Goal: Transaction & Acquisition: Register for event/course

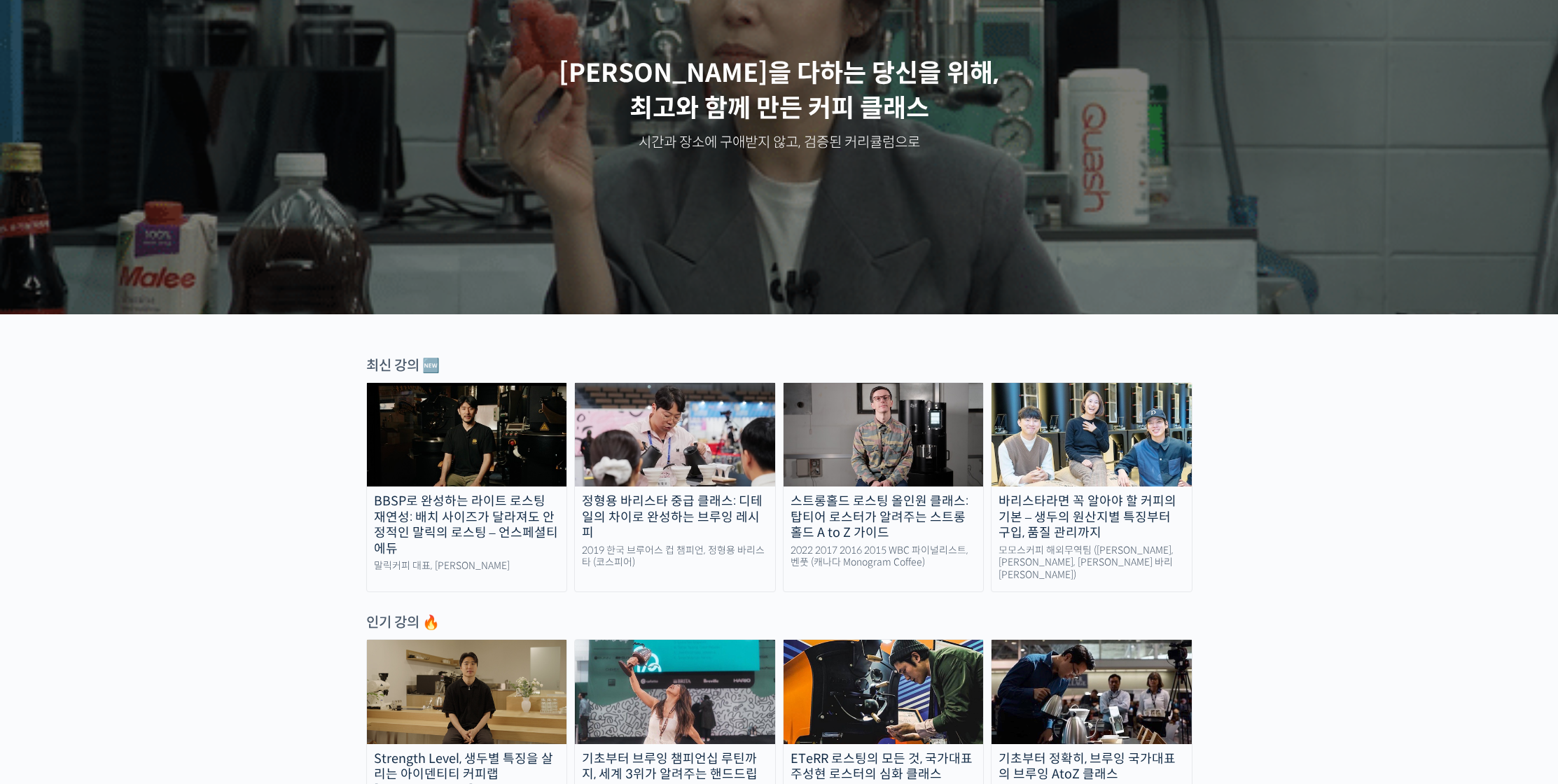
scroll to position [285, 0]
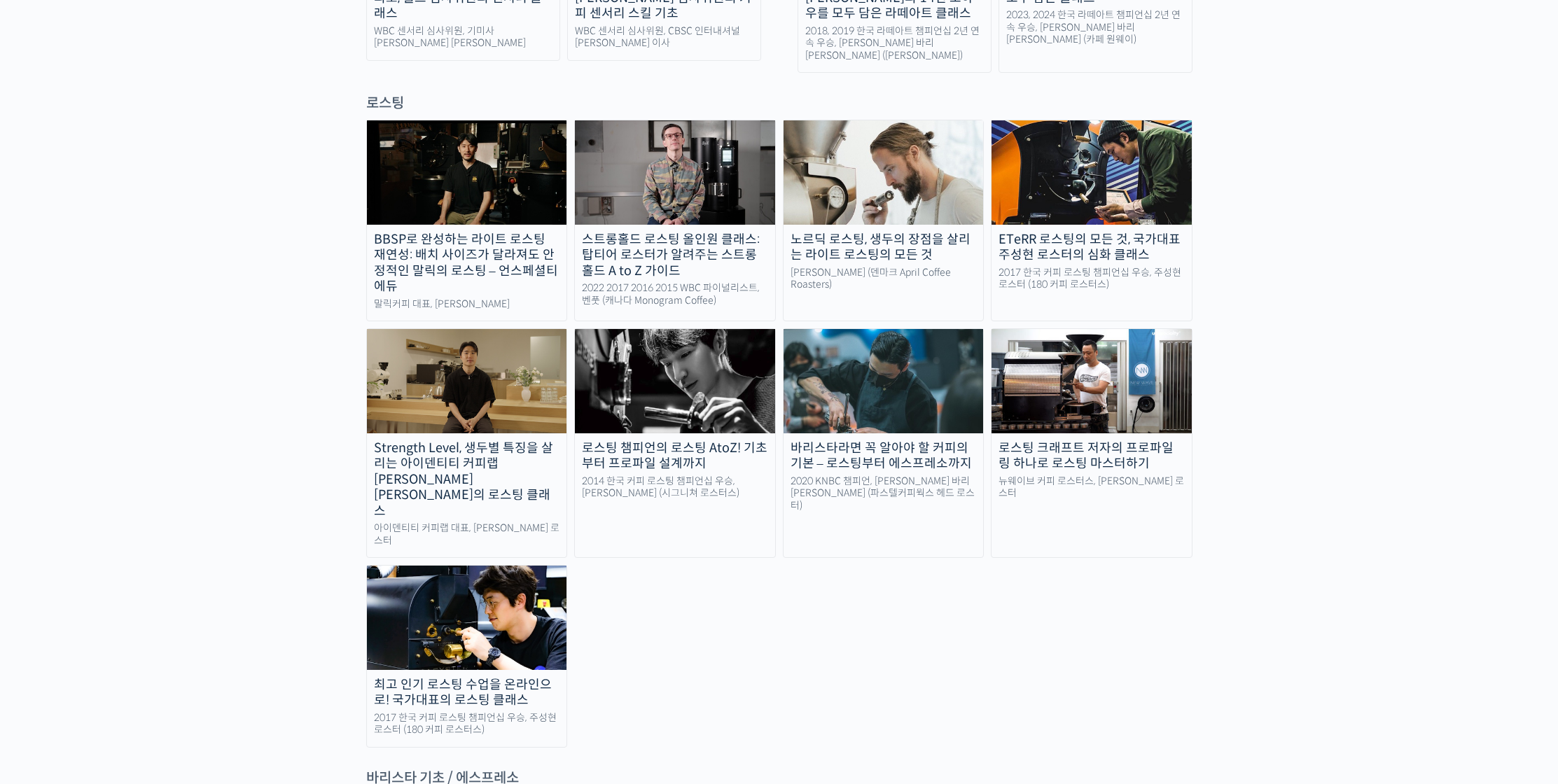
scroll to position [1209, 0]
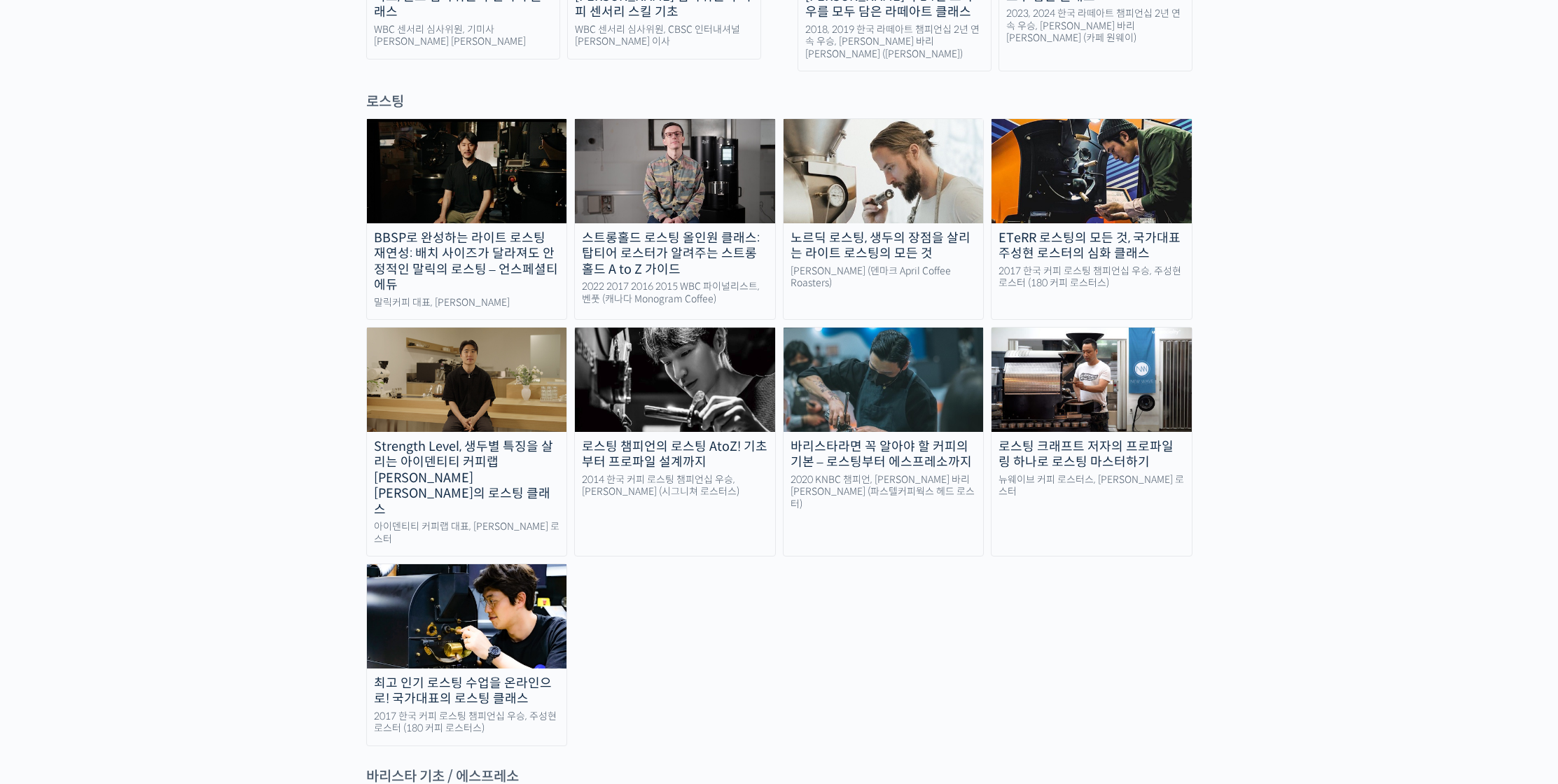
click at [606, 172] on link "노르딕 로스팅, 생두의 장점을 살리는 라이트 로스팅의 모든 것 패트릭 롤프 (덴마크 April Coffee Roasters)" at bounding box center [883, 219] width 202 height 202
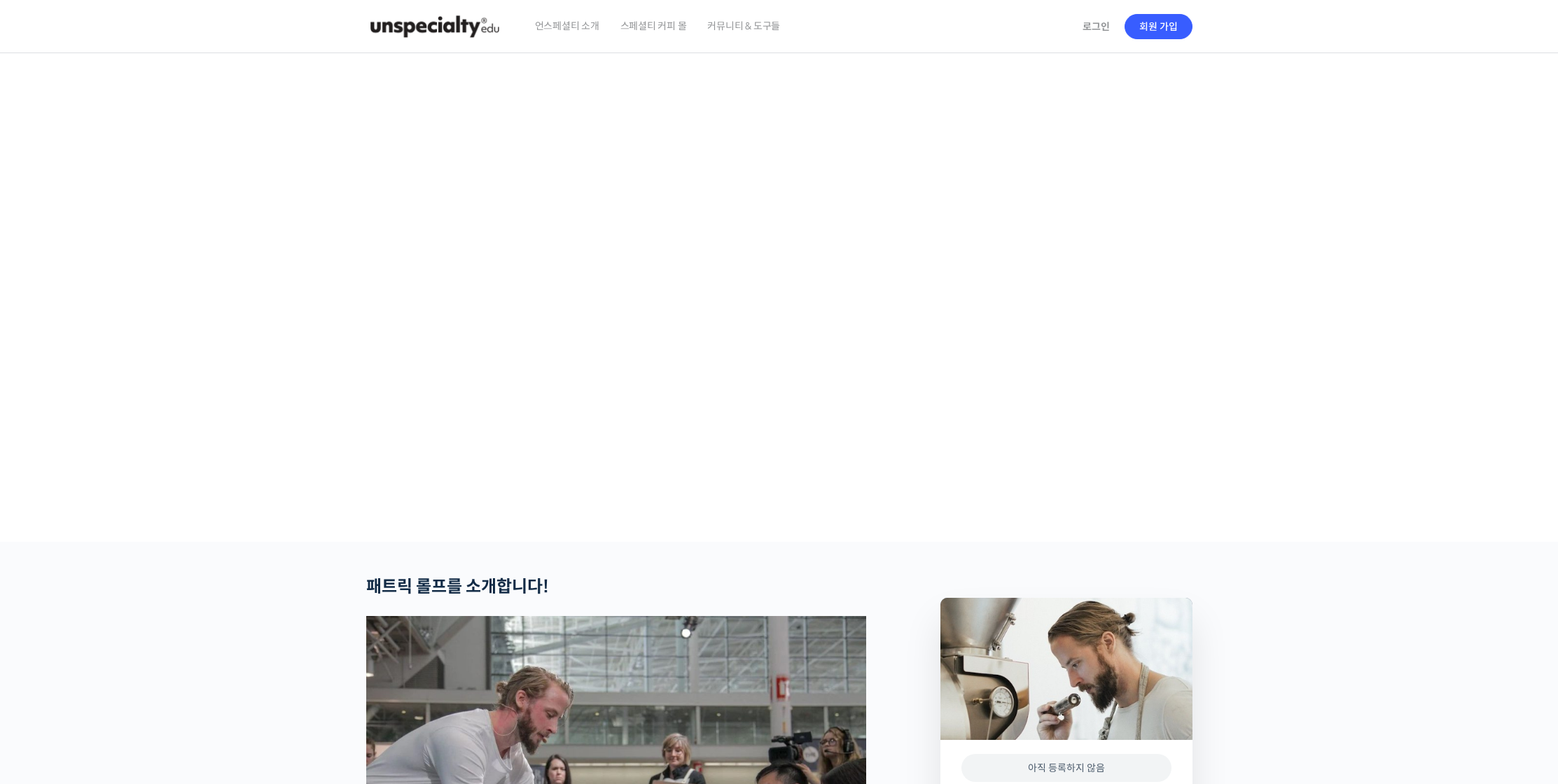
click at [680, 427] on video at bounding box center [779, 295] width 826 height 483
click at [1348, 306] on section at bounding box center [779, 297] width 1558 height 488
click at [992, 393] on video at bounding box center [779, 295] width 826 height 483
click at [681, 434] on video at bounding box center [779, 295] width 826 height 483
click at [636, 536] on video at bounding box center [779, 295] width 826 height 483
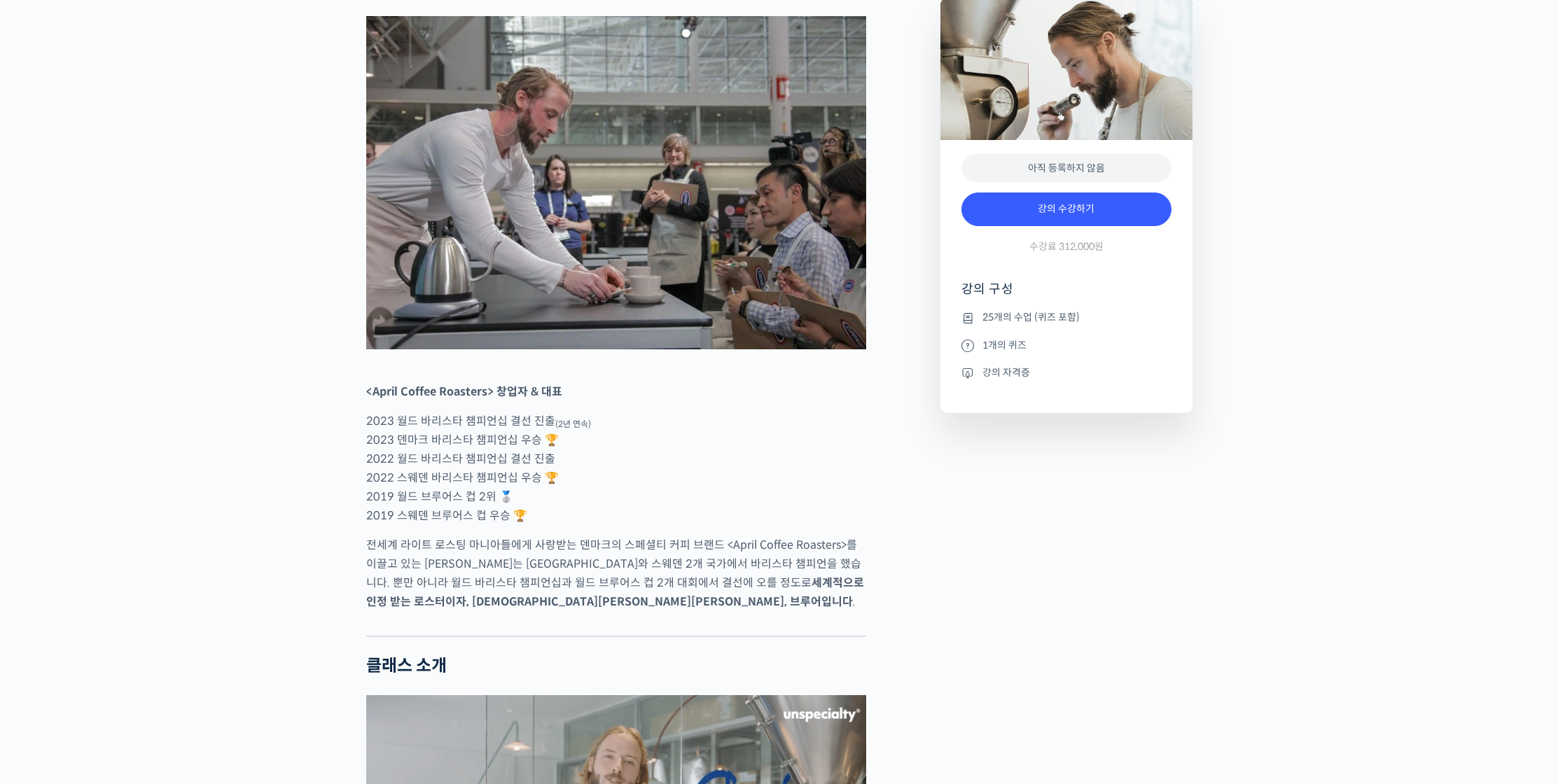
scroll to position [722, 0]
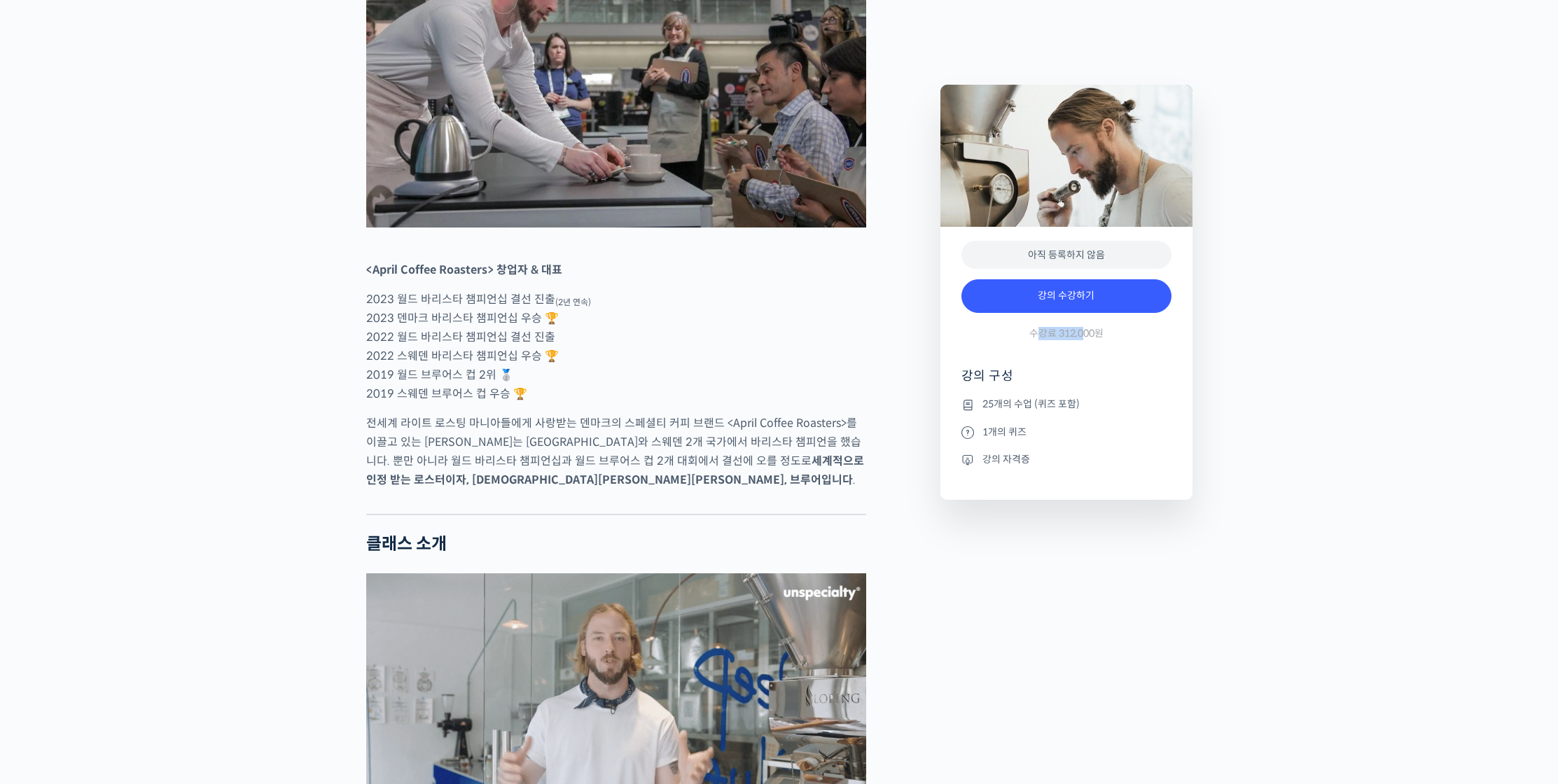
drag, startPoint x: 1041, startPoint y: 338, endPoint x: 1084, endPoint y: 338, distance: 43.0
click at [1084, 338] on span "수강료 312,000원" at bounding box center [1066, 333] width 75 height 13
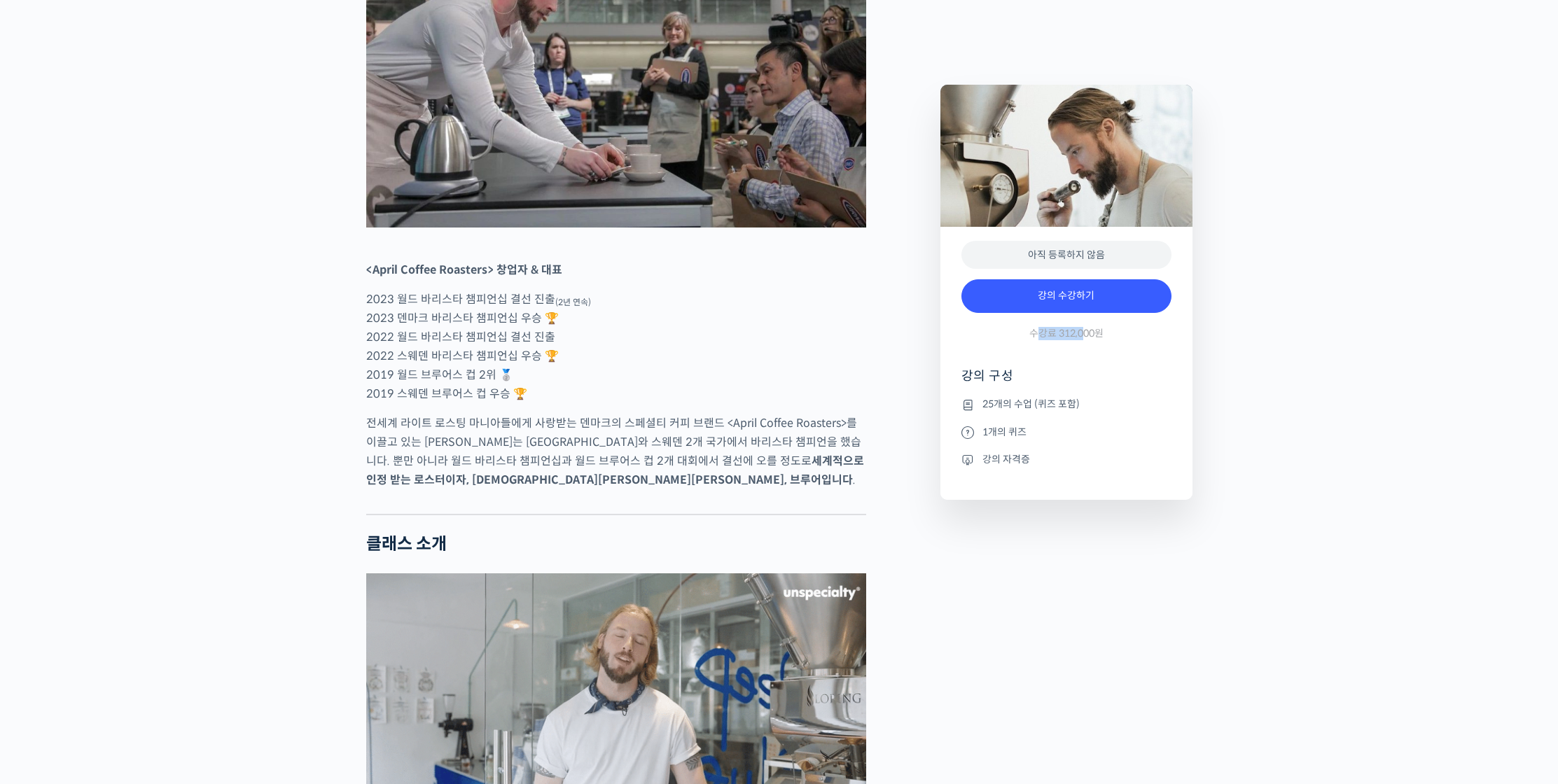
click at [1084, 338] on span "수강료 312,000원" at bounding box center [1066, 333] width 75 height 13
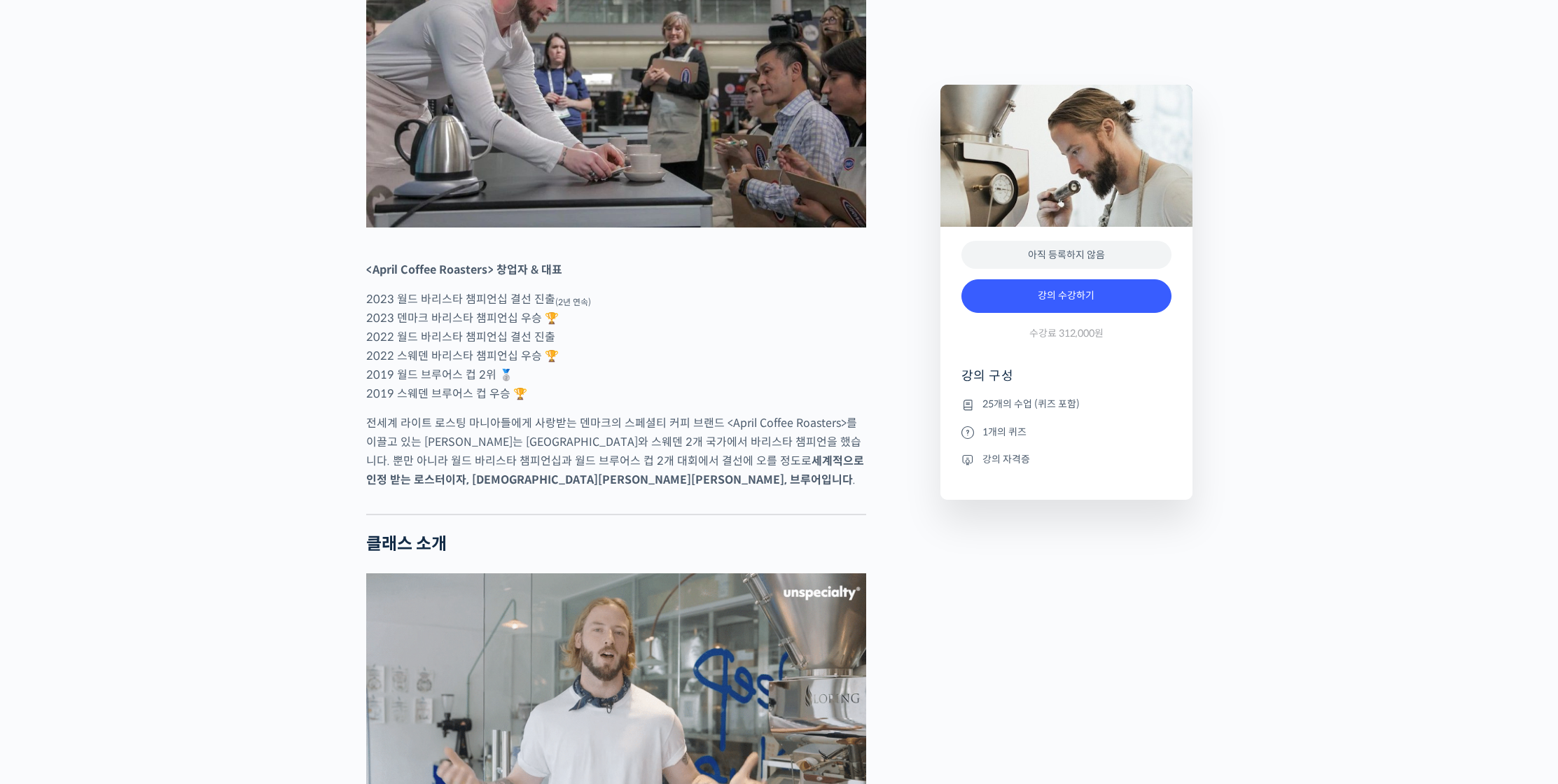
click at [743, 403] on p "2023 월드 바리스타 챔피언십 결선 진출 (2년 연속) 2023 덴마크 바리스타 챔피언십 우승 🏆 2022 월드 바리스타 챔피언십 결선 진출…" at bounding box center [616, 346] width 500 height 113
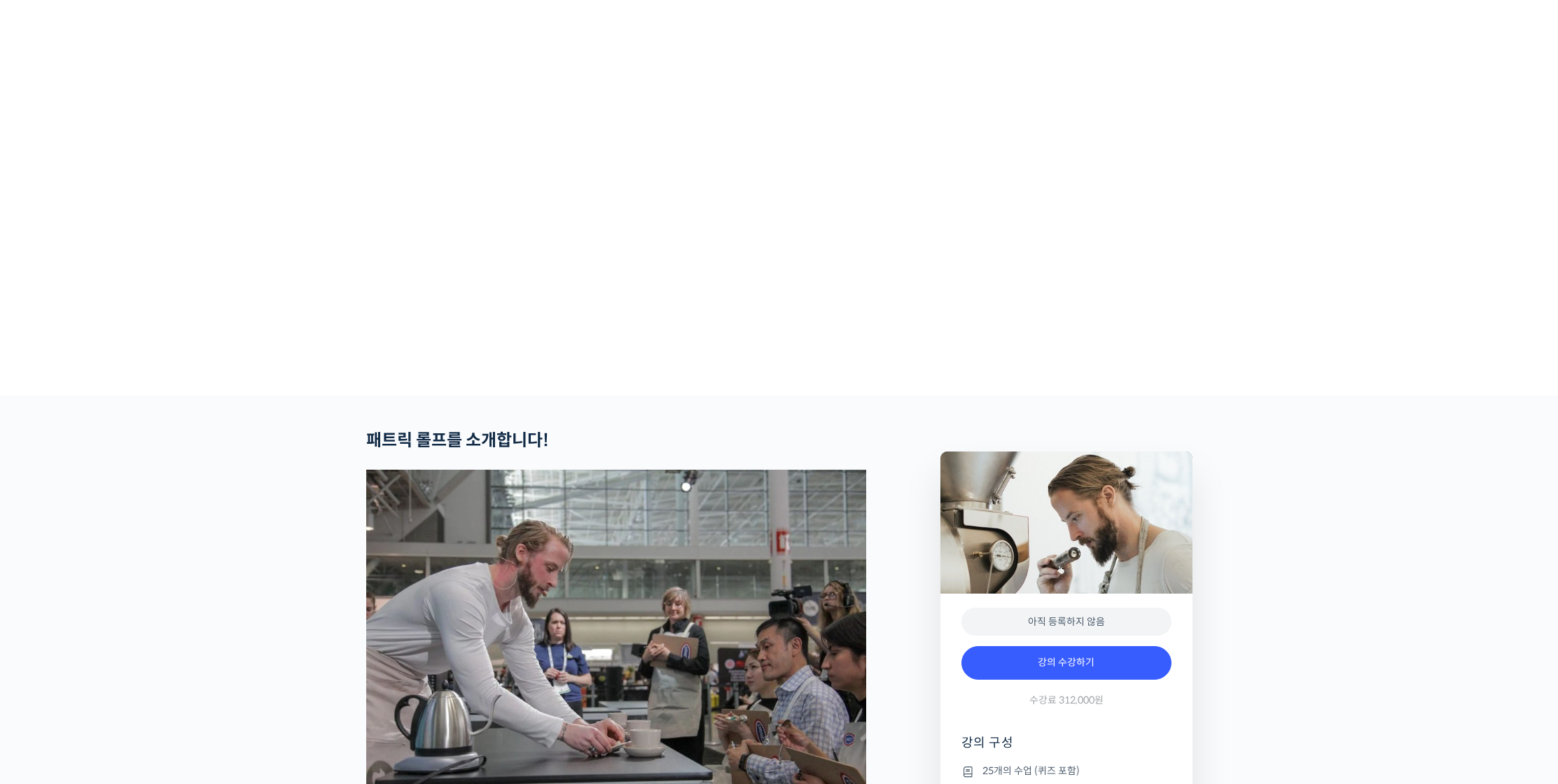
scroll to position [0, 0]
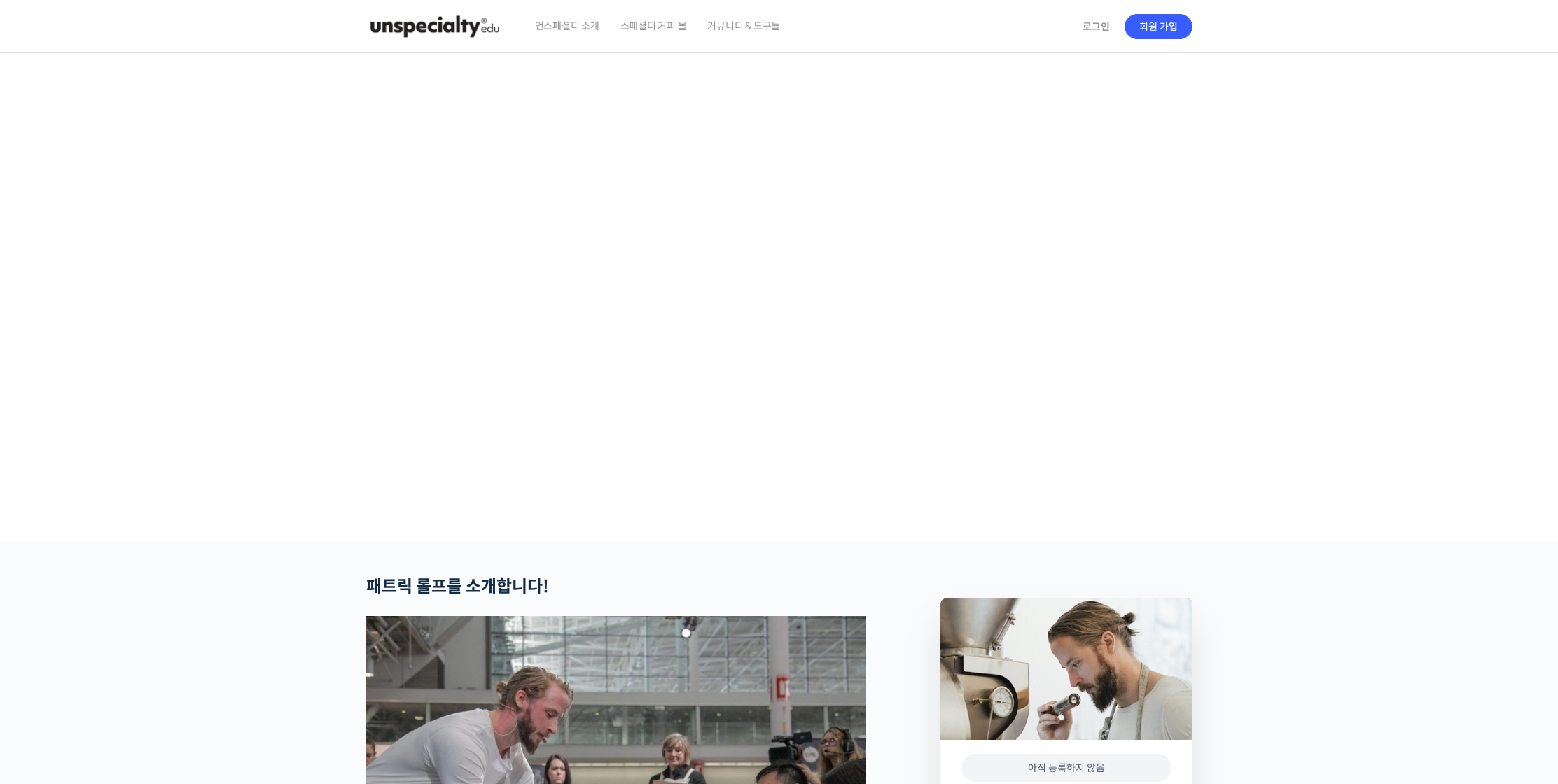
click at [479, 35] on img at bounding box center [435, 27] width 137 height 42
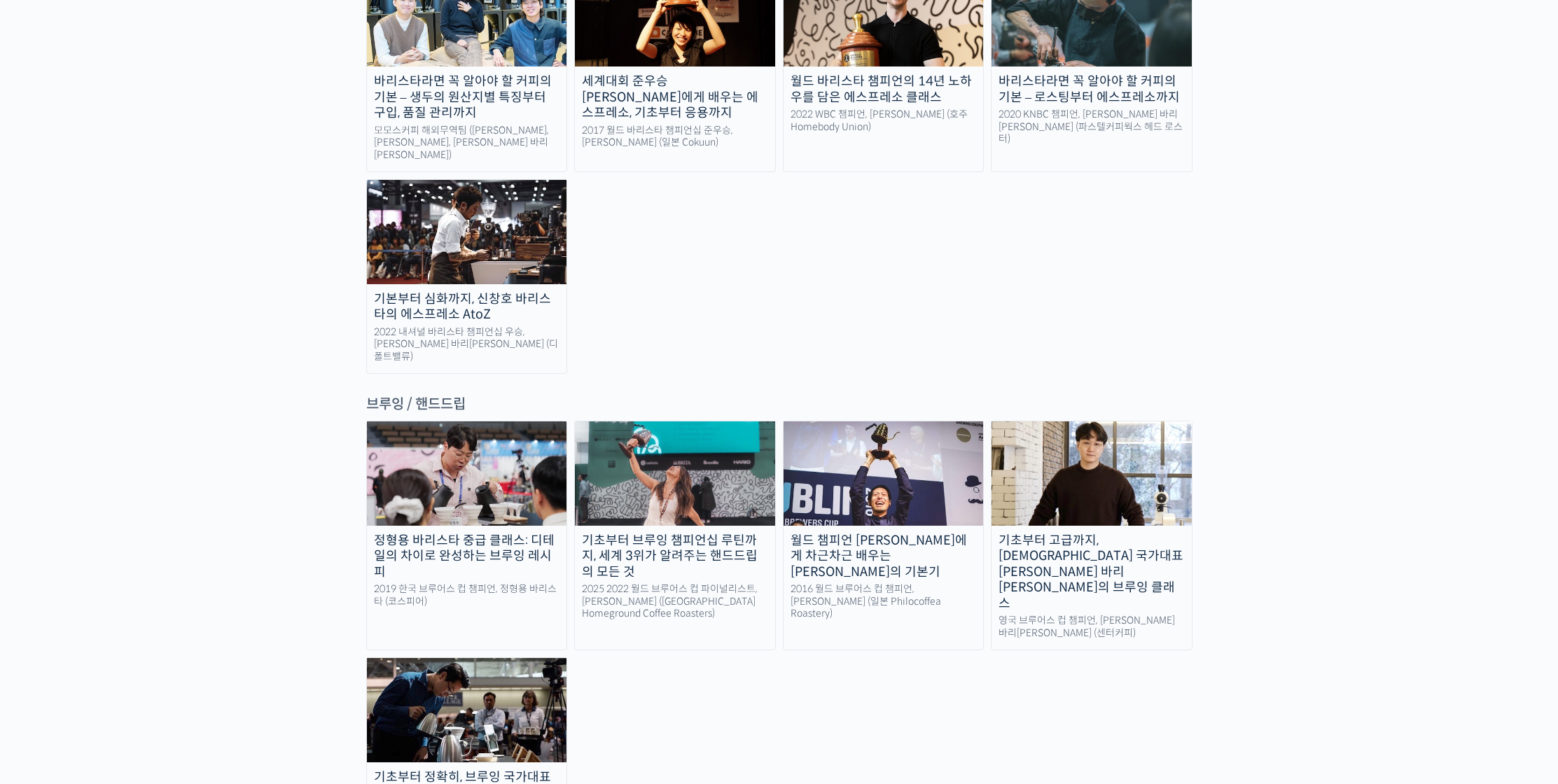
scroll to position [2643, 0]
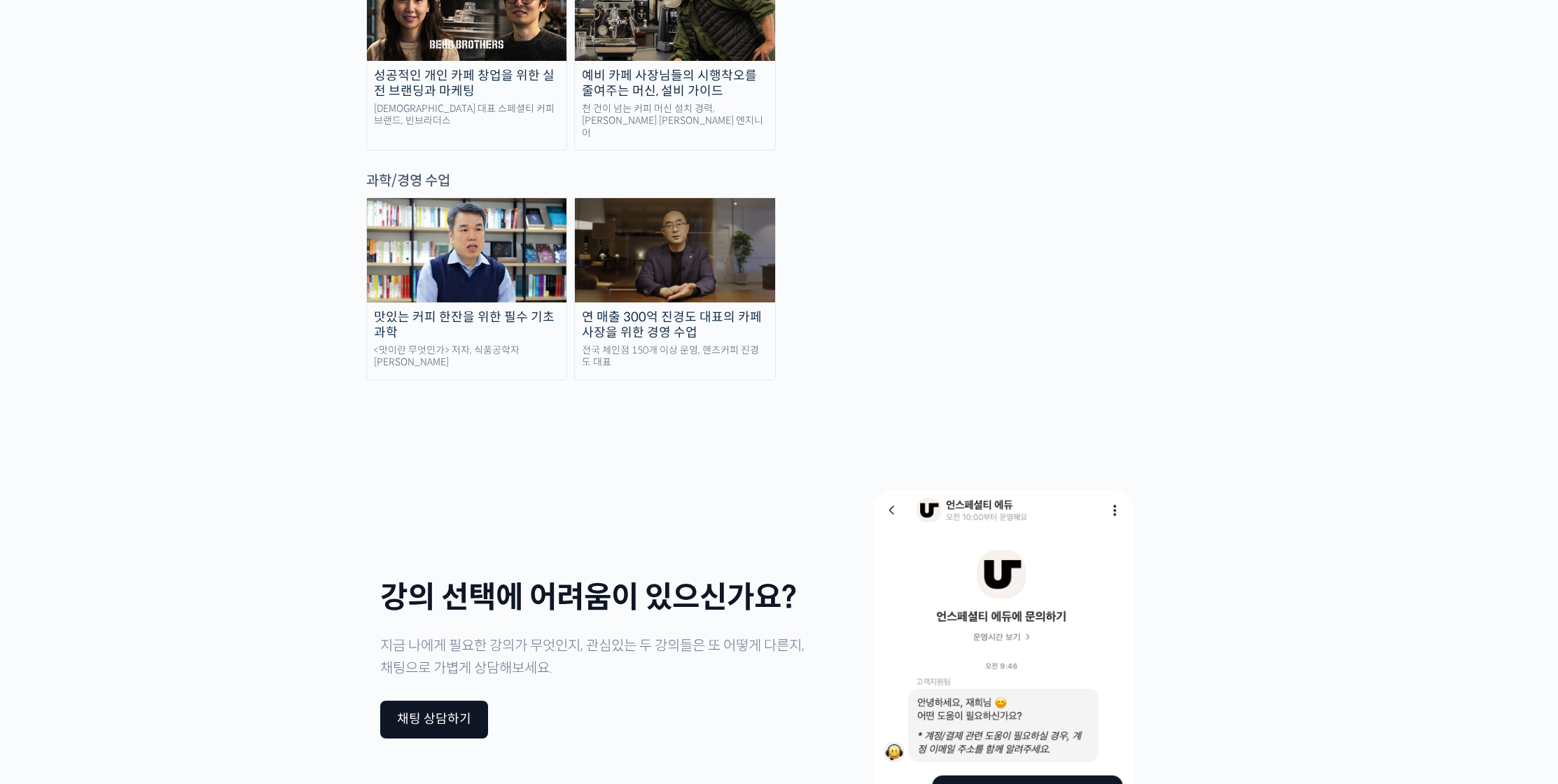
scroll to position [0, 0]
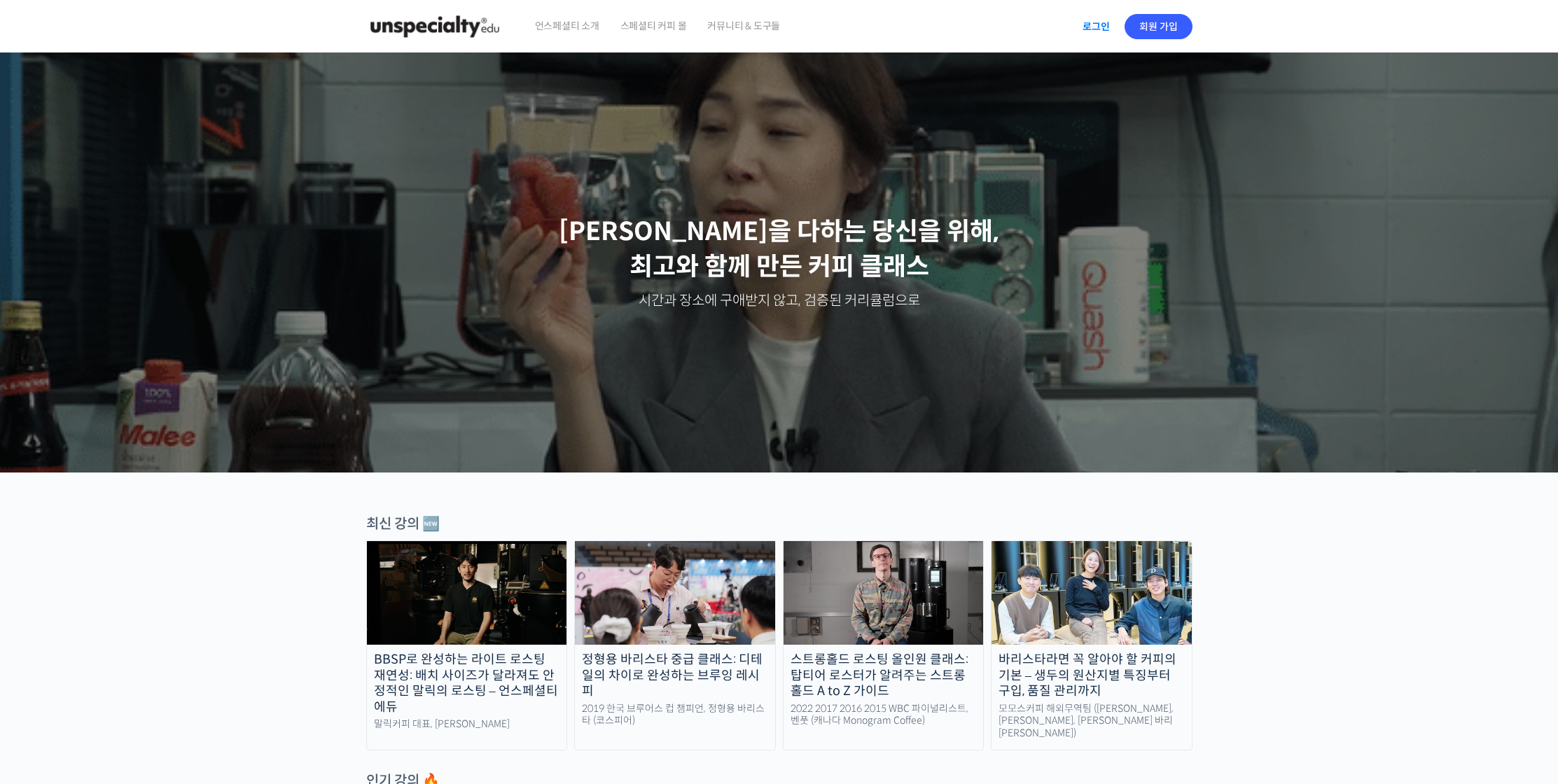
click at [1100, 14] on link "로그인" at bounding box center [1096, 27] width 44 height 32
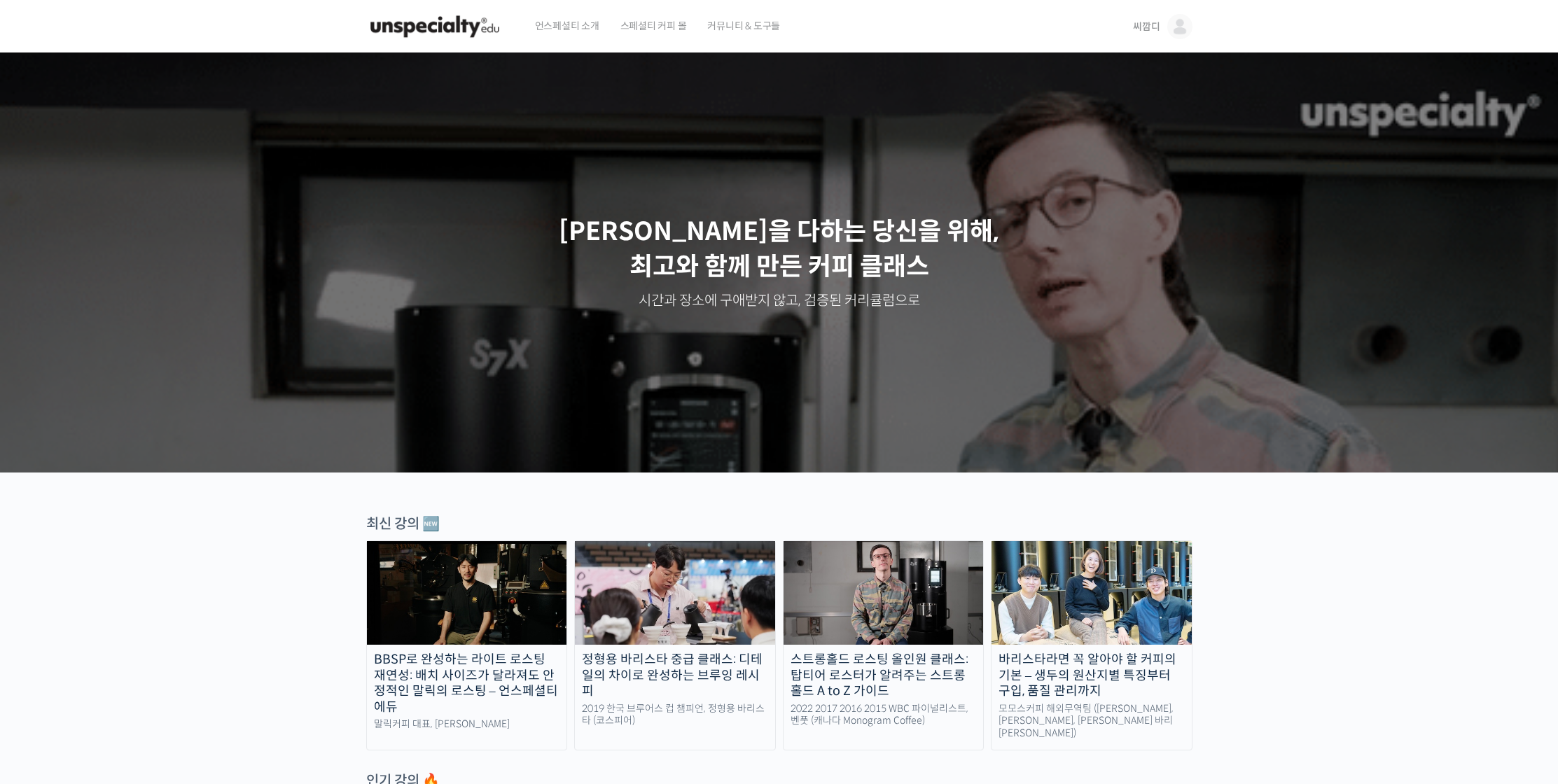
click at [559, 28] on span "언스페셜티 소개" at bounding box center [567, 26] width 65 height 54
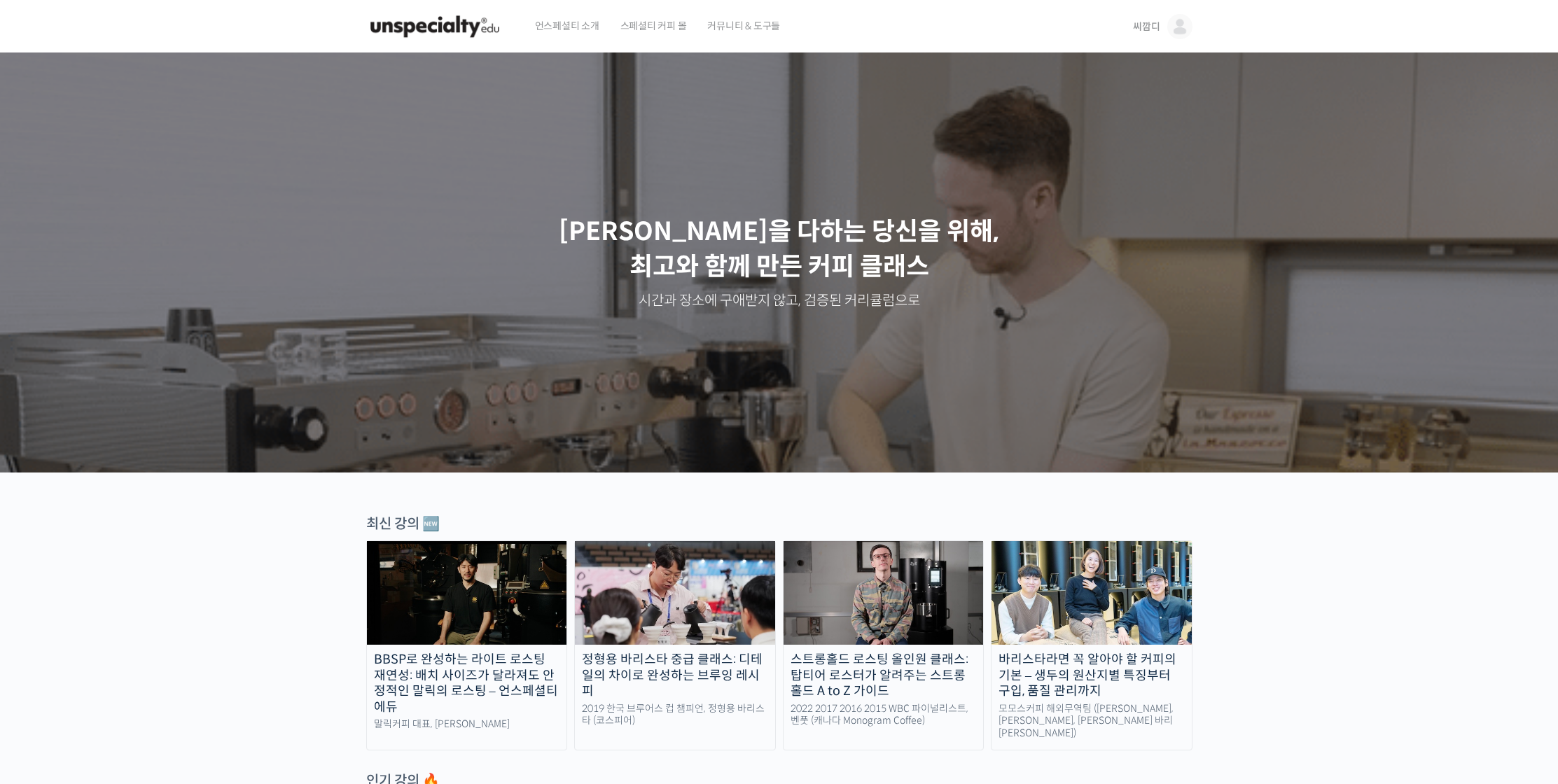
click at [410, 529] on div "최신 강의 🆕" at bounding box center [779, 524] width 826 height 19
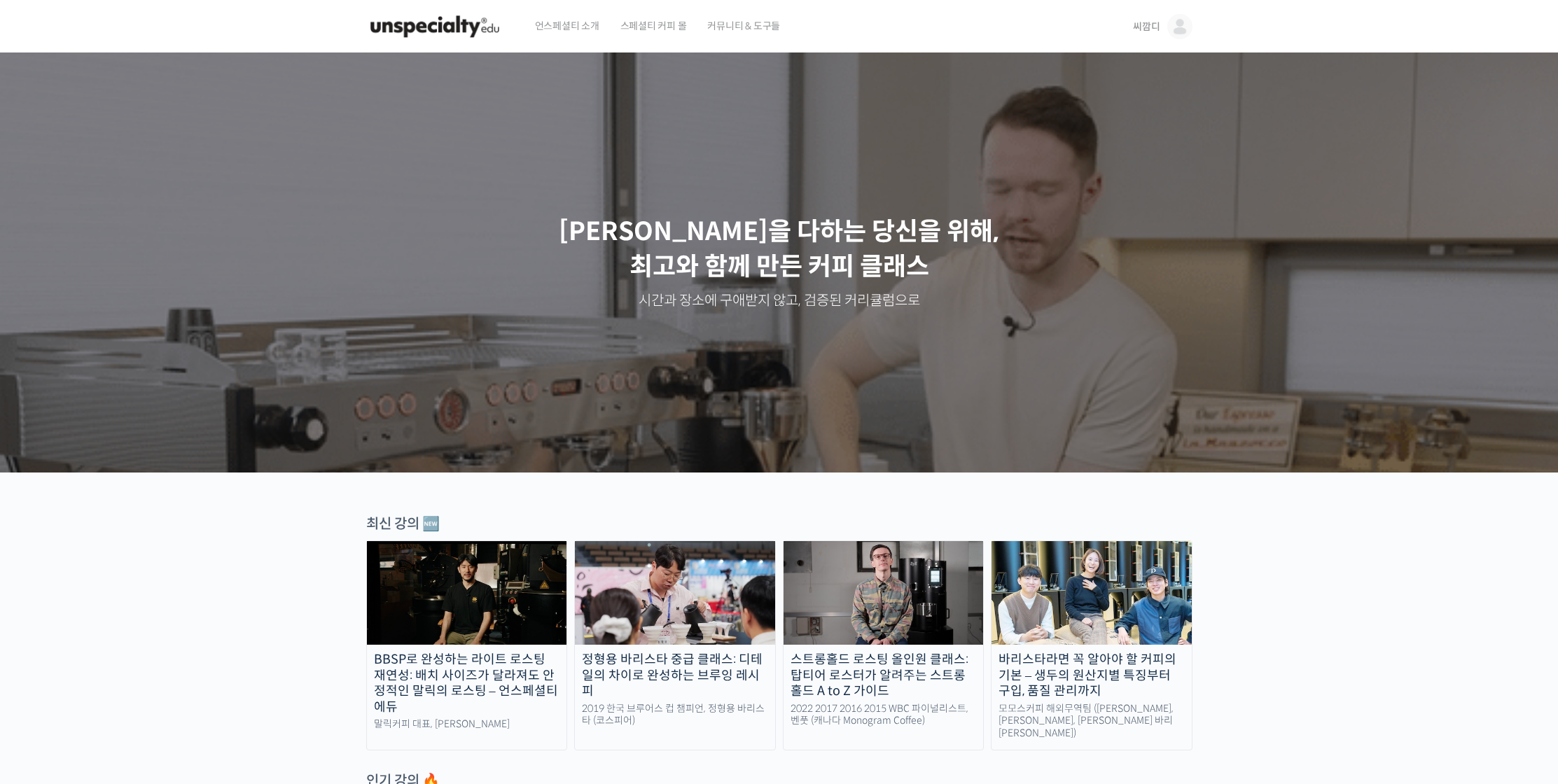
click at [437, 526] on div "최신 강의 🆕" at bounding box center [779, 524] width 826 height 19
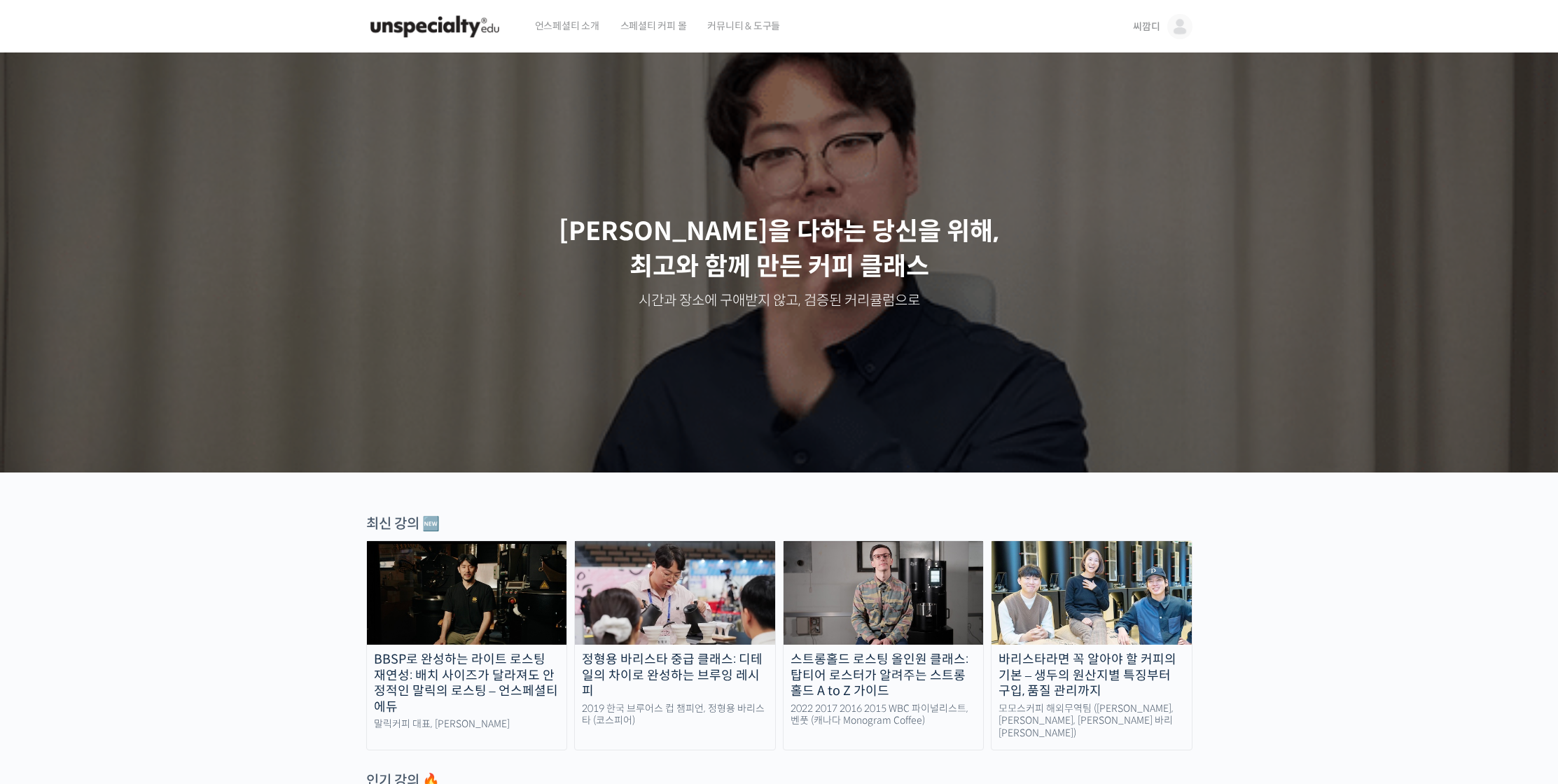
click at [1141, 23] on span "씨깜디" at bounding box center [1147, 26] width 27 height 13
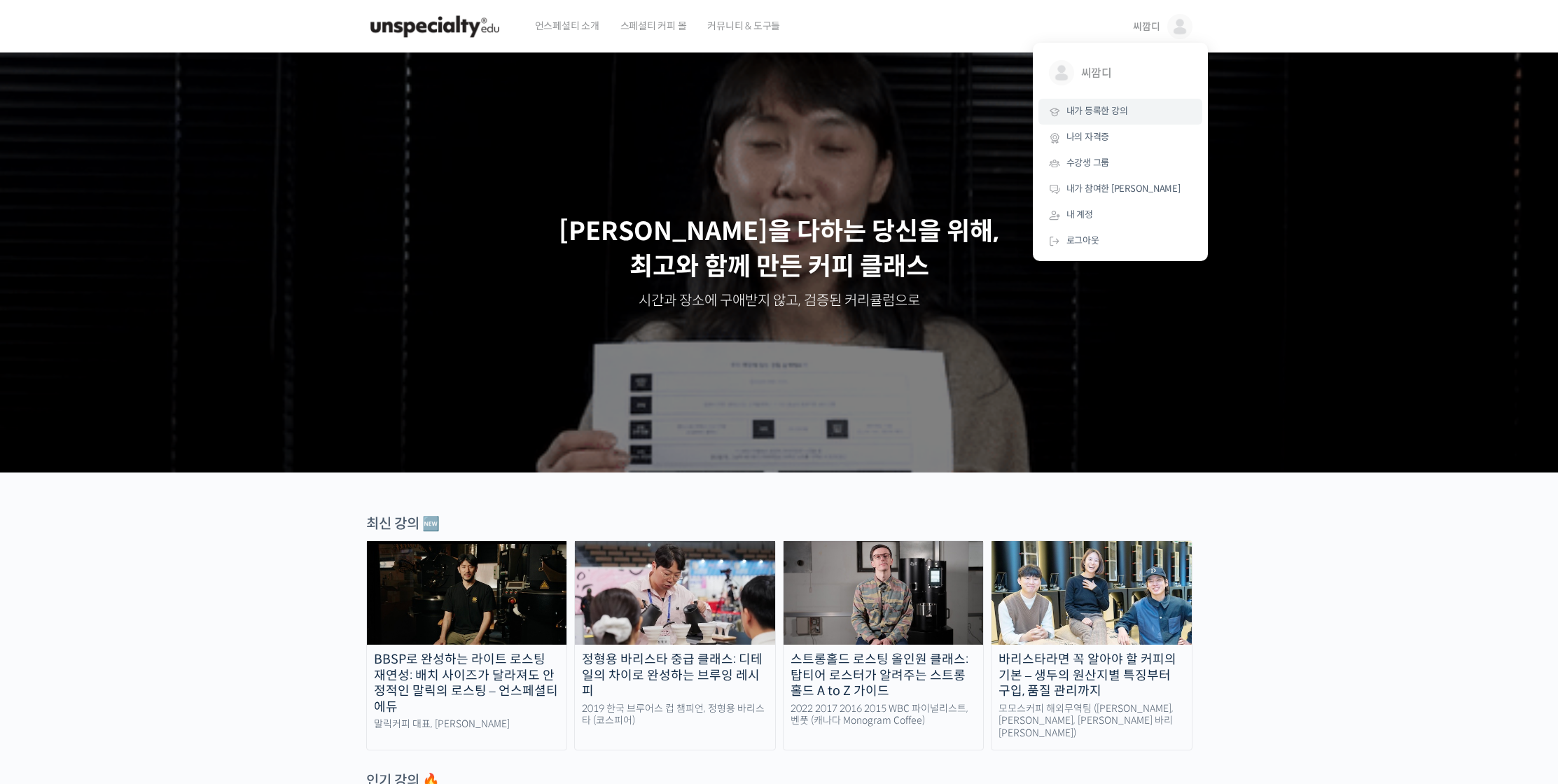
click at [1115, 110] on span "내가 등록한 강의" at bounding box center [1098, 111] width 62 height 12
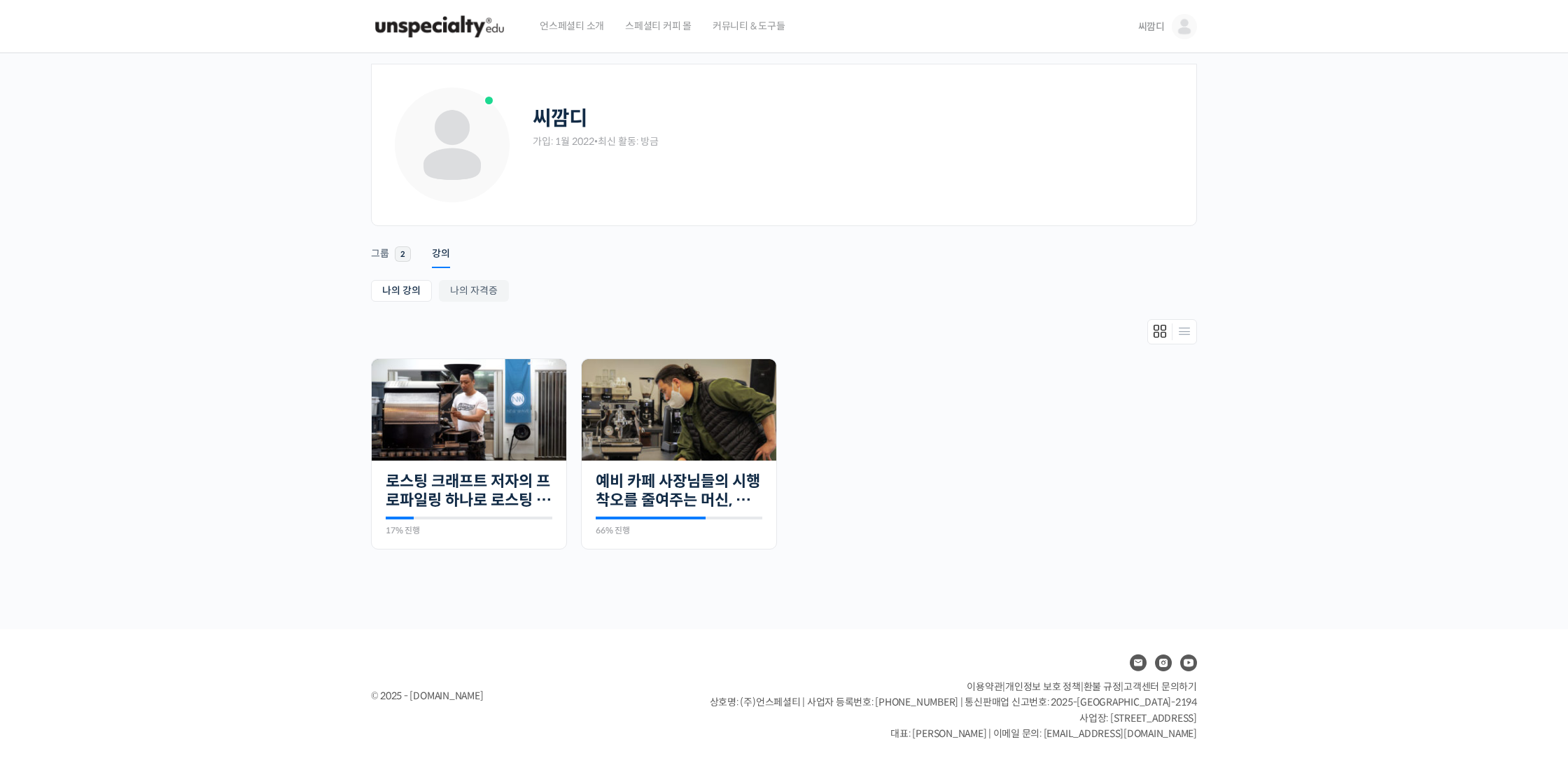
click at [944, 499] on ul "진행 중 17개의 수업 로스팅 크래프트 저자의 프로파일링 하나로 로스팅 마스터하기 17% 진행 최근 활동: 2024년 02월 07일 12:52…" at bounding box center [784, 461] width 840 height 205
click at [504, 485] on link "로스팅 크래프트 저자의 프로파일링 하나로 로스팅 마스터하기" at bounding box center [468, 491] width 167 height 39
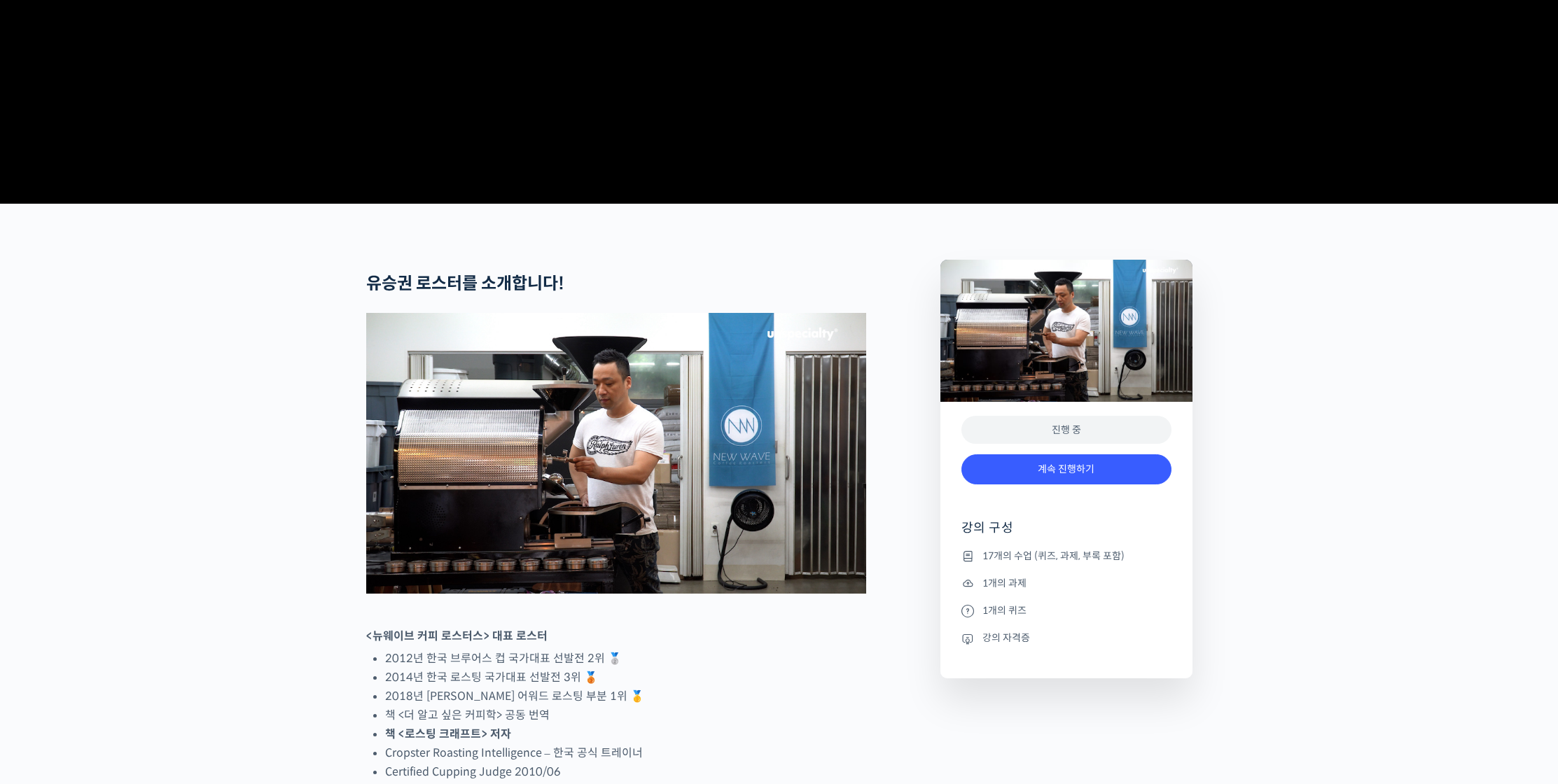
scroll to position [369, 0]
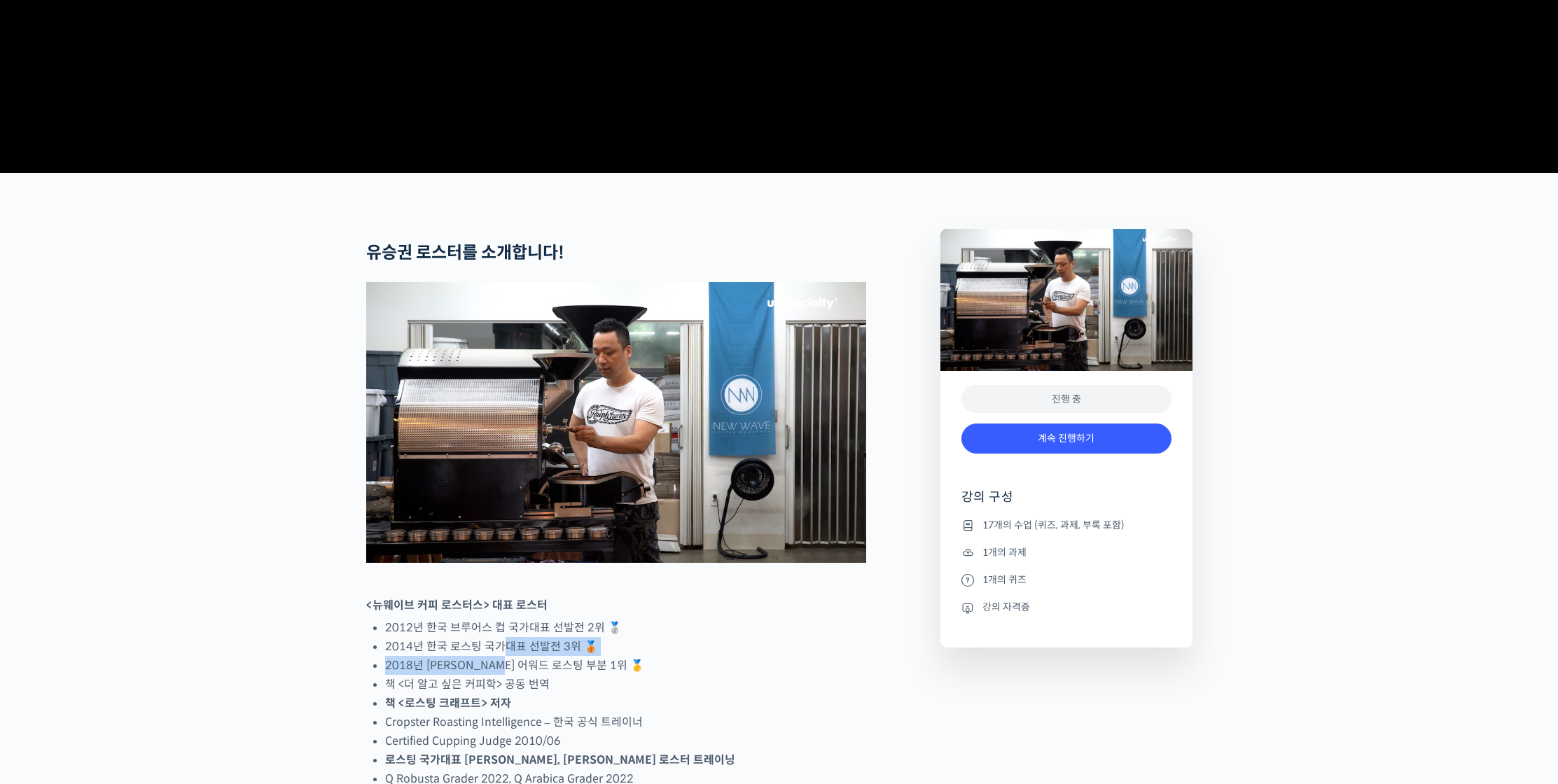
drag, startPoint x: 510, startPoint y: 701, endPoint x: 529, endPoint y: 725, distance: 30.6
click at [528, 722] on ul "2012년 한국 브루어스 컵 국가대표 선발전 2위 🥈 2014년 한국 로스팅 국가대표 선발전 3위 🥉 2018년 코리아 바리스타 어워드 로스팅…" at bounding box center [626, 703] width 481 height 170
click at [529, 675] on li "2018년 코리아 바리스타 어워드 로스팅 부분 1위 🥇" at bounding box center [626, 665] width 481 height 19
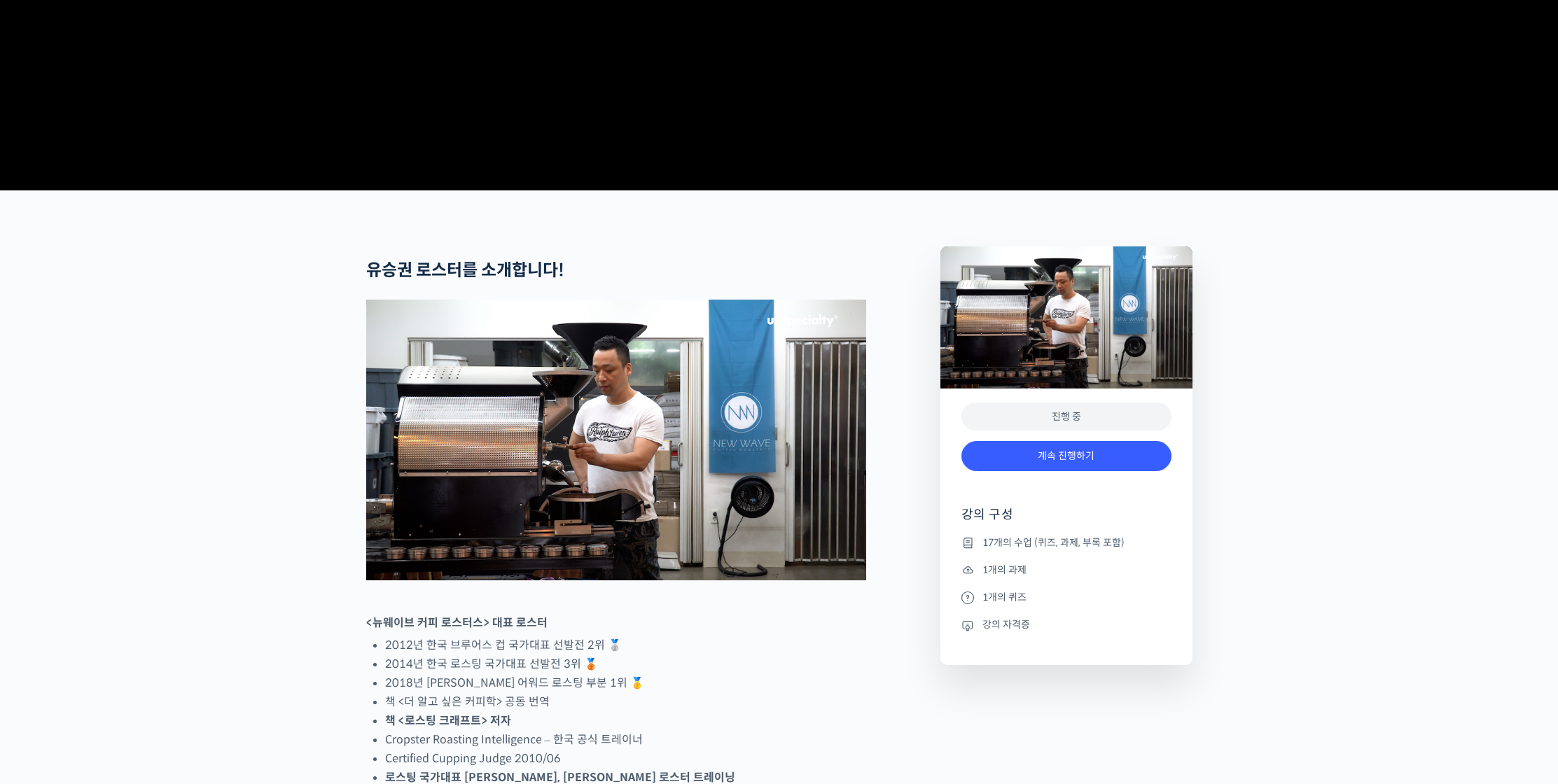
scroll to position [0, 0]
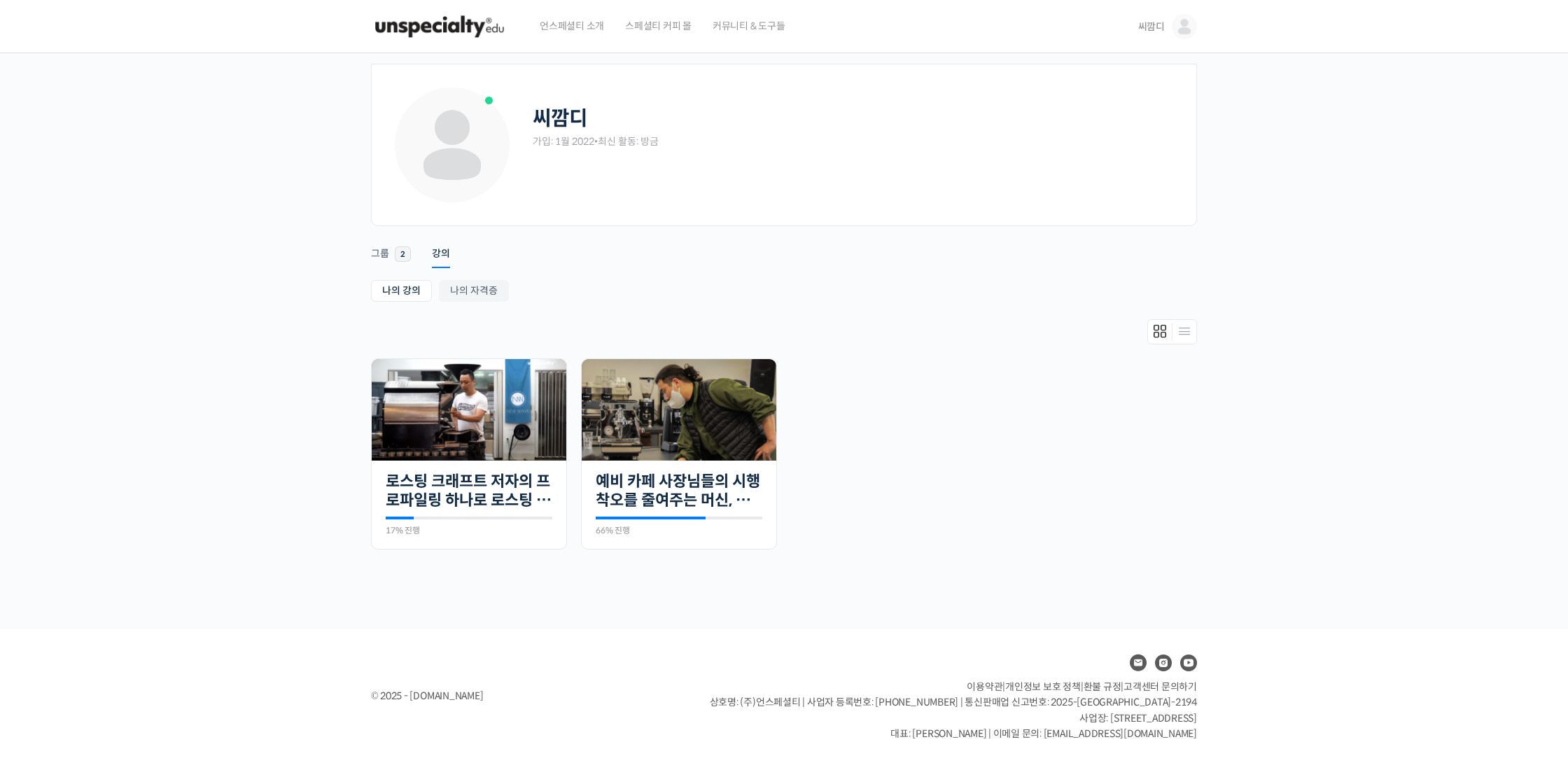
click at [1170, 33] on link "씨깜디" at bounding box center [1168, 27] width 59 height 54
click at [463, 34] on img at bounding box center [440, 27] width 137 height 42
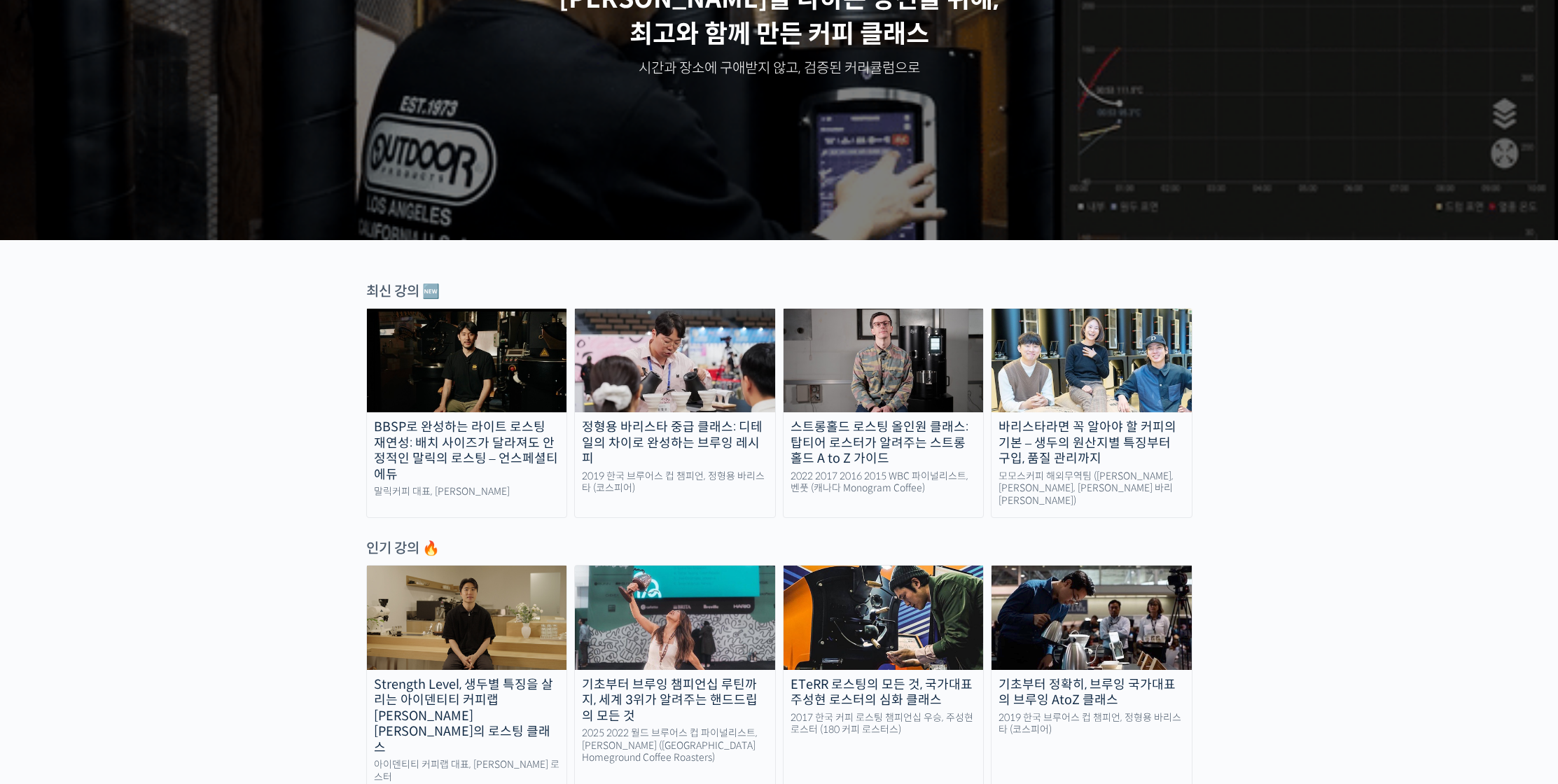
scroll to position [303, 0]
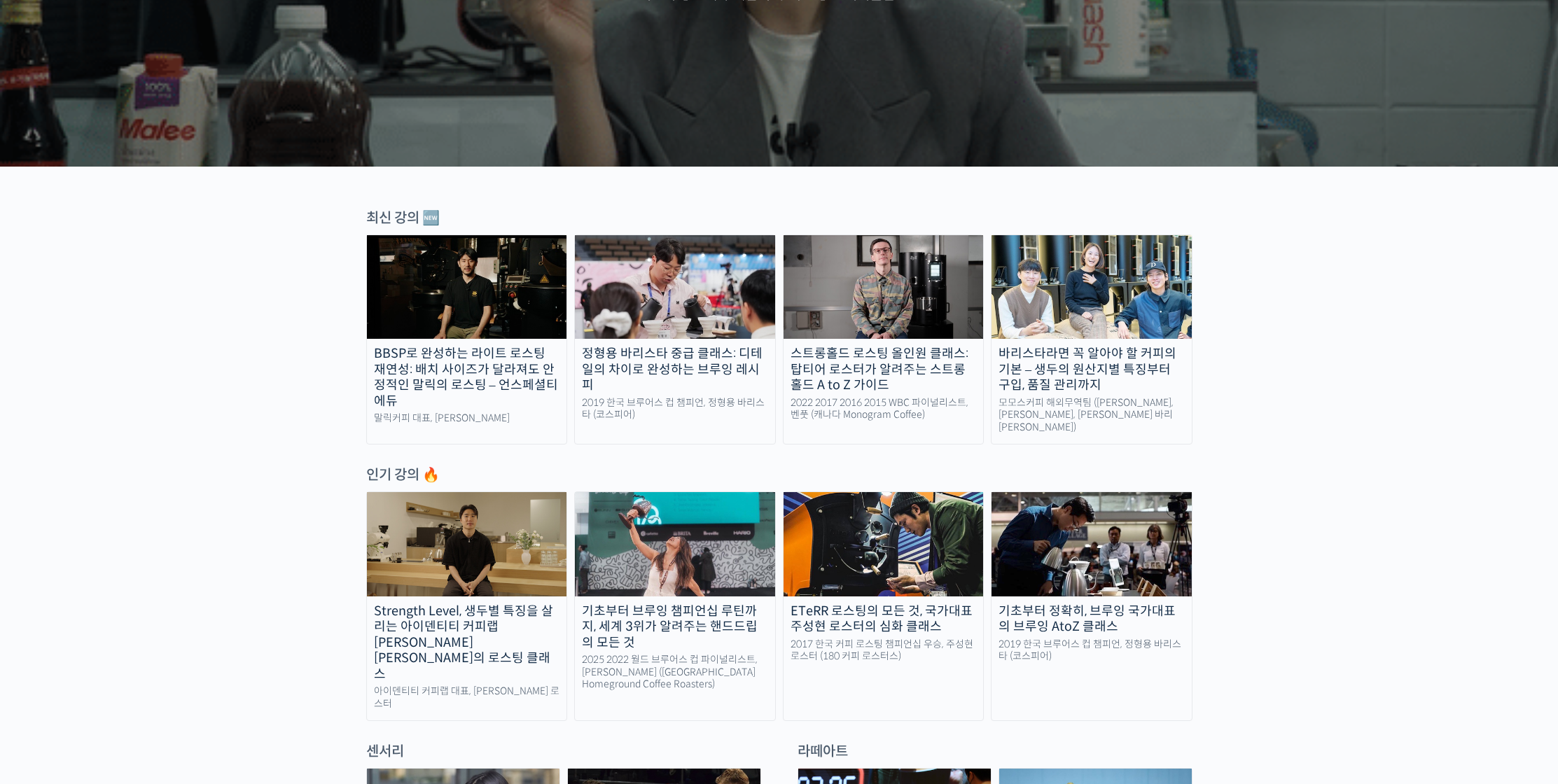
scroll to position [591, 0]
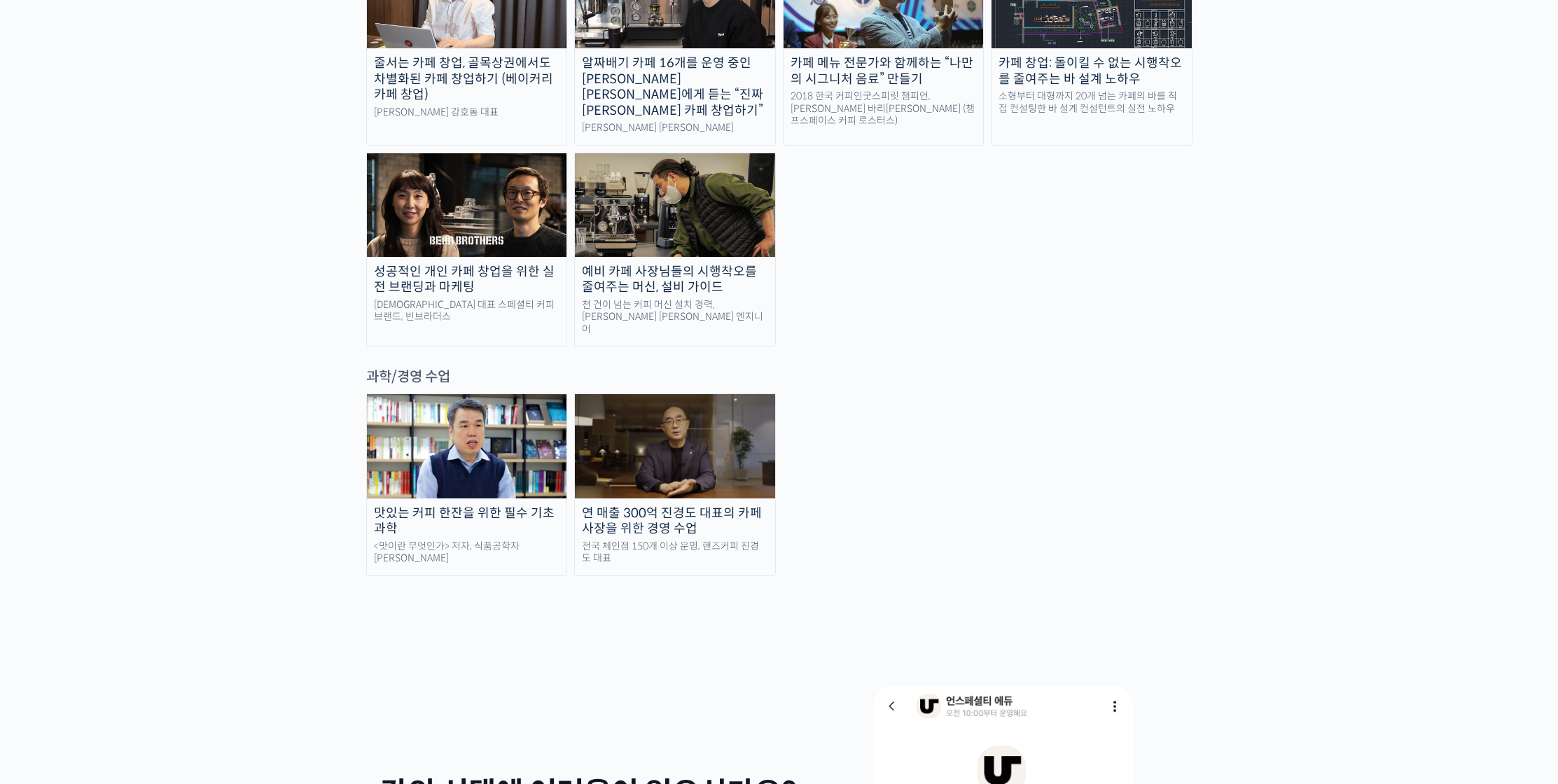
scroll to position [3020, 0]
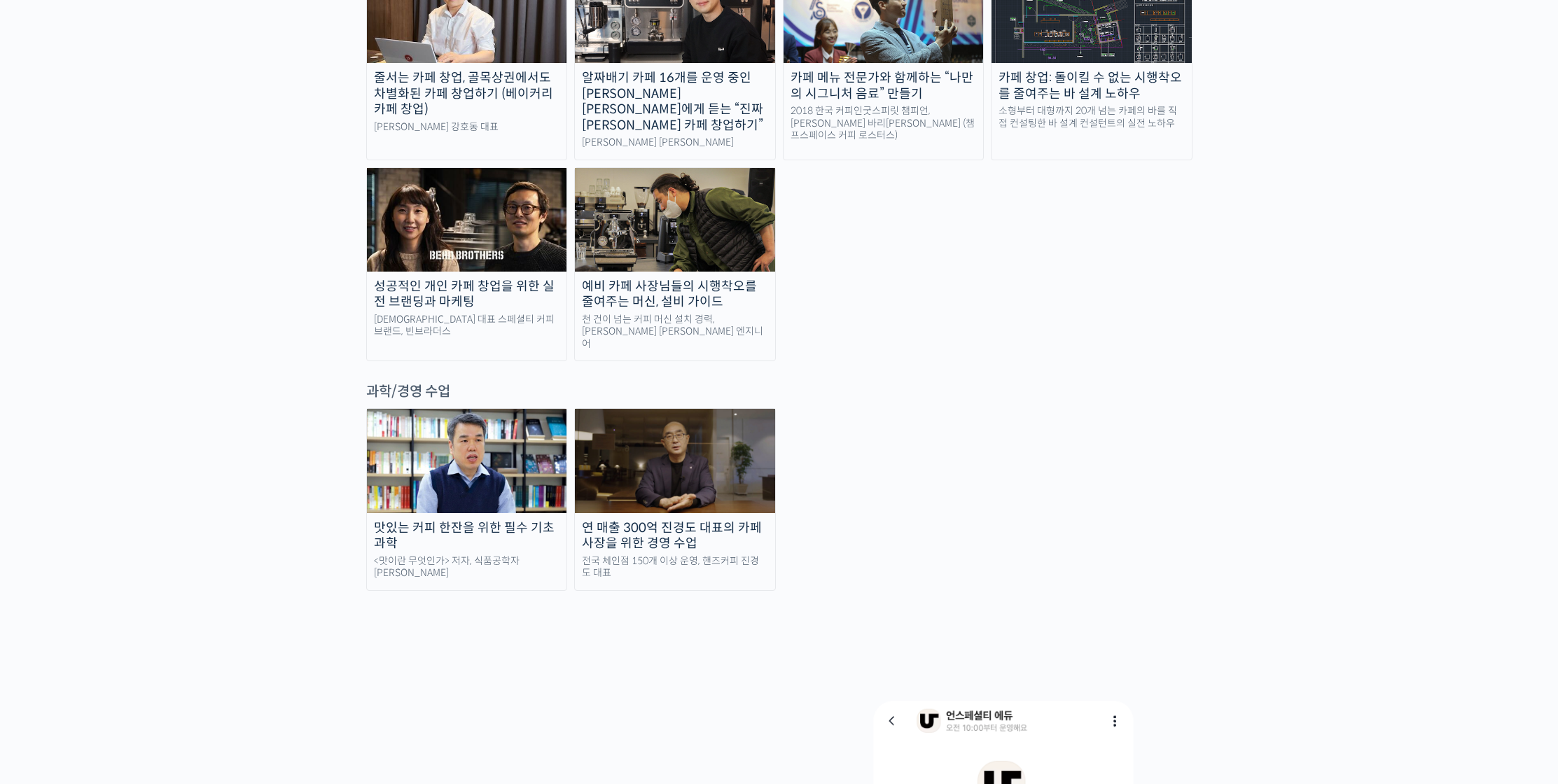
scroll to position [2911, 0]
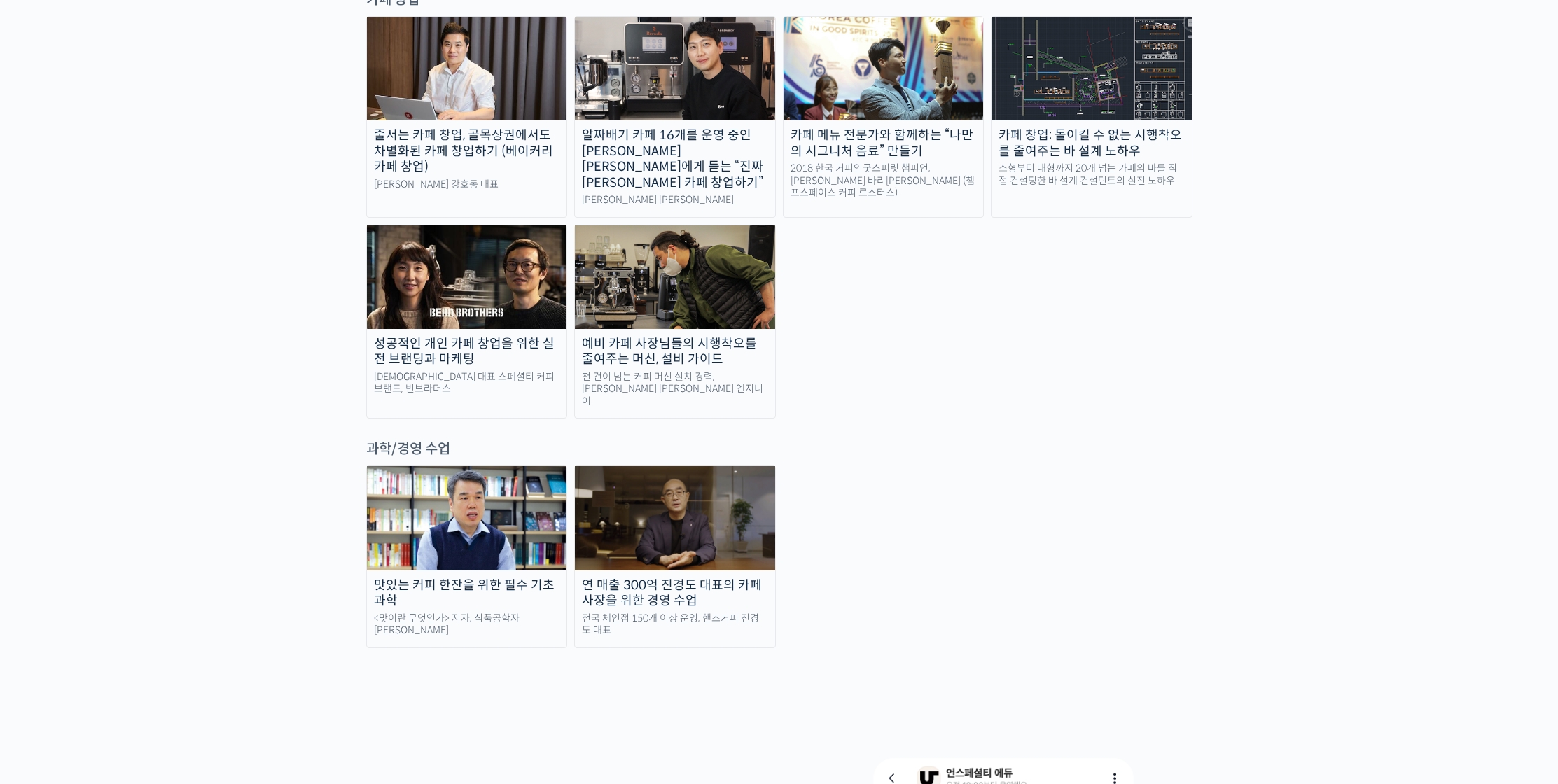
click at [845, 648] on div at bounding box center [779, 666] width 826 height 35
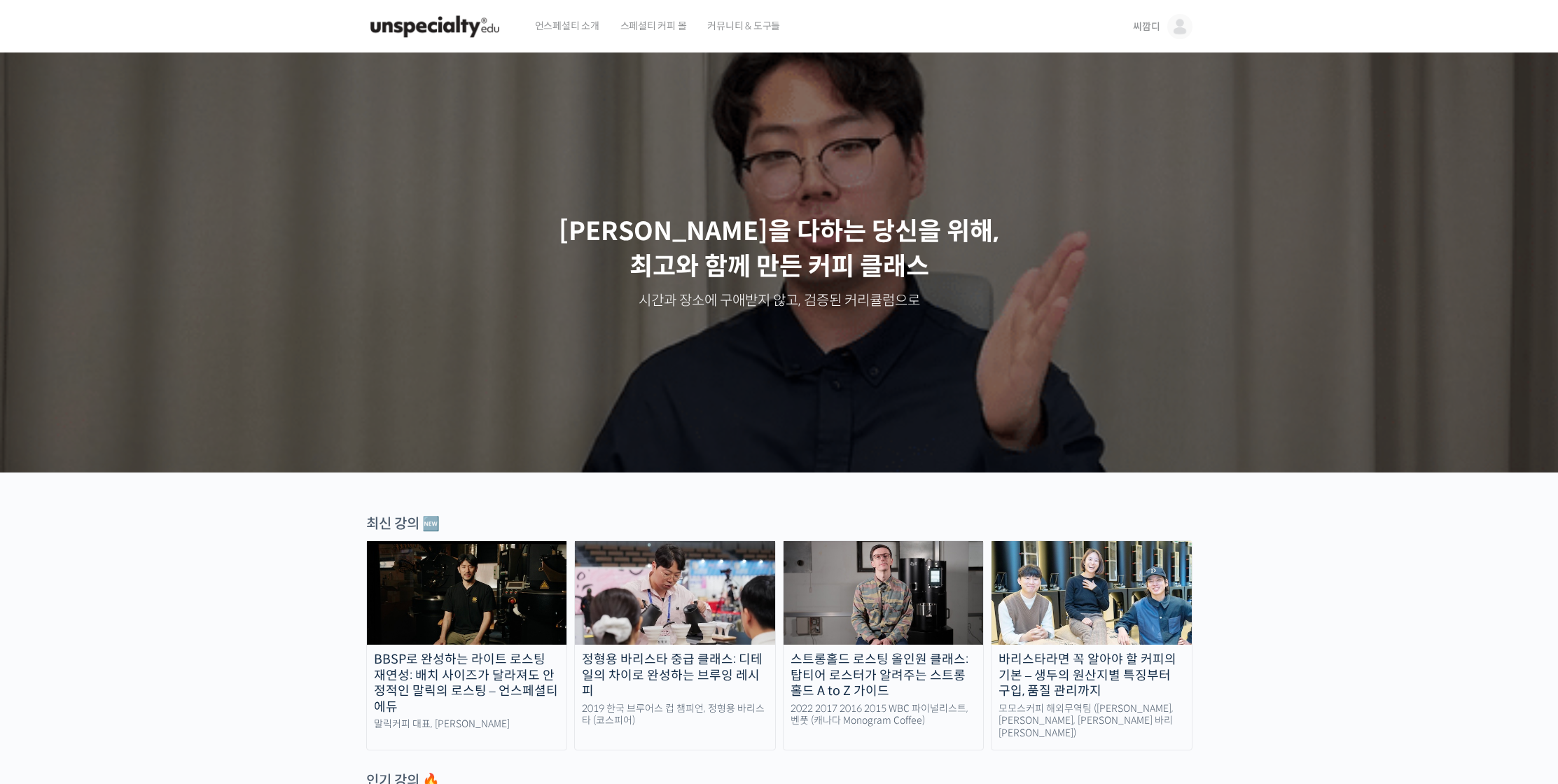
scroll to position [1171, 0]
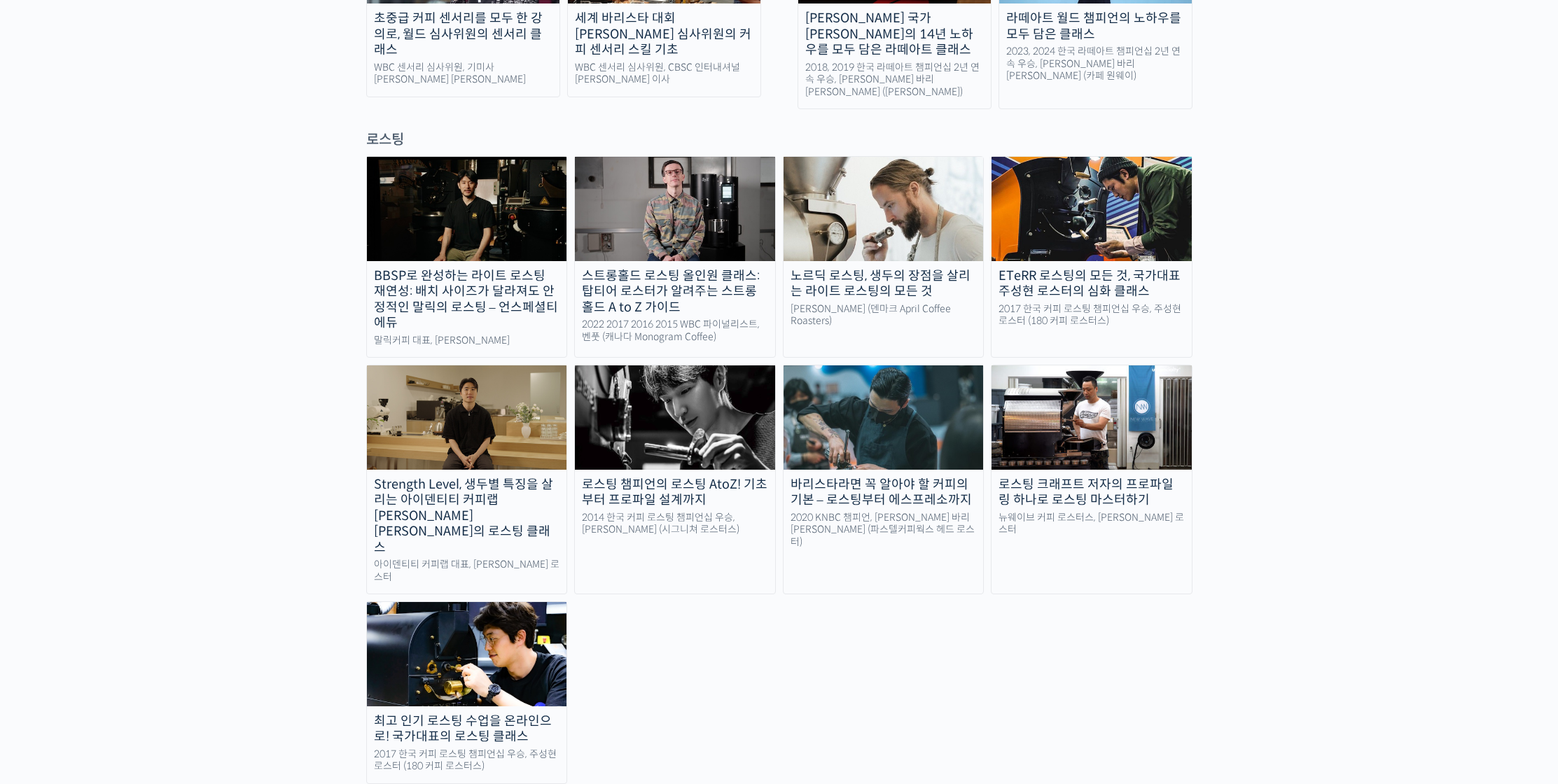
click at [903, 632] on div "BBSP로 완성하는 라이트 로스팅 재연성: 배치 사이즈가 달라져도 안정적인 말릭의 로스팅 – 언스페셜티 에듀 말릭커피 대표, 최철 로스터 스트…" at bounding box center [779, 469] width 826 height 627
click at [939, 635] on div "BBSP로 완성하는 라이트 로스팅 재연성: 배치 사이즈가 달라져도 안정적인 말릭의 로스팅 – 언스페셜티 에듀 말릭커피 대표, 최철 로스터 스트…" at bounding box center [779, 469] width 826 height 627
click at [902, 177] on img at bounding box center [883, 209] width 200 height 104
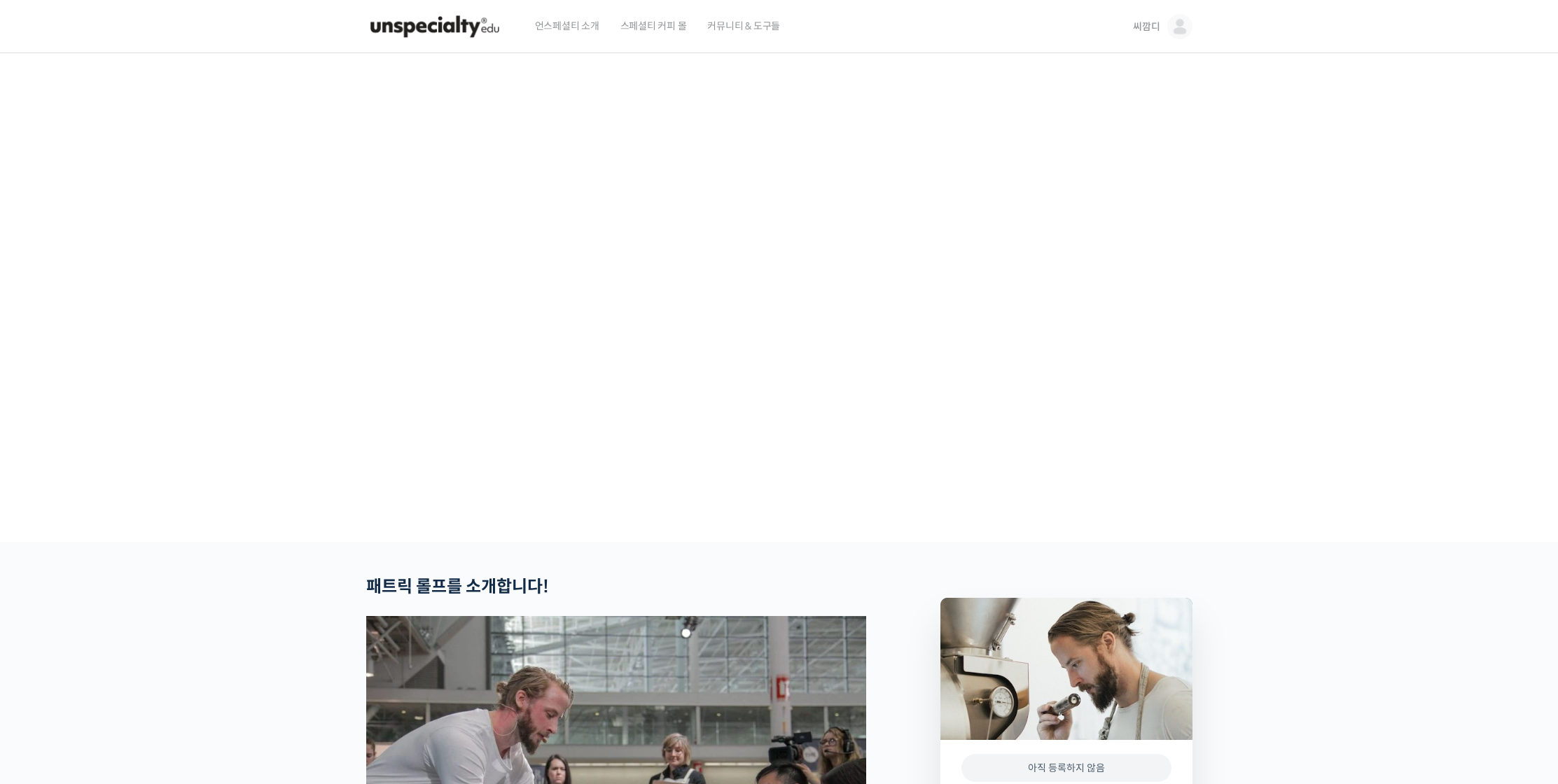
click at [763, 441] on video at bounding box center [779, 295] width 826 height 483
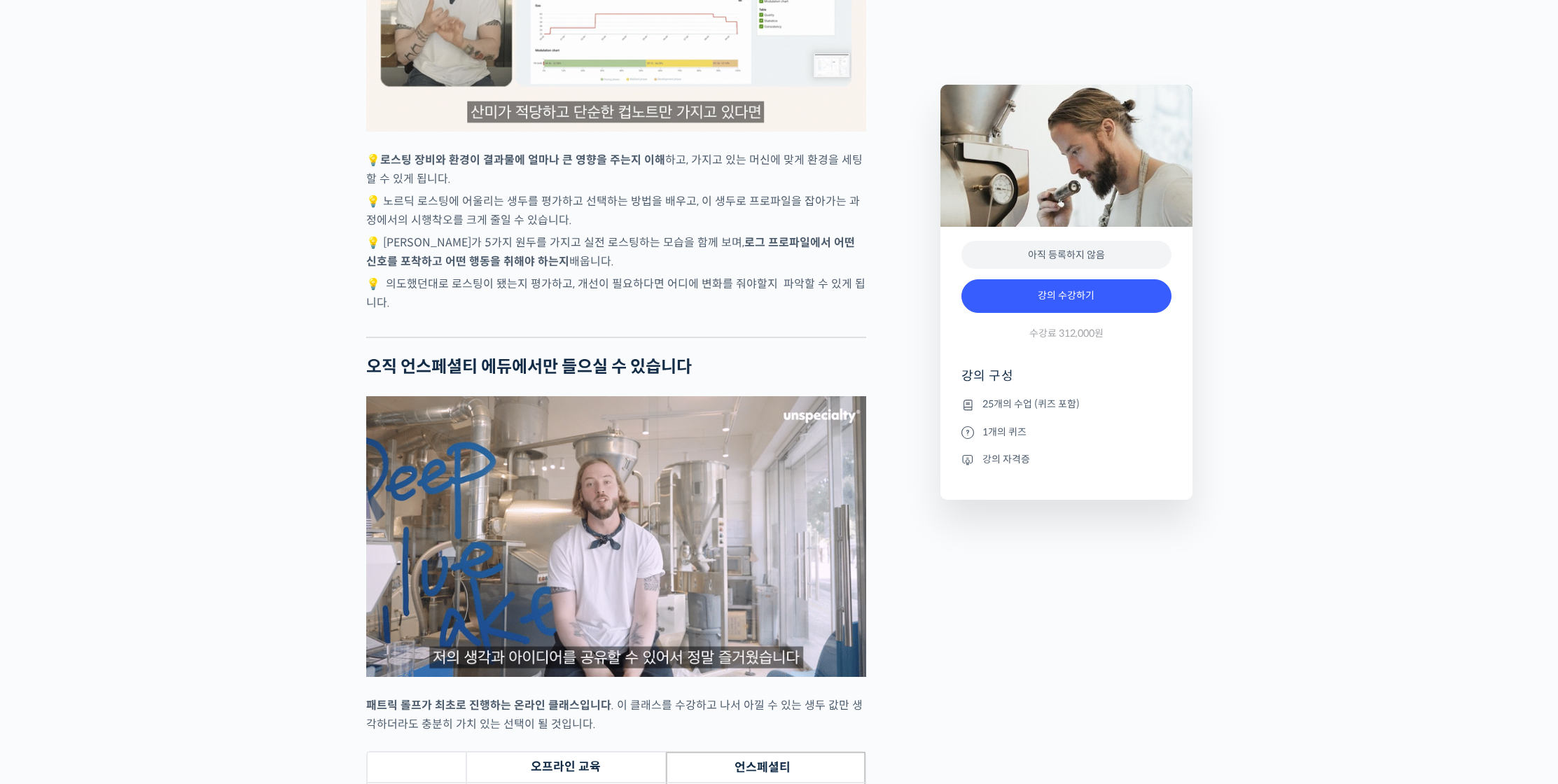
scroll to position [3830, 0]
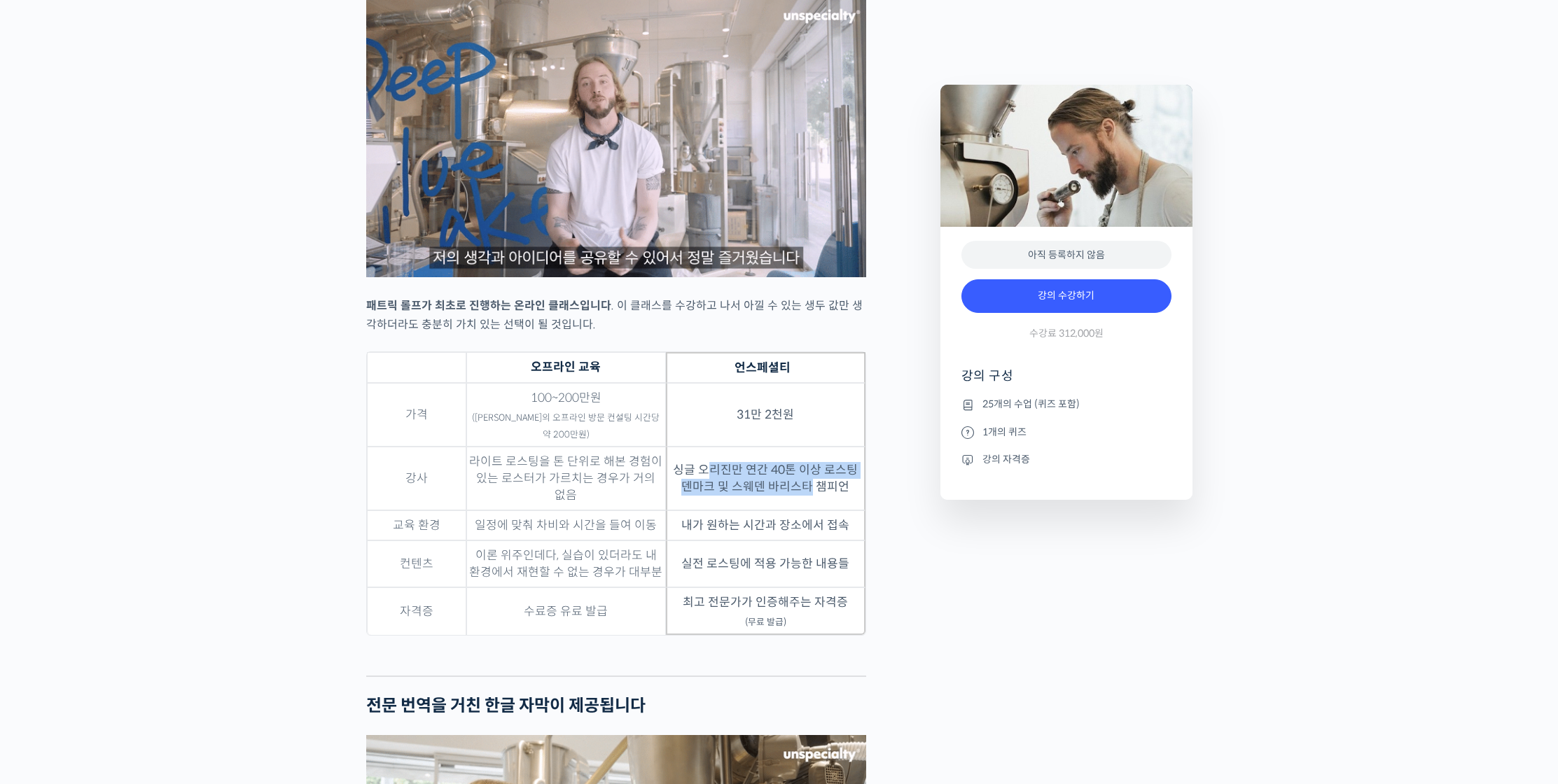
drag, startPoint x: 710, startPoint y: 486, endPoint x: 812, endPoint y: 501, distance: 103.1
click at [812, 501] on td "싱글 오리진만 연간 40톤 이상 로스팅 덴마크 및 스웨덴 바리스타 챔피언" at bounding box center [766, 478] width 199 height 64
drag, startPoint x: 740, startPoint y: 536, endPoint x: 791, endPoint y: 534, distance: 51.0
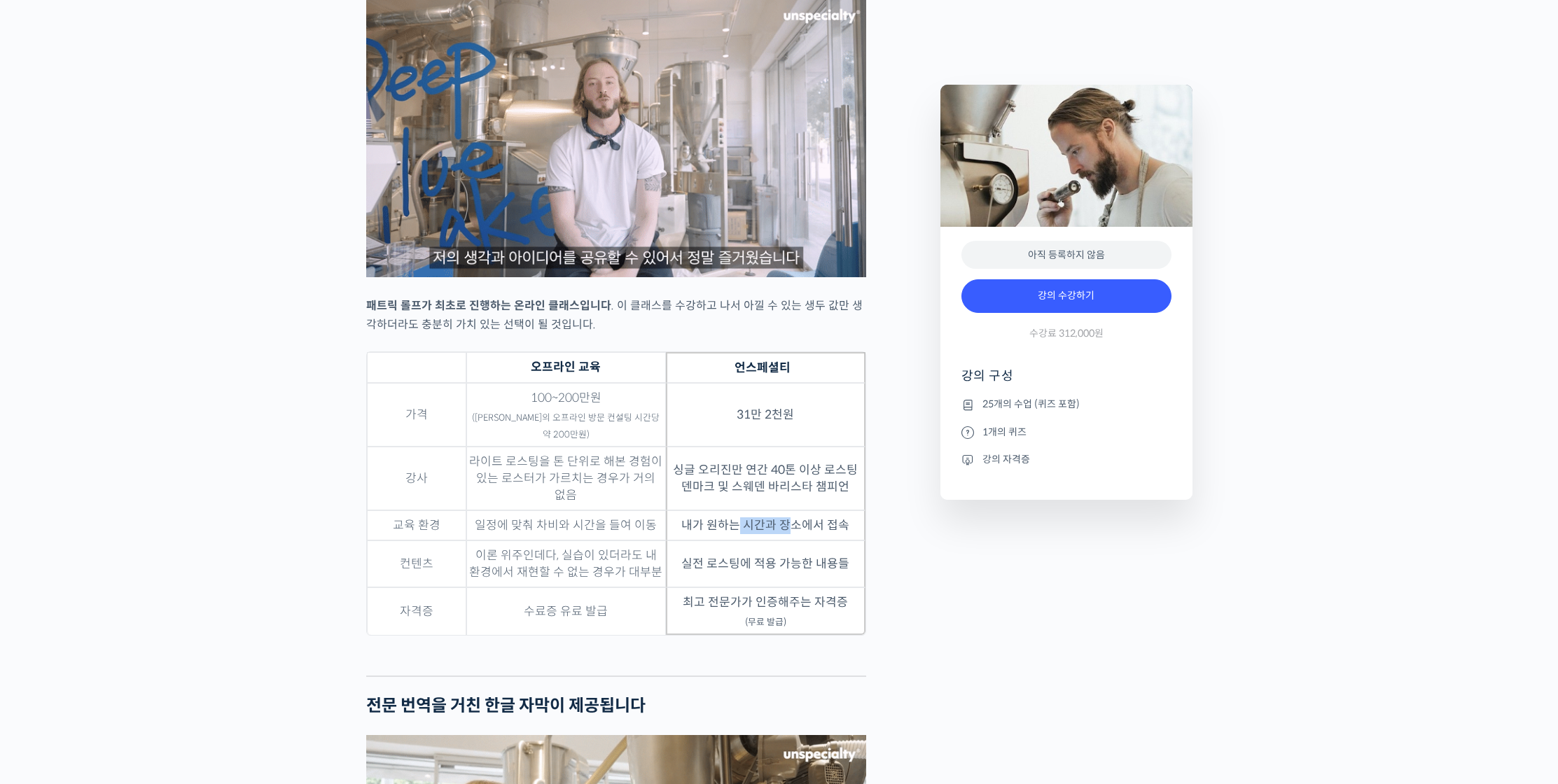
click at [788, 535] on td "내가 원하는 시간과 장소에서 접속" at bounding box center [766, 525] width 199 height 30
click at [791, 534] on td "내가 원하는 시간과 장소에서 접속" at bounding box center [766, 525] width 199 height 30
drag, startPoint x: 747, startPoint y: 536, endPoint x: 787, endPoint y: 548, distance: 41.8
click at [780, 540] on td "내가 원하는 시간과 장소에서 접속" at bounding box center [766, 525] width 199 height 30
drag, startPoint x: 761, startPoint y: 588, endPoint x: 732, endPoint y: 580, distance: 30.1
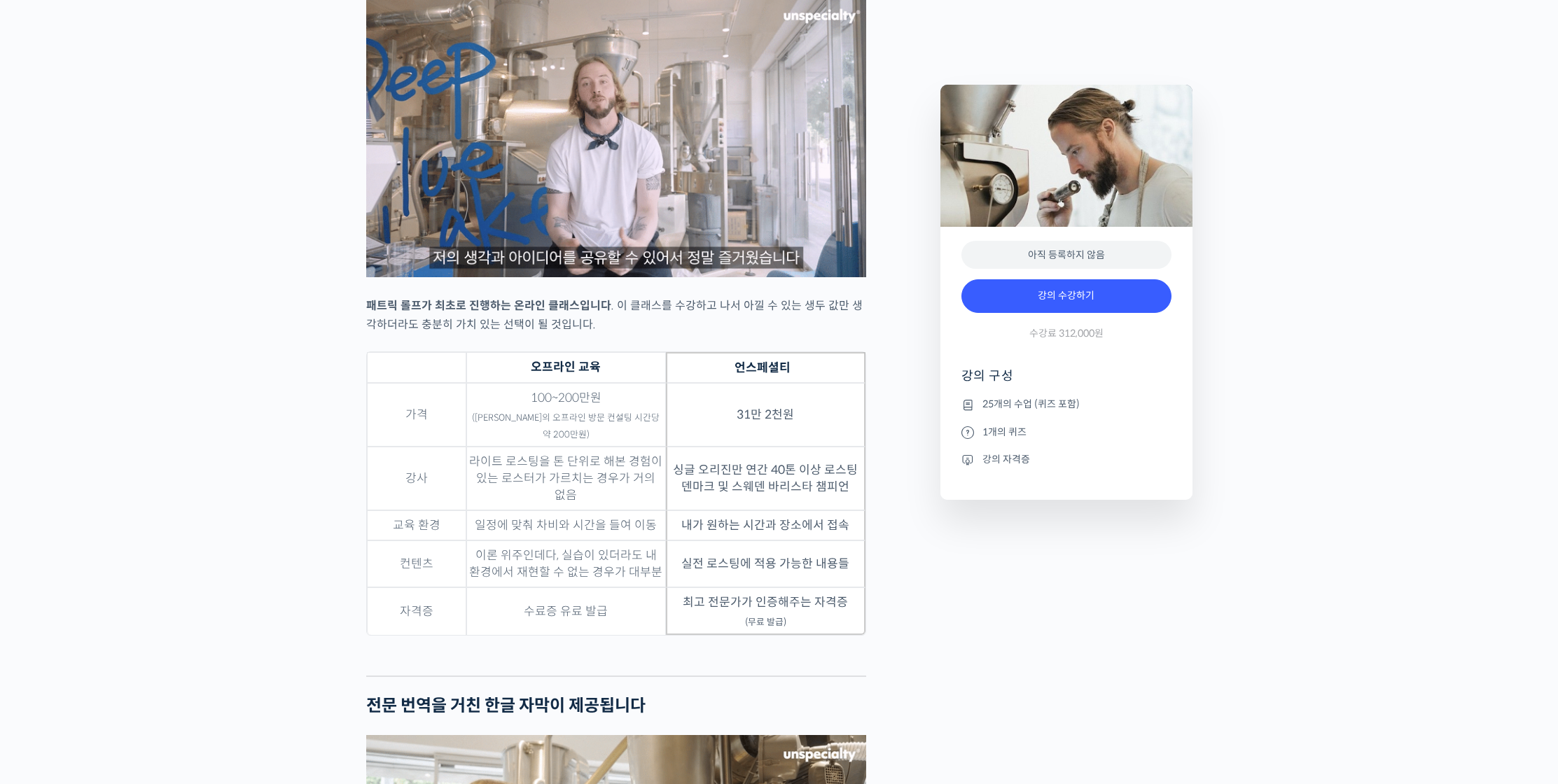
click at [761, 587] on td "실전 로스팅에 적용 가능한 내용들" at bounding box center [766, 564] width 199 height 47
drag, startPoint x: 752, startPoint y: 579, endPoint x: 781, endPoint y: 583, distance: 29.3
click at [779, 582] on td "실전 로스팅에 적용 가능한 내용들" at bounding box center [766, 564] width 199 height 47
click at [781, 583] on td "실전 로스팅에 적용 가능한 내용들" at bounding box center [766, 564] width 199 height 47
drag, startPoint x: 755, startPoint y: 619, endPoint x: 779, endPoint y: 625, distance: 24.7
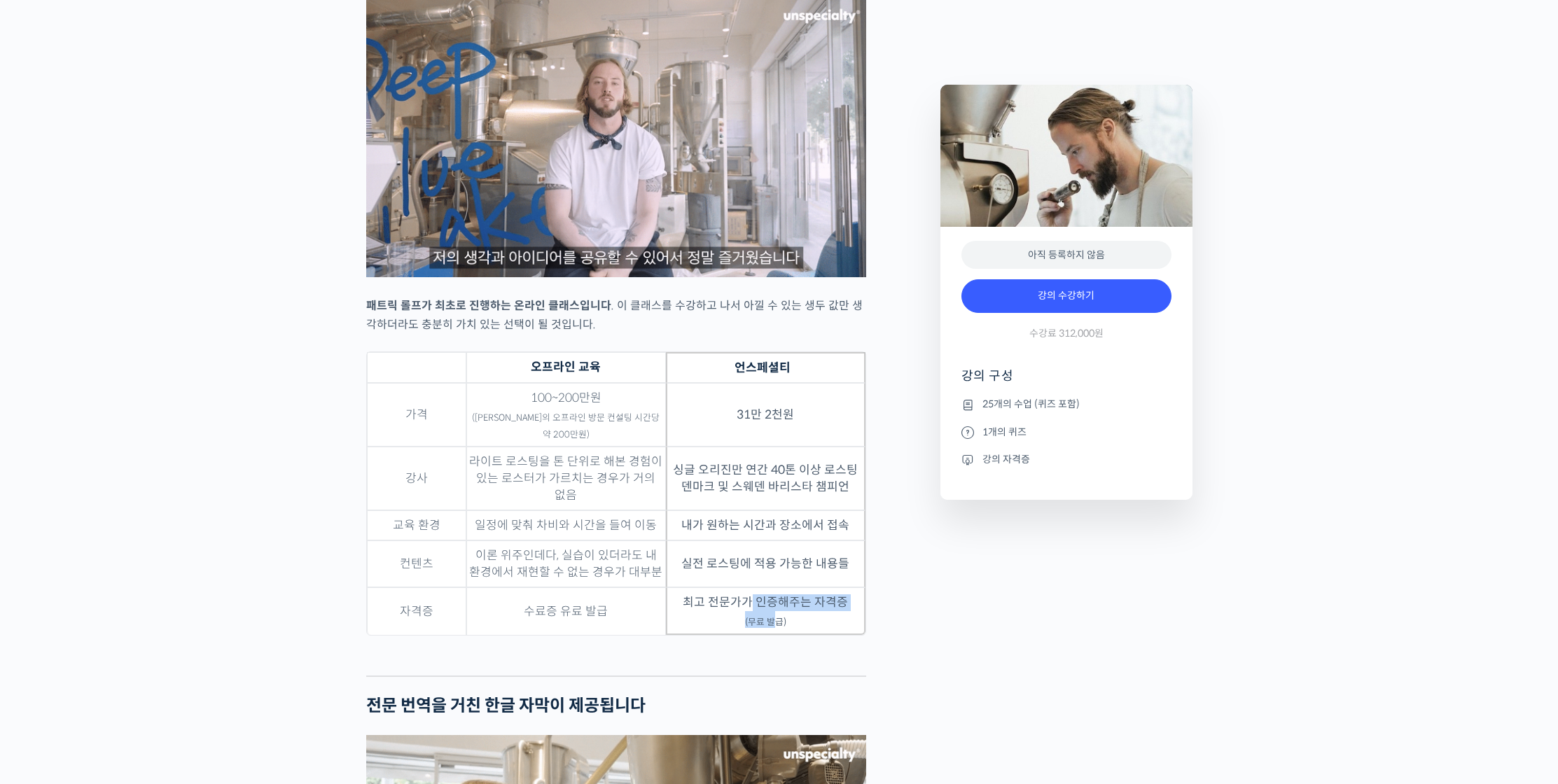
click at [776, 624] on td "최고 전문가가 인증해주는 자격증 (무료 발급)" at bounding box center [766, 611] width 199 height 48
click at [779, 627] on td "최고 전문가가 인증해주는 자격증 (무료 발급)" at bounding box center [766, 611] width 199 height 48
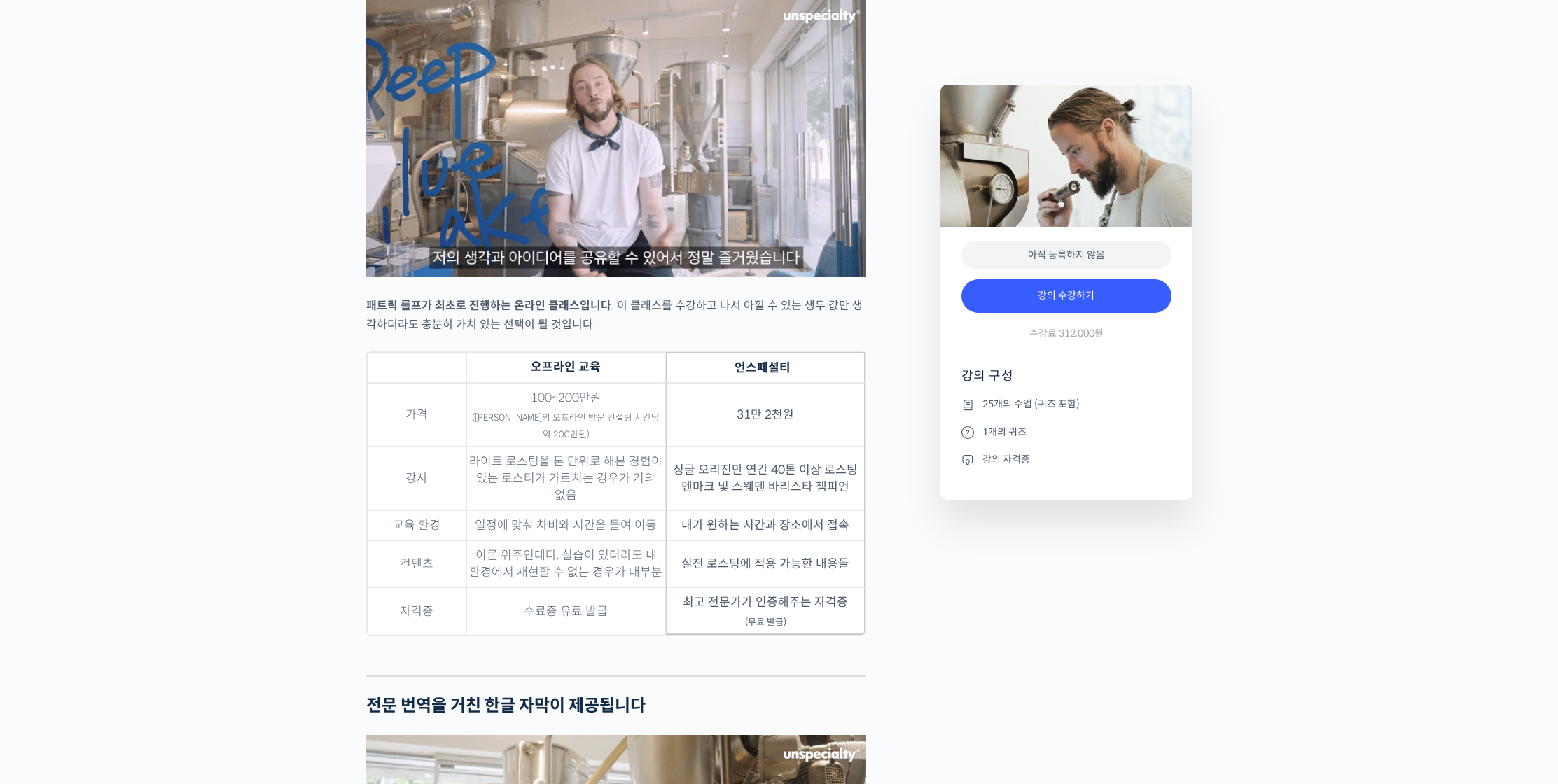
drag, startPoint x: 754, startPoint y: 312, endPoint x: 780, endPoint y: 329, distance: 31.1
click at [779, 328] on p "패트릭 롤프가 최초로 진행하는 온라인 클래스입니다 . 이 클래스를 수강하고 나서 아낄 수 있는 생두 값만 생각하더라도 충분히 가치 있는 선택이…" at bounding box center [616, 315] width 500 height 38
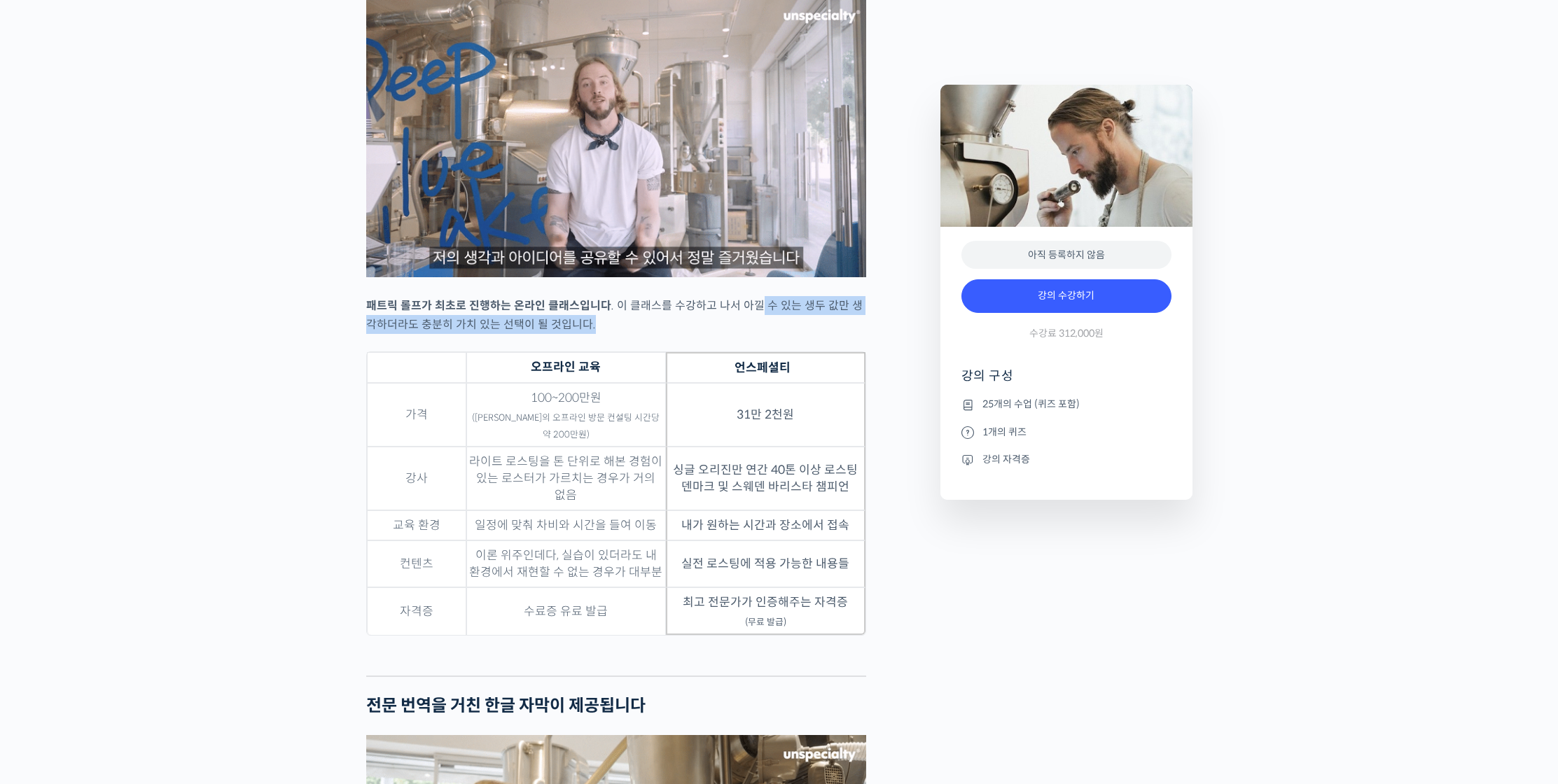
click at [780, 329] on p "패트릭 롤프가 최초로 진행하는 온라인 클래스입니다 . 이 클래스를 수강하고 나서 아낄 수 있는 생두 값만 생각하더라도 충분히 가치 있는 선택이…" at bounding box center [616, 315] width 500 height 38
drag, startPoint x: 662, startPoint y: 319, endPoint x: 714, endPoint y: 331, distance: 53.4
click at [713, 331] on p "패트릭 롤프가 최초로 진행하는 온라인 클래스입니다 . 이 클래스를 수강하고 나서 아낄 수 있는 생두 값만 생각하더라도 충분히 가치 있는 선택이…" at bounding box center [616, 315] width 500 height 38
click at [714, 331] on p "패트릭 롤프가 최초로 진행하는 온라인 클래스입니다 . 이 클래스를 수강하고 나서 아낄 수 있는 생두 값만 생각하더라도 충분히 가치 있는 선택이…" at bounding box center [616, 315] width 500 height 38
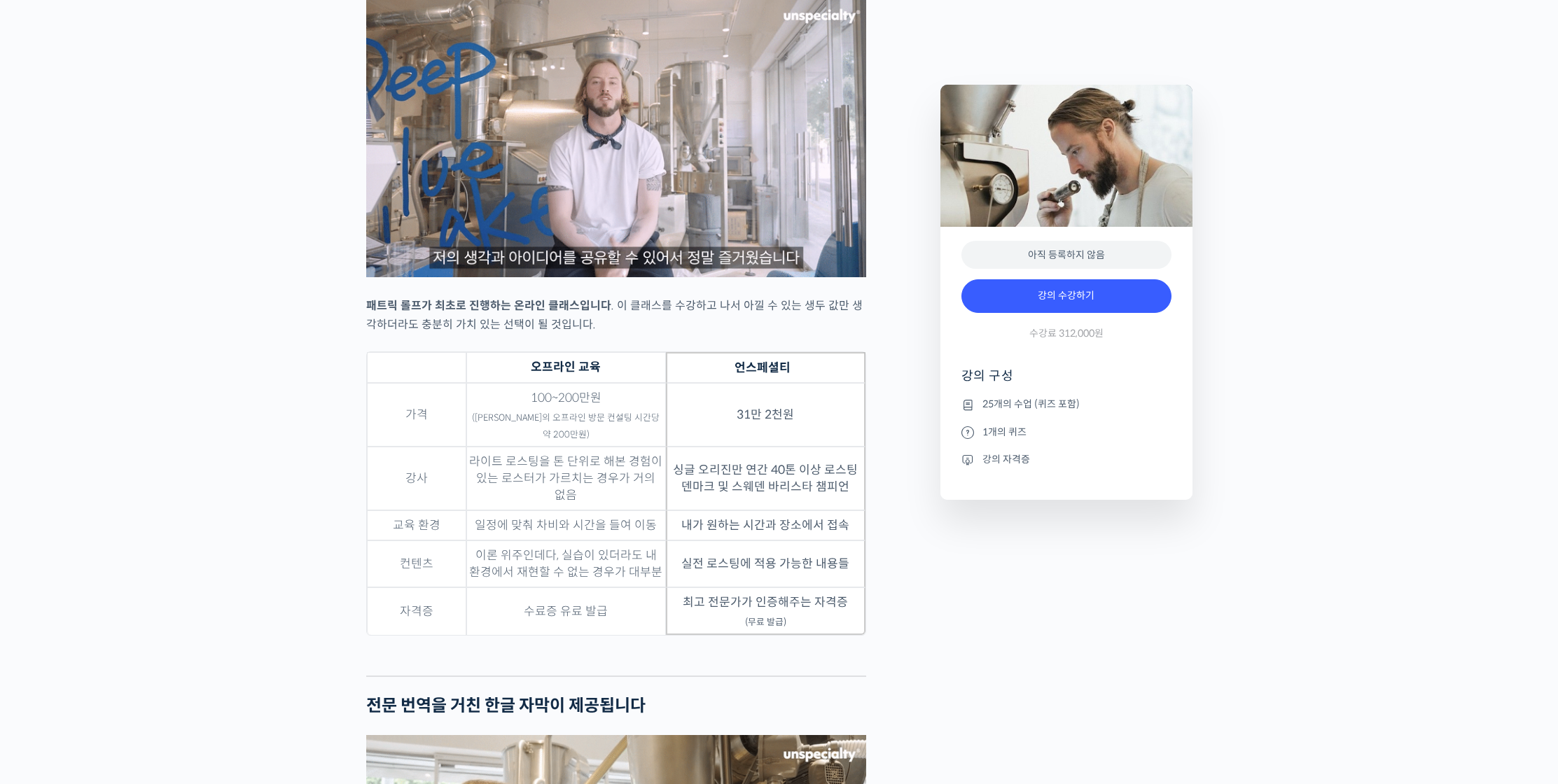
drag, startPoint x: 774, startPoint y: 328, endPoint x: 793, endPoint y: 343, distance: 24.2
click at [793, 334] on p "패트릭 롤프가 최초로 진행하는 온라인 클래스입니다 . 이 클래스를 수강하고 나서 아낄 수 있는 생두 값만 생각하더라도 충분히 가치 있는 선택이…" at bounding box center [616, 315] width 500 height 38
drag, startPoint x: 720, startPoint y: 481, endPoint x: 742, endPoint y: 487, distance: 22.8
click at [742, 487] on td "싱글 오리진만 연간 40톤 이상 로스팅 덴마크 및 스웨덴 바리스타 챔피언" at bounding box center [766, 478] width 199 height 64
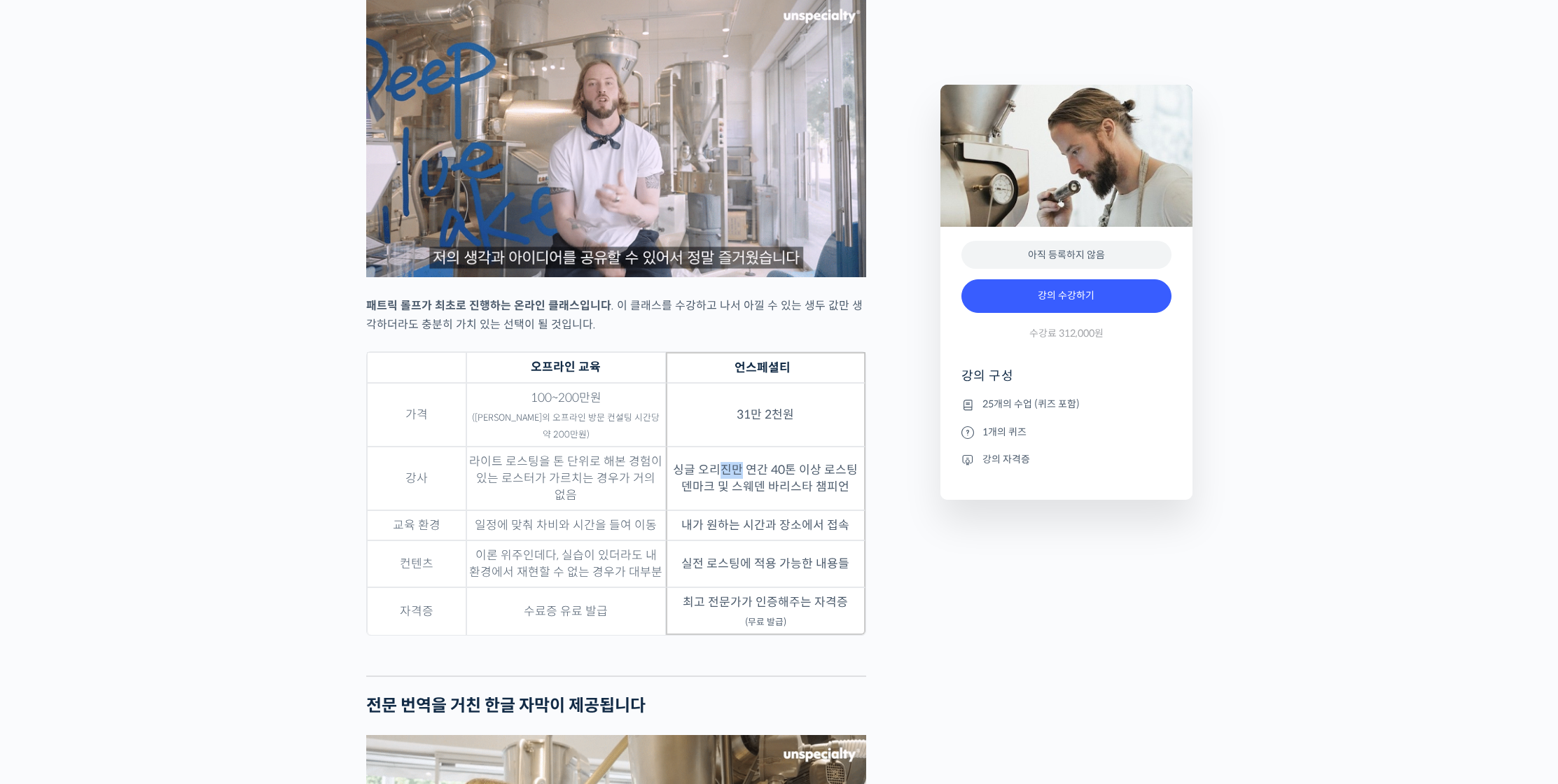
click at [742, 487] on td "싱글 오리진만 연간 40톤 이상 로스팅 덴마크 및 스웨덴 바리스타 챔피언" at bounding box center [766, 478] width 199 height 64
drag, startPoint x: 730, startPoint y: 484, endPoint x: 779, endPoint y: 498, distance: 51.0
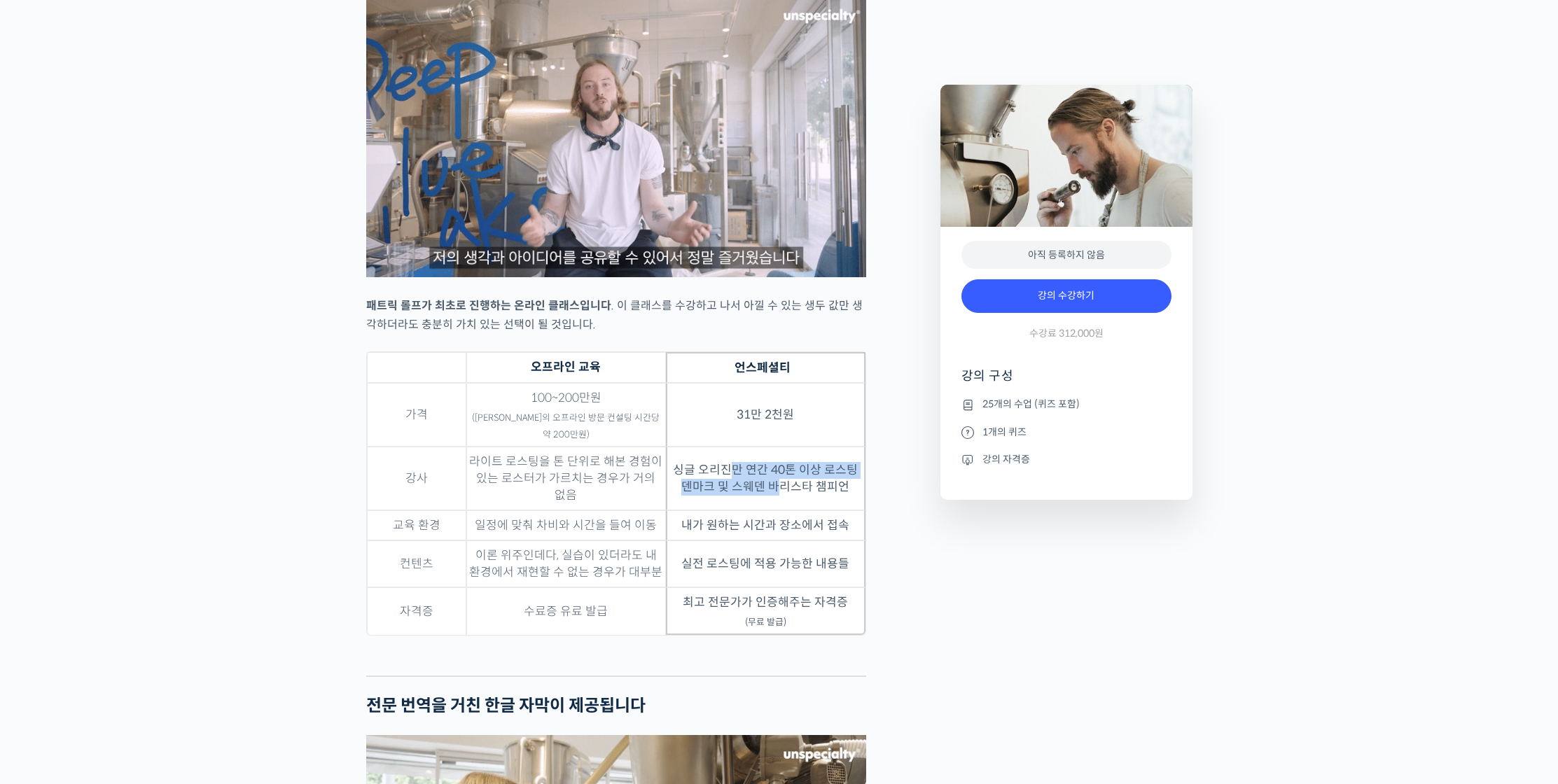
click at [779, 498] on td "싱글 오리진만 연간 40톤 이상 로스팅 덴마크 및 스웨덴 바리스타 챔피언" at bounding box center [766, 478] width 199 height 64
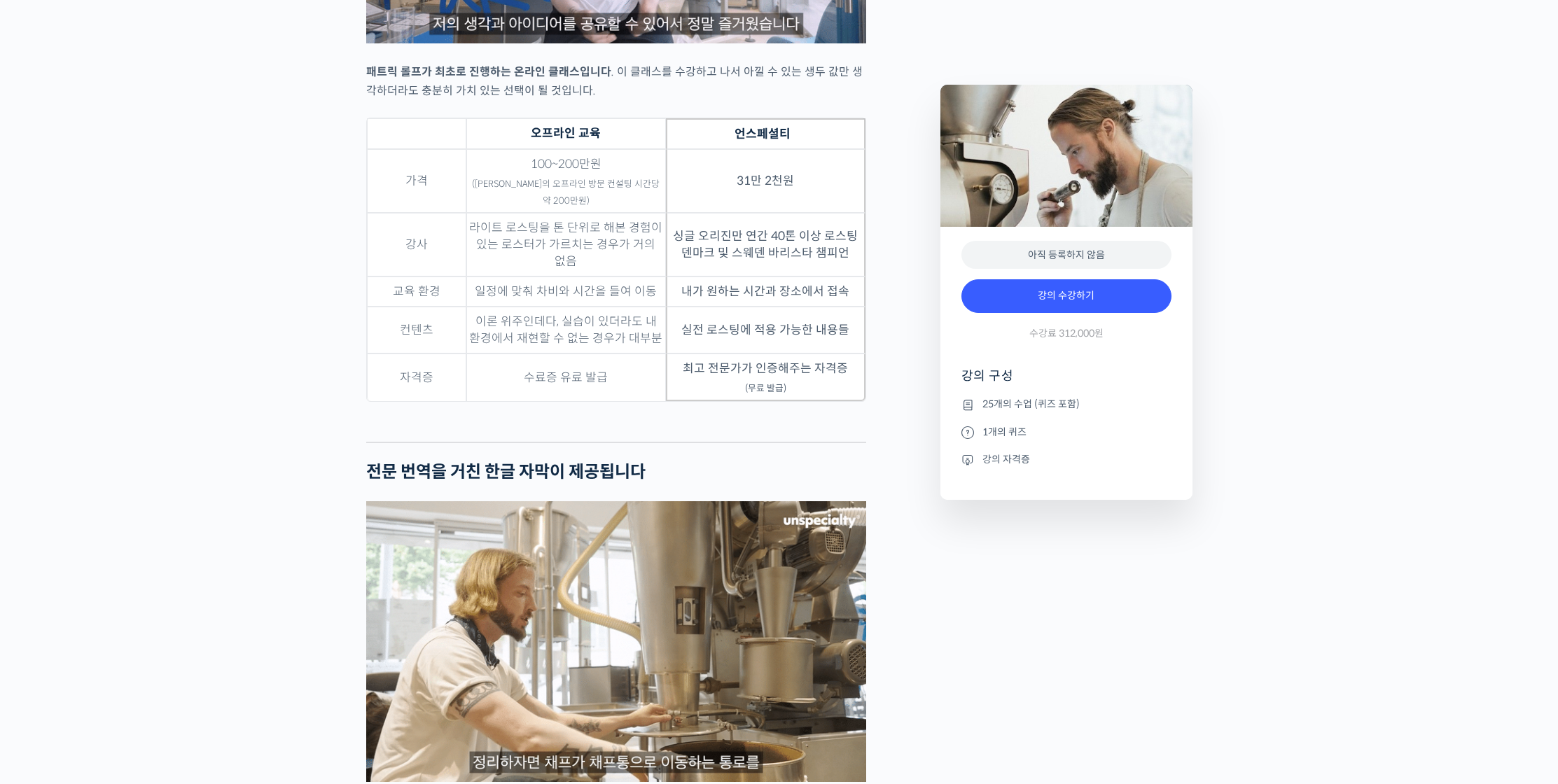
scroll to position [4269, 0]
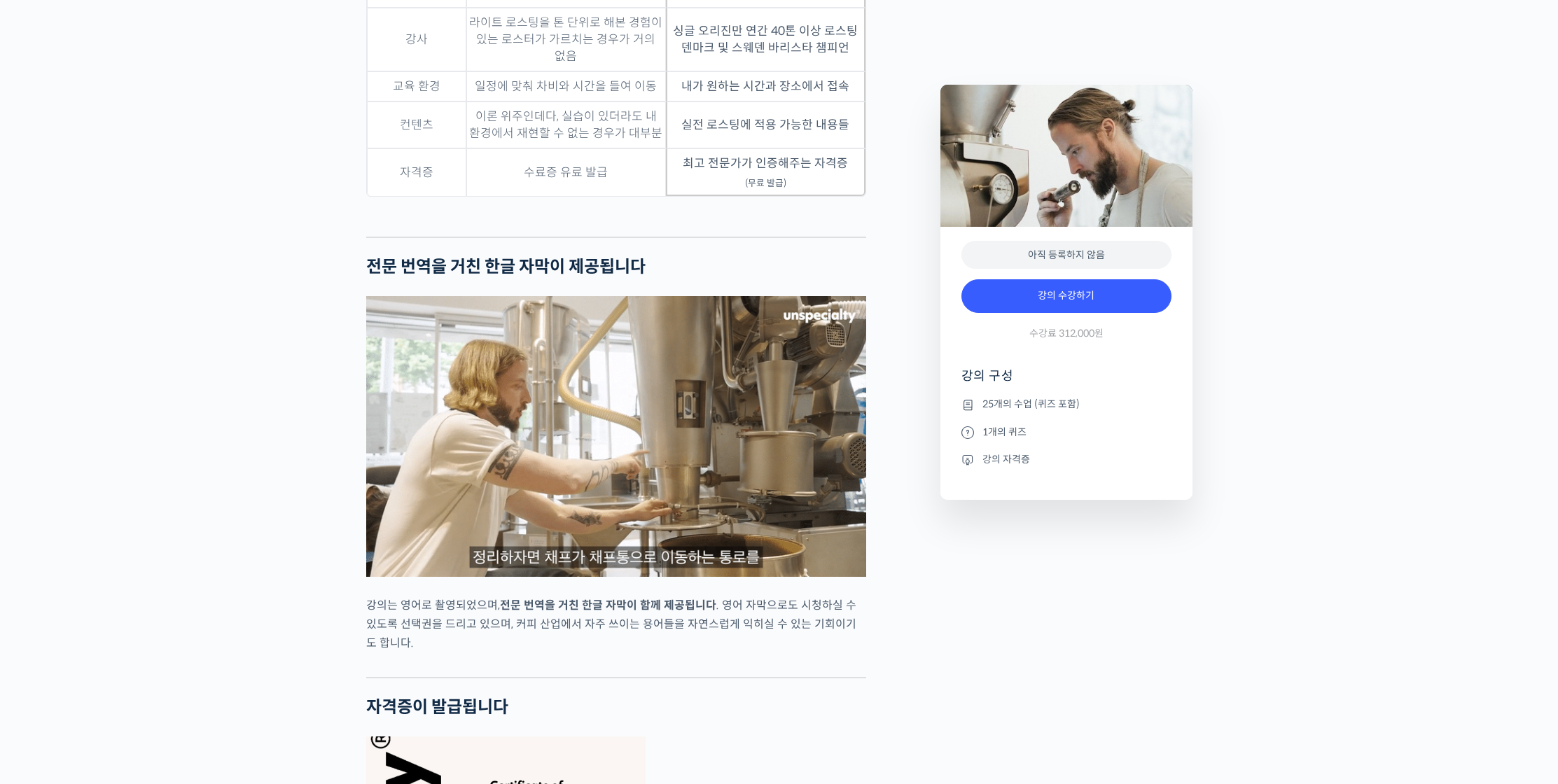
click at [908, 574] on div "패트릭 롤프를 소개합니다! <April Coffee Roasters> 창업자 & 대표 2023 월드 바리스타 챔피언십 결선 진출 (2년 연속)…" at bounding box center [646, 570] width 574 height 8523
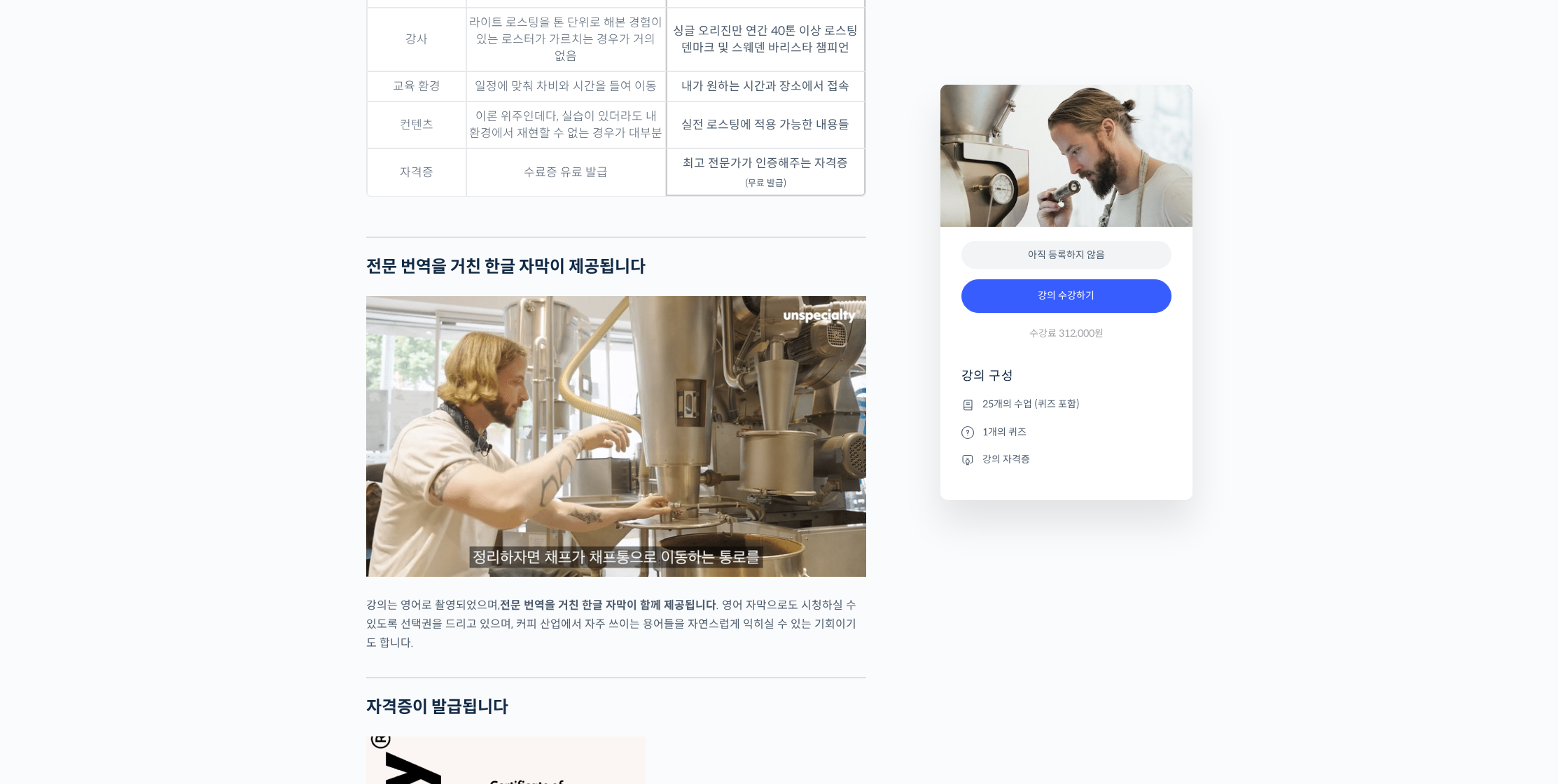
click at [420, 629] on p "강의는 영어로 촬영되었으며, 전문 번역을 거친 한글 자막이 함께 제공됩니다 . 영어 자막으로도 시청하실 수 있도록 선택권을 드리고 있으며, 커…" at bounding box center [616, 624] width 500 height 57
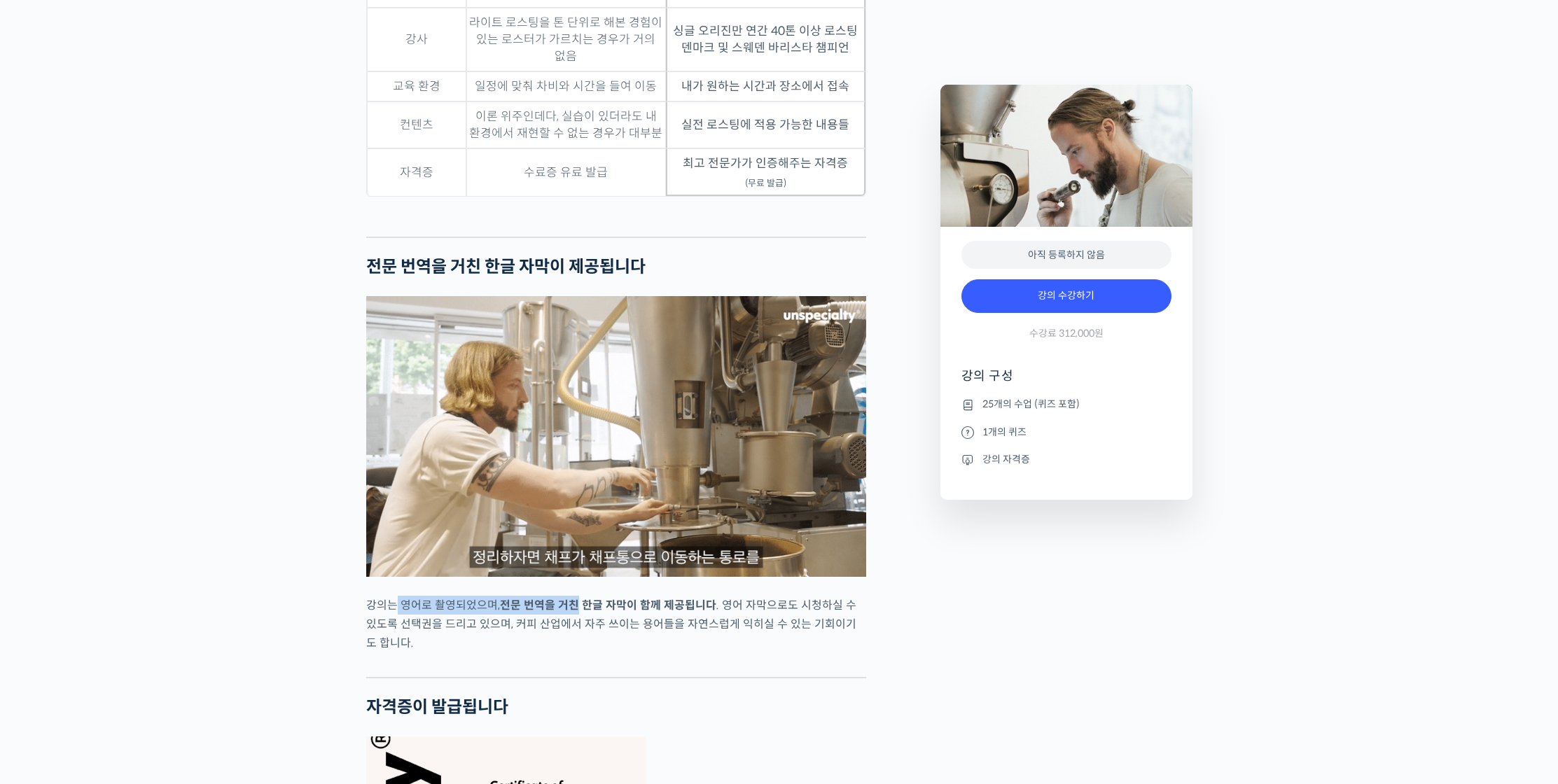
drag, startPoint x: 391, startPoint y: 620, endPoint x: 573, endPoint y: 616, distance: 182.0
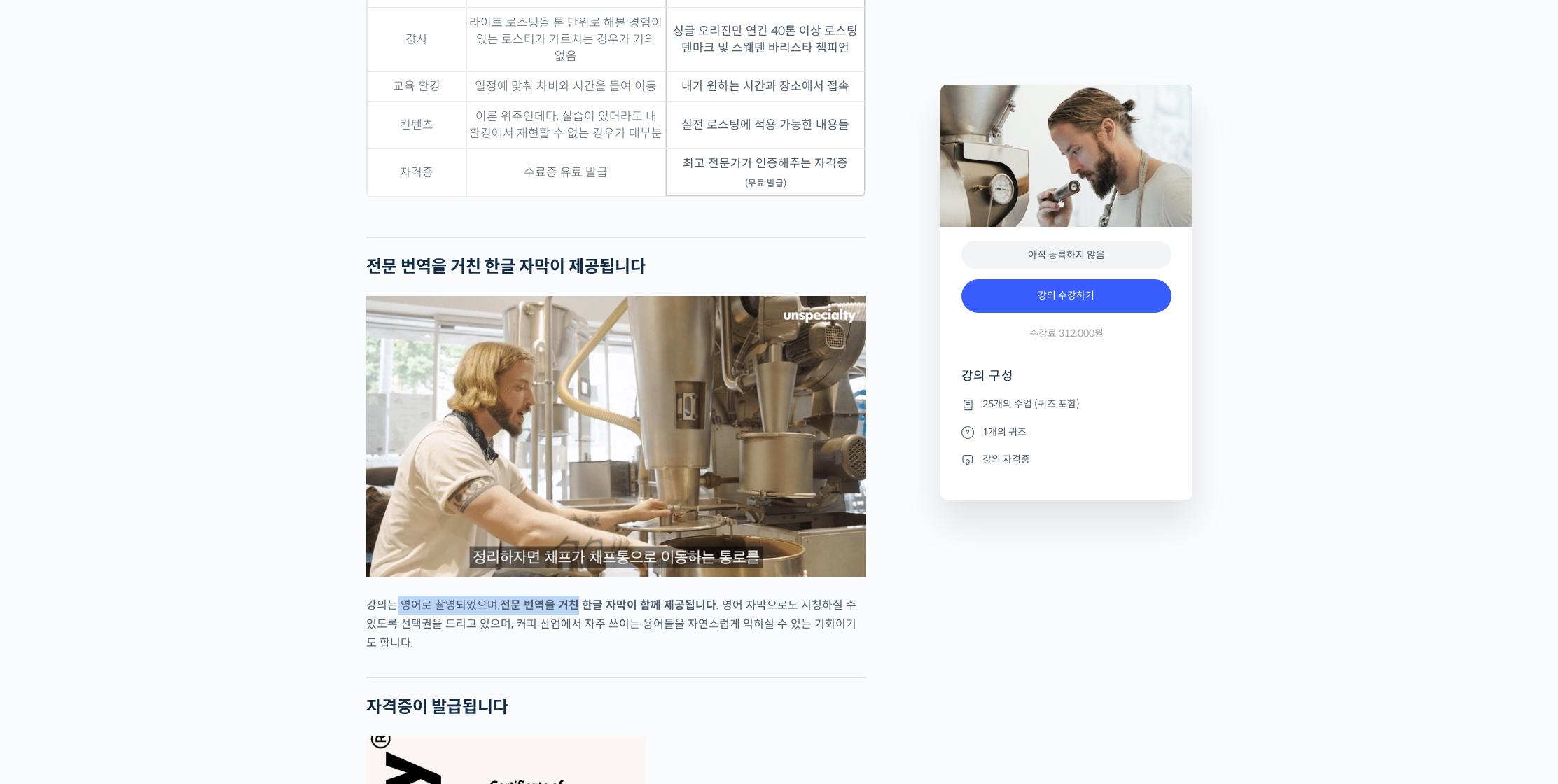
click at [573, 616] on p "강의는 영어로 촬영되었으며, 전문 번역을 거친 한글 자막이 함께 제공됩니다 . 영어 자막으로도 시청하실 수 있도록 선택권을 드리고 있으며, 커…" at bounding box center [616, 624] width 500 height 57
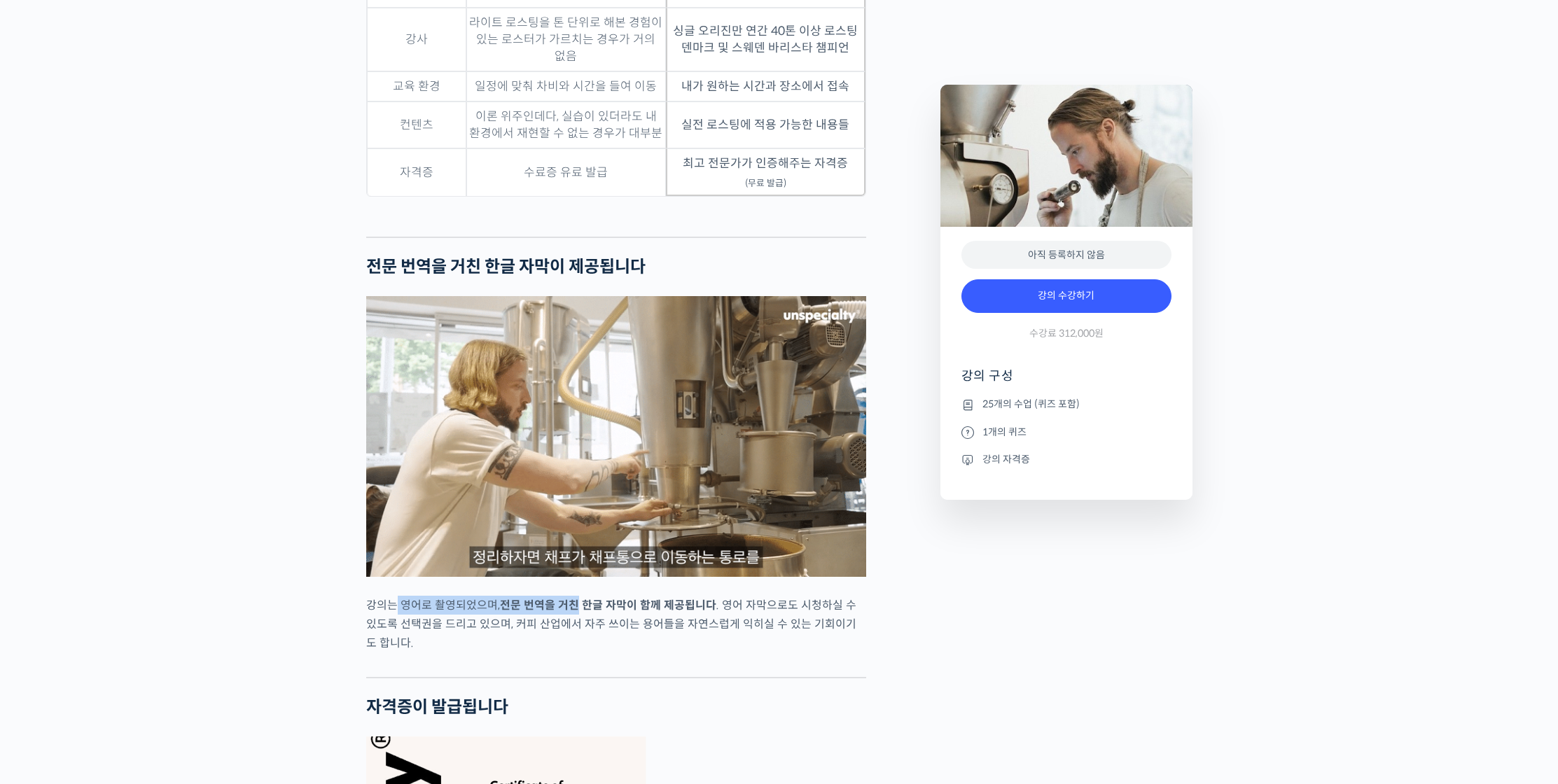
click at [573, 612] on strong "전문 번역을 거친 한글 자막이 함께 제공됩니다" at bounding box center [608, 606] width 216 height 15
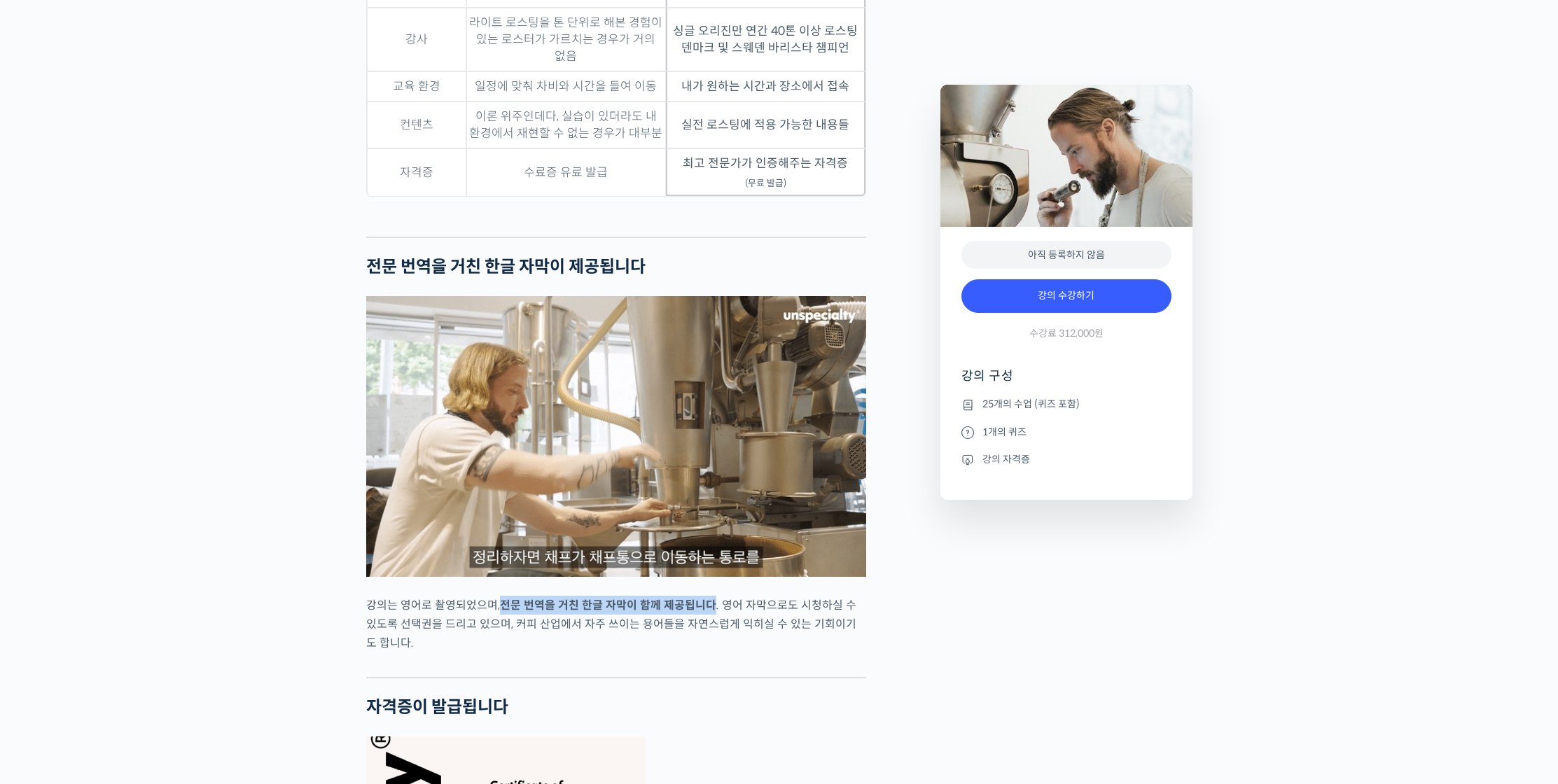
drag, startPoint x: 499, startPoint y: 616, endPoint x: 711, endPoint y: 616, distance: 212.0
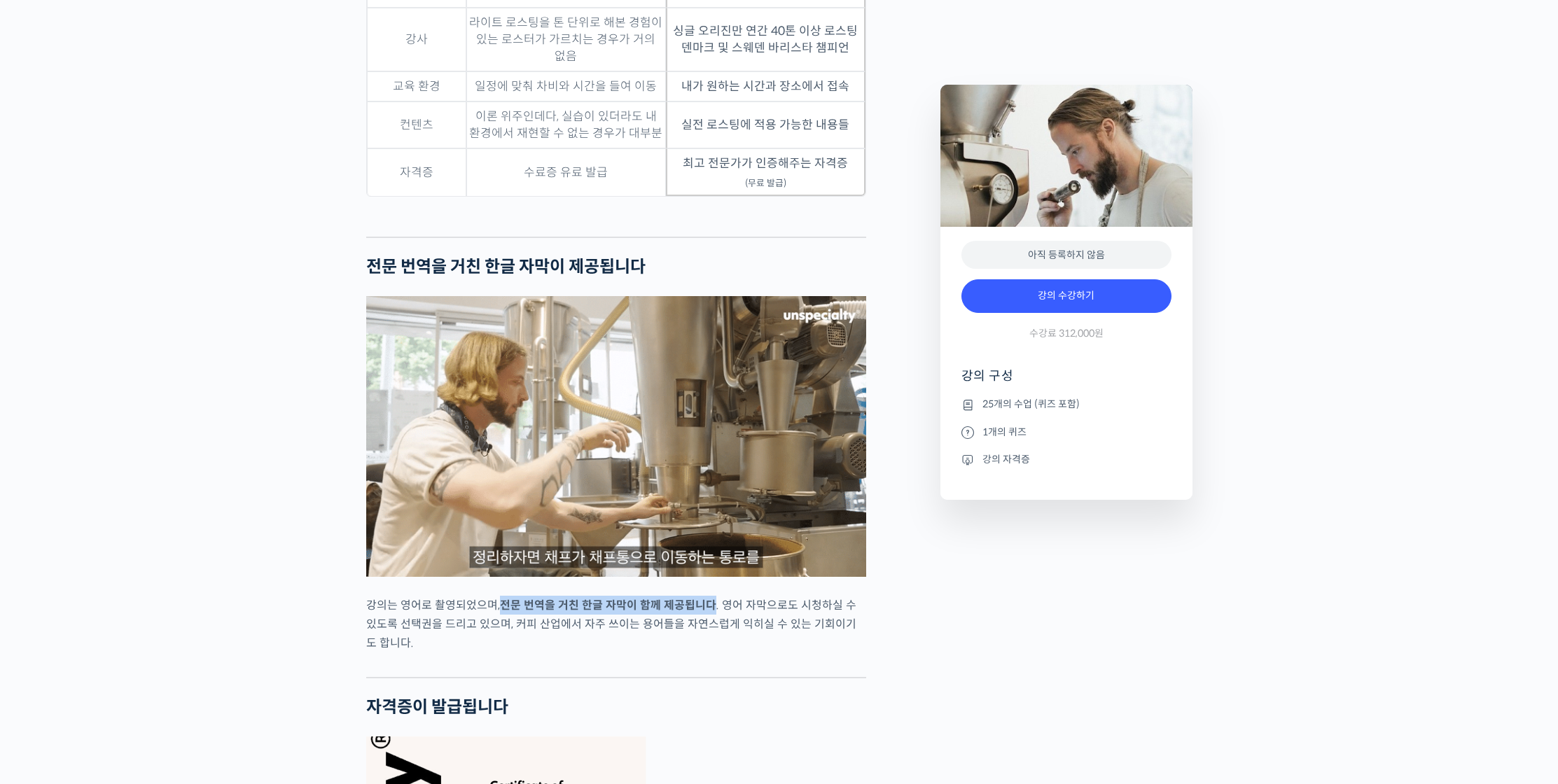
click at [711, 616] on p "강의는 영어로 촬영되었으며, 전문 번역을 거친 한글 자막이 함께 제공됩니다 . 영어 자막으로도 시청하실 수 있도록 선택권을 드리고 있으며, 커…" at bounding box center [616, 624] width 500 height 57
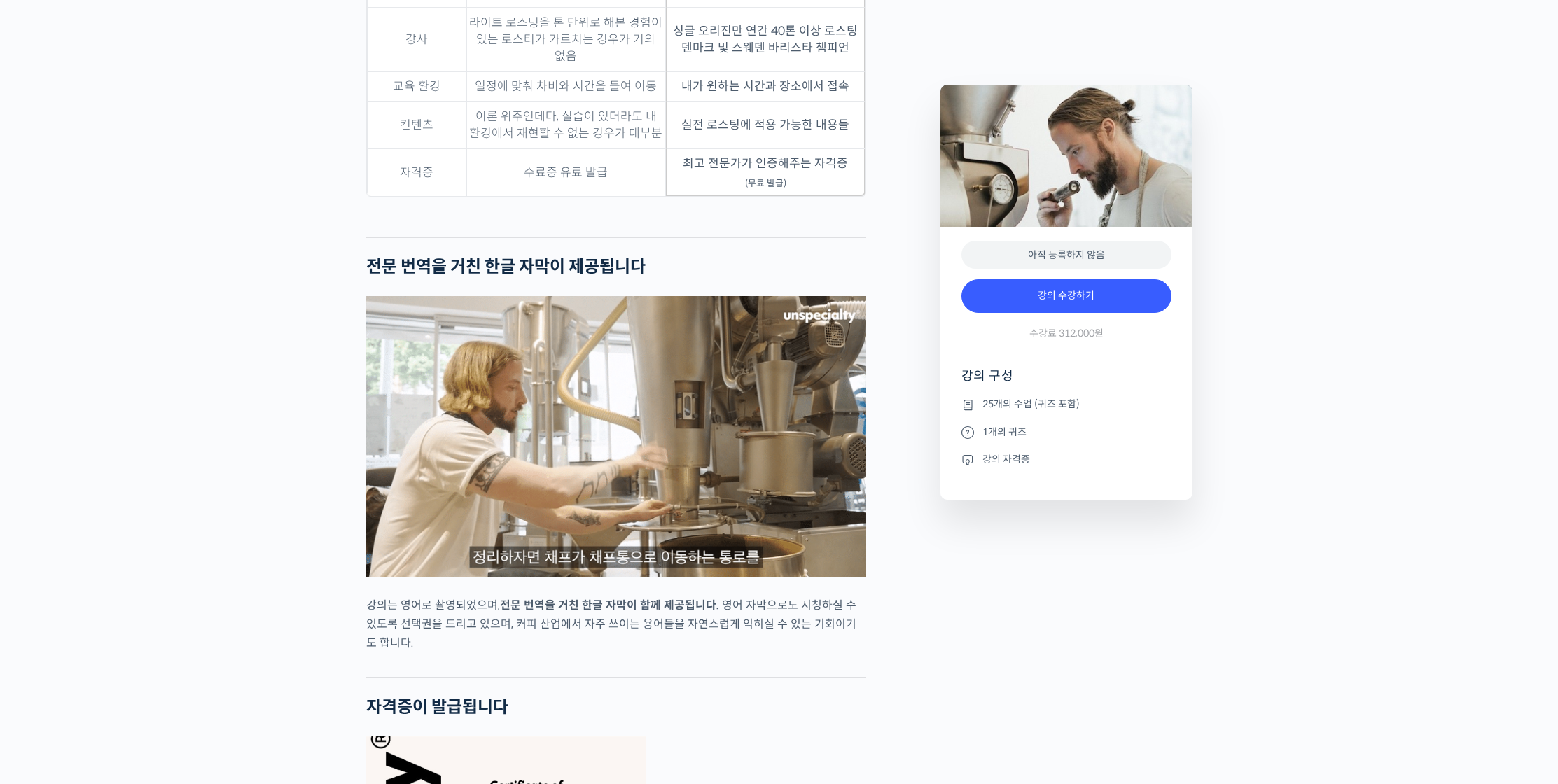
click at [711, 616] on p "강의는 영어로 촬영되었으며, 전문 번역을 거친 한글 자막이 함께 제공됩니다 . 영어 자막으로도 시청하실 수 있도록 선택권을 드리고 있으며, 커…" at bounding box center [616, 624] width 500 height 57
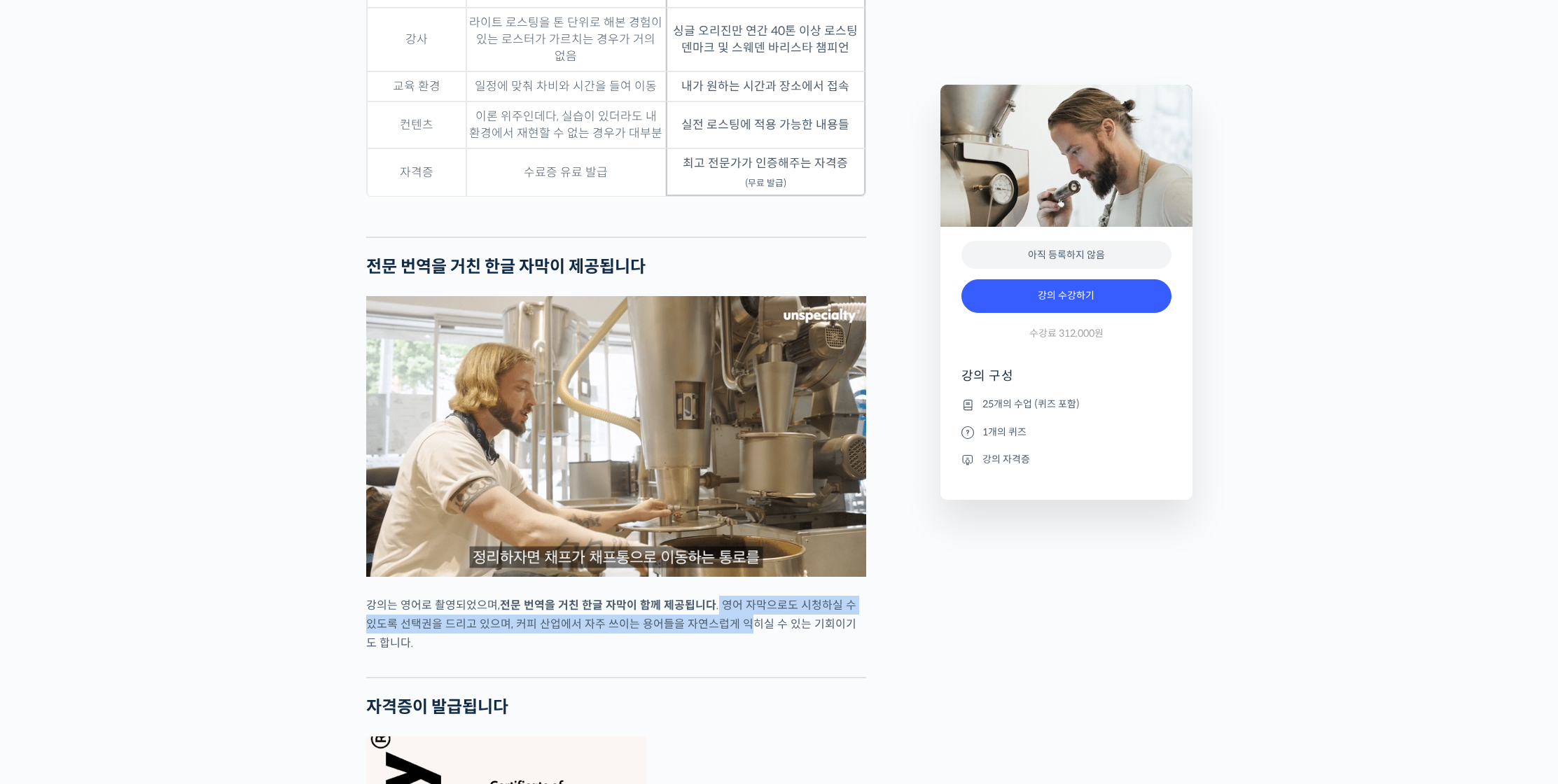
drag, startPoint x: 713, startPoint y: 617, endPoint x: 731, endPoint y: 629, distance: 21.6
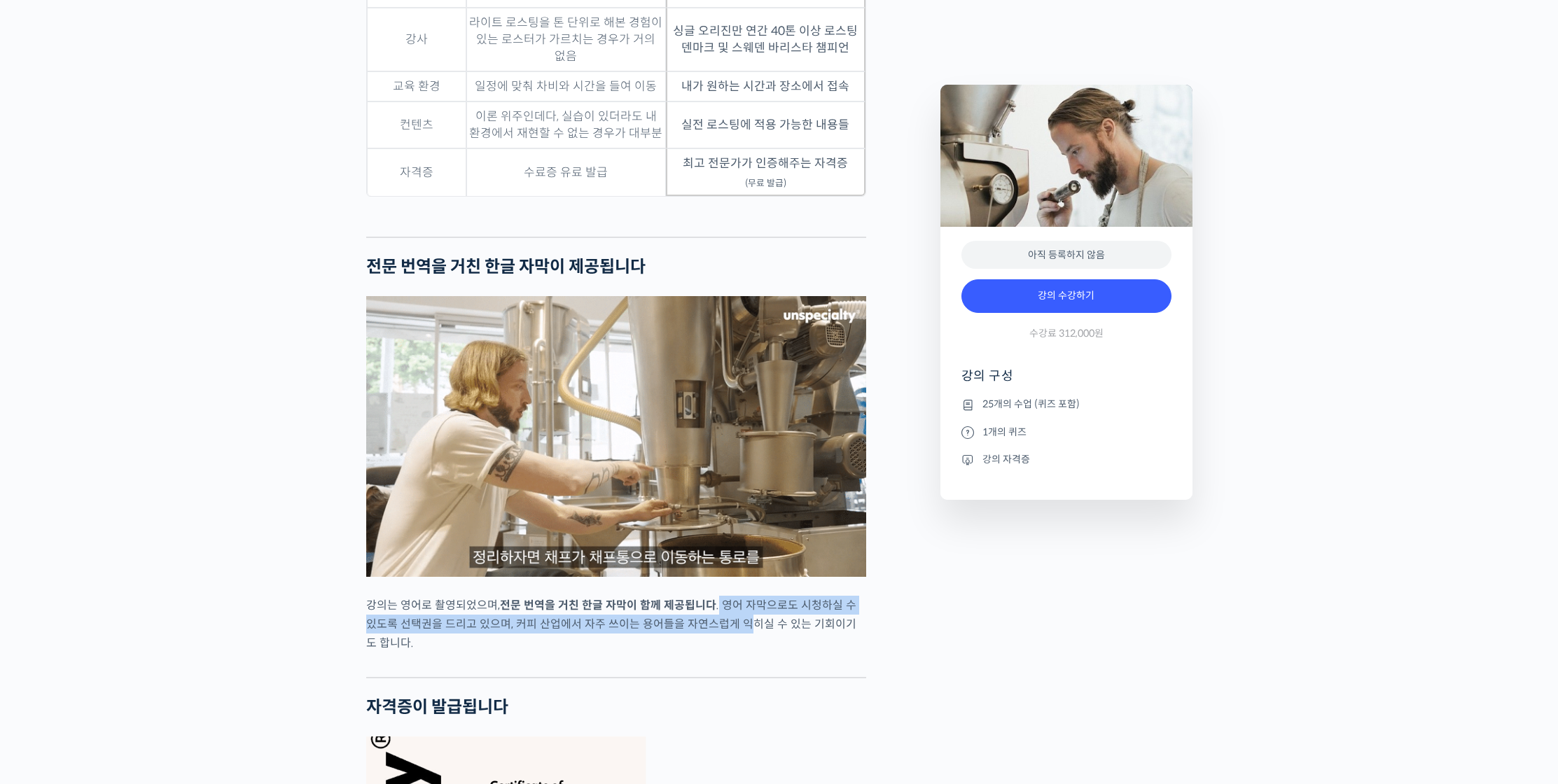
click at [731, 629] on p "강의는 영어로 촬영되었으며, 전문 번역을 거친 한글 자막이 함께 제공됩니다 . 영어 자막으로도 시청하실 수 있도록 선택권을 드리고 있으며, 커…" at bounding box center [616, 624] width 500 height 57
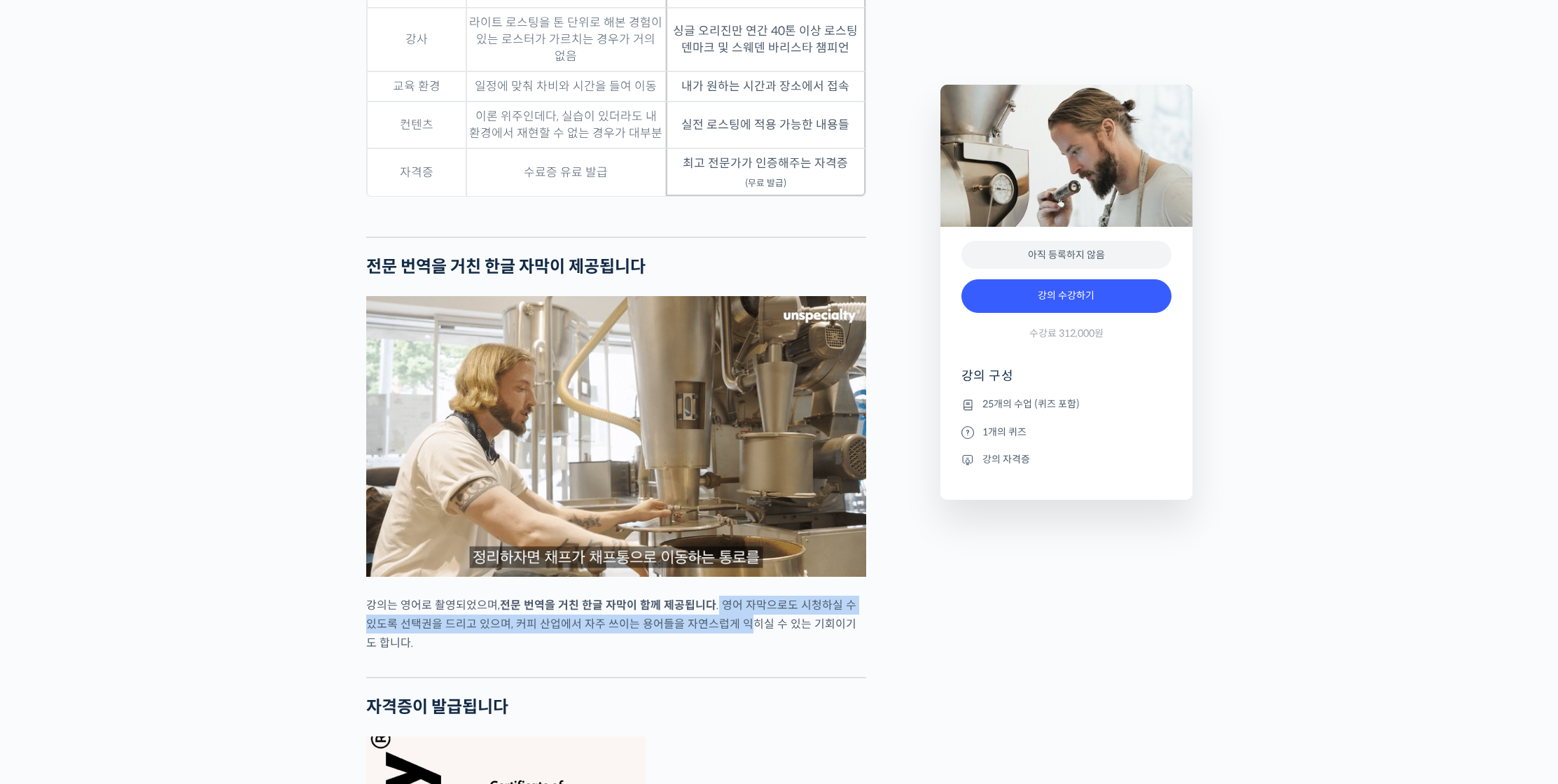
click at [731, 629] on p "강의는 영어로 촬영되었으며, 전문 번역을 거친 한글 자막이 함께 제공됩니다 . 영어 자막으로도 시청하실 수 있도록 선택권을 드리고 있으며, 커…" at bounding box center [616, 624] width 500 height 57
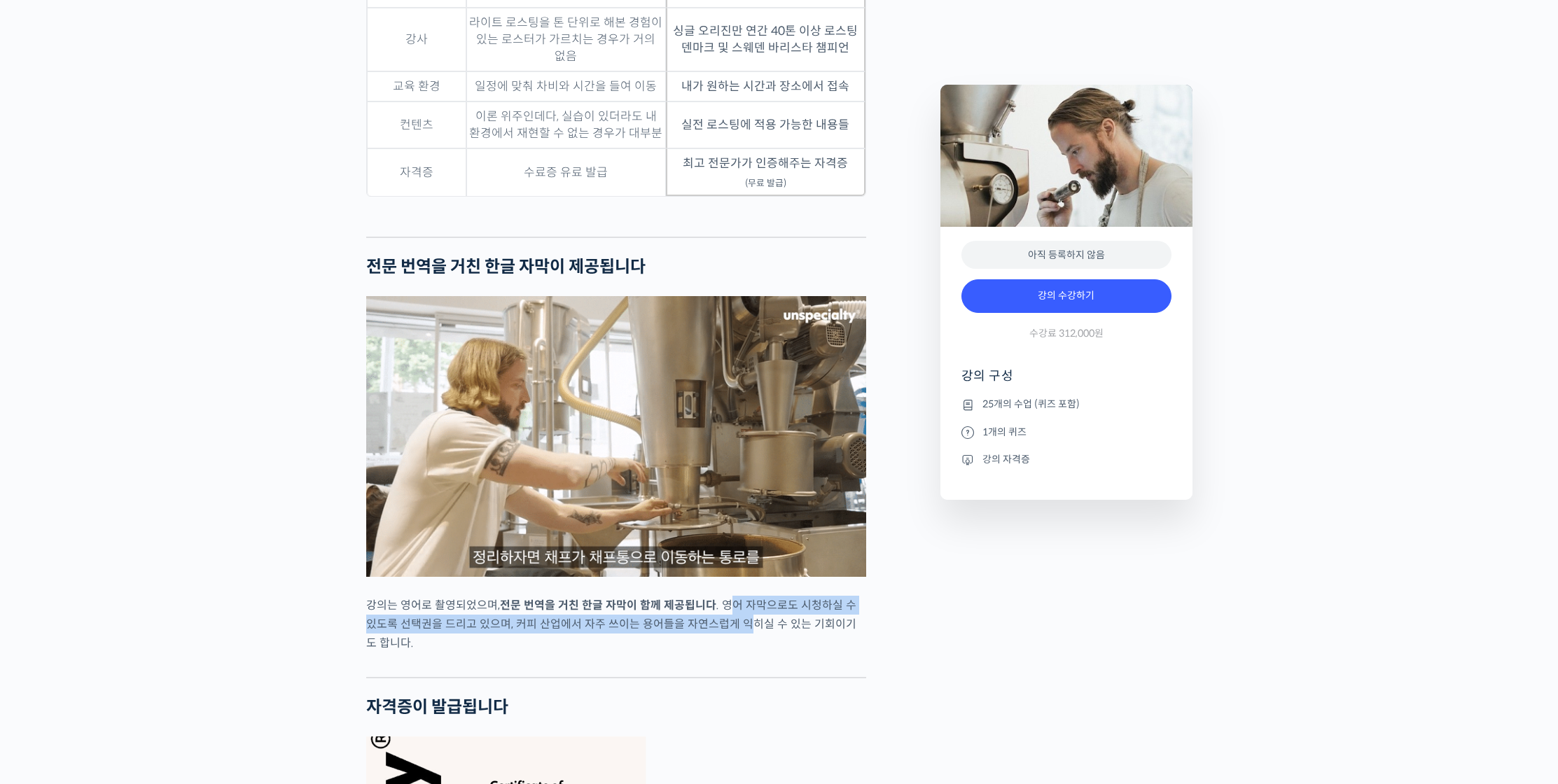
drag, startPoint x: 731, startPoint y: 625, endPoint x: 737, endPoint y: 644, distance: 19.9
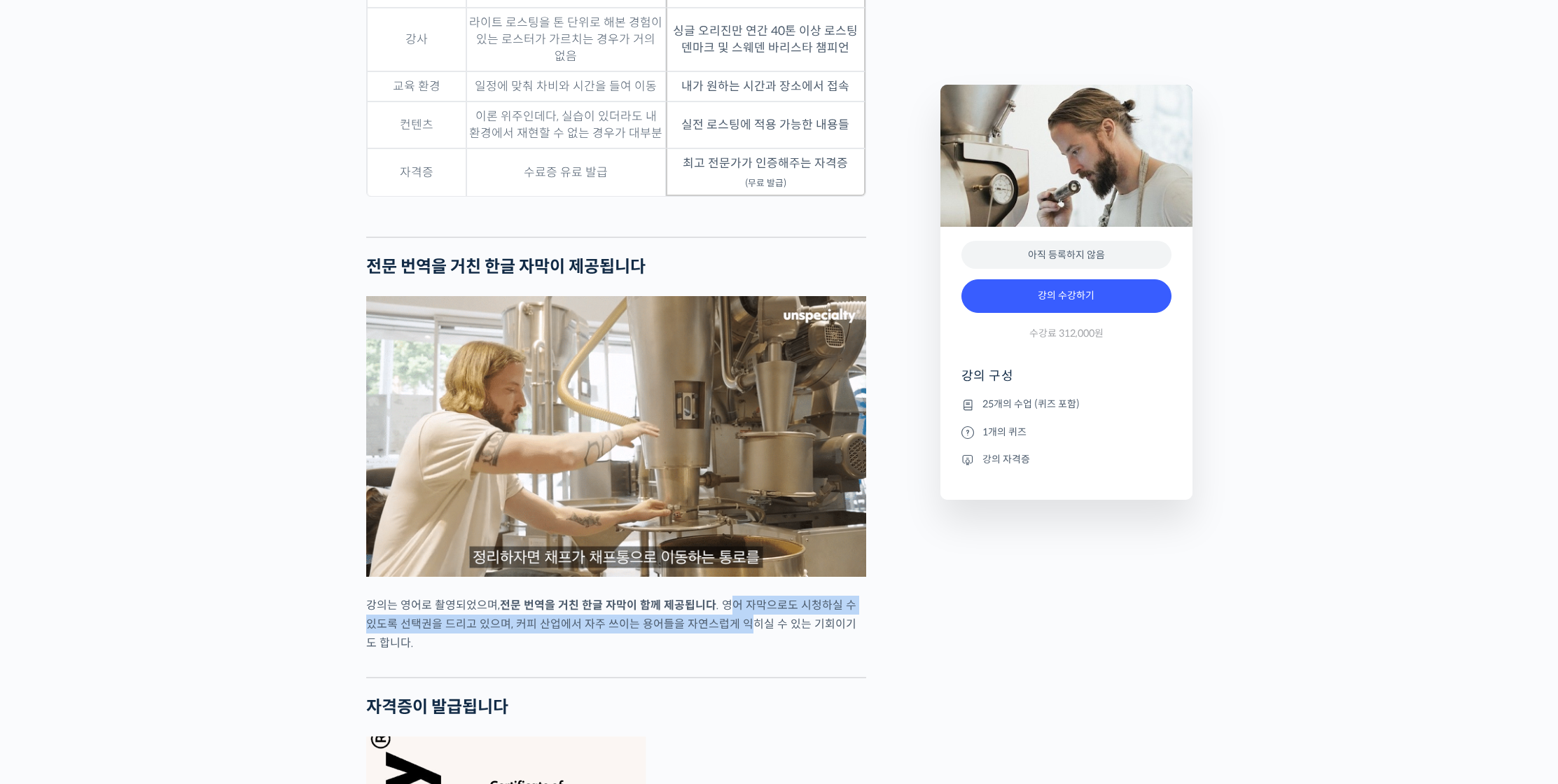
click at [737, 644] on p "강의는 영어로 촬영되었으며, 전문 번역을 거친 한글 자막이 함께 제공됩니다 . 영어 자막으로도 시청하실 수 있도록 선택권을 드리고 있으며, 커…" at bounding box center [616, 624] width 500 height 57
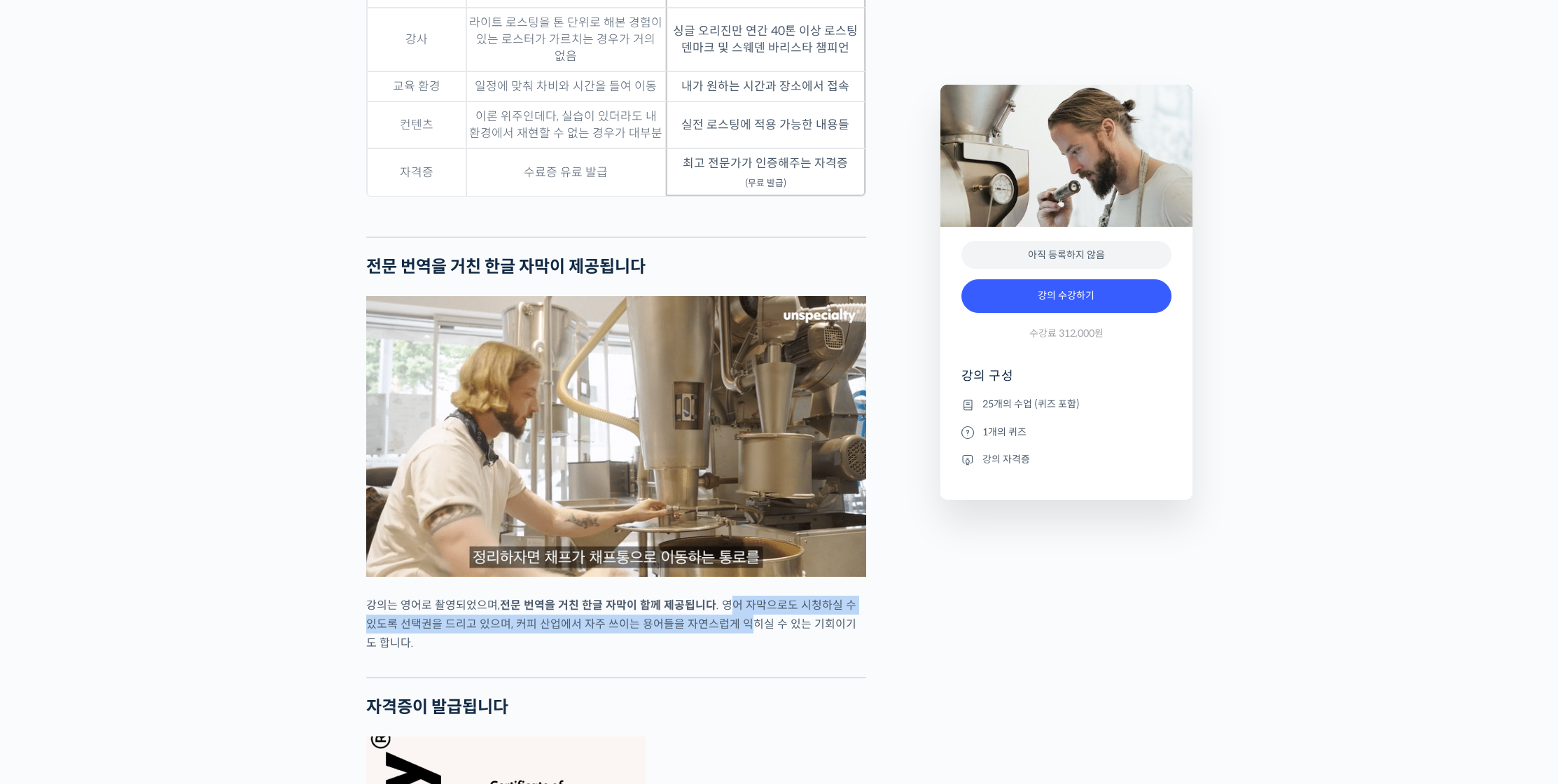
click at [737, 644] on p "강의는 영어로 촬영되었으며, 전문 번역을 거친 한글 자막이 함께 제공됩니다 . 영어 자막으로도 시청하실 수 있도록 선택권을 드리고 있으며, 커…" at bounding box center [616, 624] width 500 height 57
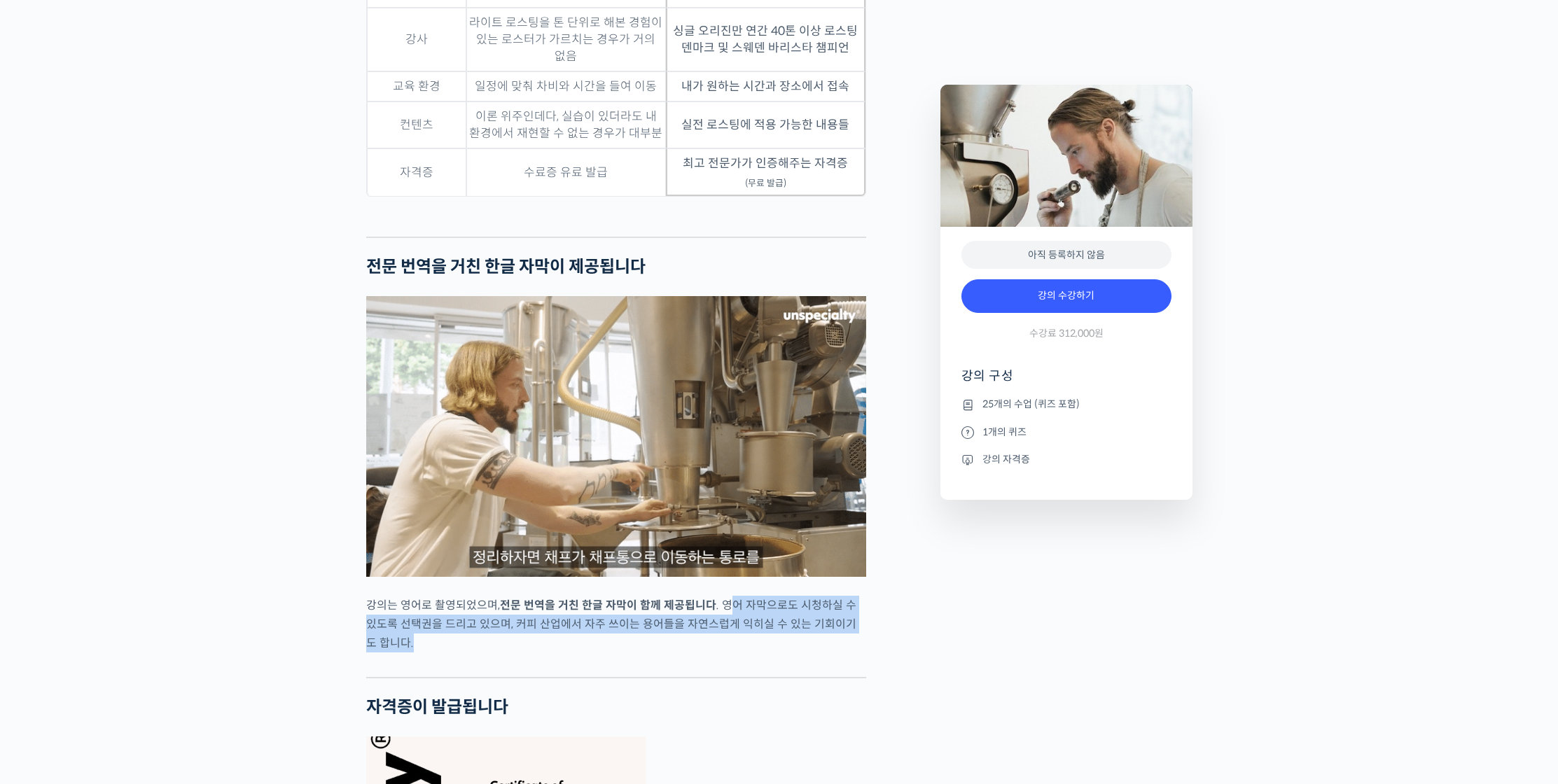
drag, startPoint x: 727, startPoint y: 611, endPoint x: 741, endPoint y: 649, distance: 40.5
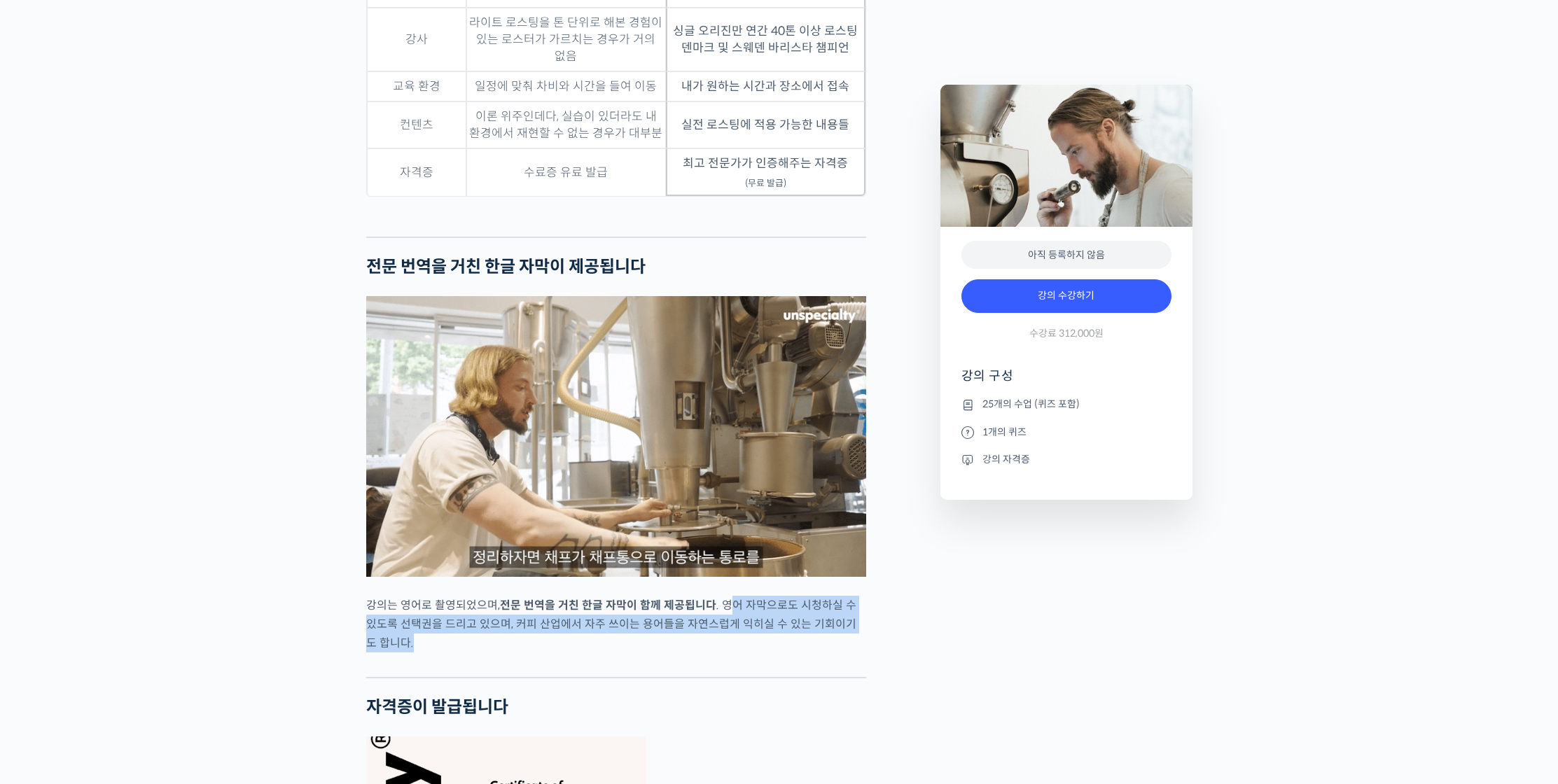
click at [741, 649] on p "강의는 영어로 촬영되었으며, 전문 번역을 거친 한글 자막이 함께 제공됩니다 . 영어 자막으로도 시청하실 수 있도록 선택권을 드리고 있으며, 커…" at bounding box center [616, 624] width 500 height 57
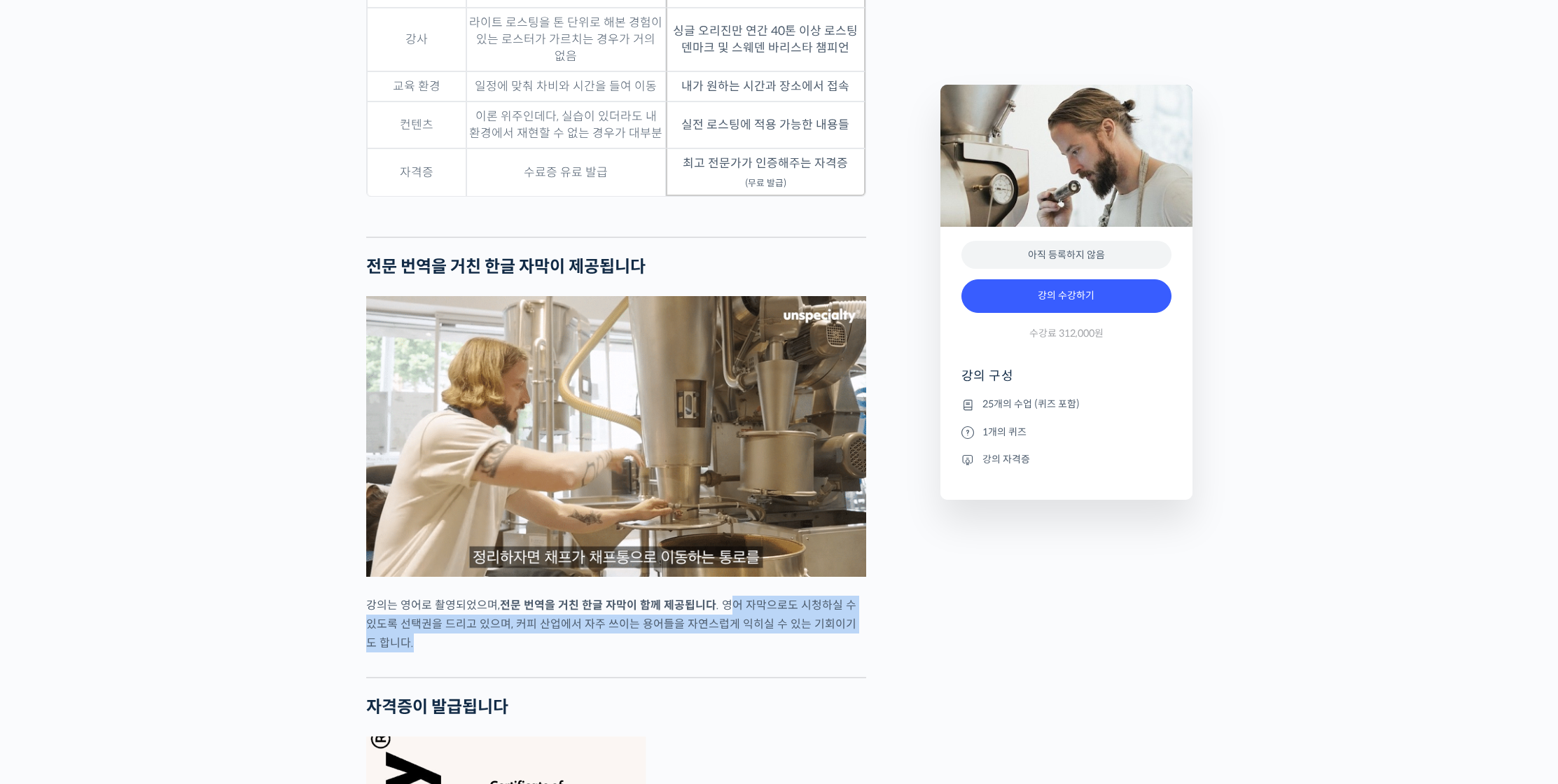
click at [741, 649] on p "강의는 영어로 촬영되었으며, 전문 번역을 거친 한글 자막이 함께 제공됩니다 . 영어 자막으로도 시청하실 수 있도록 선택권을 드리고 있으며, 커…" at bounding box center [616, 624] width 500 height 57
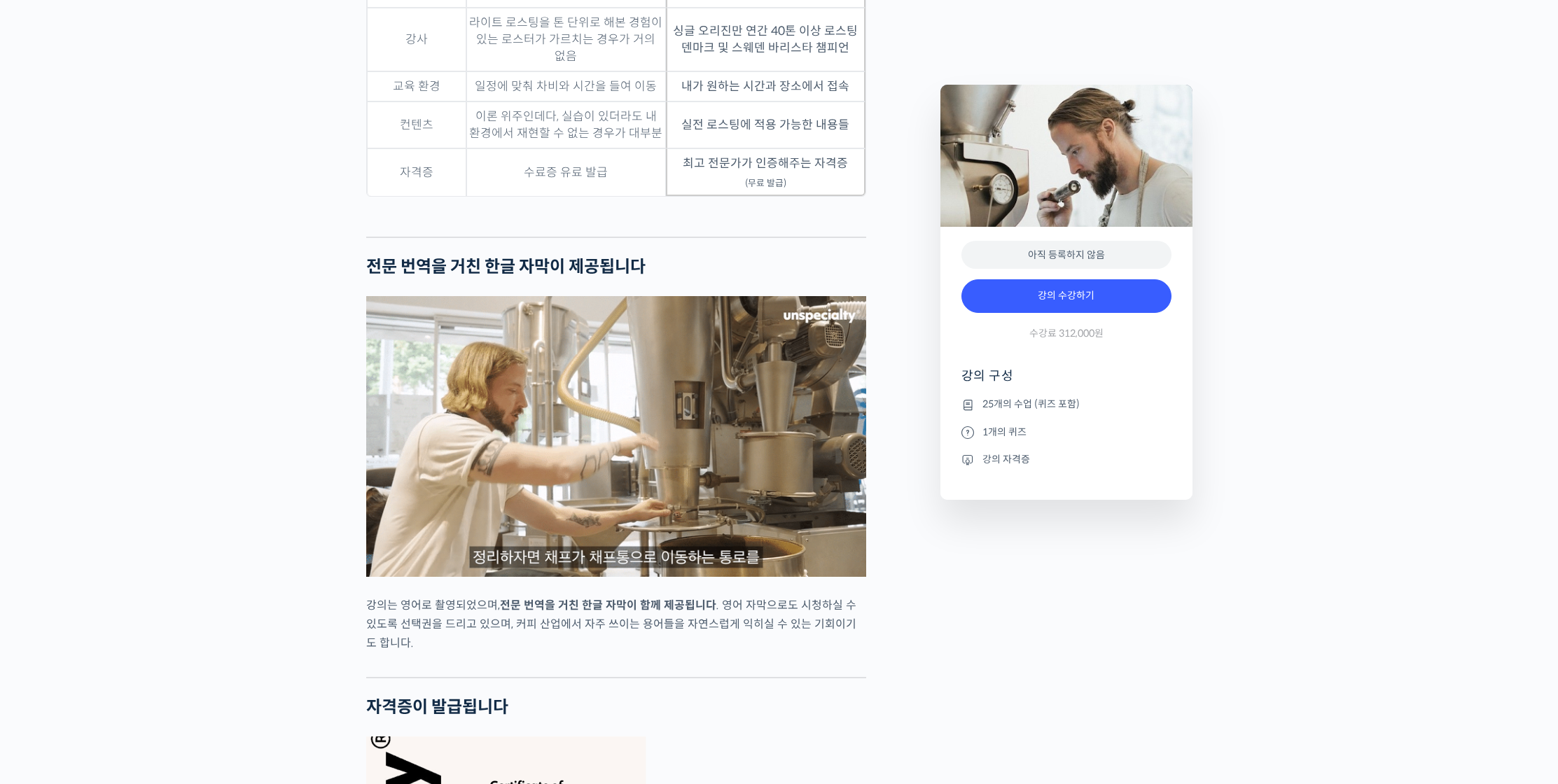
scroll to position [4749, 0]
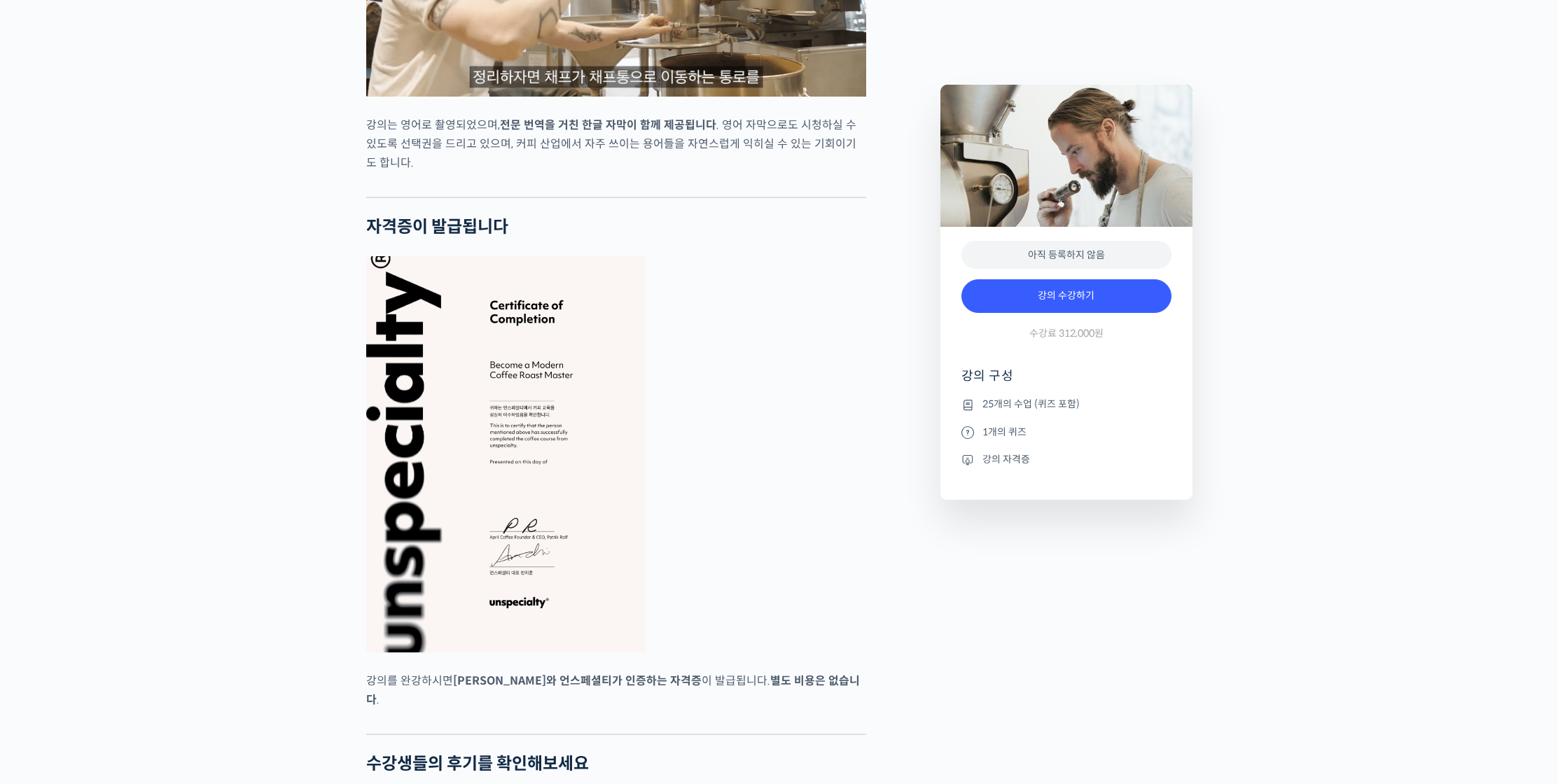
click at [892, 663] on div "패트릭 롤프를 소개합니다! <April Coffee Roasters> 창업자 & 대표 2023 월드 바리스타 챔피언십 결선 진출 (2년 연속)…" at bounding box center [646, 89] width 574 height 8523
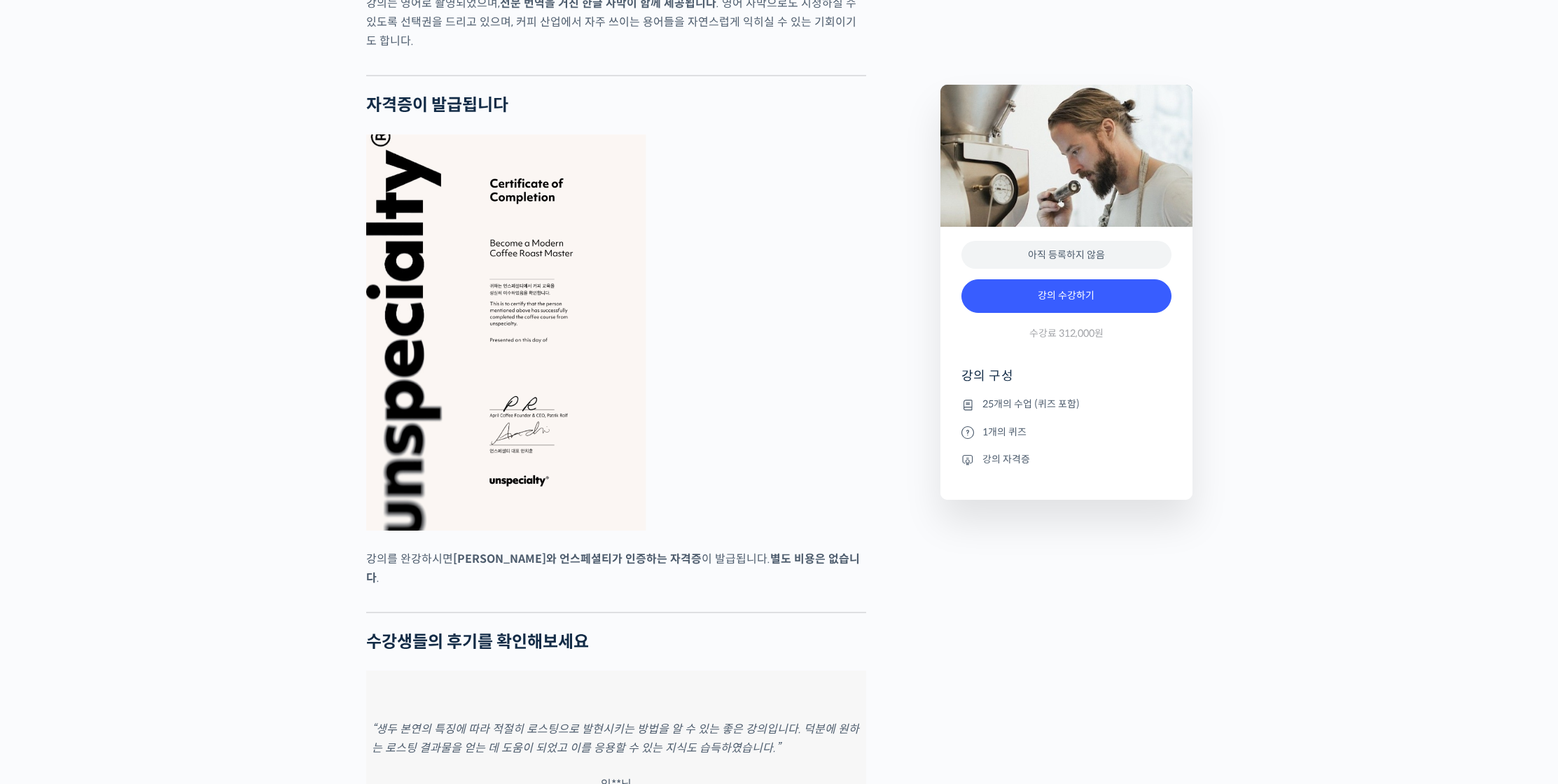
scroll to position [4894, 0]
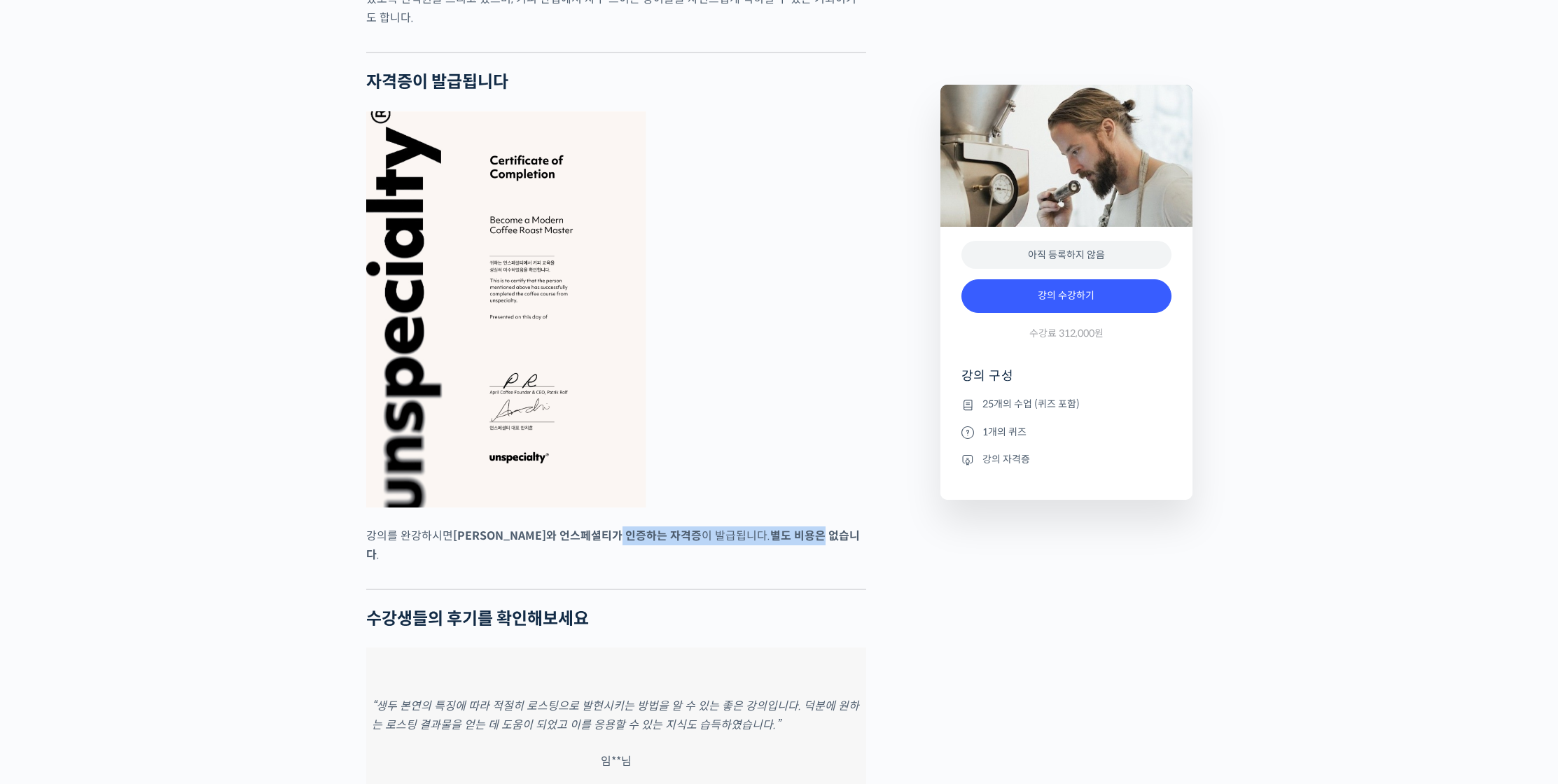
drag, startPoint x: 636, startPoint y: 549, endPoint x: 780, endPoint y: 547, distance: 144.0
click at [780, 547] on p "강의를 완강하시면 패트릭 롤프와 언스페셜티가 인증하는 자격증 이 발급됩니다. 별도 비용은 없습니다 ." at bounding box center [616, 544] width 500 height 38
click at [780, 547] on strong "별도 비용은 없습니다" at bounding box center [613, 545] width 494 height 34
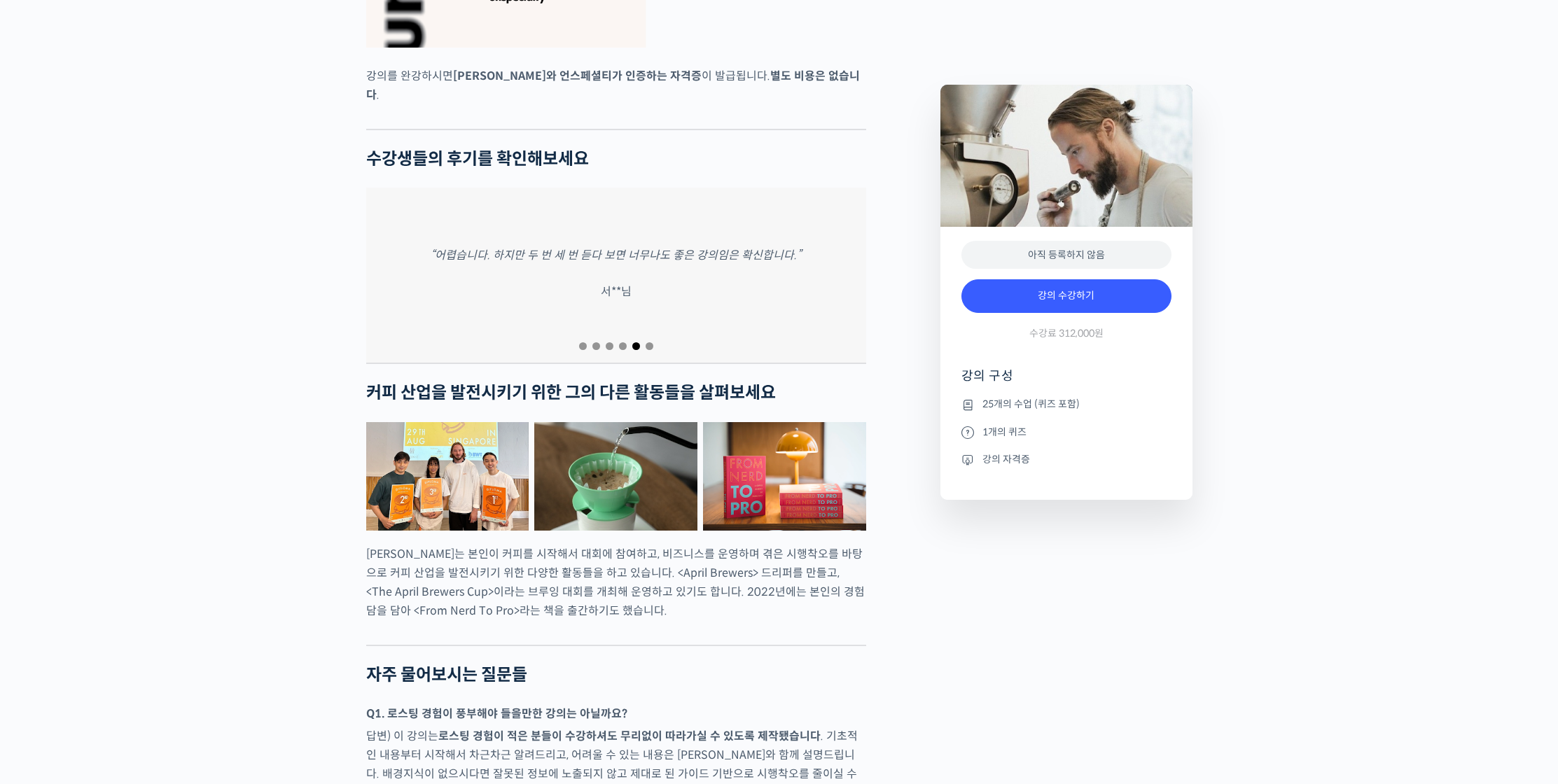
scroll to position [5414, 0]
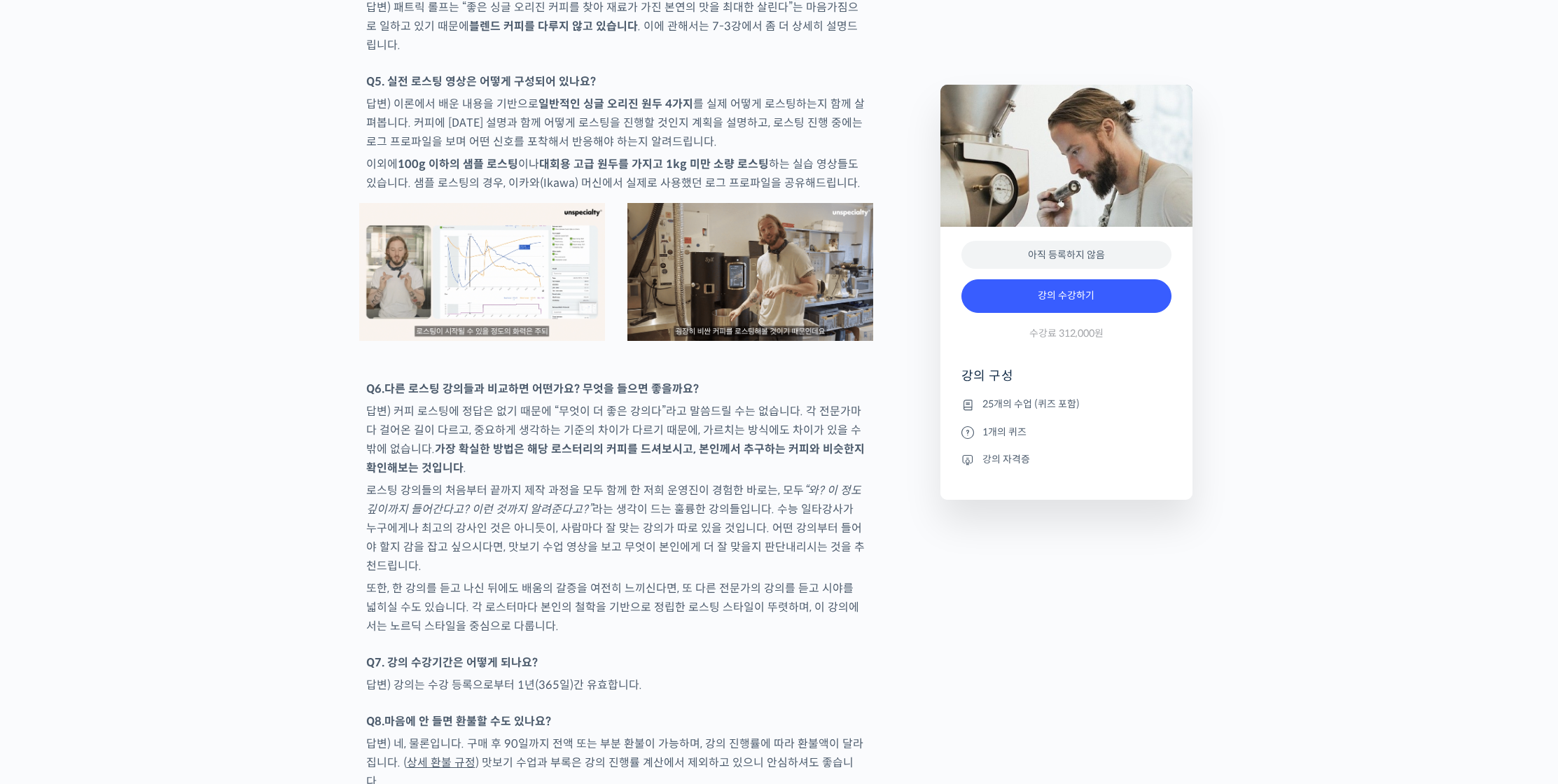
scroll to position [6619, 0]
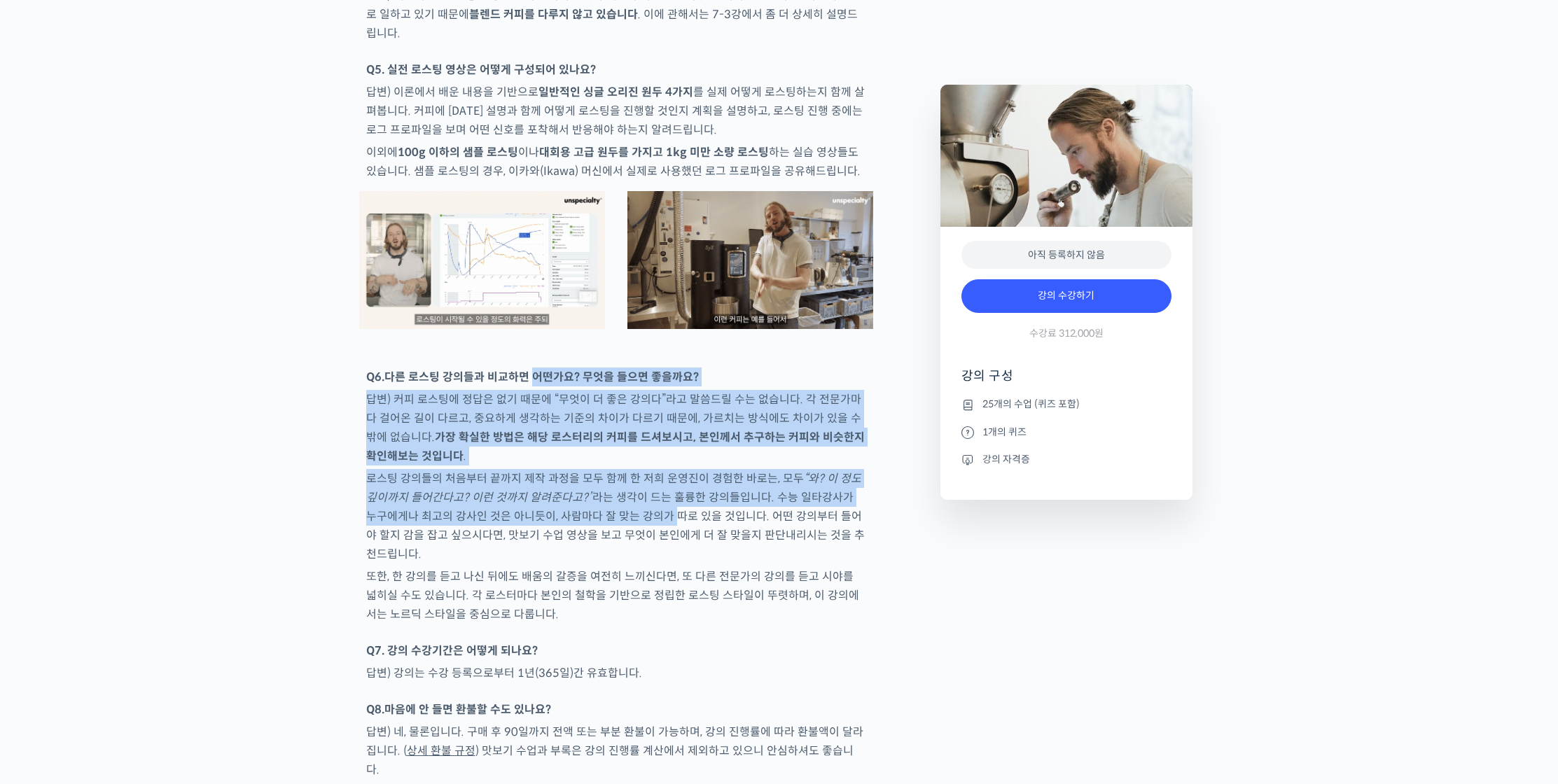
drag, startPoint x: 532, startPoint y: 341, endPoint x: 643, endPoint y: 481, distance: 178.7
click at [643, 481] on p "로스팅 강의들의 처음부터 끝까지 제작 과정을 모두 함께 한 저희 운영진이 경험한 바로는, 모두 “와? 이 정도 깊이까지 들어간다고? 이런 것까…" at bounding box center [616, 516] width 500 height 95
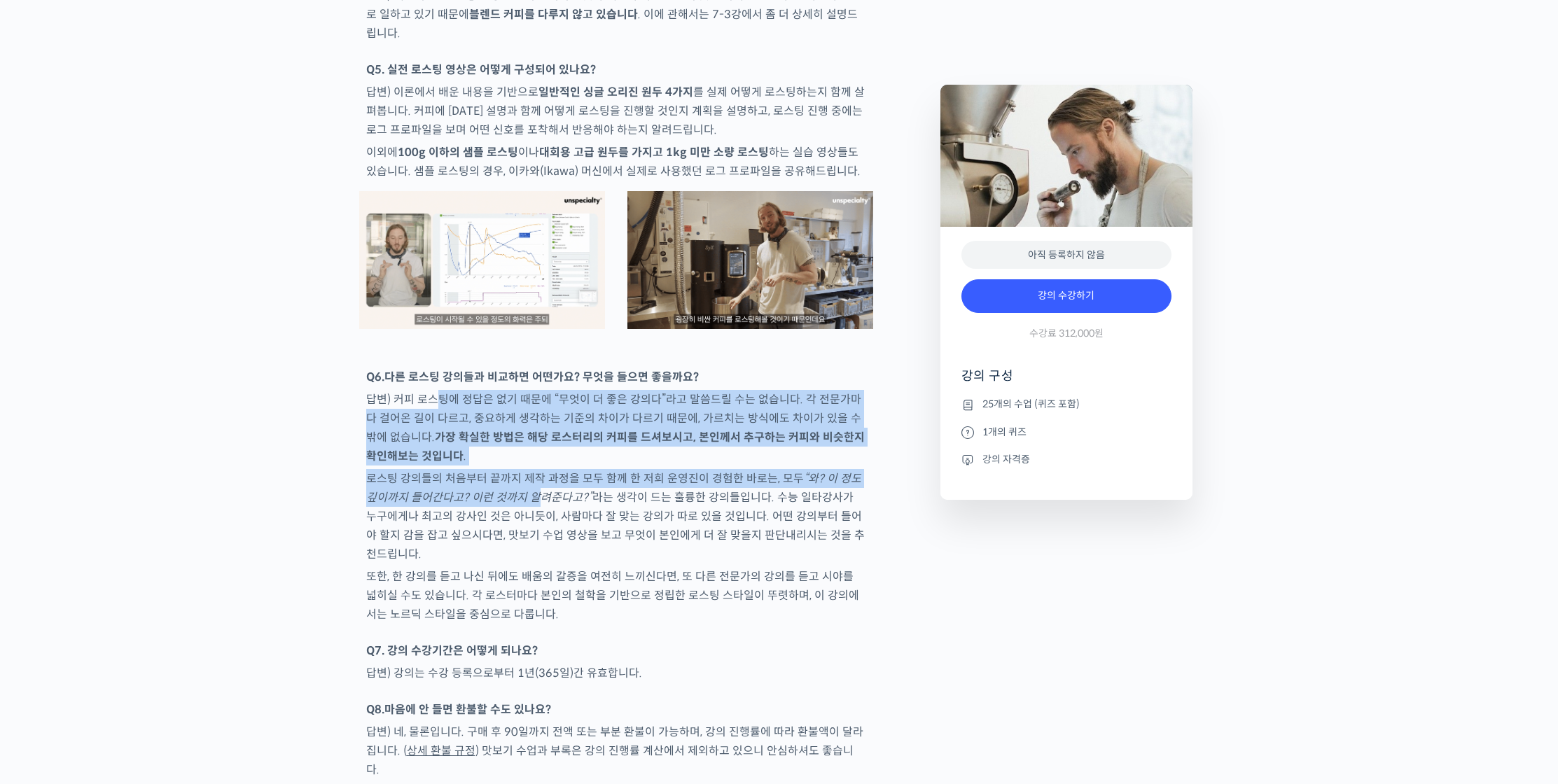
drag, startPoint x: 437, startPoint y: 348, endPoint x: 531, endPoint y: 456, distance: 143.2
click at [531, 471] on em "“와? 이 정도 깊이까지 들어간다고? 이런 것까지 알려준다고?”" at bounding box center [613, 487] width 495 height 34
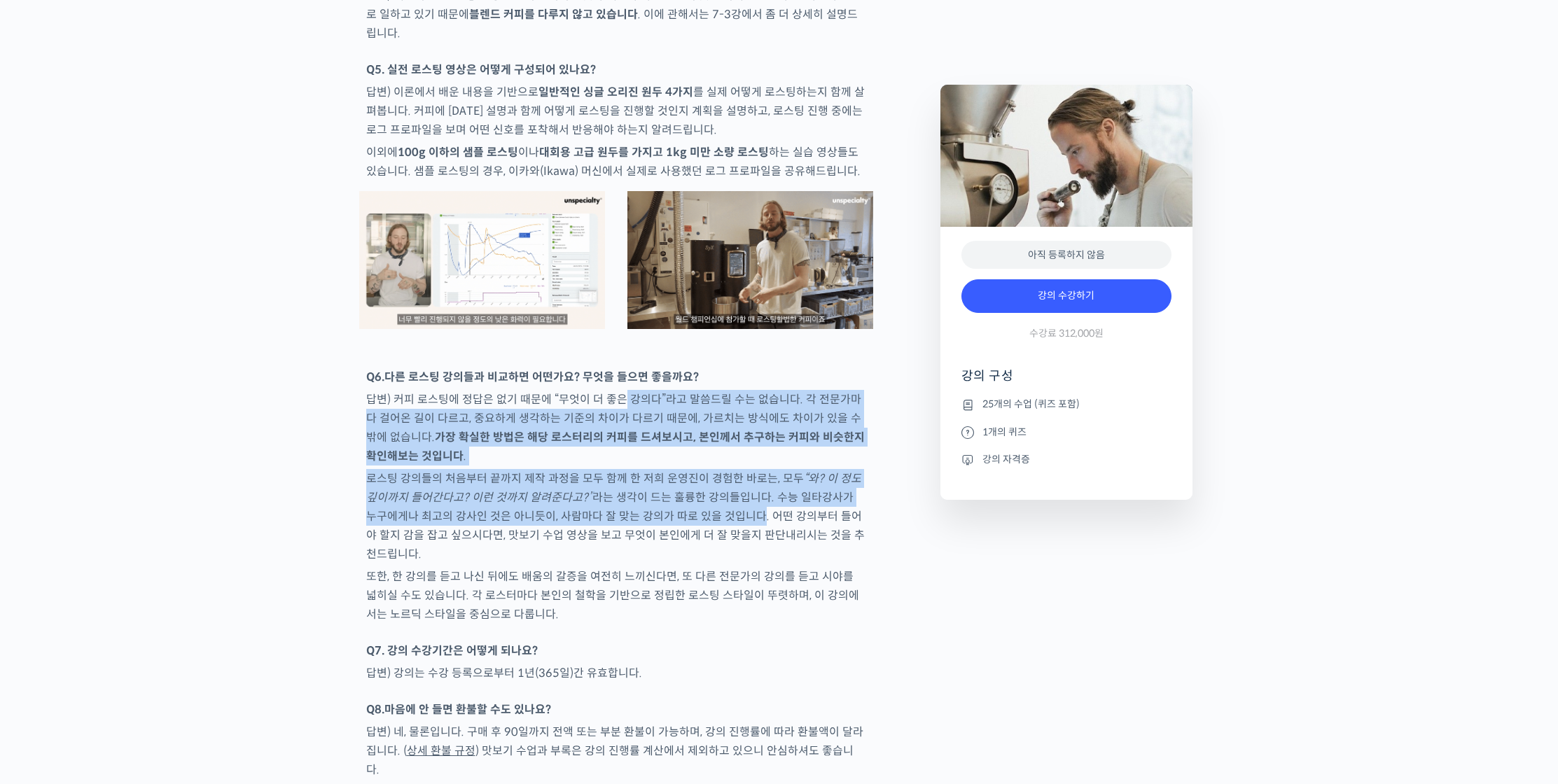
drag, startPoint x: 616, startPoint y: 354, endPoint x: 727, endPoint y: 472, distance: 162.0
click at [727, 472] on p "로스팅 강의들의 처음부터 끝까지 제작 과정을 모두 함께 한 저희 운영진이 경험한 바로는, 모두 “와? 이 정도 깊이까지 들어간다고? 이런 것까…" at bounding box center [616, 516] width 500 height 95
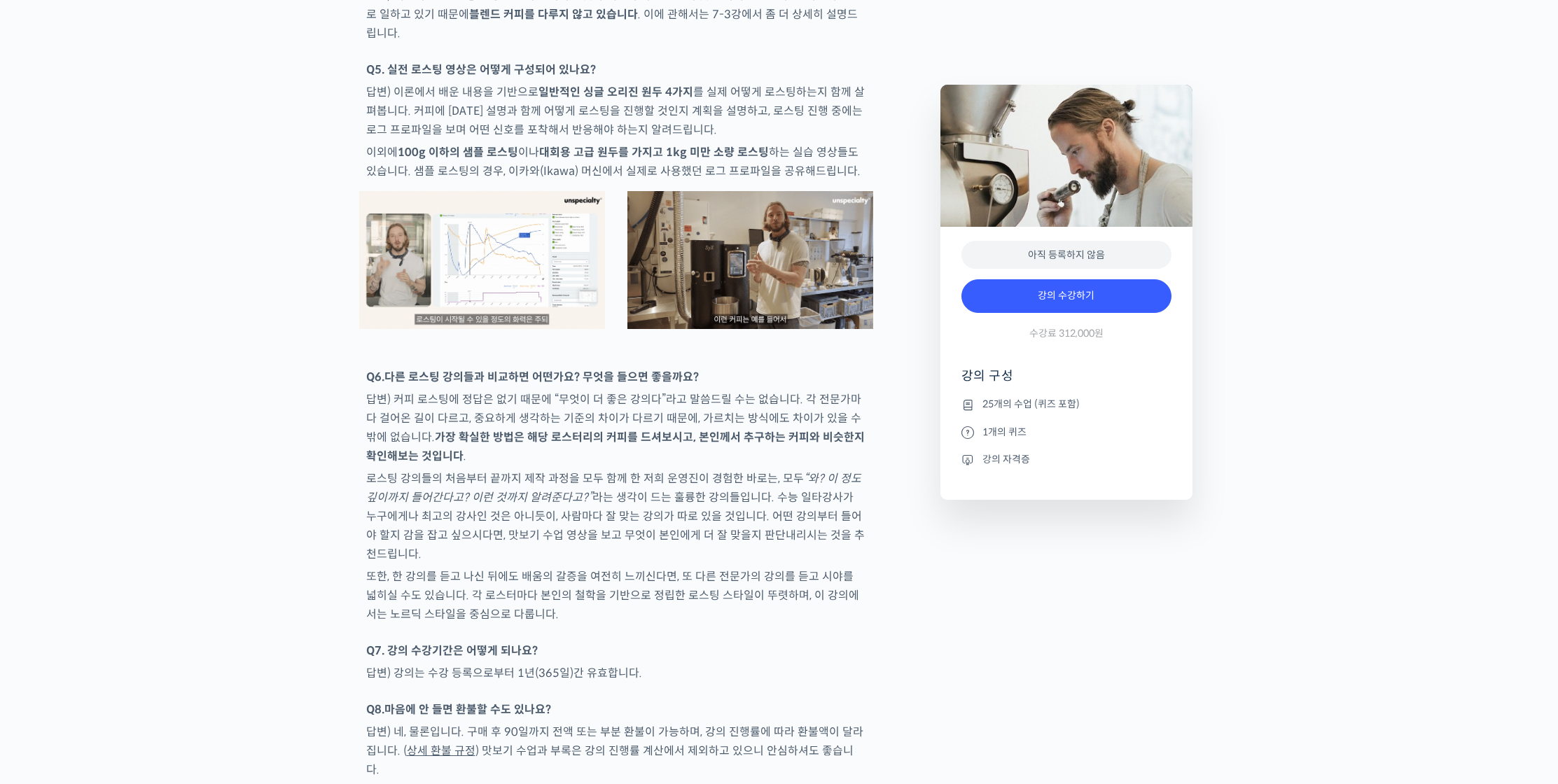
click at [756, 253] on img at bounding box center [750, 260] width 246 height 138
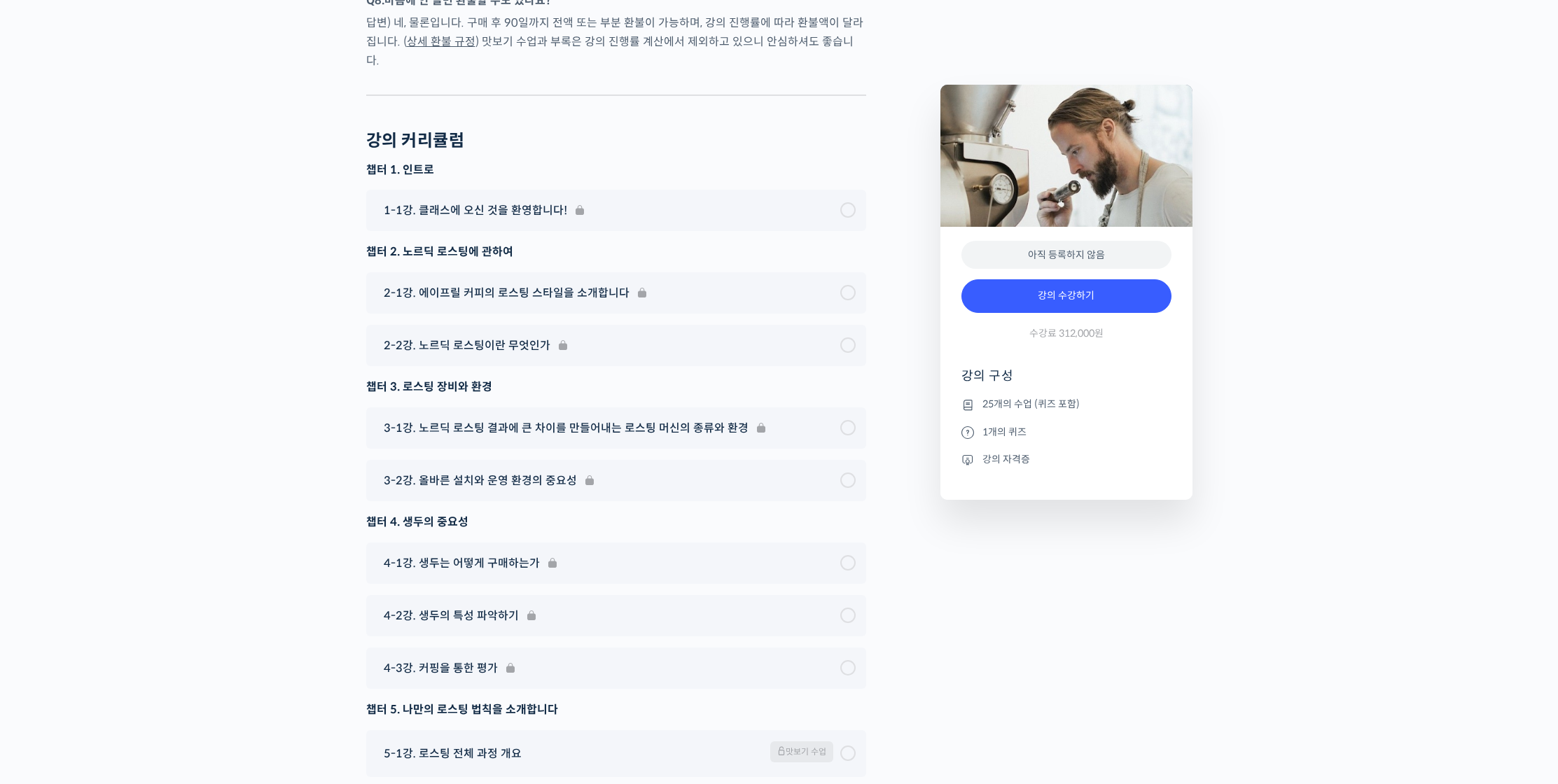
scroll to position [7331, 0]
click at [838, 187] on div "1-1강. 클래스에 오신 것을 환영합니다!" at bounding box center [616, 207] width 500 height 41
click at [526, 187] on div "1-1강. 클래스에 오신 것을 환영합니다!" at bounding box center [616, 207] width 500 height 41
click at [528, 187] on div "1-1강. 클래스에 오신 것을 환영합니다!" at bounding box center [616, 207] width 500 height 41
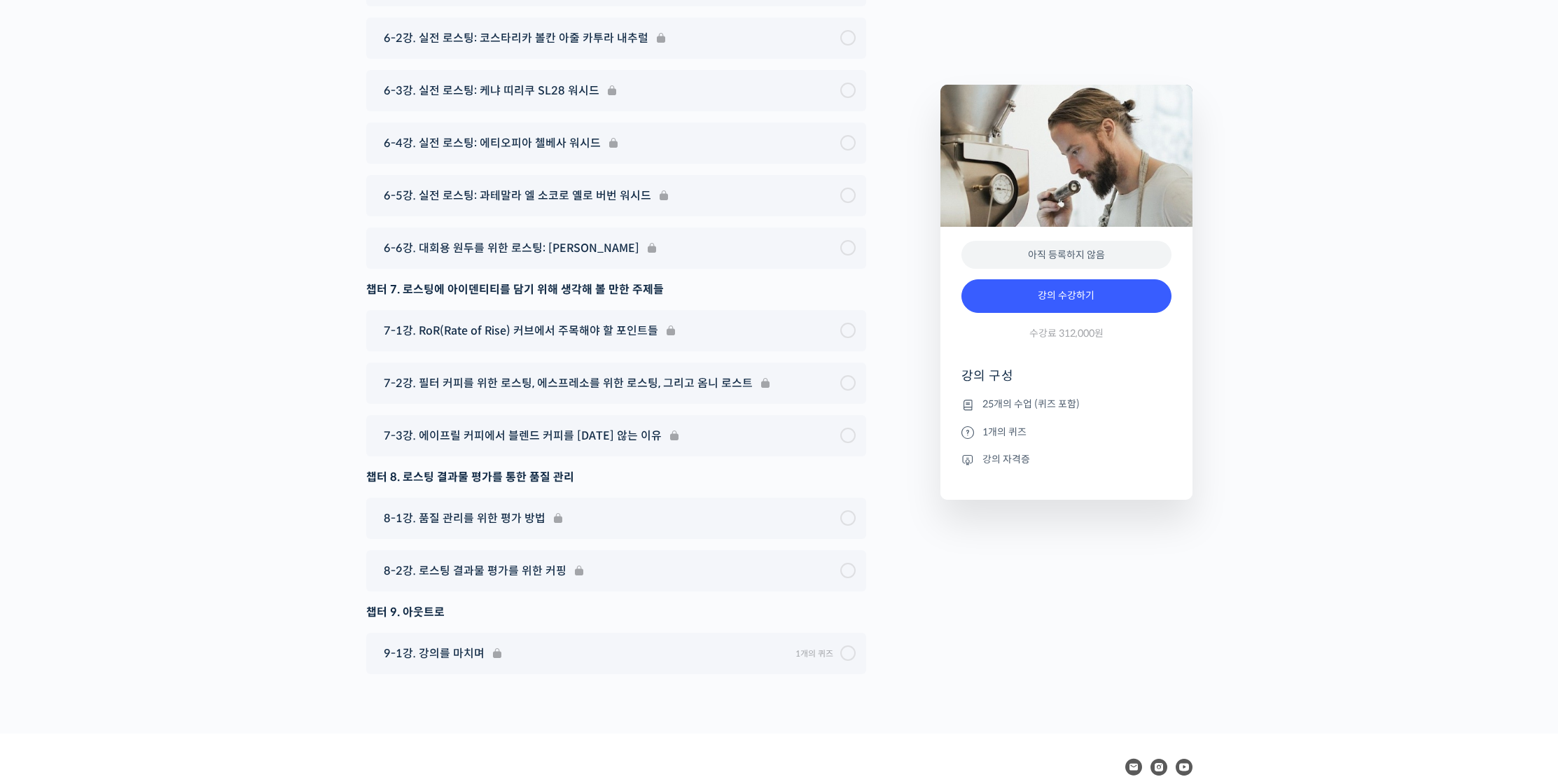
scroll to position [8390, 0]
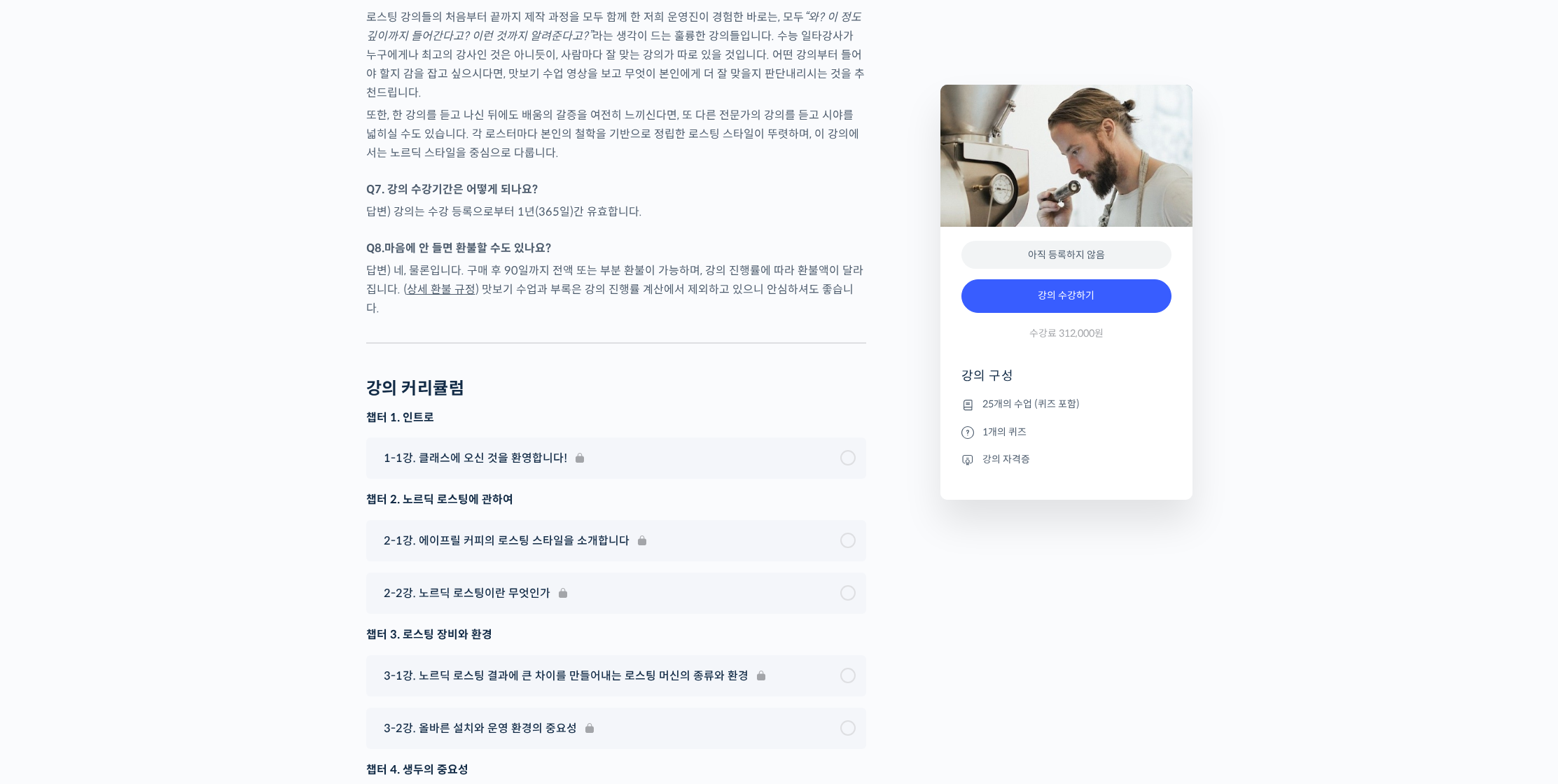
scroll to position [0, 0]
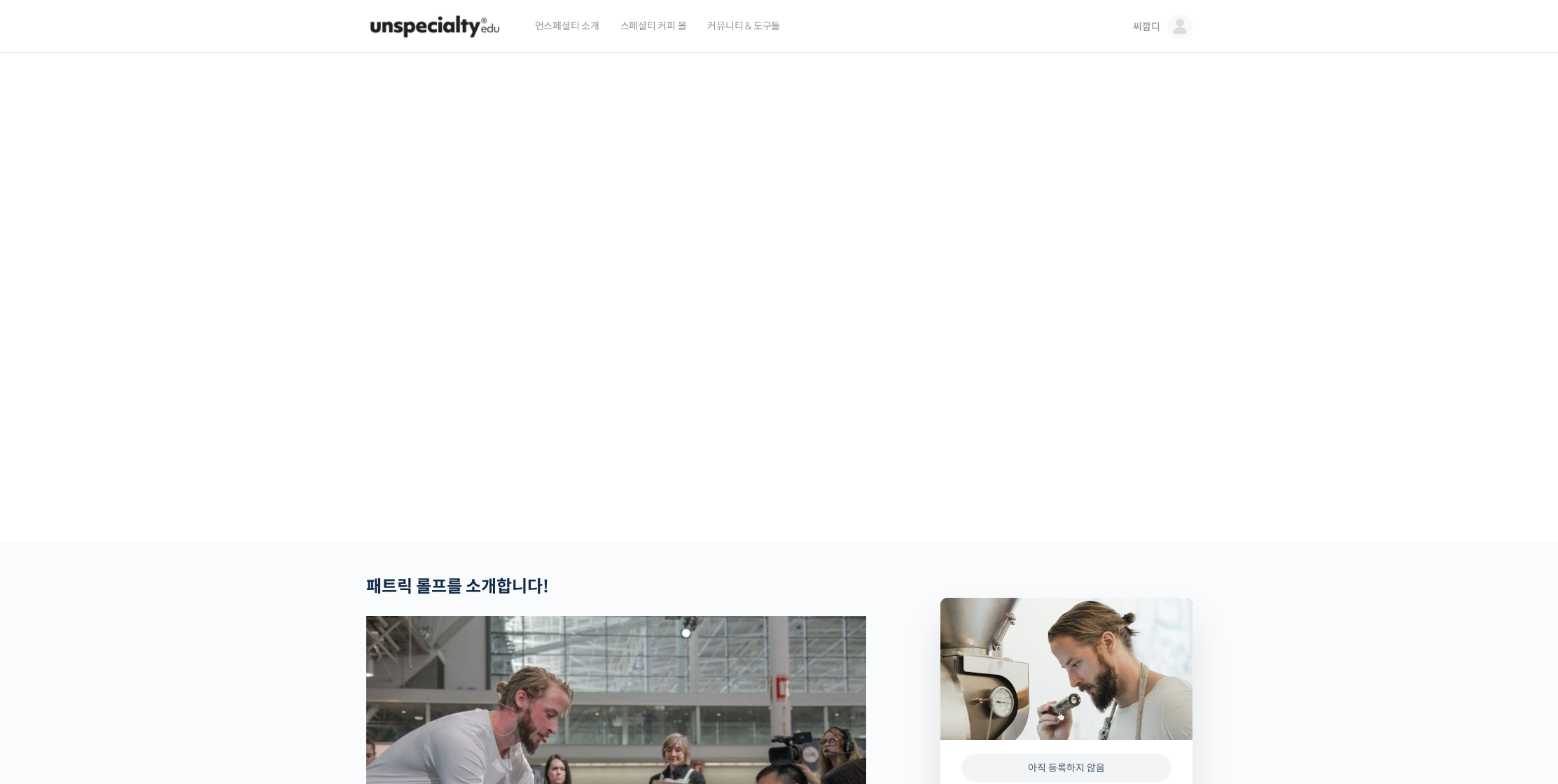
click at [1293, 408] on section at bounding box center [779, 297] width 1558 height 488
click at [765, 381] on video at bounding box center [779, 295] width 826 height 483
click at [887, 536] on video at bounding box center [779, 295] width 826 height 483
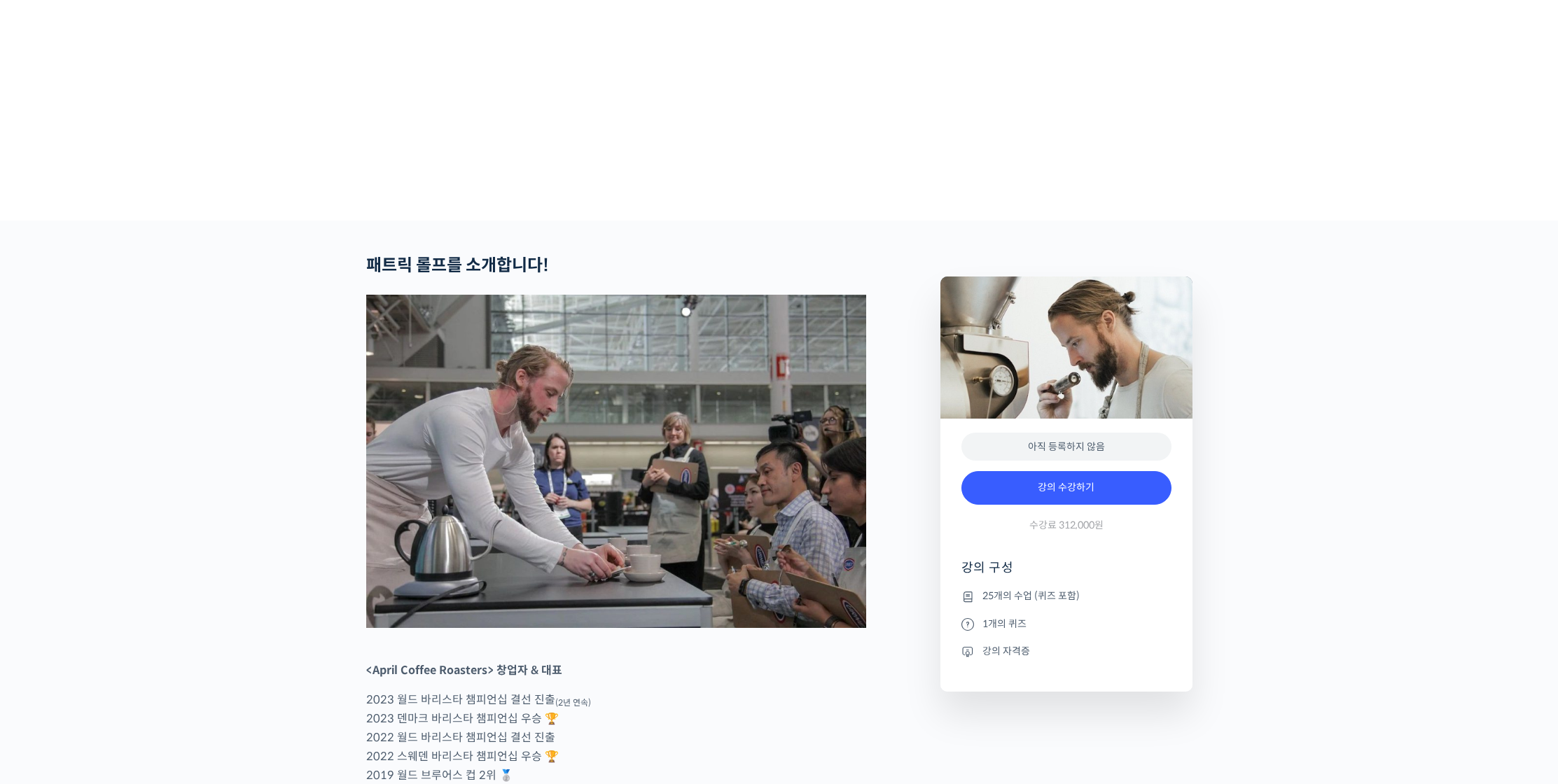
scroll to position [415, 0]
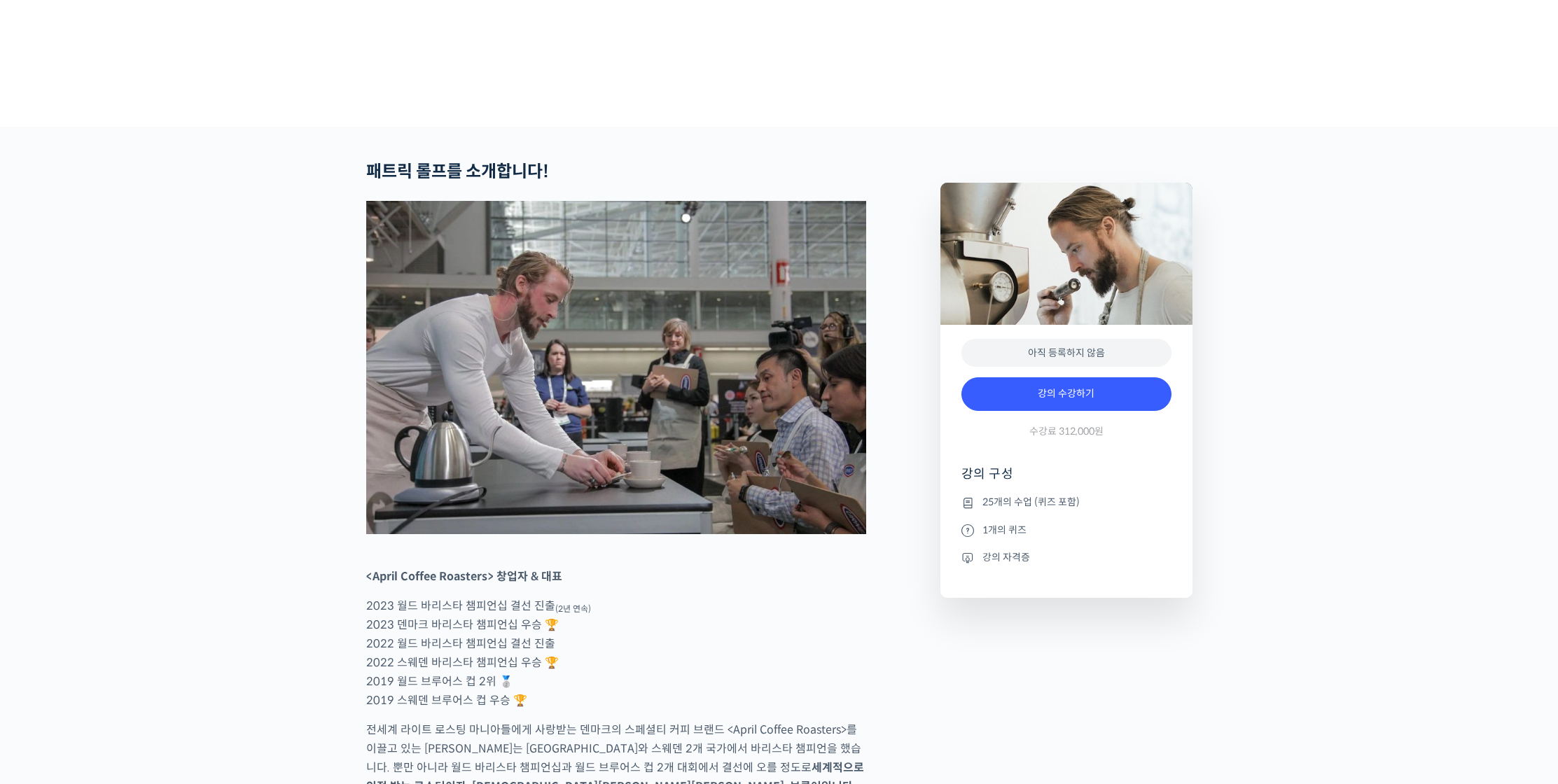
click at [732, 494] on img at bounding box center [616, 368] width 500 height 333
click at [420, 660] on p "2023 월드 바리스타 챔피언십 결선 진출 (2년 연속) 2023 덴마크 바리스타 챔피언십 우승 🏆 2022 월드 바리스타 챔피언십 결선 진출…" at bounding box center [616, 652] width 500 height 113
drag, startPoint x: 404, startPoint y: 657, endPoint x: 559, endPoint y: 667, distance: 155.3
click at [559, 667] on p "2023 월드 바리스타 챔피언십 결선 진출 (2년 연속) 2023 덴마크 바리스타 챔피언십 우승 🏆 2022 월드 바리스타 챔피언십 결선 진출…" at bounding box center [616, 652] width 500 height 113
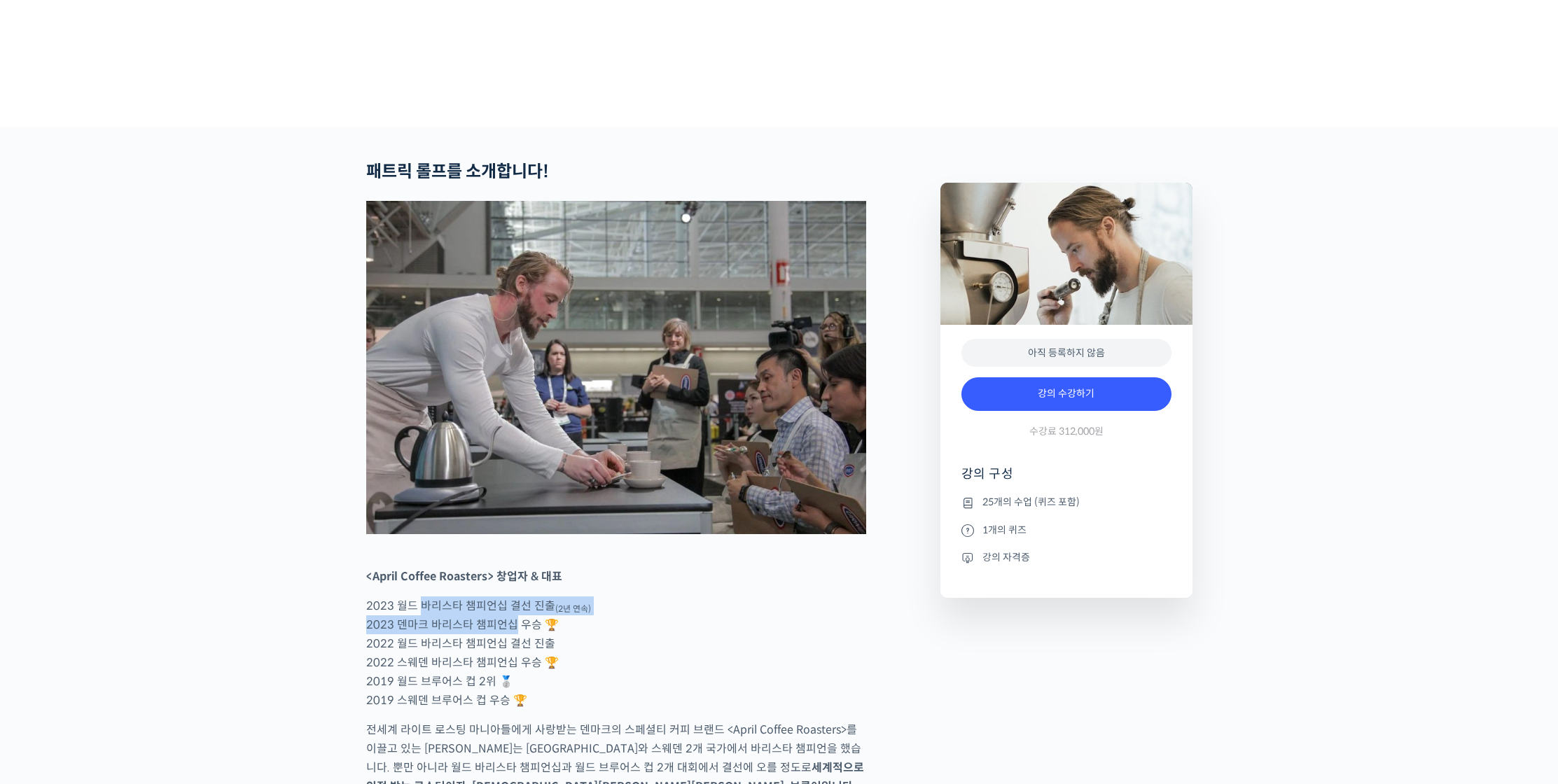
drag, startPoint x: 422, startPoint y: 665, endPoint x: 514, endPoint y: 683, distance: 93.7
click at [514, 683] on p "2023 월드 바리스타 챔피언십 결선 진출 (2년 연속) 2023 덴마크 바리스타 챔피언십 우승 🏆 2022 월드 바리스타 챔피언십 결선 진출…" at bounding box center [616, 652] width 500 height 113
drag, startPoint x: 429, startPoint y: 677, endPoint x: 505, endPoint y: 709, distance: 82.5
click at [505, 709] on p "2023 월드 바리스타 챔피언십 결선 진출 (2년 연속) 2023 덴마크 바리스타 챔피언십 우승 🏆 2022 월드 바리스타 챔피언십 결선 진출…" at bounding box center [616, 652] width 500 height 113
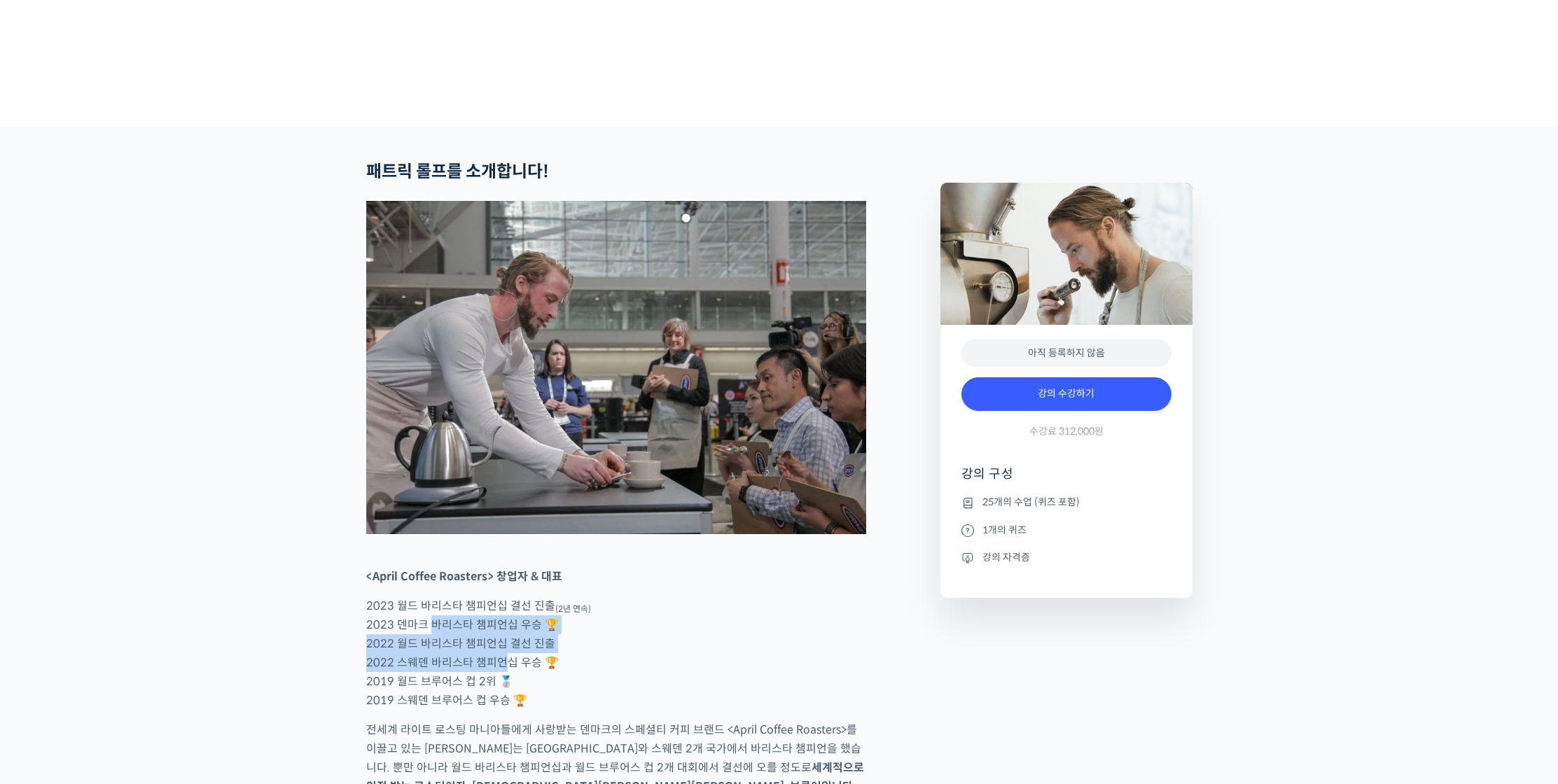
click at [505, 709] on p "2023 월드 바리스타 챔피언십 결선 진출 (2년 연속) 2023 덴마크 바리스타 챔피언십 우승 🏆 2022 월드 바리스타 챔피언십 결선 진출…" at bounding box center [616, 652] width 500 height 113
drag, startPoint x: 462, startPoint y: 687, endPoint x: 507, endPoint y: 720, distance: 55.8
click at [507, 709] on p "2023 월드 바리스타 챔피언십 결선 진출 (2년 연속) 2023 덴마크 바리스타 챔피언십 우승 🏆 2022 월드 바리스타 챔피언십 결선 진출…" at bounding box center [616, 652] width 500 height 113
drag, startPoint x: 474, startPoint y: 699, endPoint x: 526, endPoint y: 721, distance: 56.5
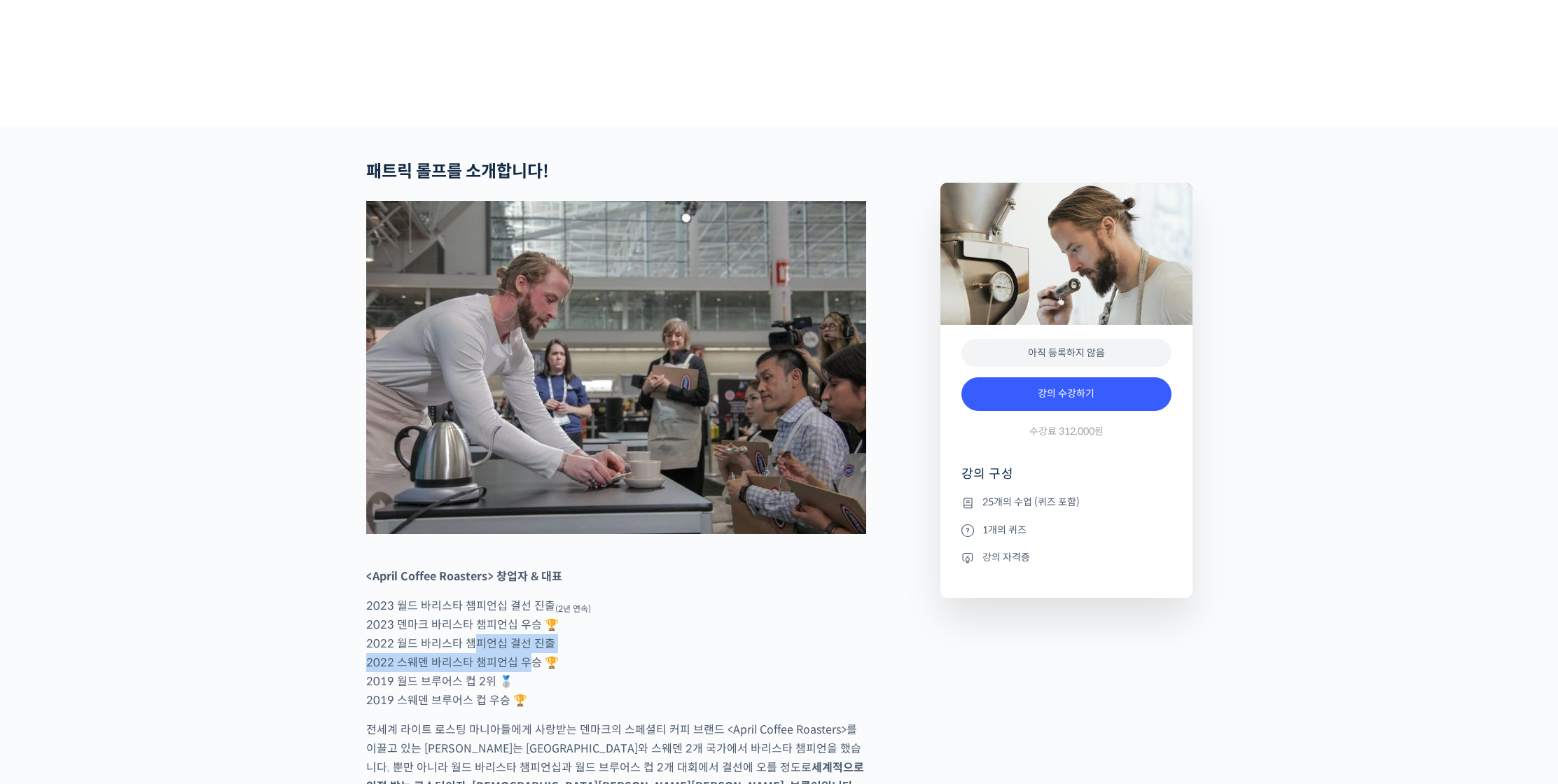
click at [526, 709] on p "2023 월드 바리스타 챔피언십 결선 진출 (2년 연속) 2023 덴마크 바리스타 챔피언십 우승 🏆 2022 월드 바리스타 챔피언십 결선 진출…" at bounding box center [616, 652] width 500 height 113
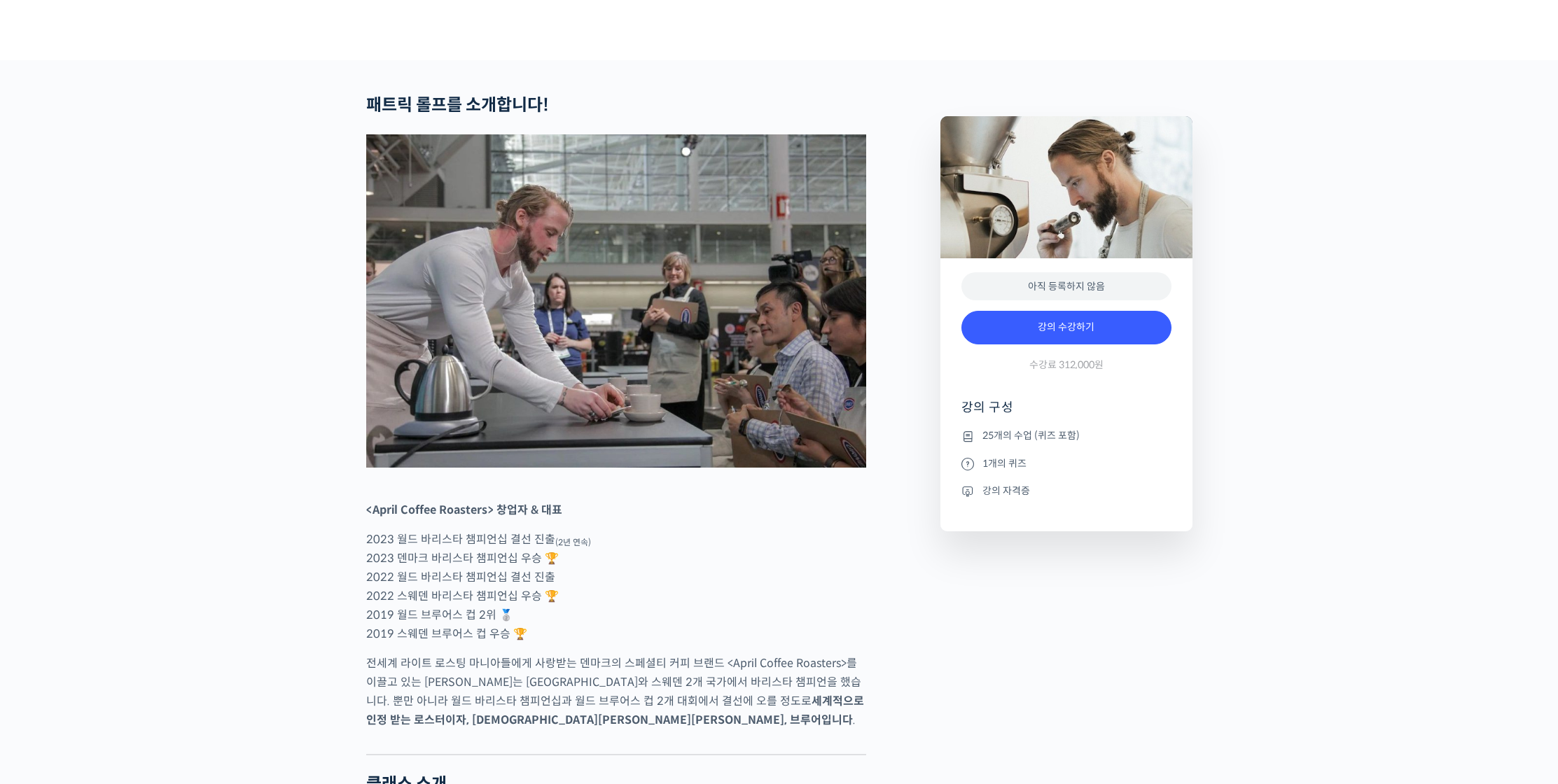
scroll to position [541, 0]
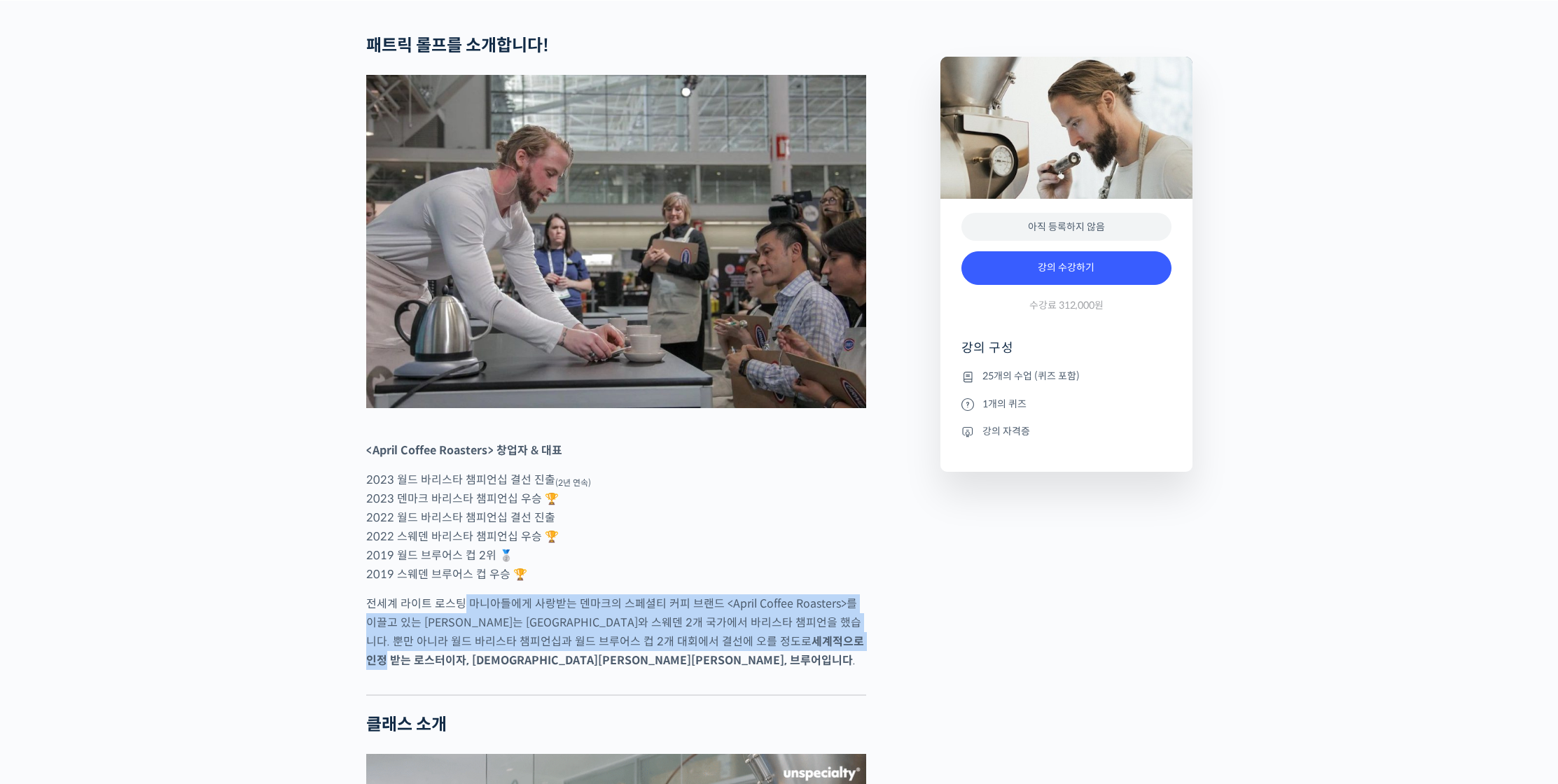
drag, startPoint x: 464, startPoint y: 658, endPoint x: 741, endPoint y: 689, distance: 278.7
click at [741, 670] on p "전세계 라이트 로스팅 마니아들에게 사랑받는 덴마크의 스페셜티 커피 브랜드 <April Coffee Roasters>를 이끌고 있는 패트릭 롤프…" at bounding box center [616, 632] width 500 height 75
click at [741, 668] on strong "세계적으로 인정 받는 로스터이자, 바리스타이자, 브루어입니다" at bounding box center [615, 651] width 498 height 34
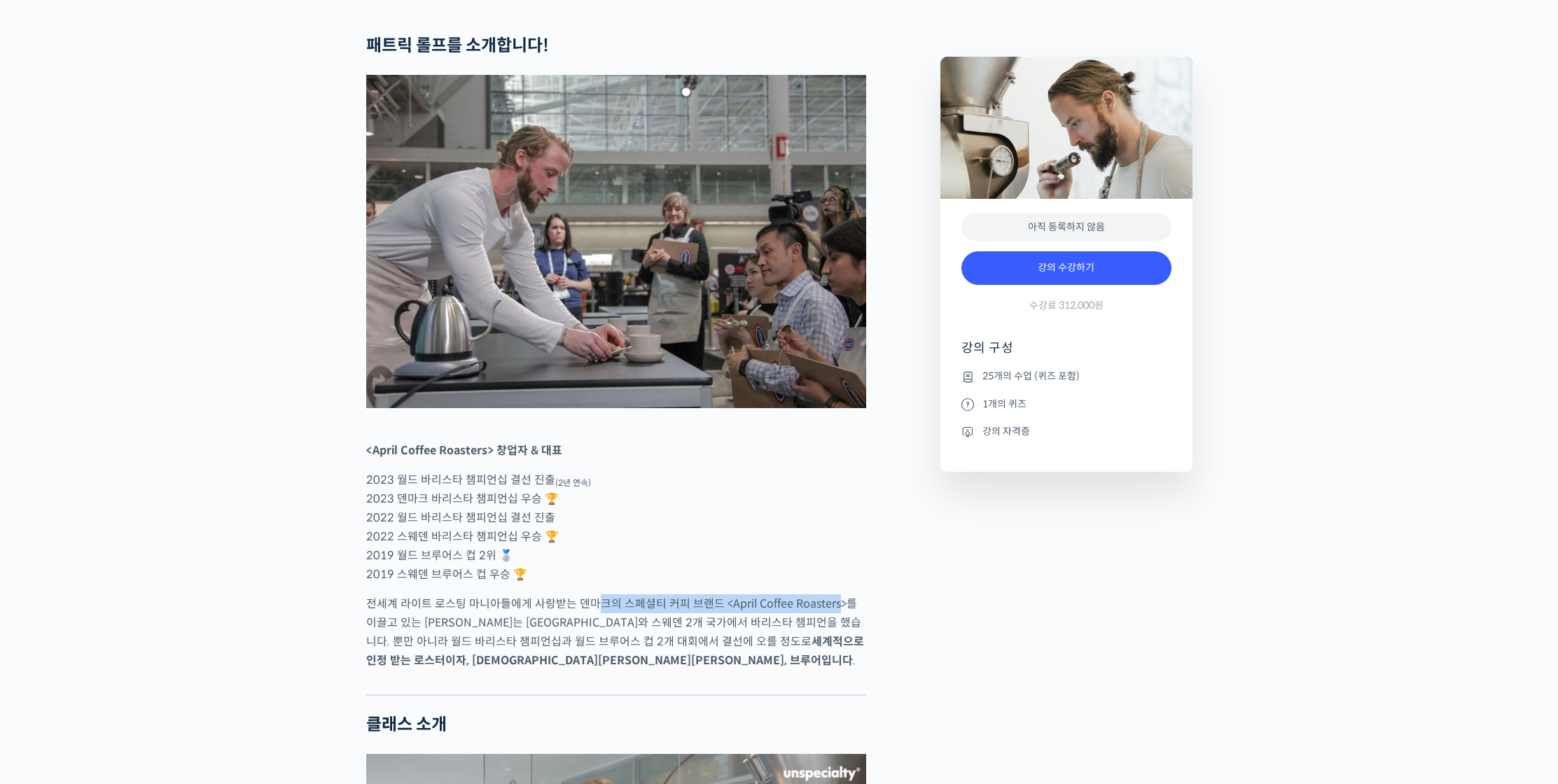
drag, startPoint x: 592, startPoint y: 656, endPoint x: 833, endPoint y: 662, distance: 241.1
click at [833, 662] on p "전세계 라이트 로스팅 마니아들에게 사랑받는 덴마크의 스페셜티 커피 브랜드 <April Coffee Roasters>를 이끌고 있는 패트릭 롤프…" at bounding box center [616, 632] width 500 height 75
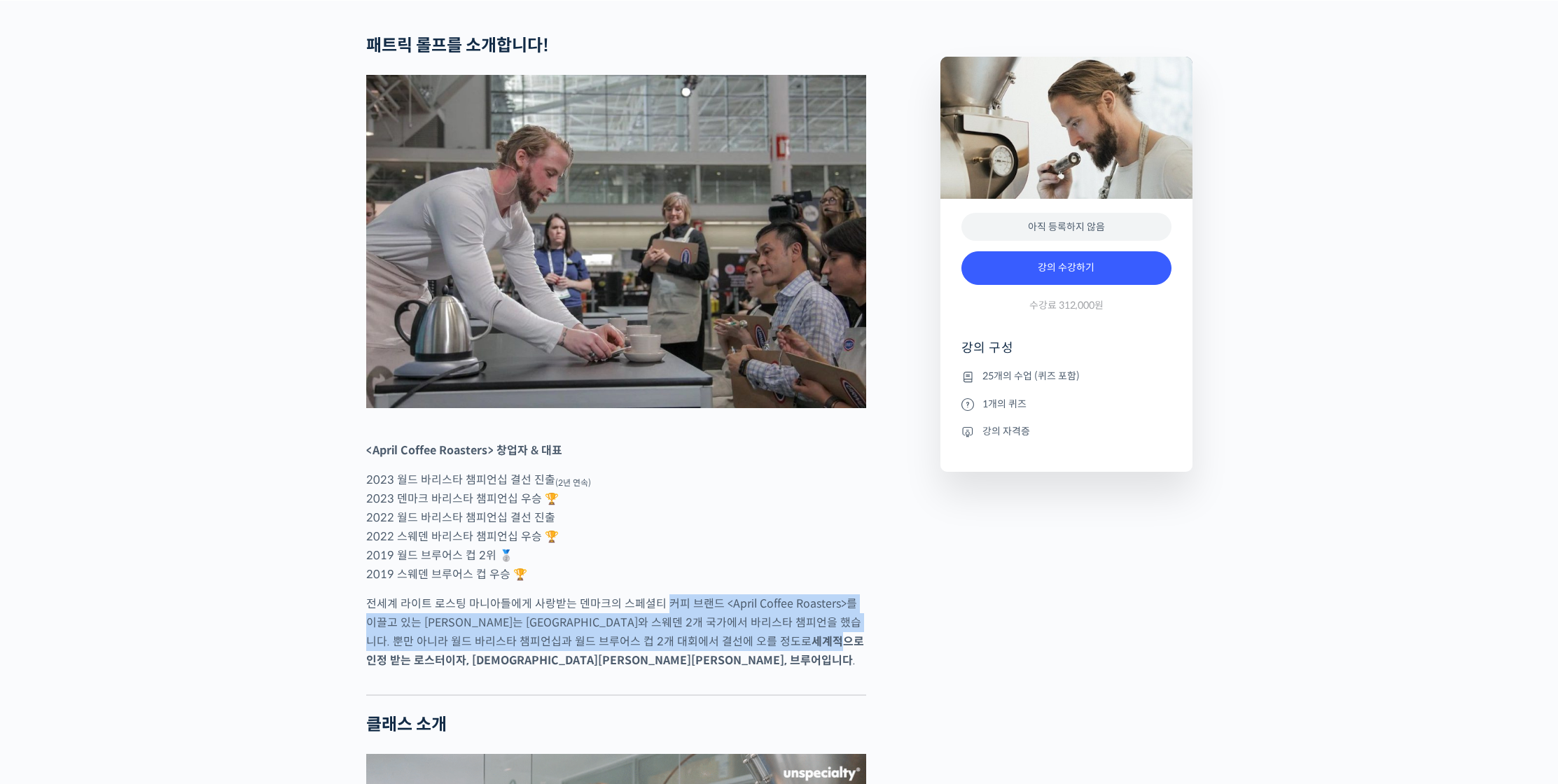
drag, startPoint x: 662, startPoint y: 658, endPoint x: 693, endPoint y: 693, distance: 46.8
click at [693, 670] on p "전세계 라이트 로스팅 마니아들에게 사랑받는 덴마크의 스페셜티 커피 브랜드 <April Coffee Roasters>를 이끌고 있는 패트릭 롤프…" at bounding box center [616, 632] width 500 height 75
click at [693, 668] on strong "세계적으로 인정 받는 로스터이자, 바리스타이자, 브루어입니다" at bounding box center [615, 651] width 498 height 34
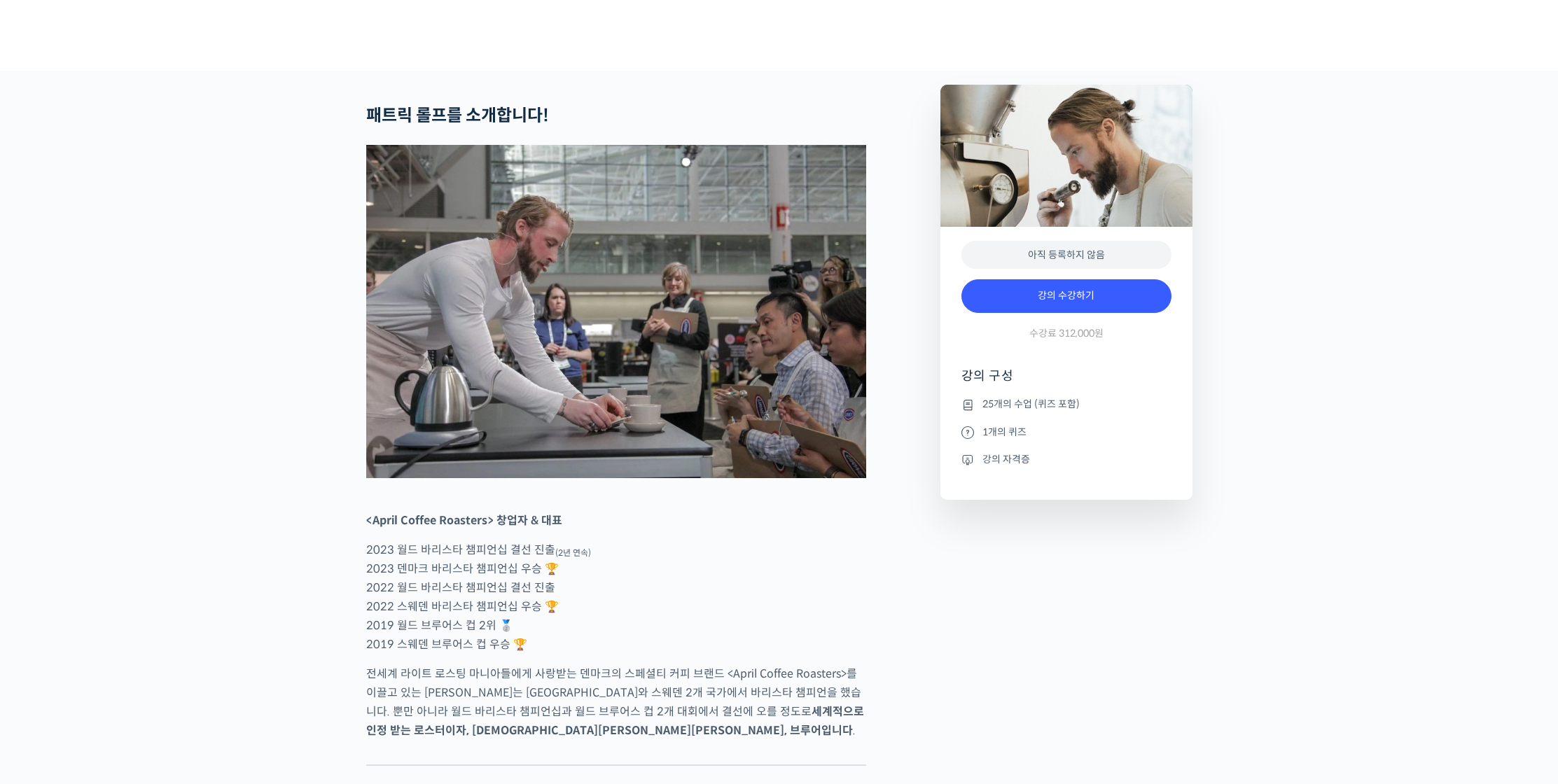
scroll to position [608, 0]
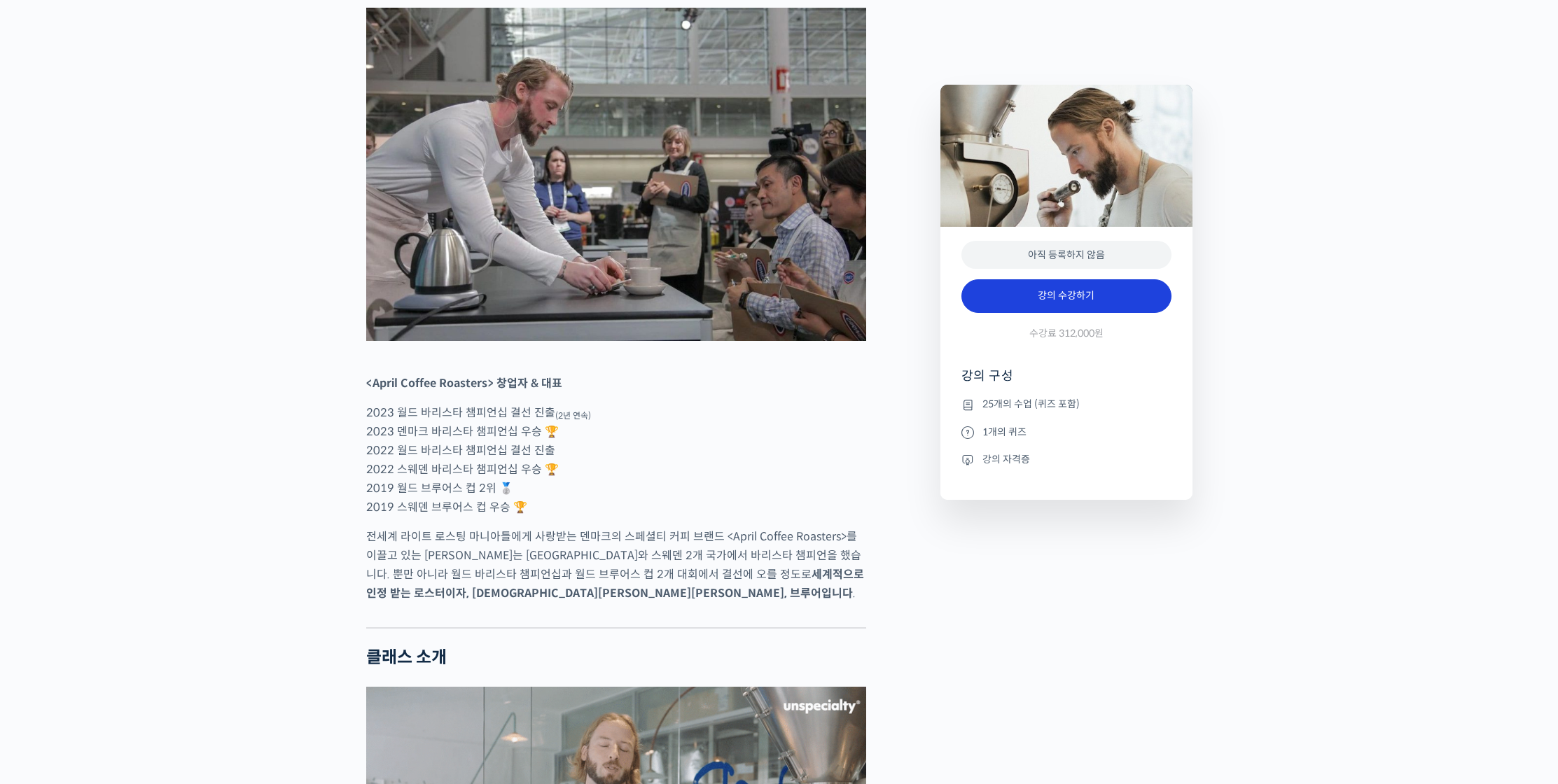
click at [1074, 306] on link "강의 수강하기" at bounding box center [1066, 296] width 210 height 34
click at [1144, 281] on link "강의 수강하기" at bounding box center [1066, 296] width 210 height 34
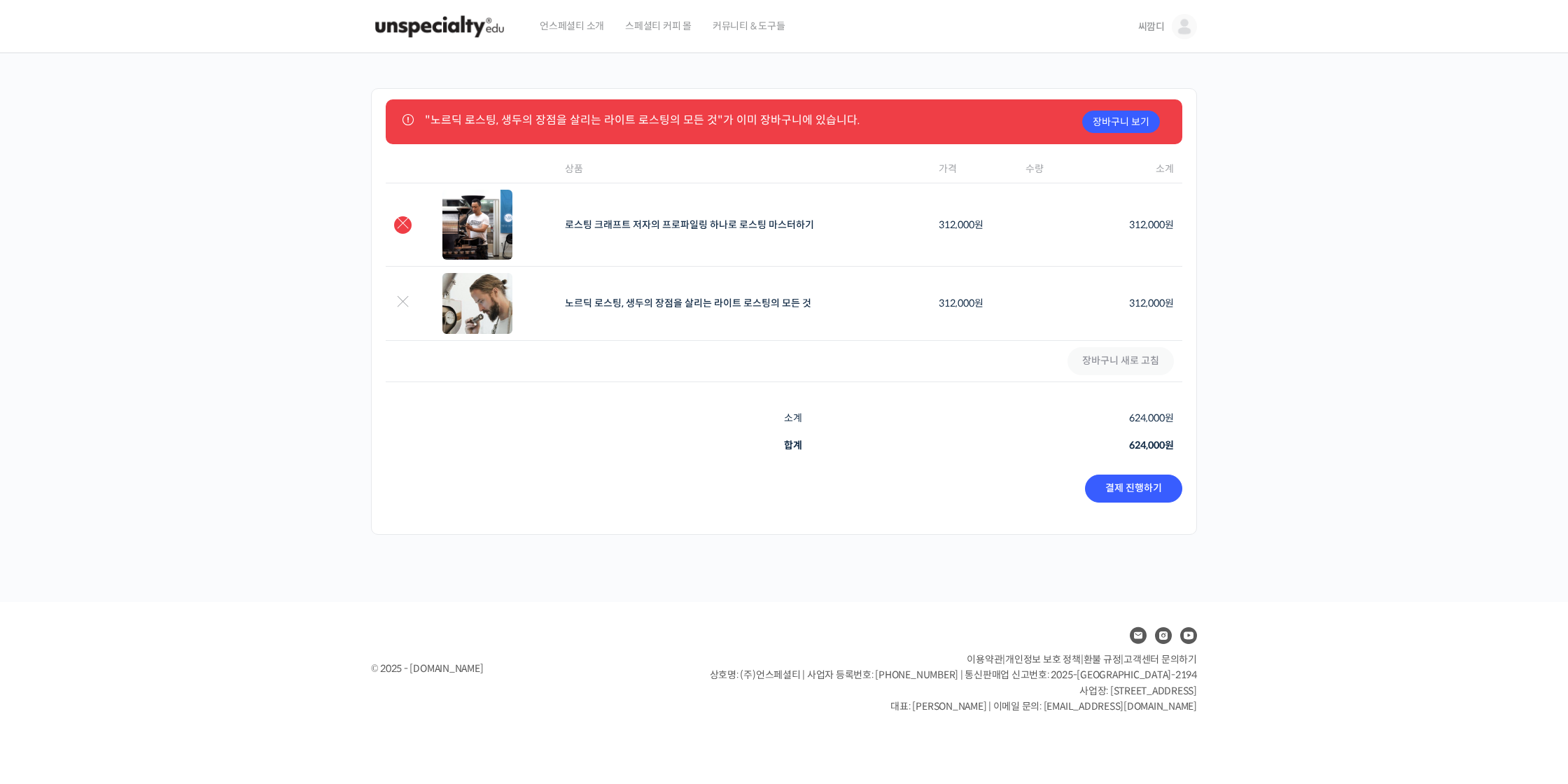
click at [407, 221] on link "×" at bounding box center [403, 224] width 18 height 18
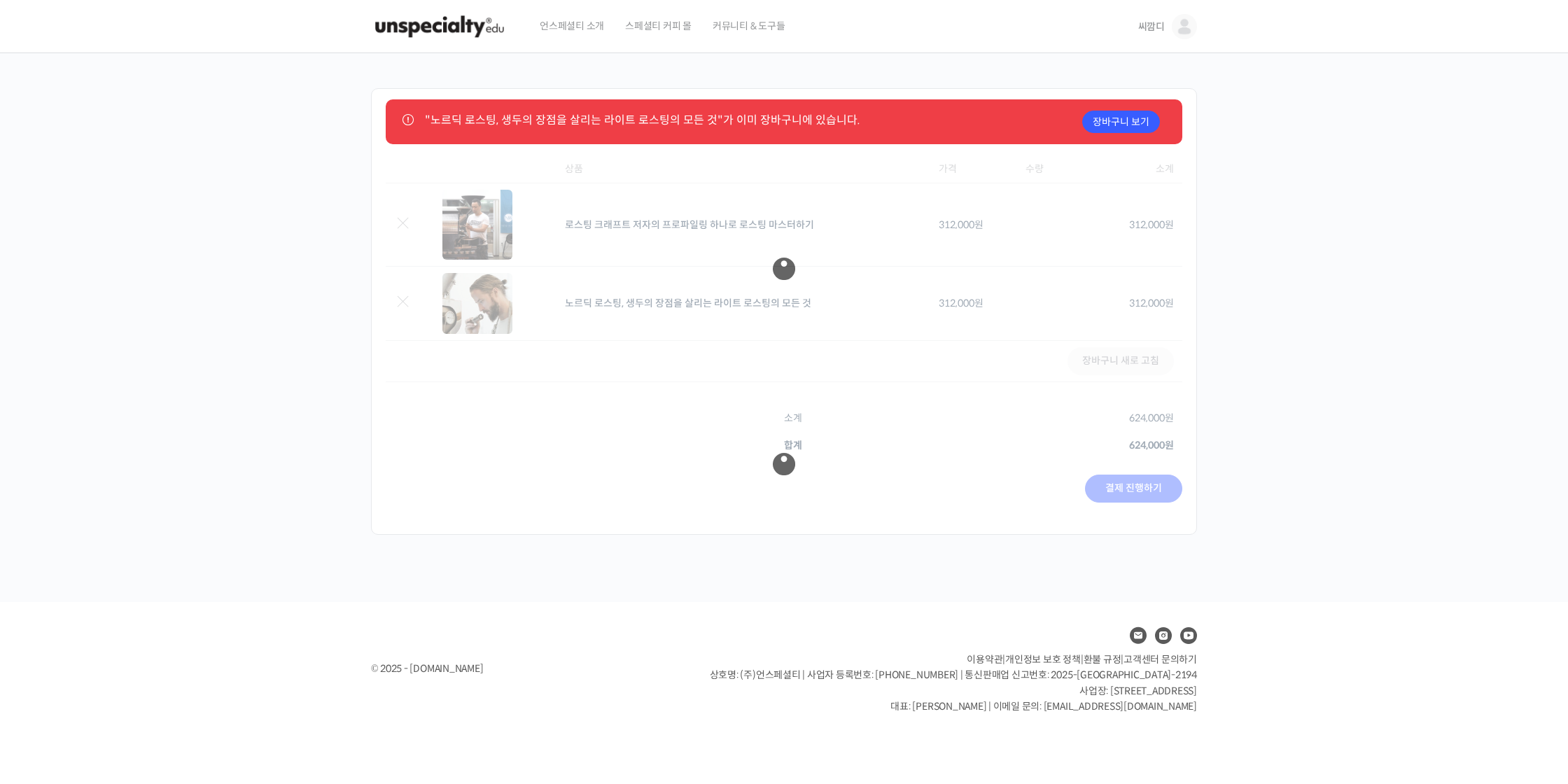
click at [1144, 24] on span "씨깜디" at bounding box center [1152, 26] width 27 height 13
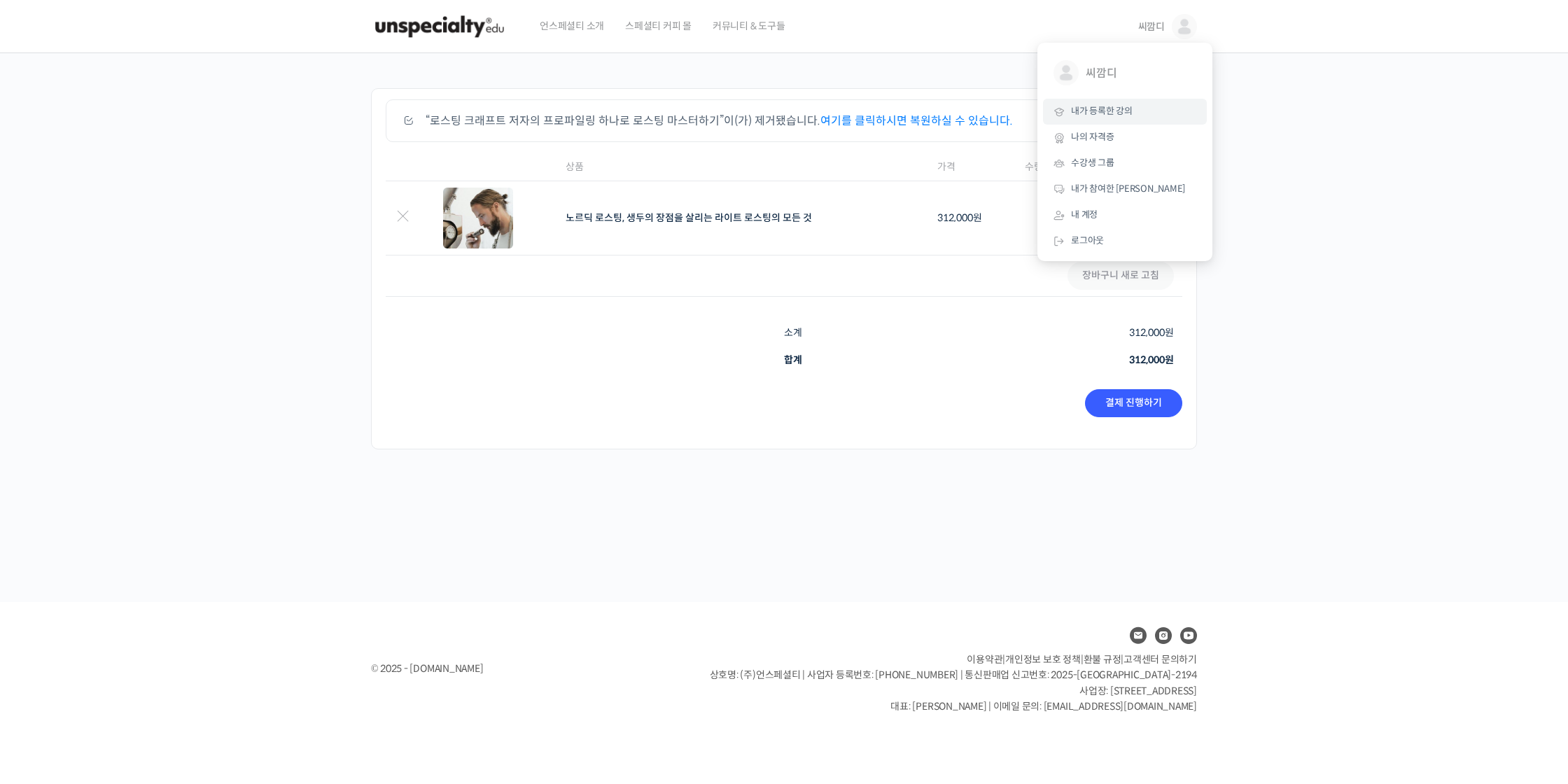
click at [1118, 106] on span "내가 등록한 강의" at bounding box center [1102, 111] width 62 height 12
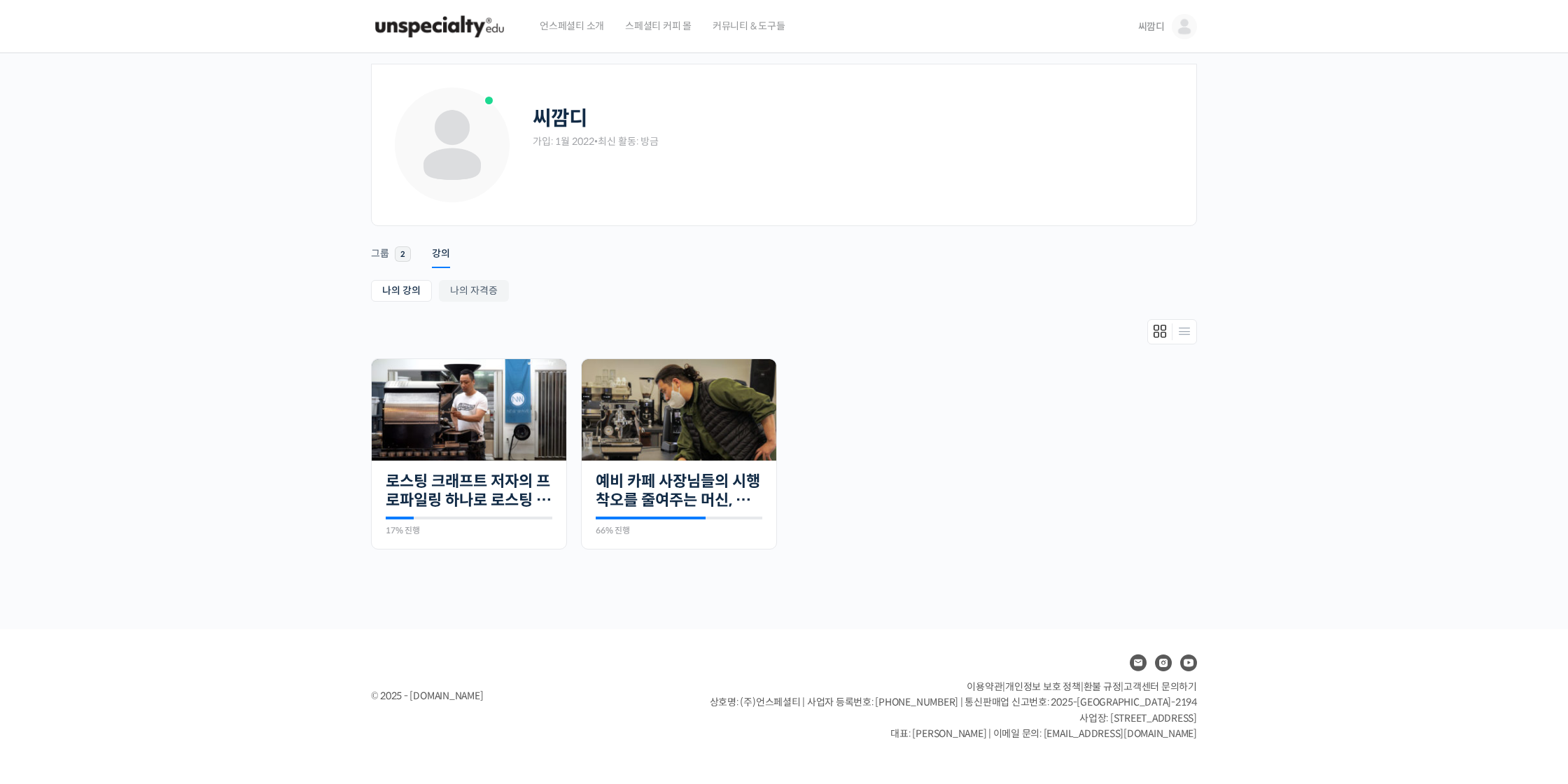
click at [1167, 30] on link "씨깜디" at bounding box center [1168, 27] width 59 height 54
click at [1332, 285] on div "씨깜디 가입: 1월 2022 • 최신 활동: 방금 Remove Connection Are you sure you want to remove f…" at bounding box center [784, 342] width 1568 height 576
click at [454, 455] on img at bounding box center [469, 410] width 194 height 110
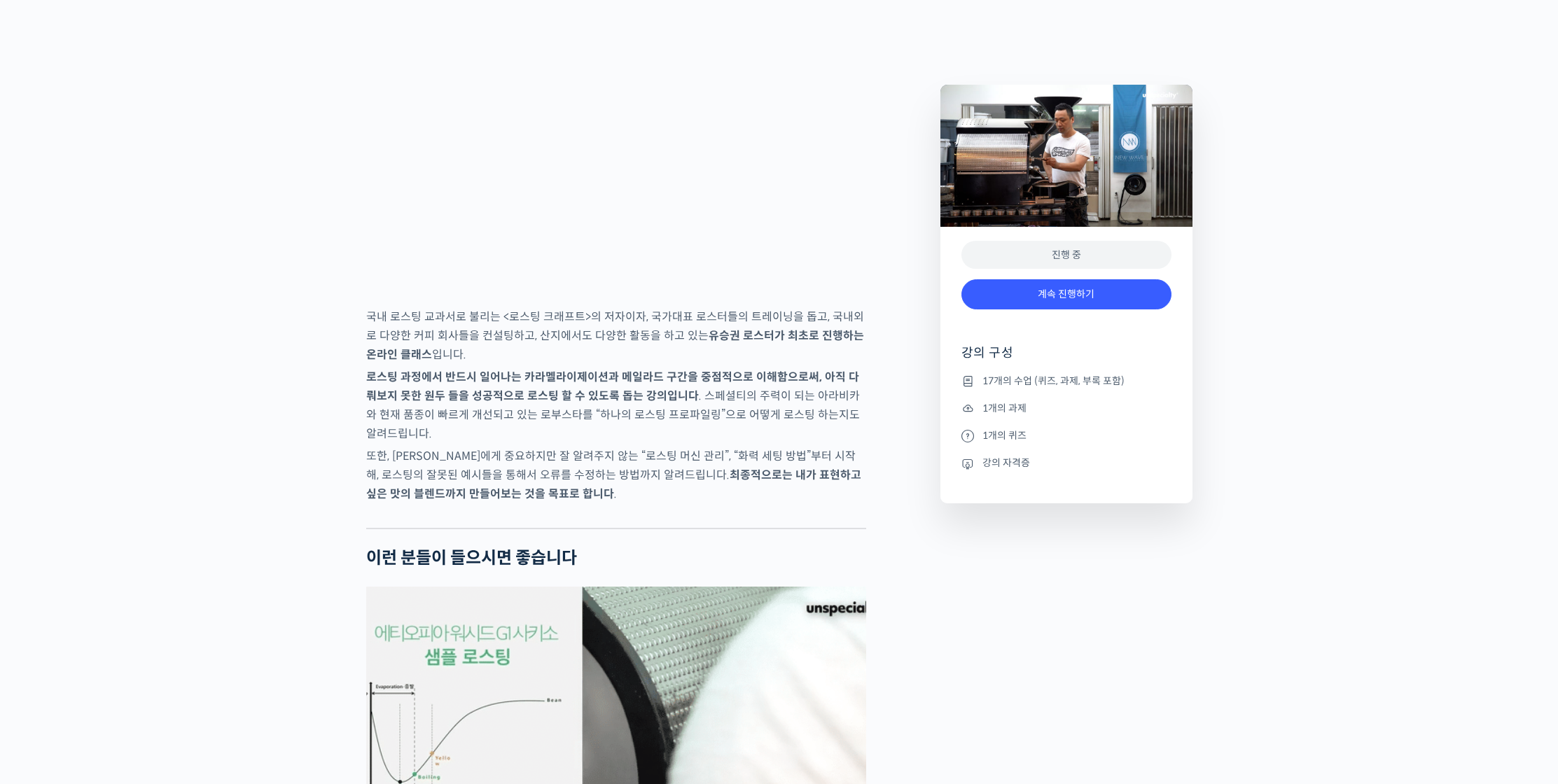
scroll to position [2072, 0]
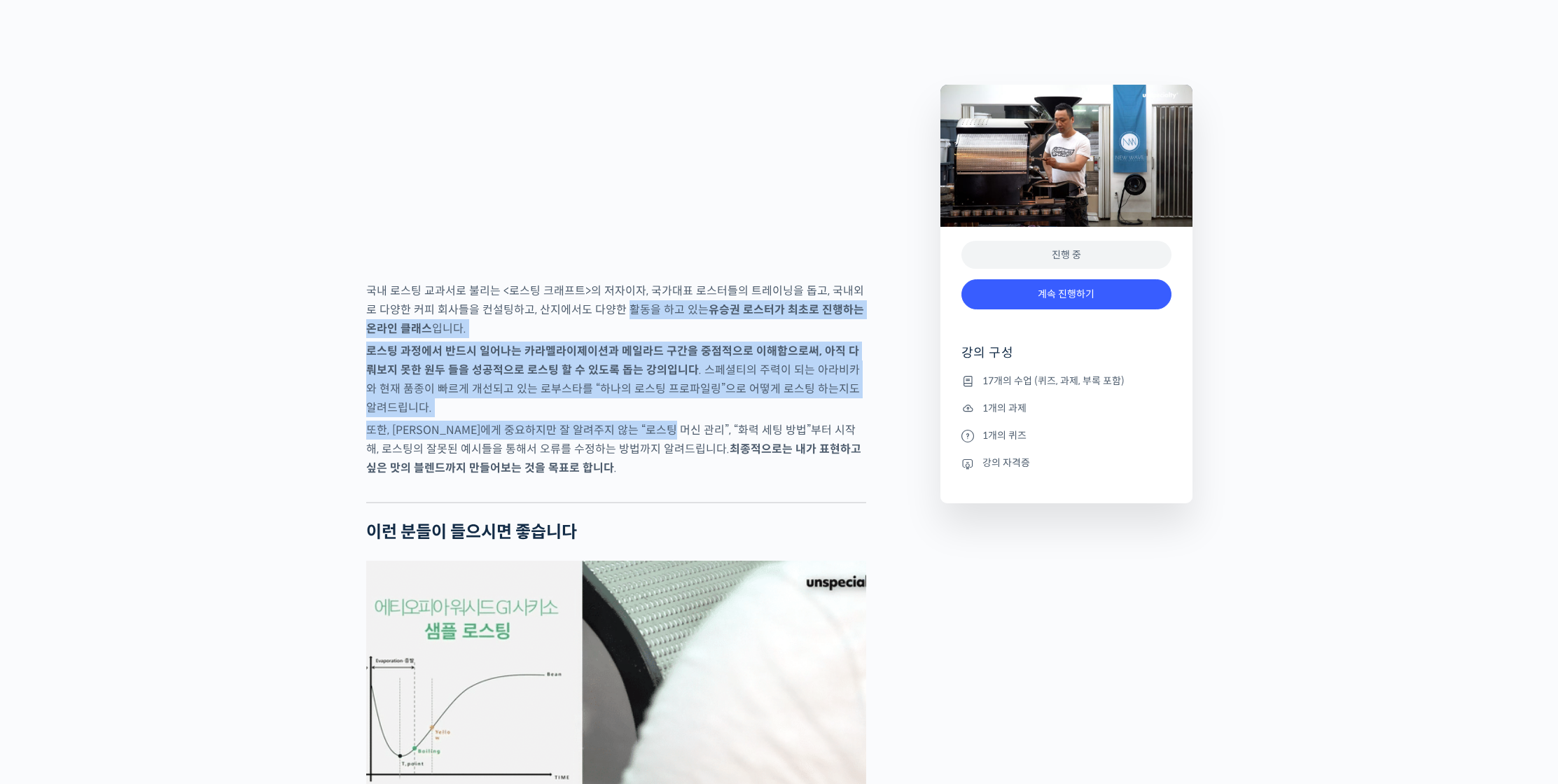
drag, startPoint x: 612, startPoint y: 357, endPoint x: 673, endPoint y: 487, distance: 143.6
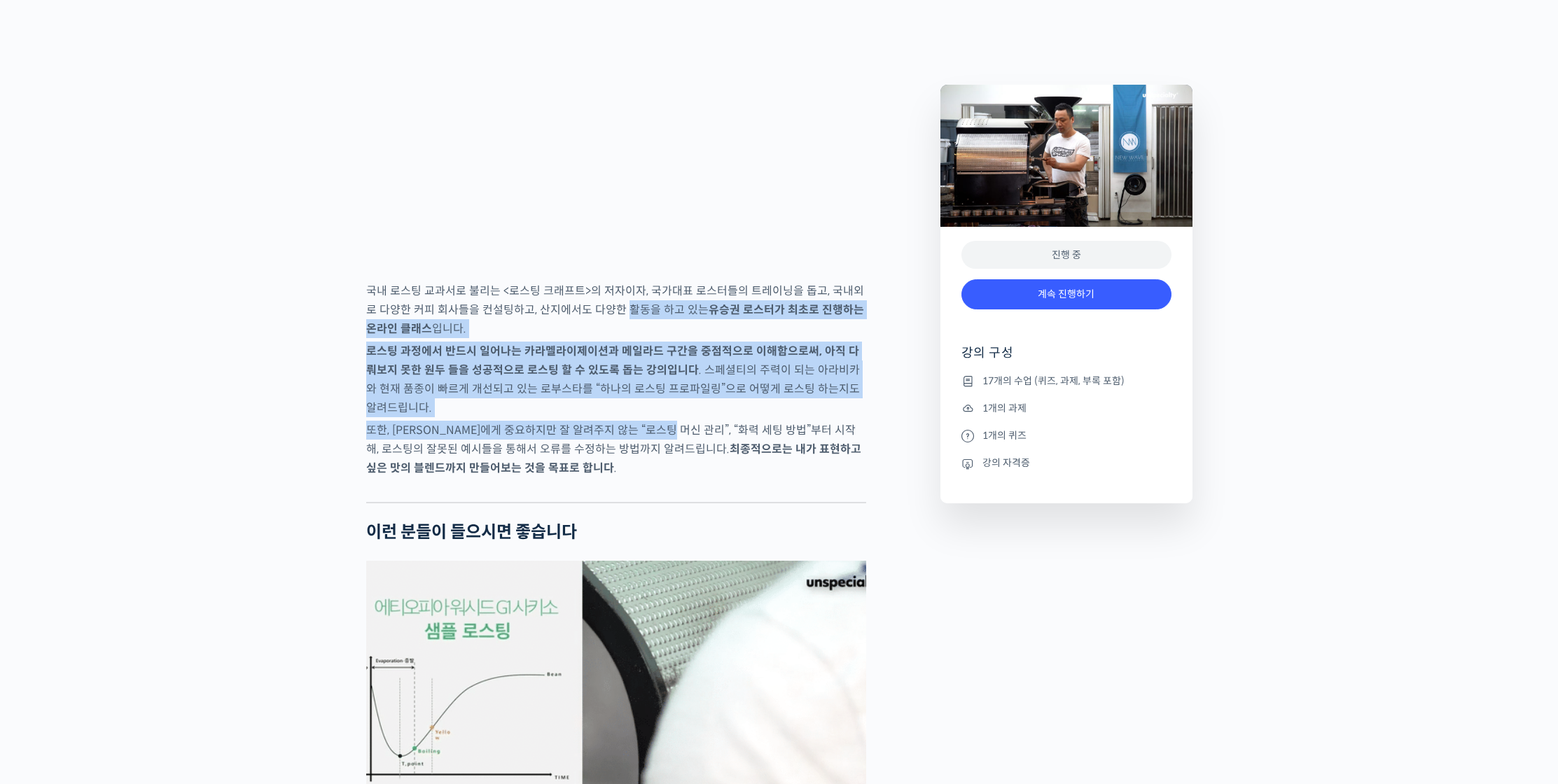
click at [674, 477] on p "또한, 로스터에게 중요하지만 잘 알려주지 않는 “로스팅 머신 관리”, “화력 세팅 방법”부터 시작해, 로스팅의 잘못된 예시들을 통해서 오류를 …" at bounding box center [616, 449] width 500 height 57
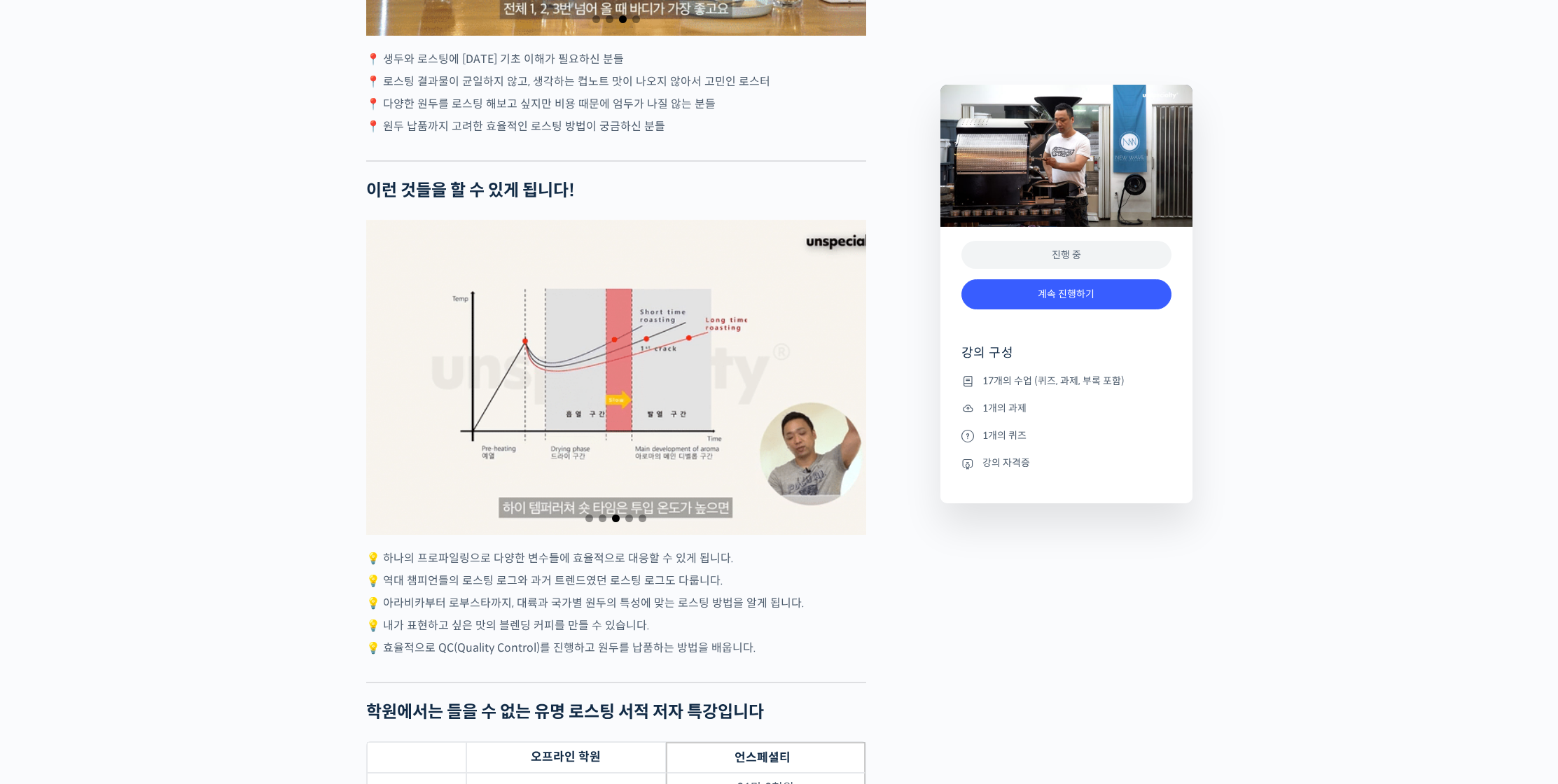
scroll to position [3085, 0]
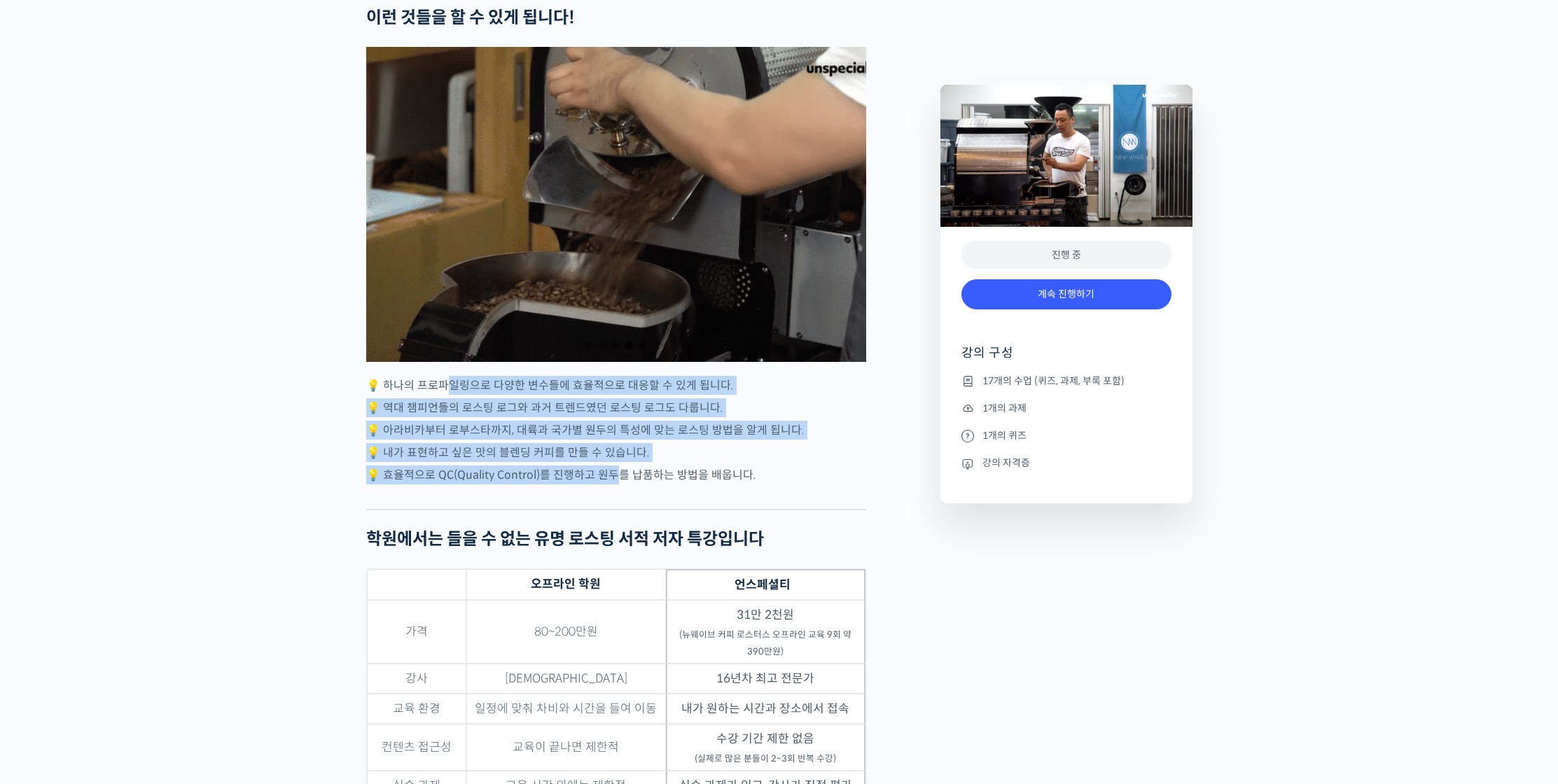
drag, startPoint x: 442, startPoint y: 442, endPoint x: 616, endPoint y: 530, distance: 195.0
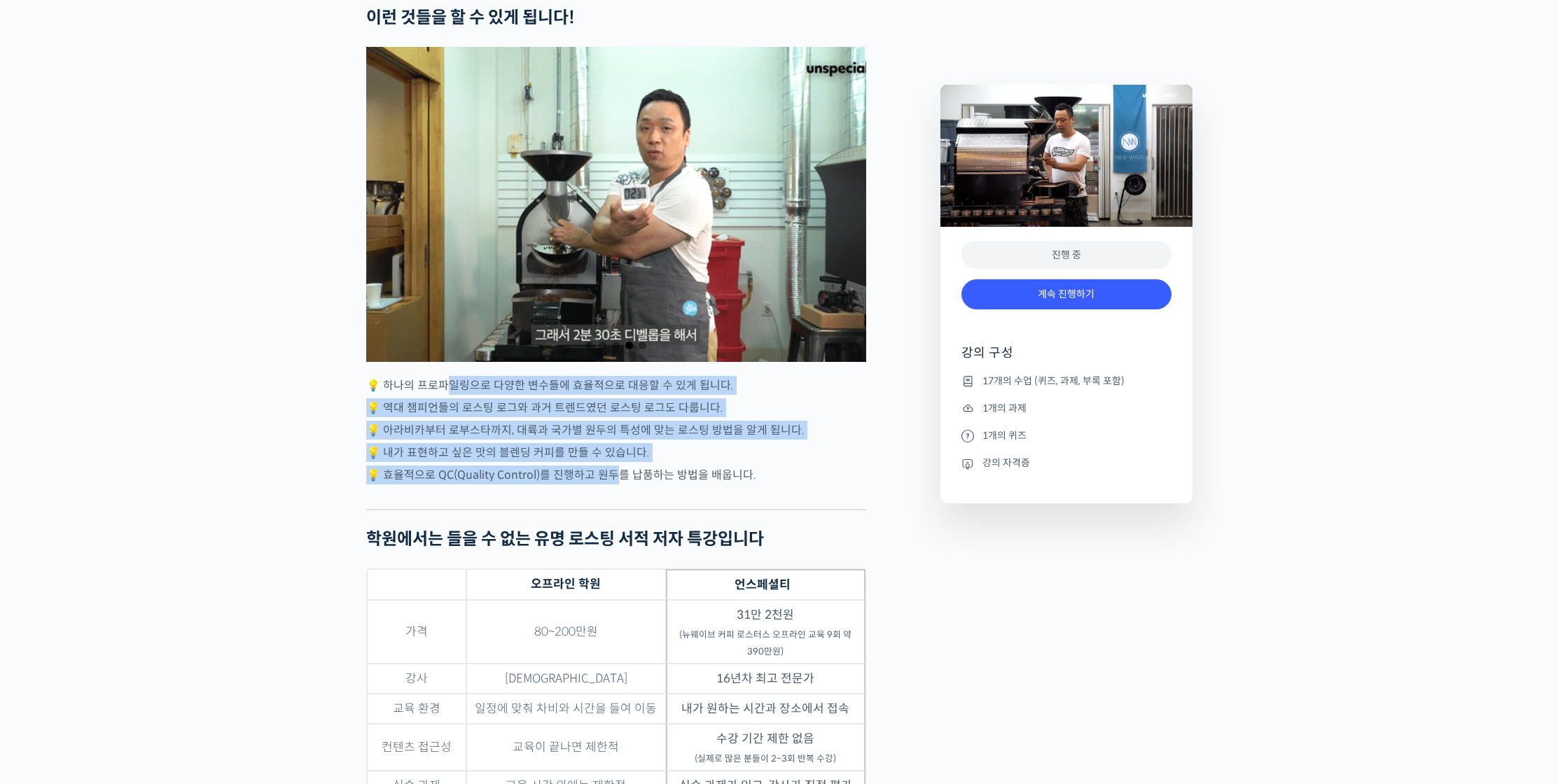
click at [616, 484] on p "💡 효율적으로 QC(Quality Control)를 진행하고 원두를 납품하는 방법을 배웁니다." at bounding box center [616, 475] width 500 height 19
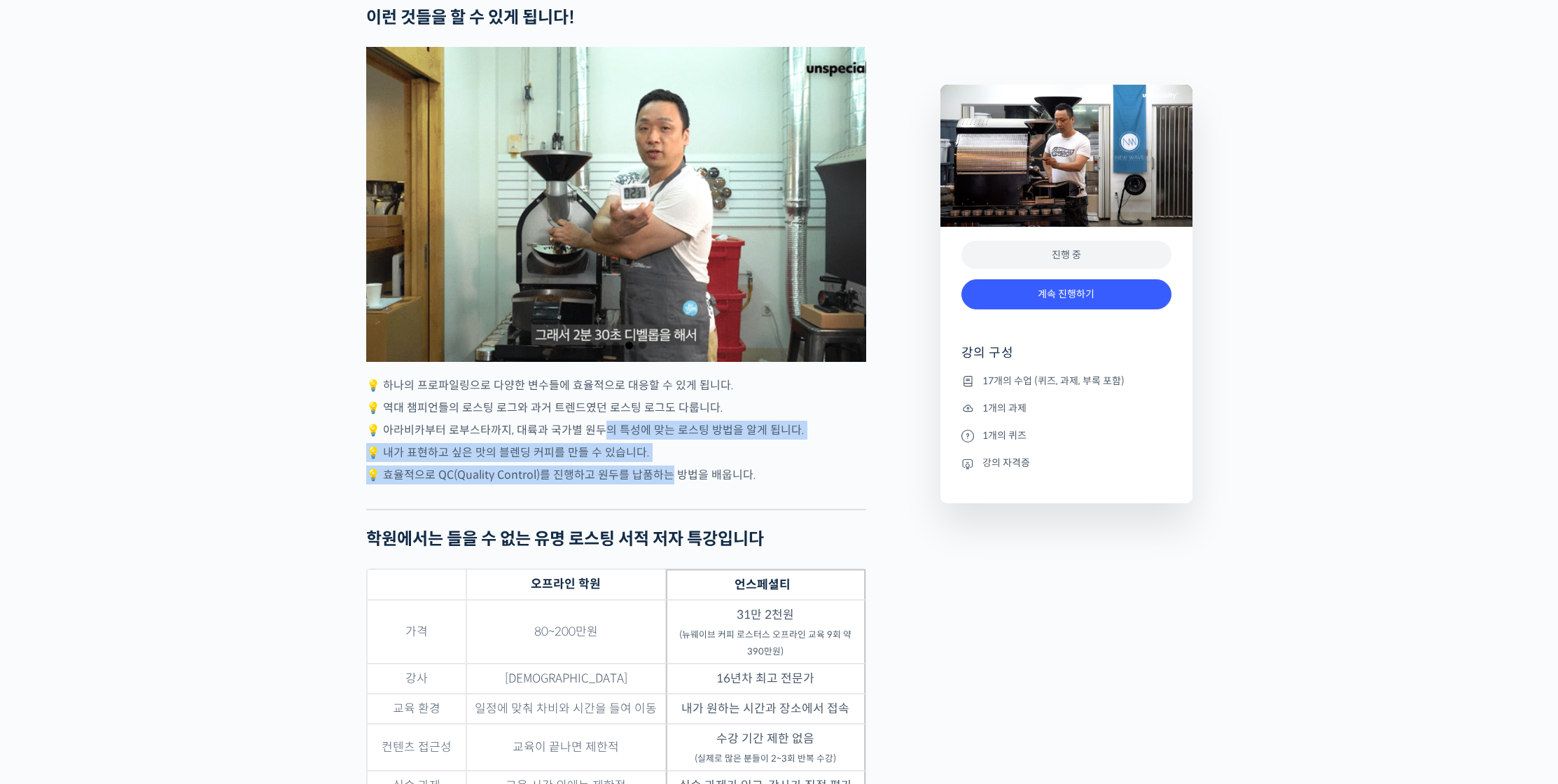
drag, startPoint x: 637, startPoint y: 508, endPoint x: 666, endPoint y: 520, distance: 31.4
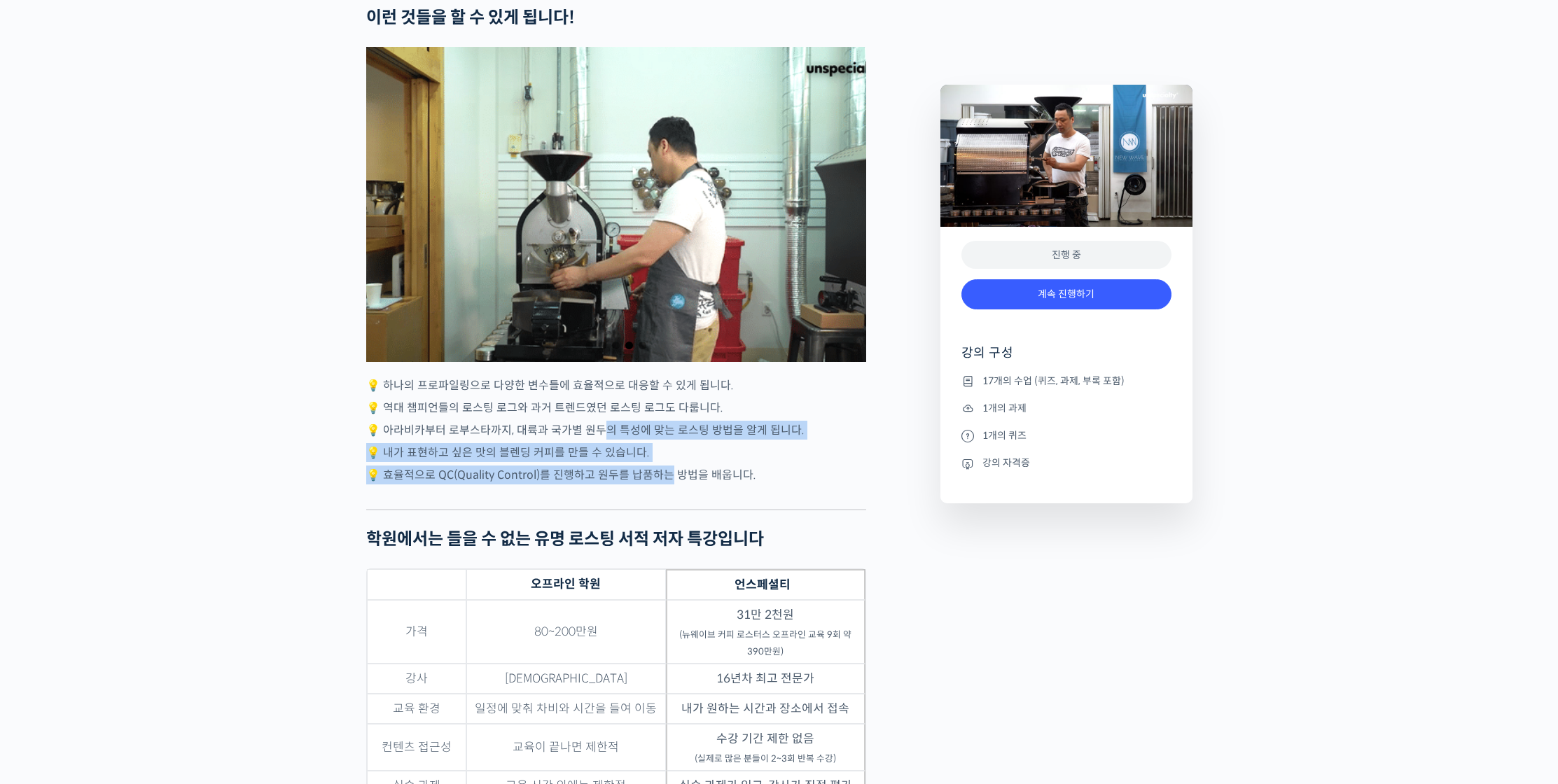
click at [666, 484] on p "💡 효율적으로 QC(Quality Control)를 진행하고 원두를 납품하는 방법을 배웁니다." at bounding box center [616, 475] width 500 height 19
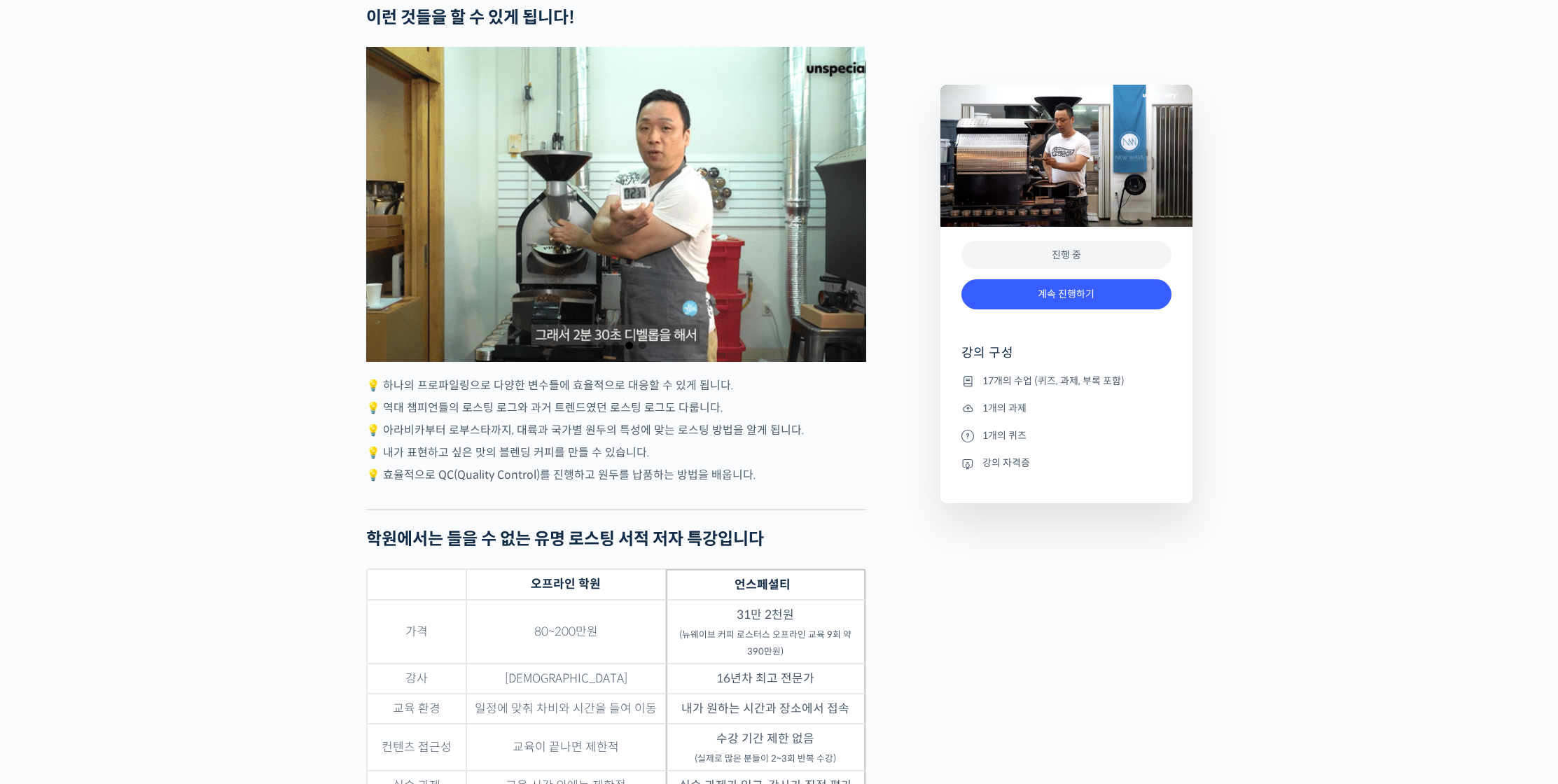
scroll to position [3339, 0]
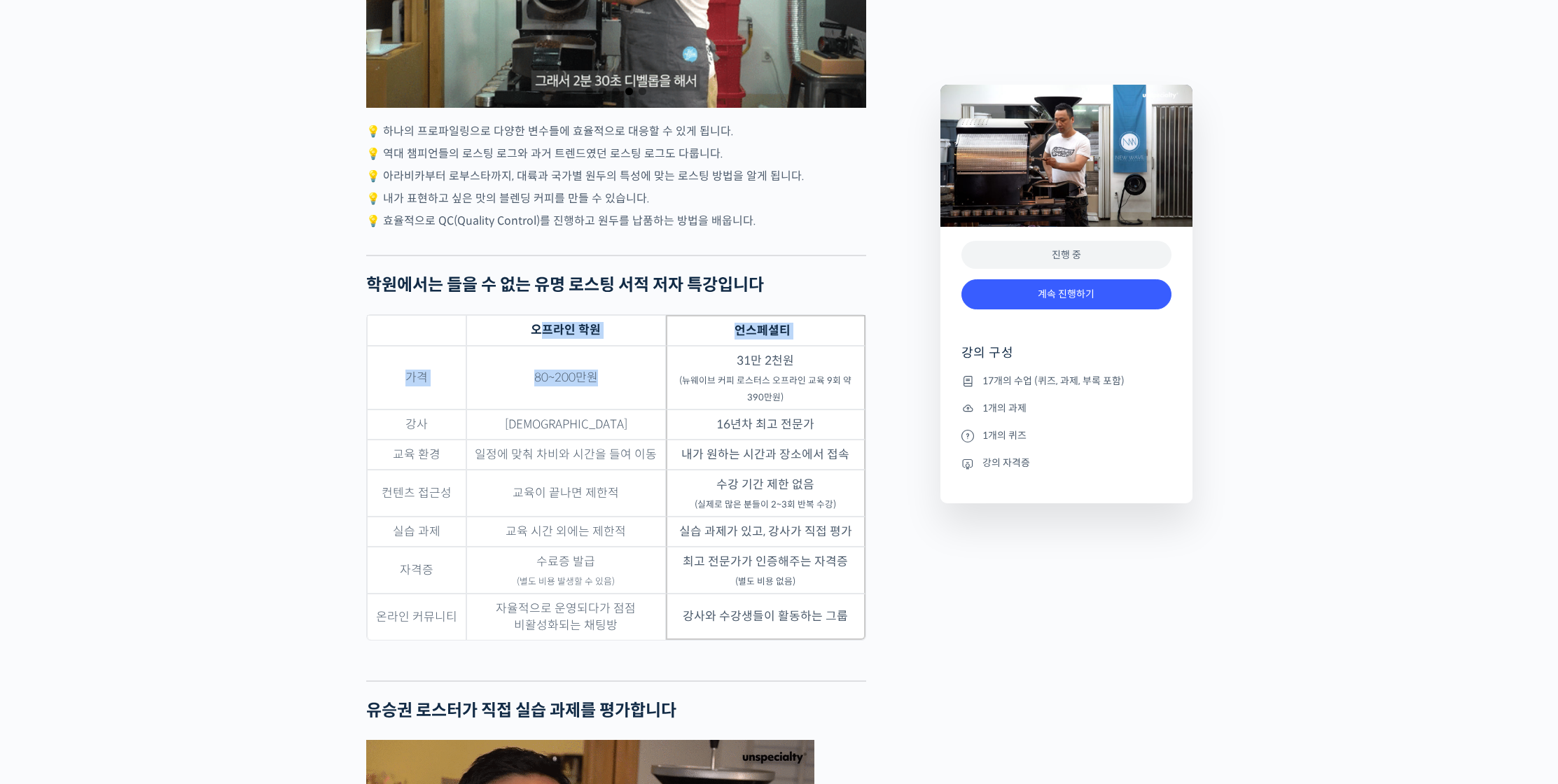
drag, startPoint x: 540, startPoint y: 389, endPoint x: 619, endPoint y: 449, distance: 99.2
click at [619, 449] on table "오프라인 학원 언스페셜티 가격 80~200만원 31만 2천원 (뉴웨이브 커피 로스터스 오프라인 교육 9회 약 390만원) 강사 복불복 16년차…" at bounding box center [616, 477] width 500 height 326
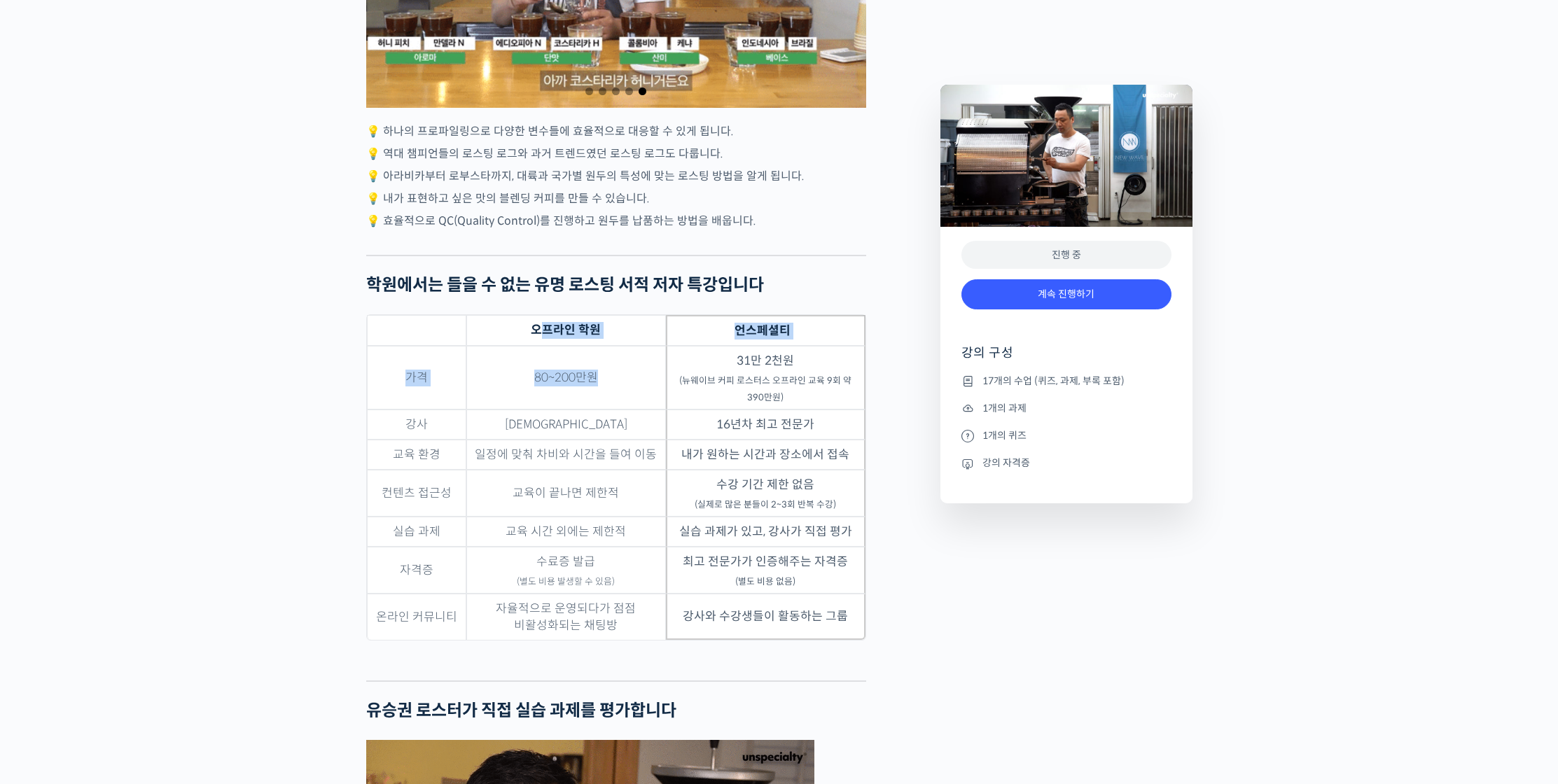
click at [619, 410] on td "80~200만원" at bounding box center [567, 378] width 199 height 64
drag, startPoint x: 735, startPoint y: 413, endPoint x: 761, endPoint y: 436, distance: 34.7
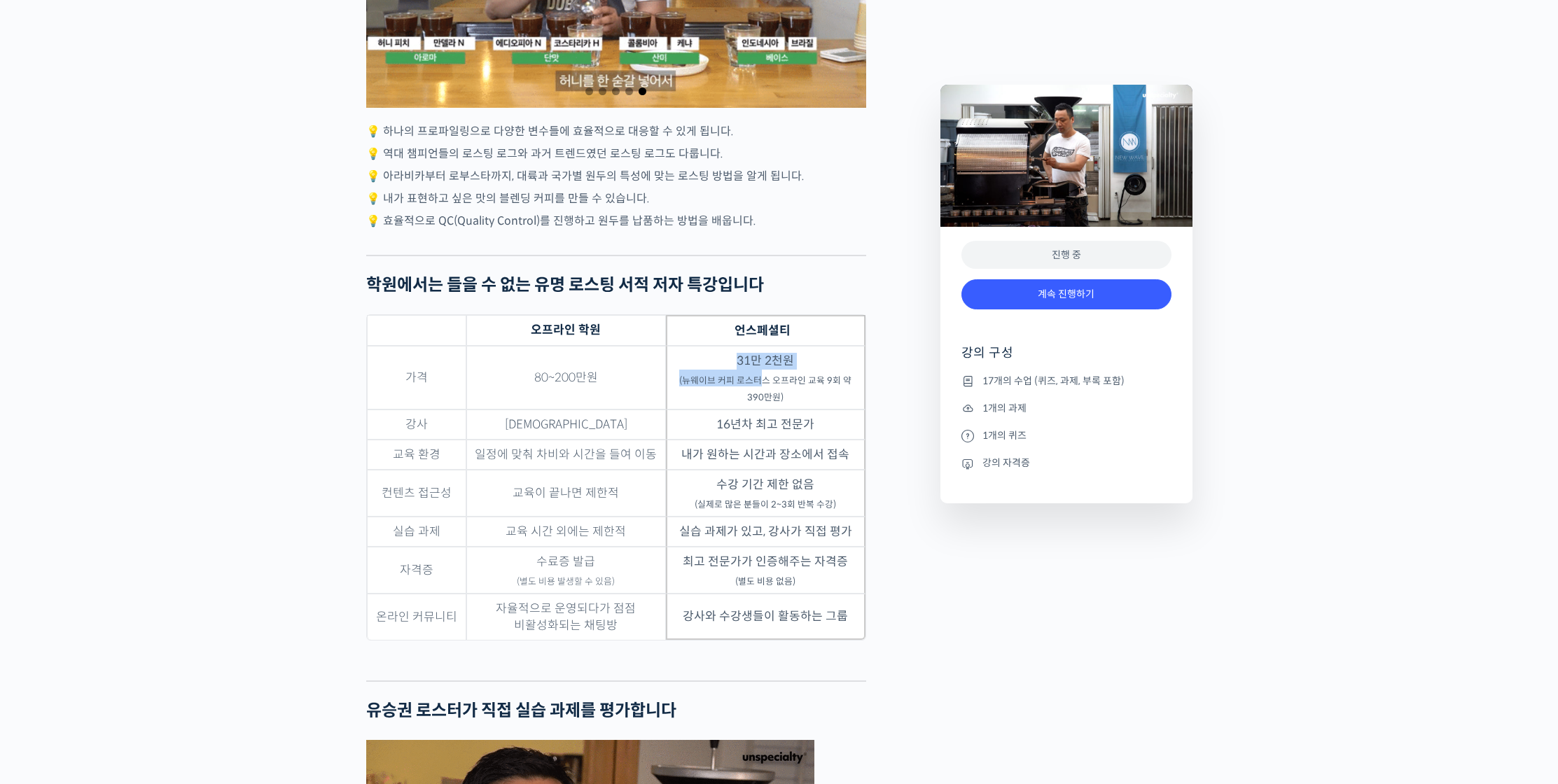
click at [761, 410] on td "31만 2천원 (뉴웨이브 커피 로스터스 오프라인 교육 9회 약 390만원)" at bounding box center [766, 378] width 199 height 64
click at [761, 403] on sub "(뉴웨이브 커피 로스터스 오프라인 교육 9회 약 390만원)" at bounding box center [766, 389] width 173 height 28
drag, startPoint x: 717, startPoint y: 427, endPoint x: 820, endPoint y: 441, distance: 103.9
click at [820, 410] on td "31만 2천원 (뉴웨이브 커피 로스터스 오프라인 교육 9회 약 390만원)" at bounding box center [766, 378] width 199 height 64
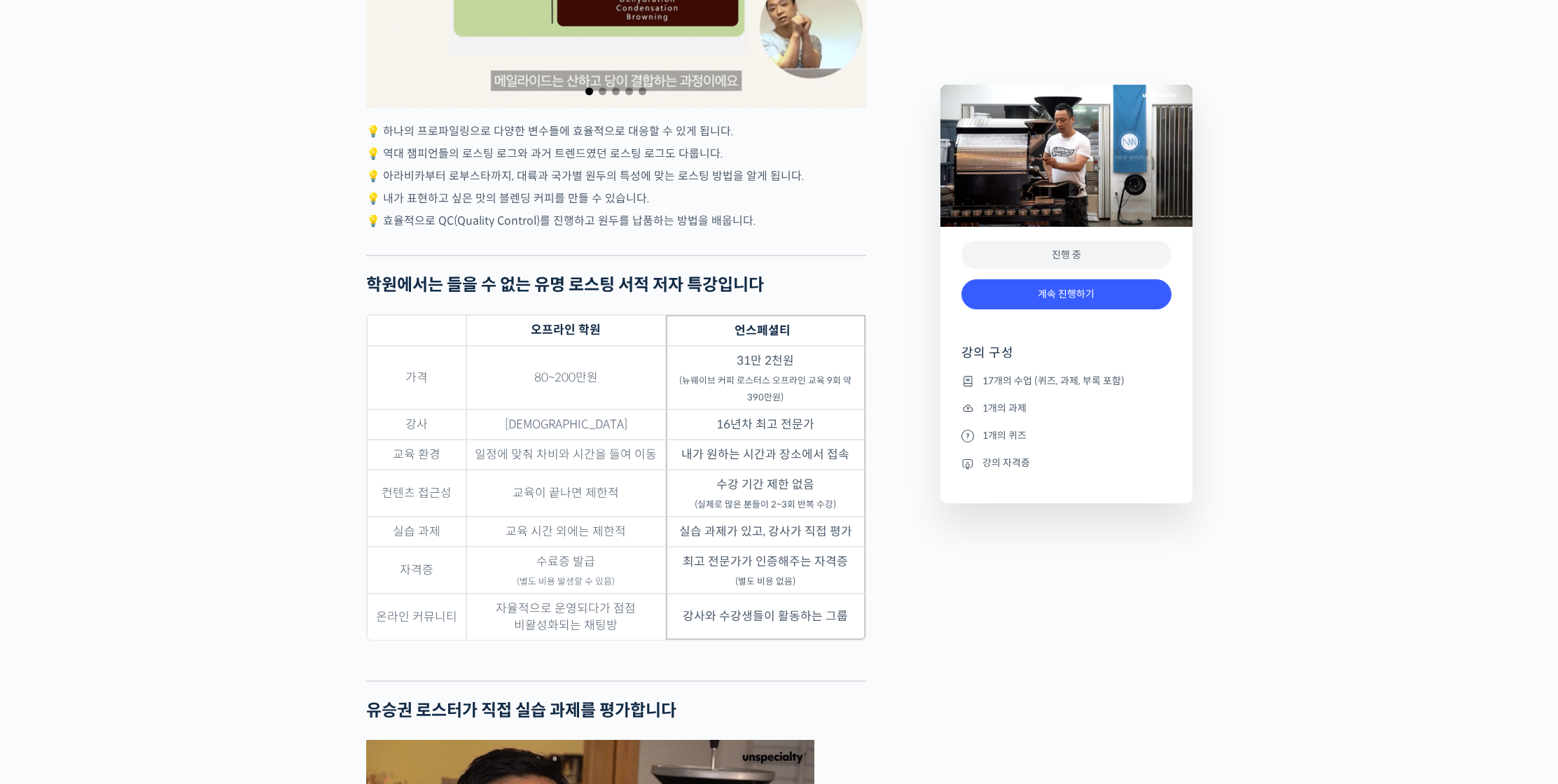
drag, startPoint x: 689, startPoint y: 432, endPoint x: 816, endPoint y: 438, distance: 127.1
click at [816, 410] on td "31만 2천원 (뉴웨이브 커피 로스터스 오프라인 교육 9회 약 390만원)" at bounding box center [766, 378] width 199 height 64
drag, startPoint x: 727, startPoint y: 426, endPoint x: 774, endPoint y: 449, distance: 52.3
click at [774, 403] on sub "(뉴웨이브 커피 로스터스 오프라인 교육 9회 약 390만원)" at bounding box center [766, 389] width 173 height 28
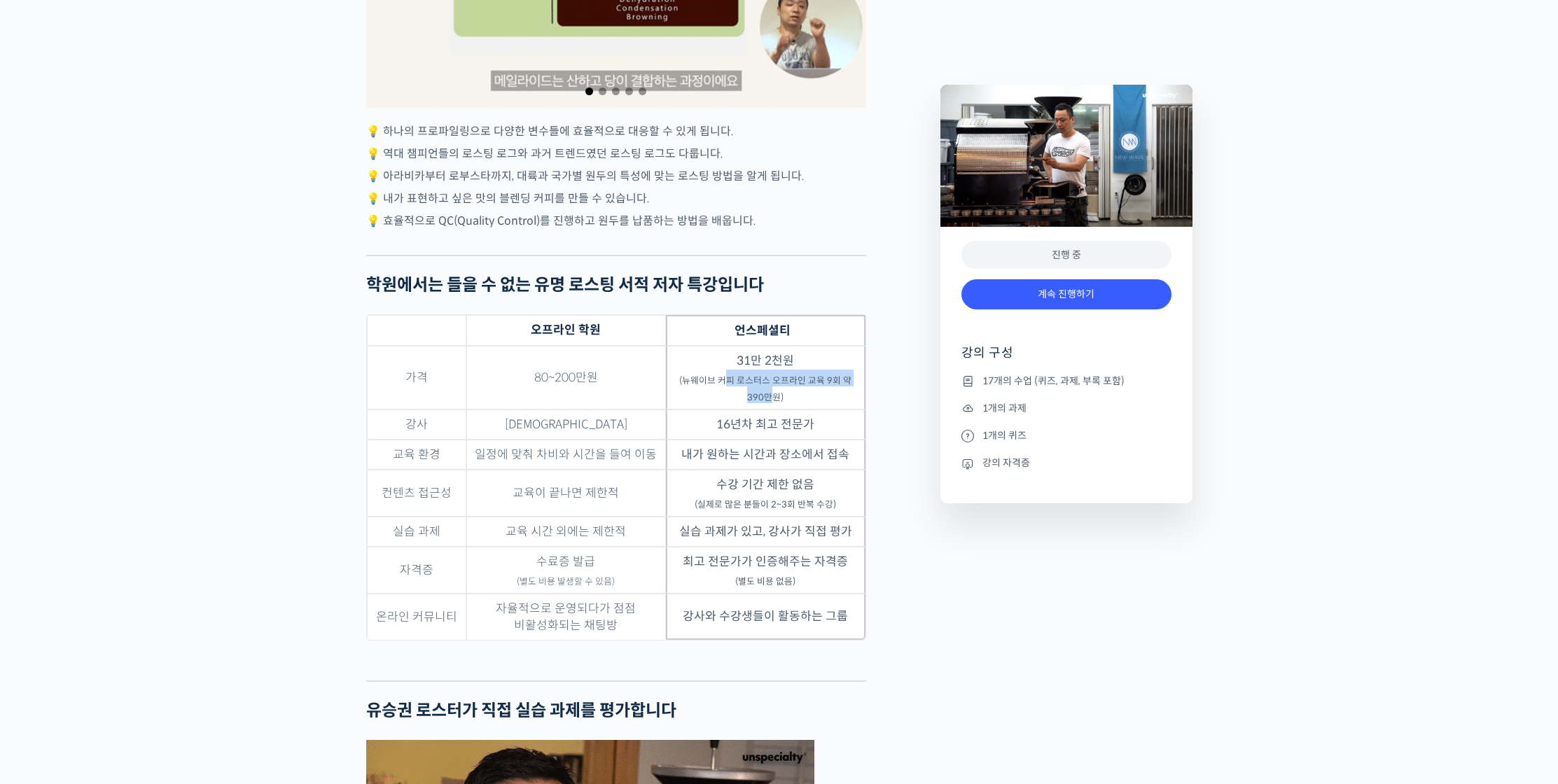
click at [774, 403] on sub "(뉴웨이브 커피 로스터스 오프라인 교육 9회 약 390만원)" at bounding box center [766, 389] width 173 height 28
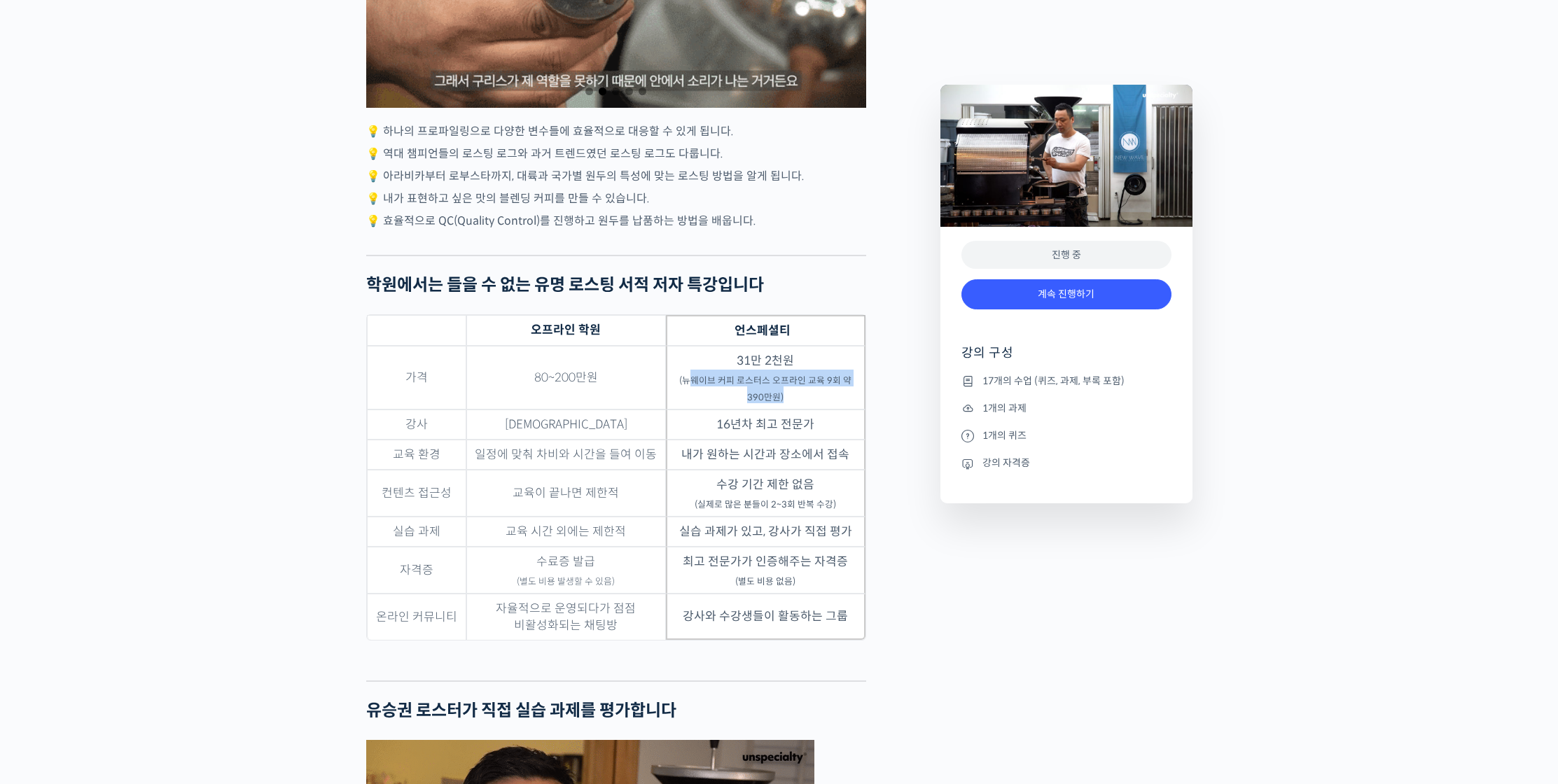
drag, startPoint x: 689, startPoint y: 433, endPoint x: 825, endPoint y: 443, distance: 136.4
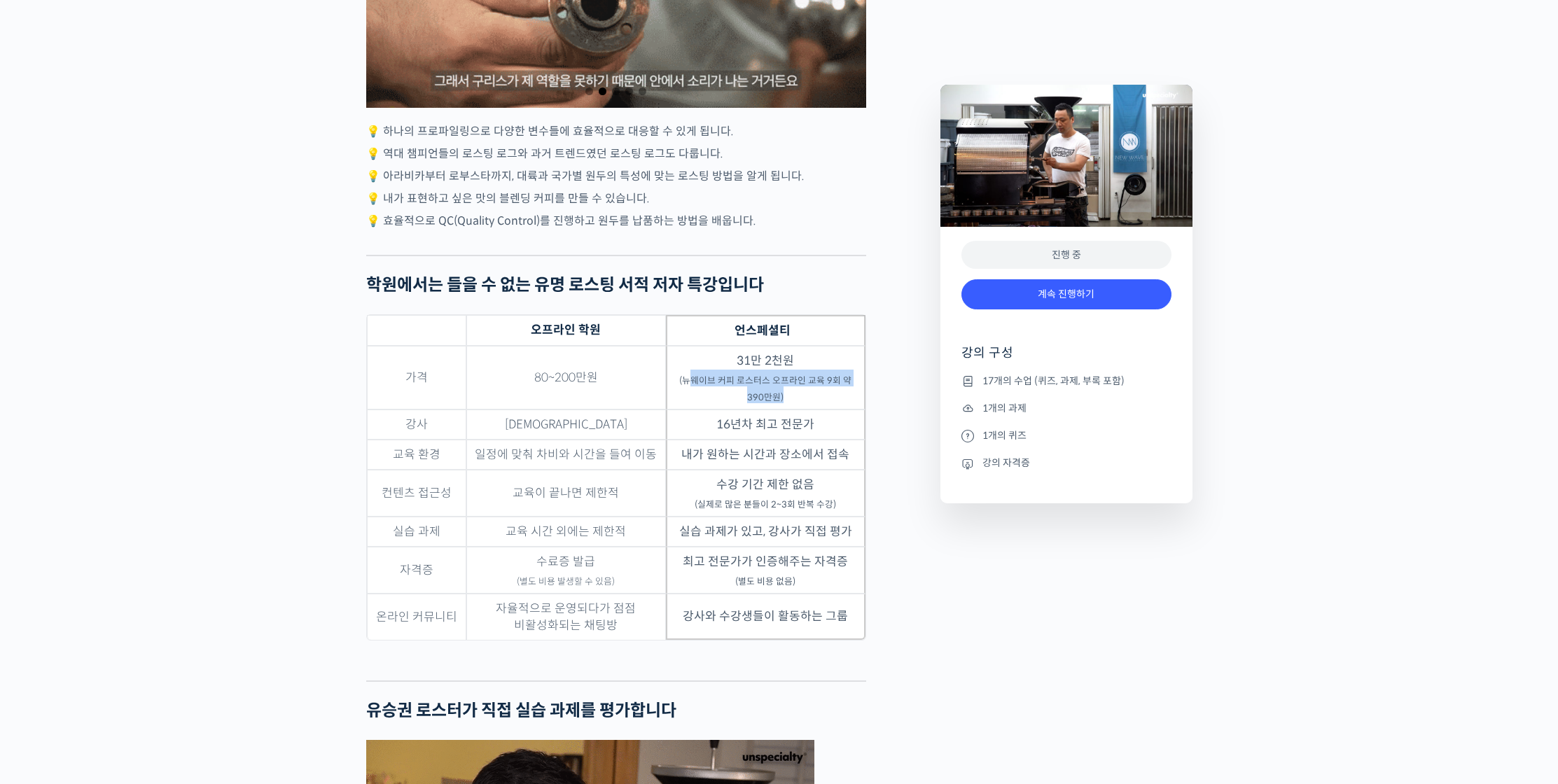
click at [825, 410] on td "31만 2천원 (뉴웨이브 커피 로스터스 오프라인 교육 9회 약 390만원)" at bounding box center [766, 378] width 199 height 64
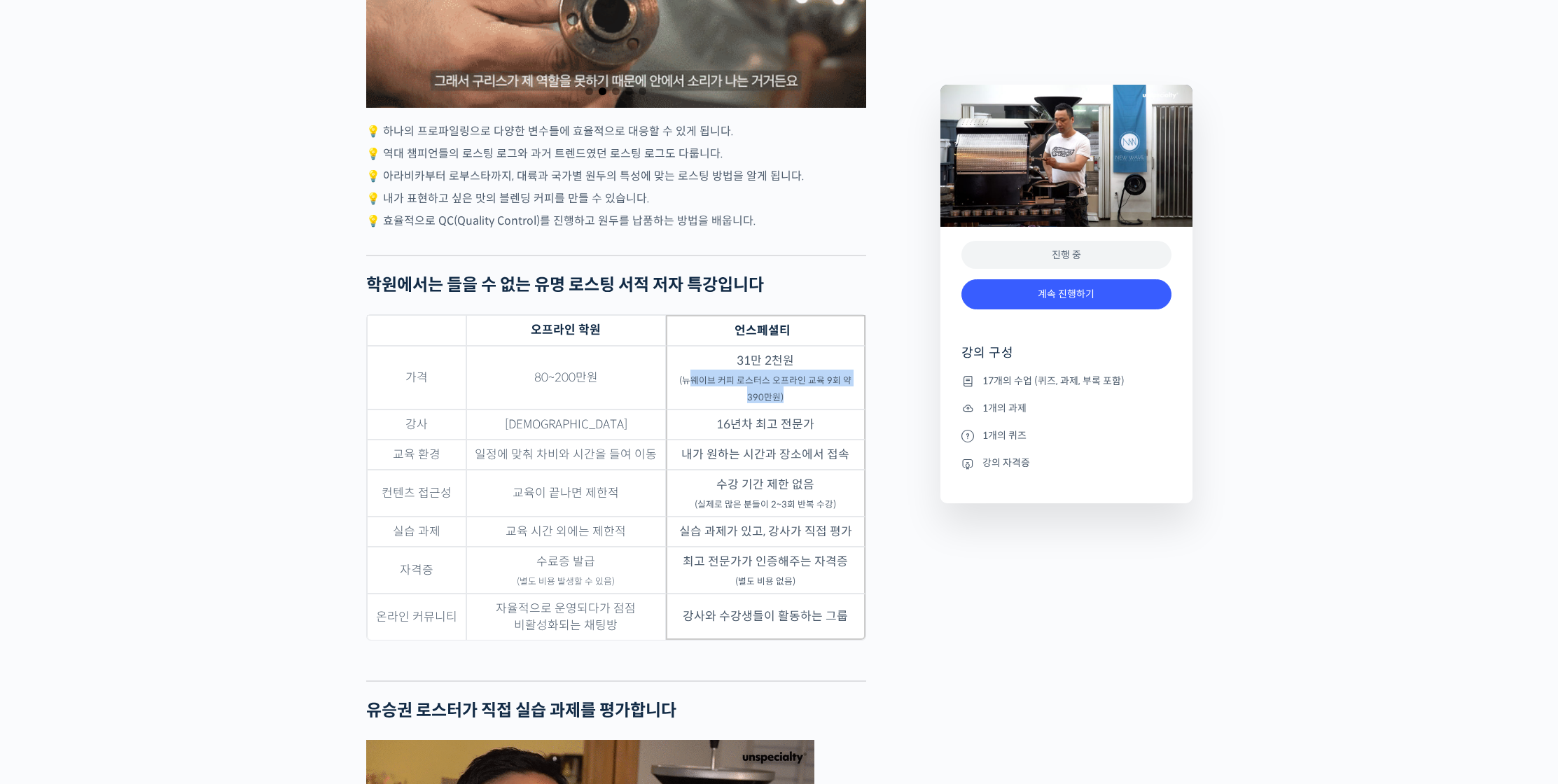
click at [825, 410] on td "31만 2천원 (뉴웨이브 커피 로스터스 오프라인 교육 9회 약 390만원)" at bounding box center [766, 378] width 199 height 64
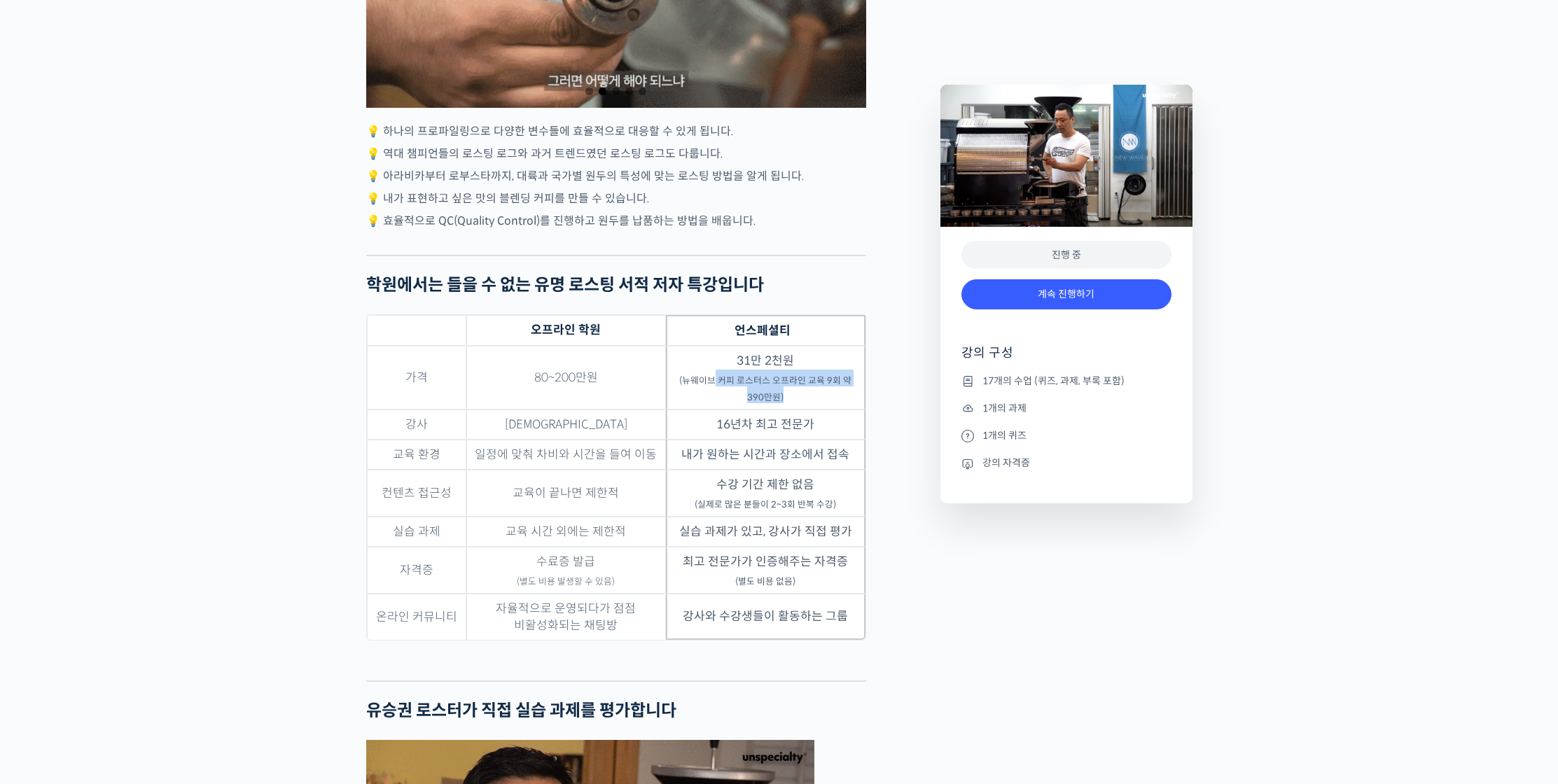
drag, startPoint x: 799, startPoint y: 447, endPoint x: 717, endPoint y: 423, distance: 85.4
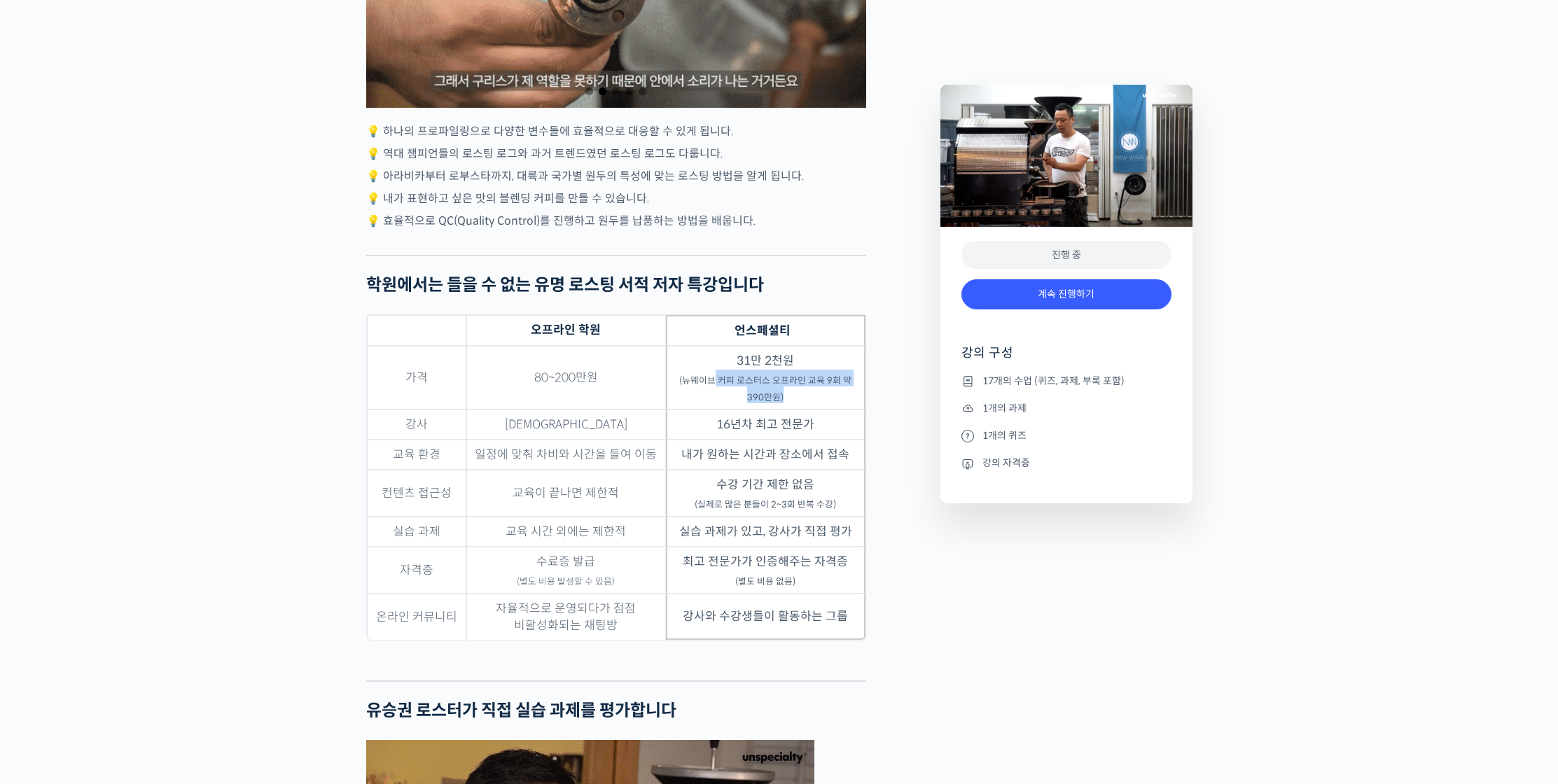
click at [717, 410] on td "31만 2천원 (뉴웨이브 커피 로스터스 오프라인 교육 9회 약 390만원)" at bounding box center [766, 378] width 199 height 64
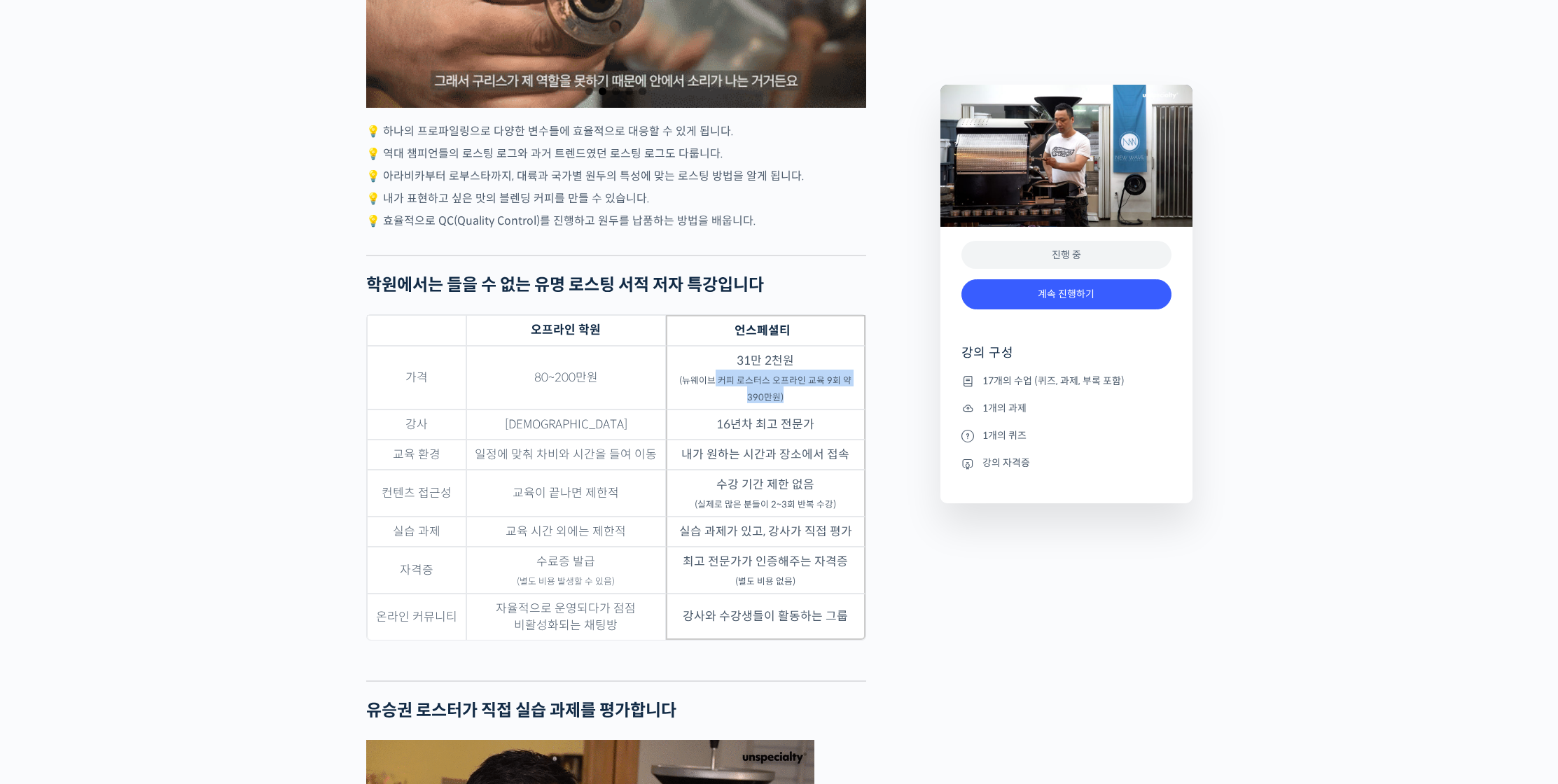
click at [717, 410] on td "31만 2천원 (뉴웨이브 커피 로스터스 오프라인 교육 9회 약 390만원)" at bounding box center [766, 378] width 199 height 64
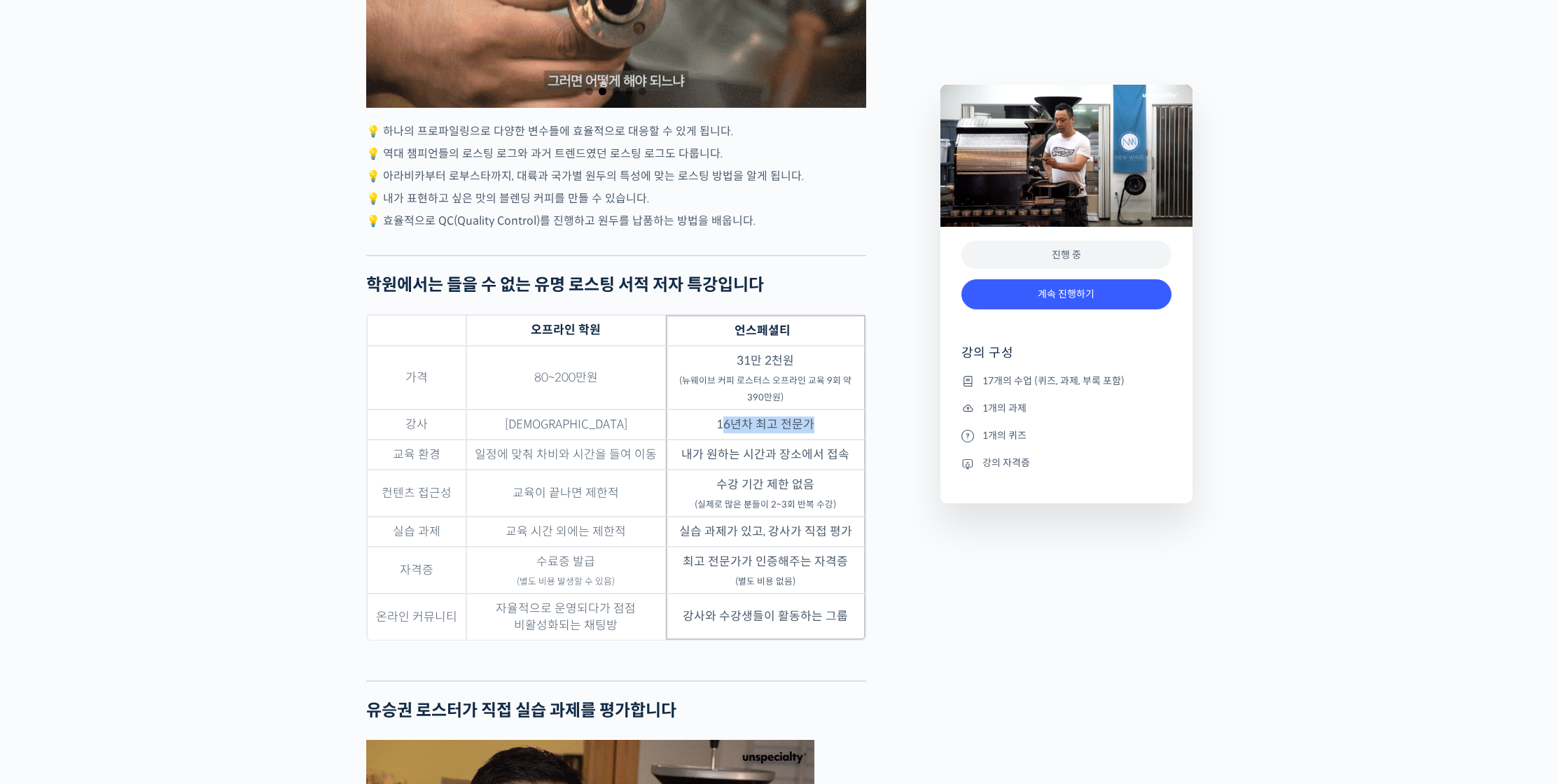
drag, startPoint x: 722, startPoint y: 471, endPoint x: 808, endPoint y: 475, distance: 86.1
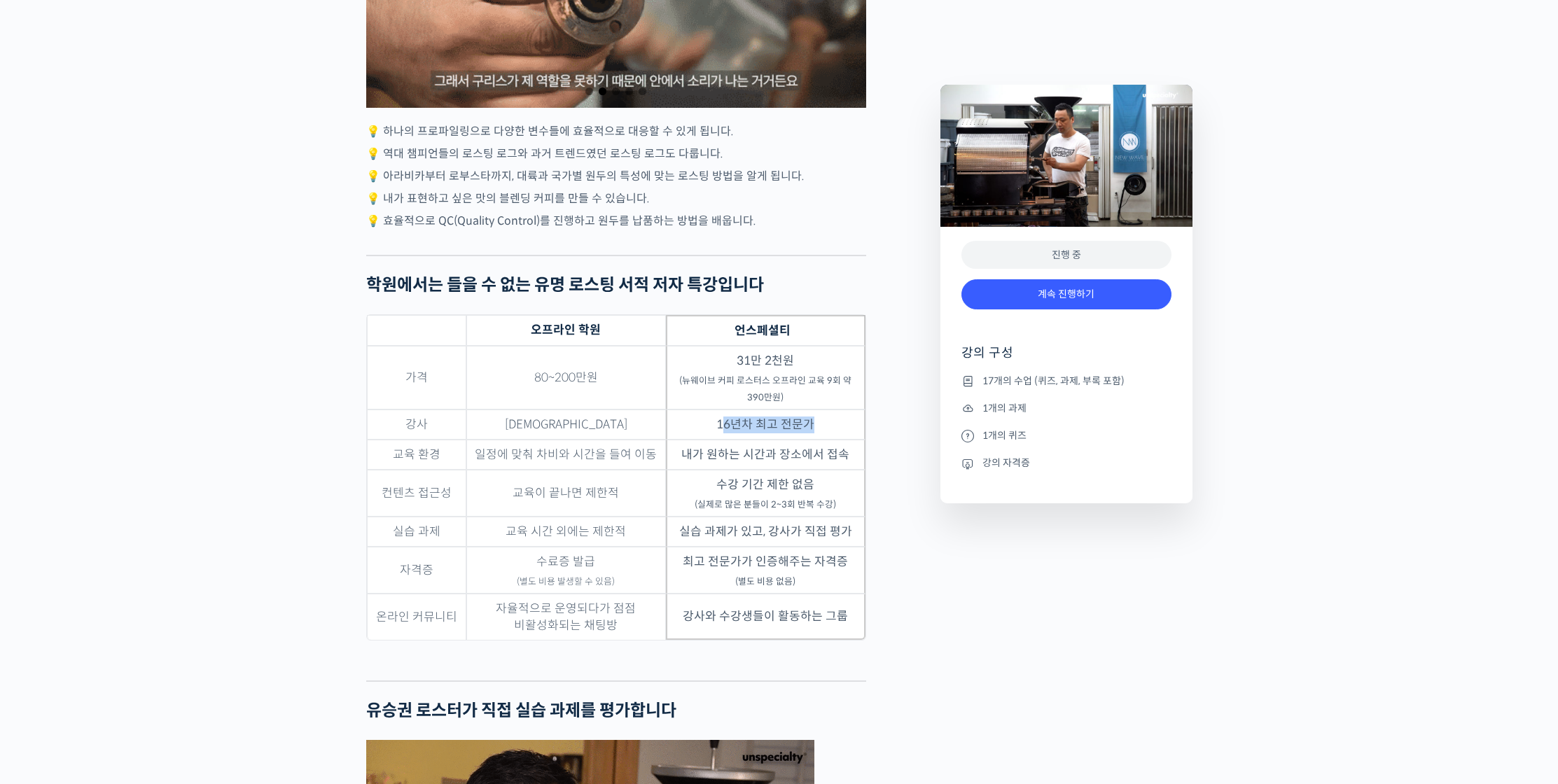
click at [808, 440] on td "16년차 최고 전문가" at bounding box center [766, 425] width 199 height 30
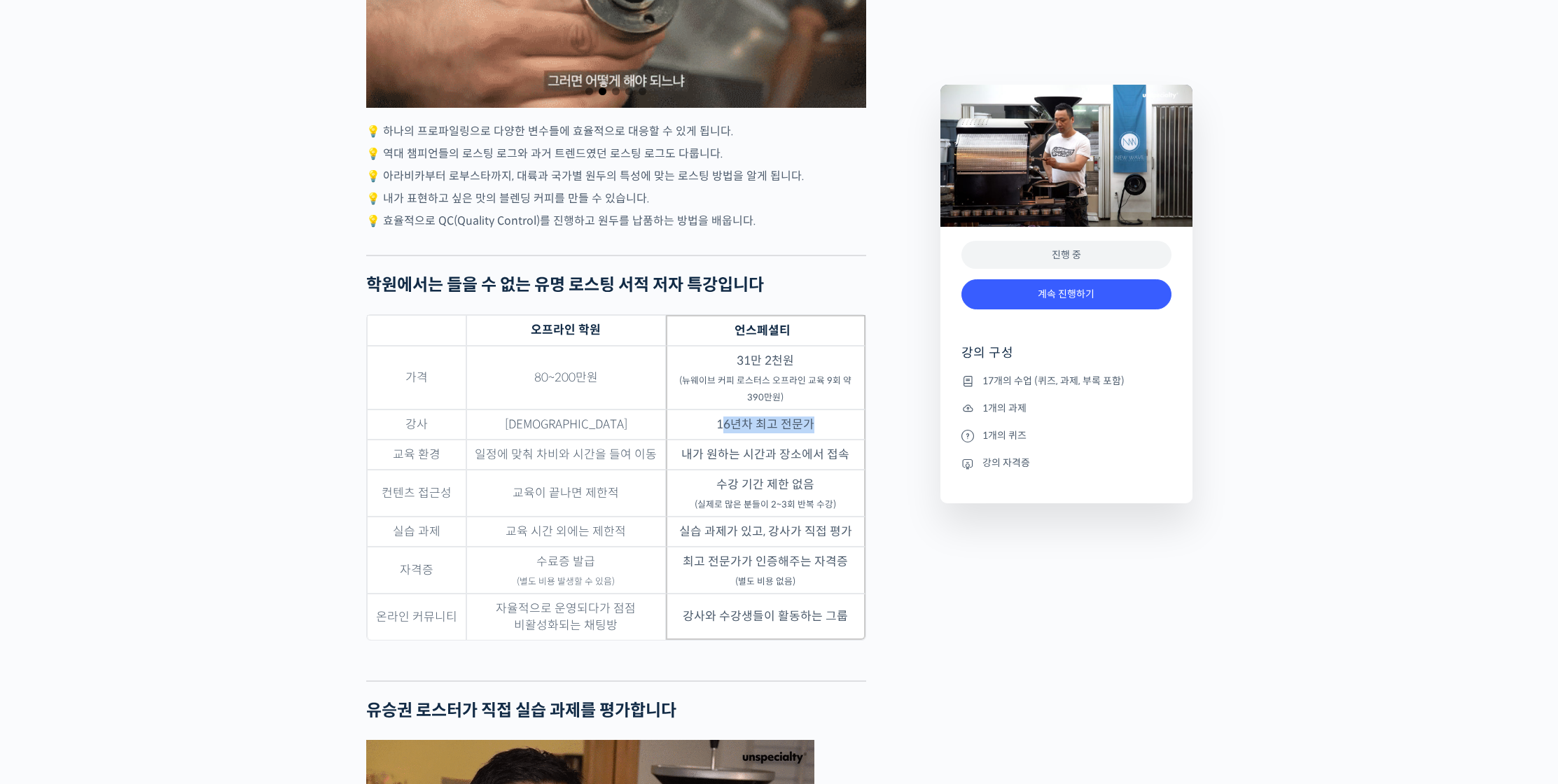
click at [808, 440] on td "16년차 최고 전문가" at bounding box center [766, 425] width 199 height 30
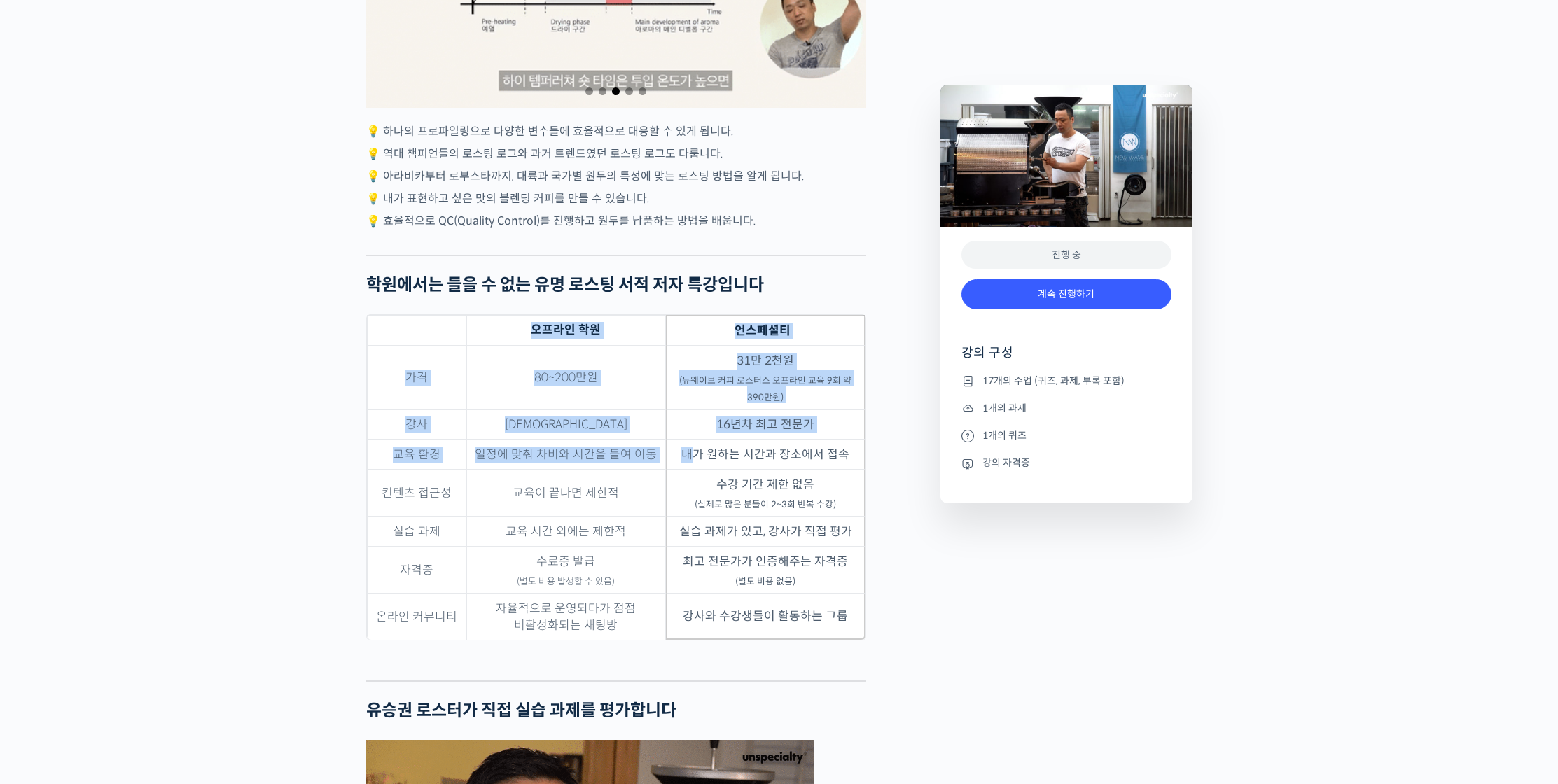
drag, startPoint x: 693, startPoint y: 505, endPoint x: 872, endPoint y: 501, distance: 179.0
click at [811, 510] on sub "(실제로 많은 분들이 2~3회 반복 수강)" at bounding box center [765, 504] width 142 height 11
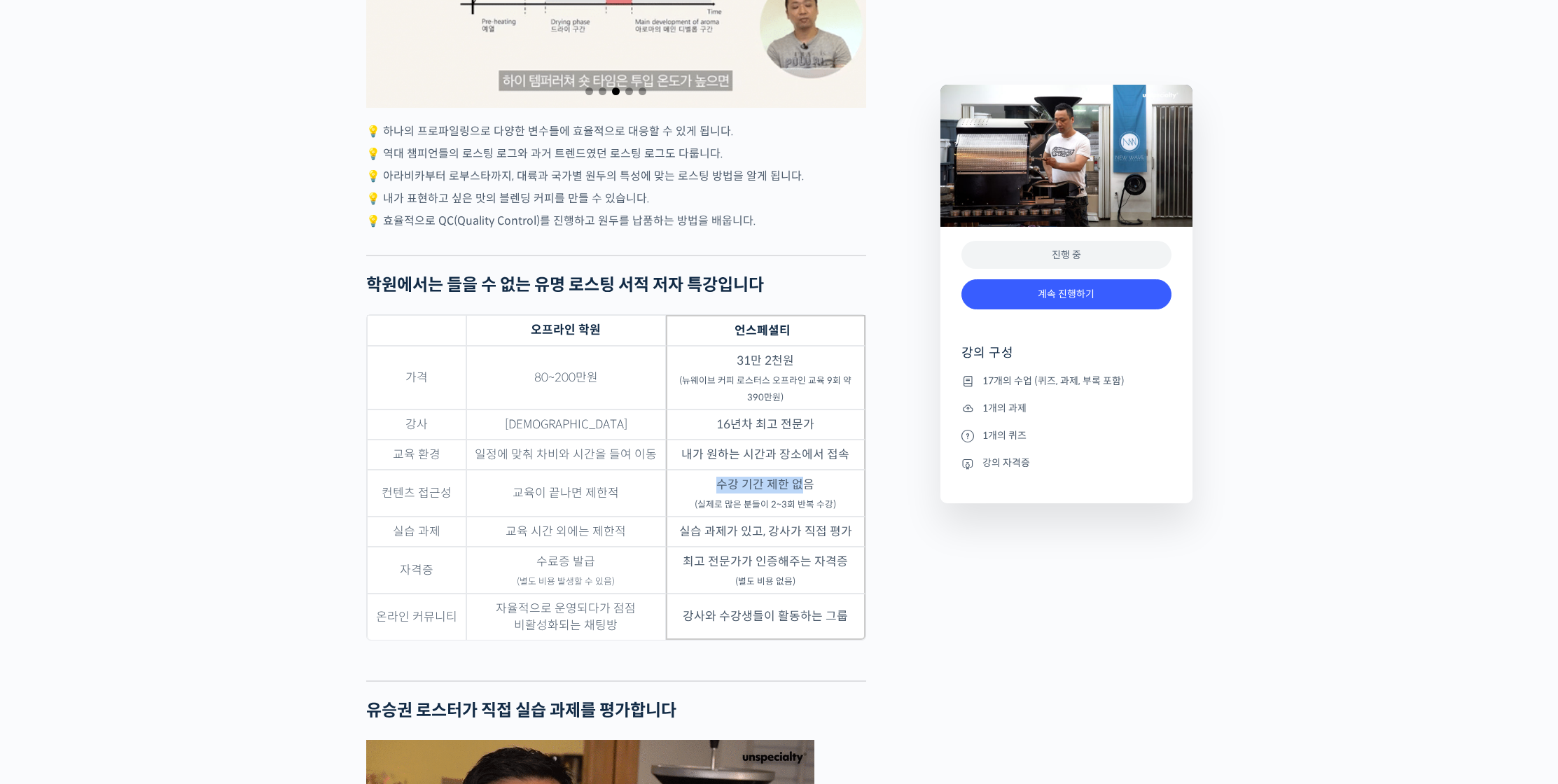
drag, startPoint x: 714, startPoint y: 544, endPoint x: 806, endPoint y: 542, distance: 92.0
click at [806, 517] on td "수강 기간 제한 없음 (실제로 많은 분들이 2~3회 반복 수강)" at bounding box center [766, 493] width 199 height 47
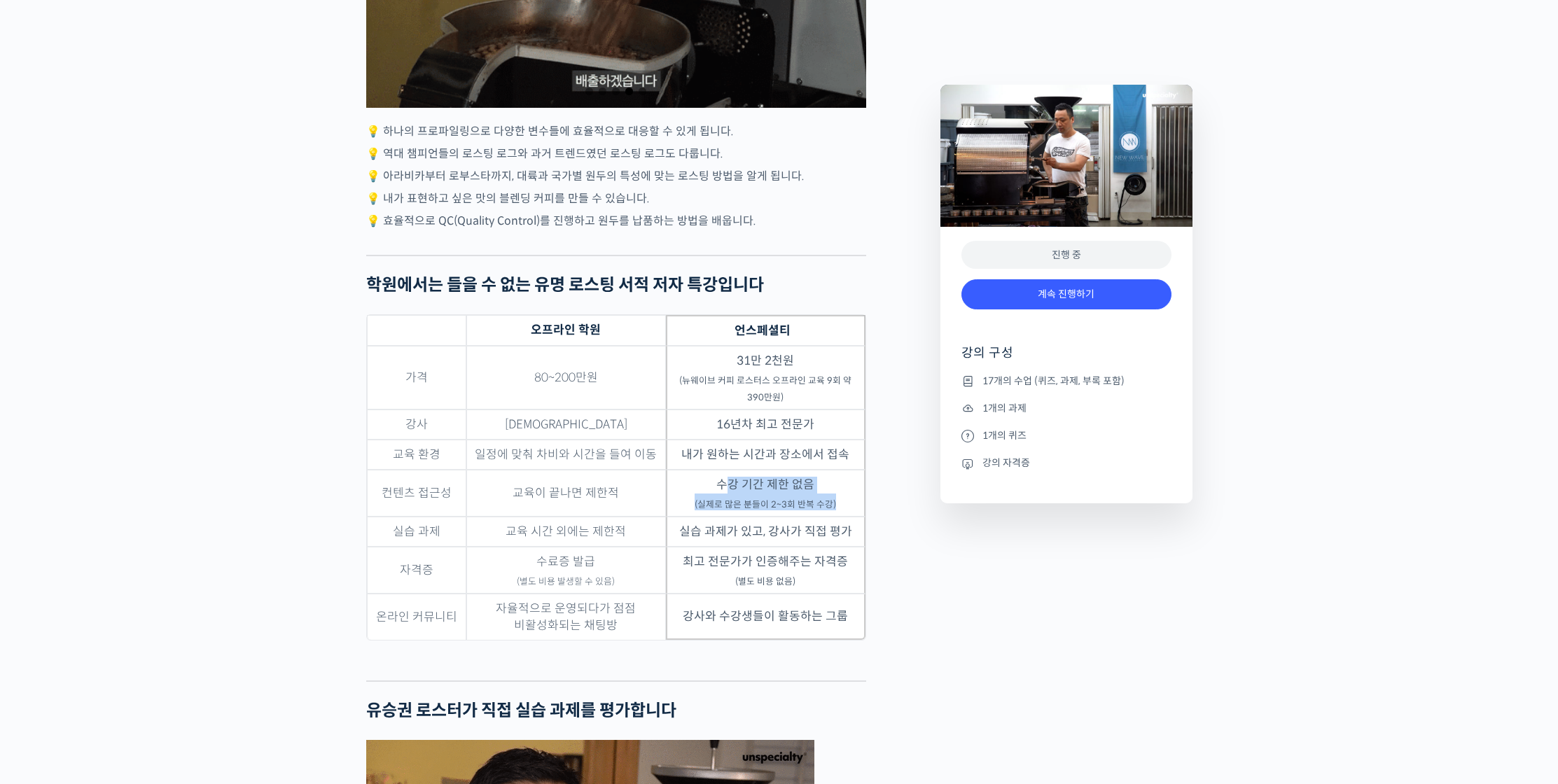
drag, startPoint x: 727, startPoint y: 542, endPoint x: 846, endPoint y: 561, distance: 120.5
click at [846, 517] on td "수강 기간 제한 없음 (실제로 많은 분들이 2~3회 반복 수강)" at bounding box center [766, 493] width 199 height 47
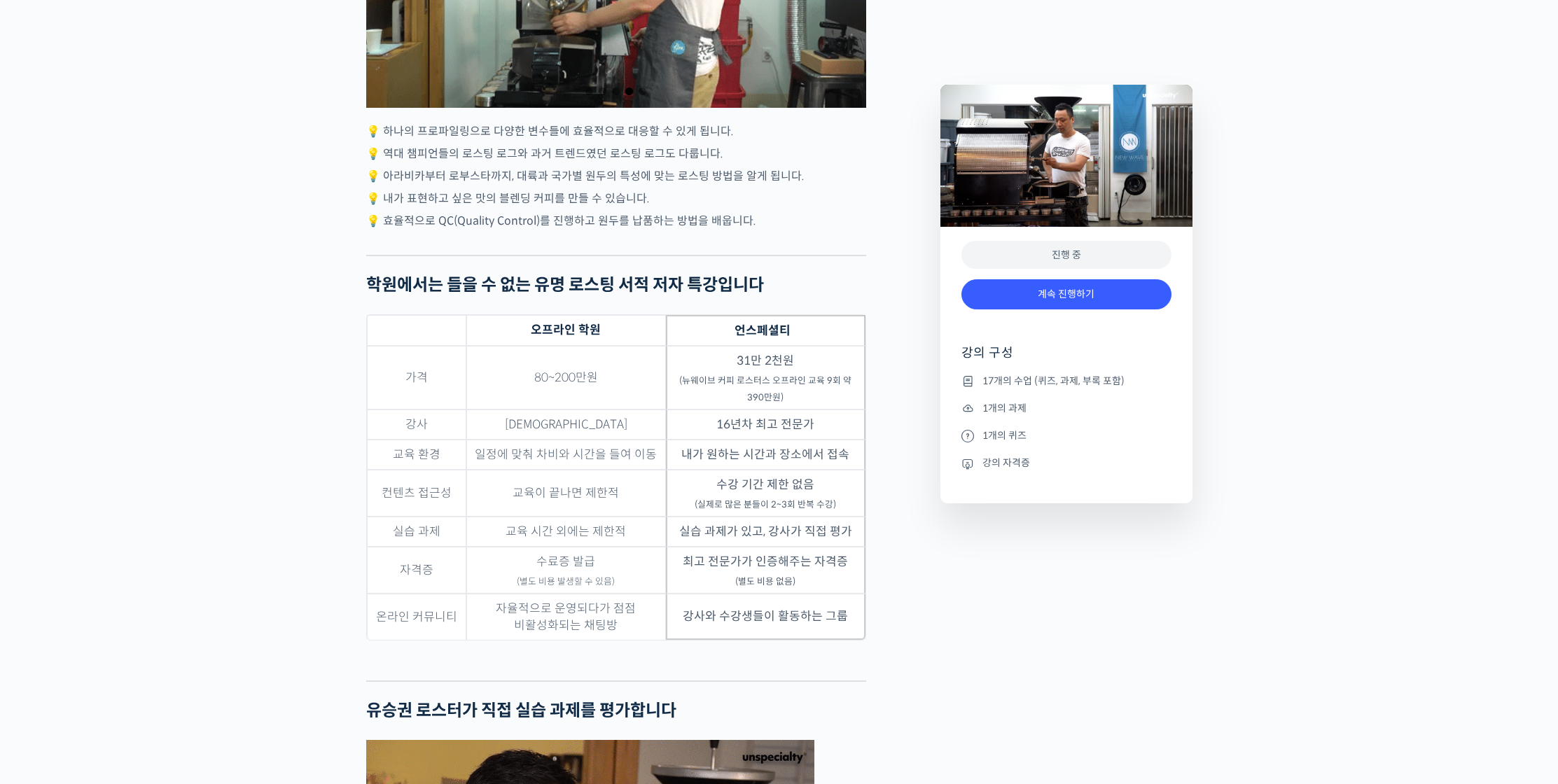
drag, startPoint x: 726, startPoint y: 585, endPoint x: 782, endPoint y: 588, distance: 56.1
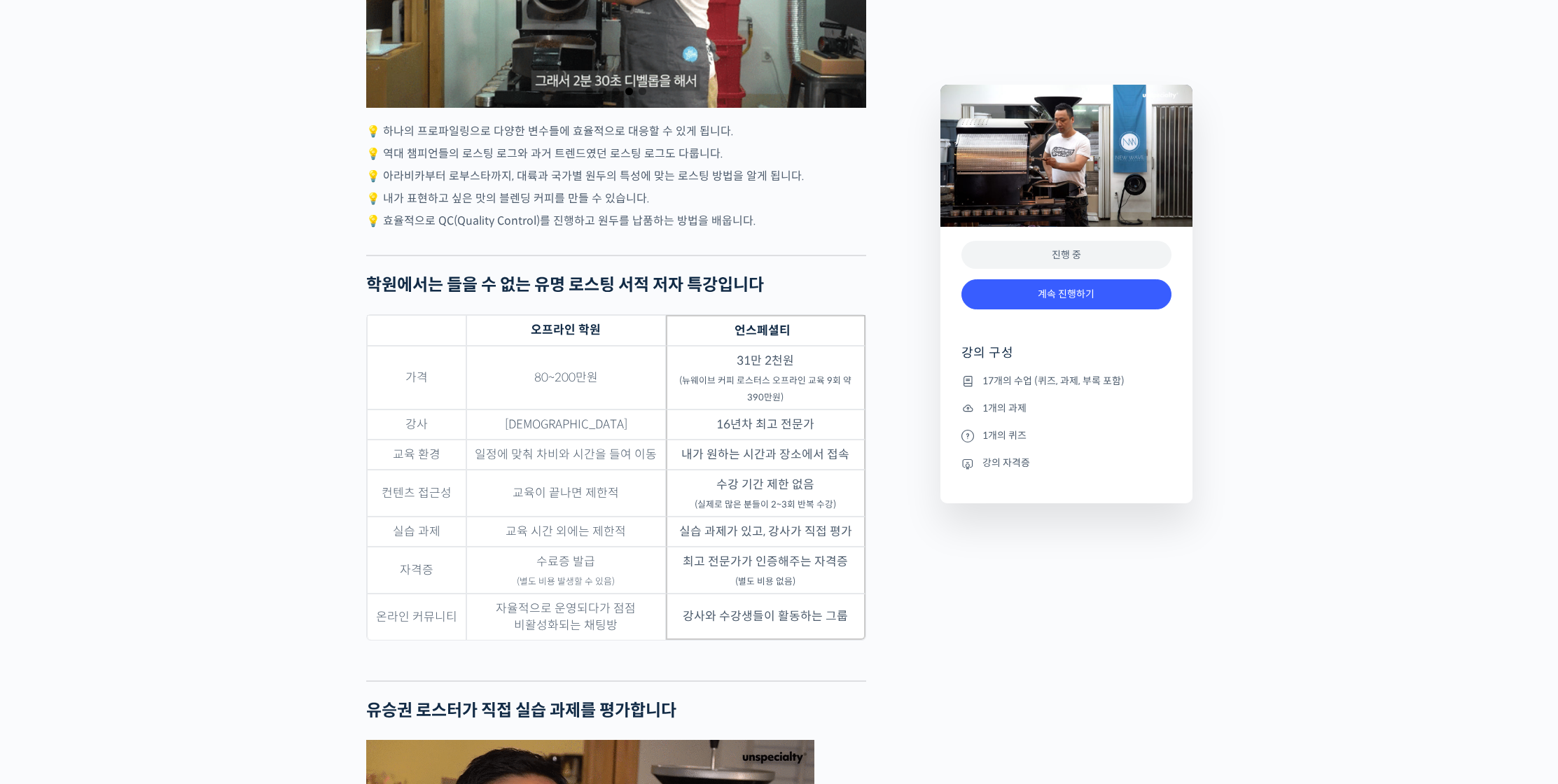
click at [782, 547] on td "실습 과제가 있고, 강사가 직접 평가" at bounding box center [766, 532] width 199 height 30
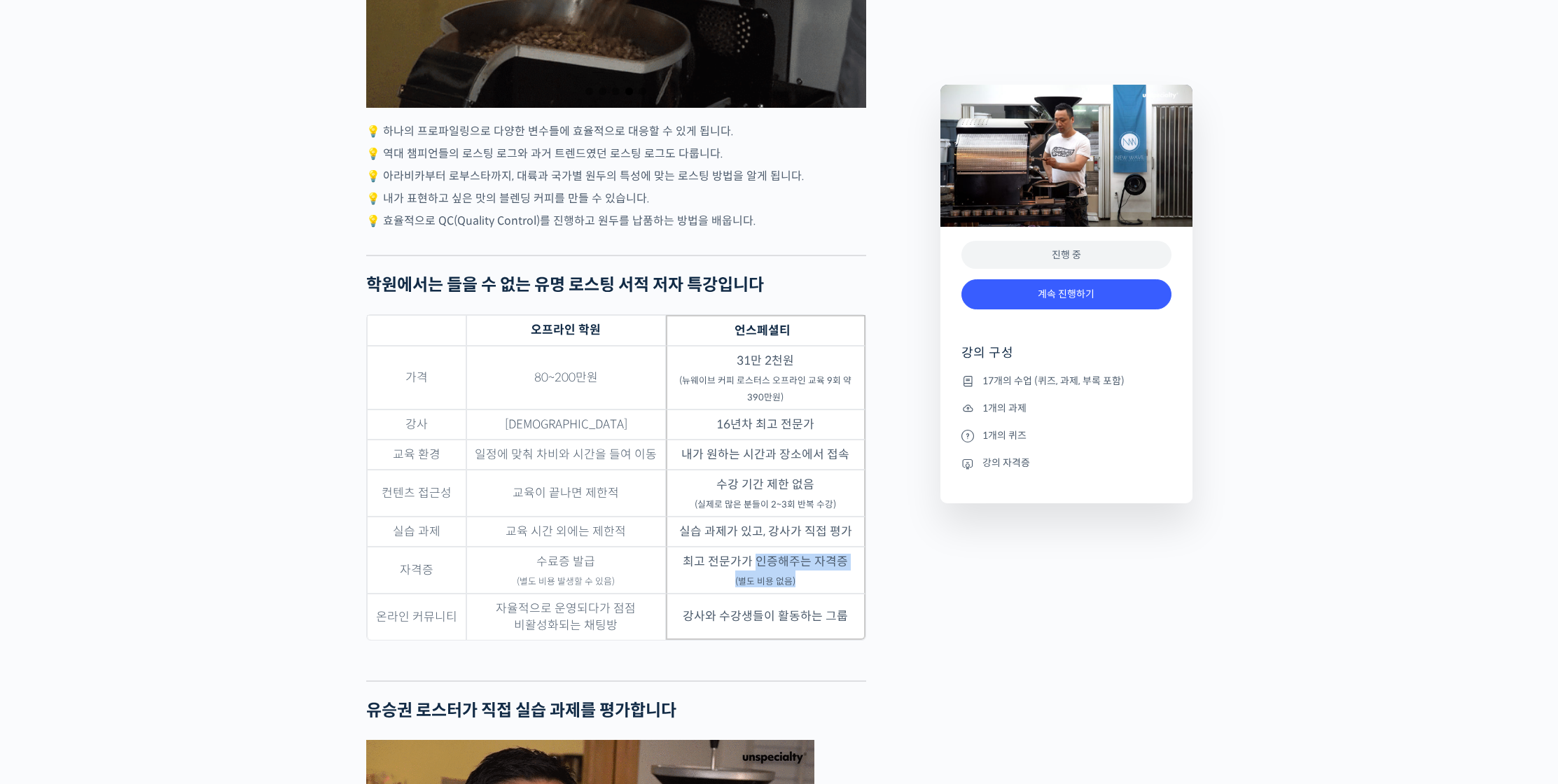
drag, startPoint x: 761, startPoint y: 608, endPoint x: 802, endPoint y: 628, distance: 45.6
click at [802, 594] on td "최고 전문가가 인증해주는 자격증 (별도 비용 없음)" at bounding box center [766, 570] width 199 height 47
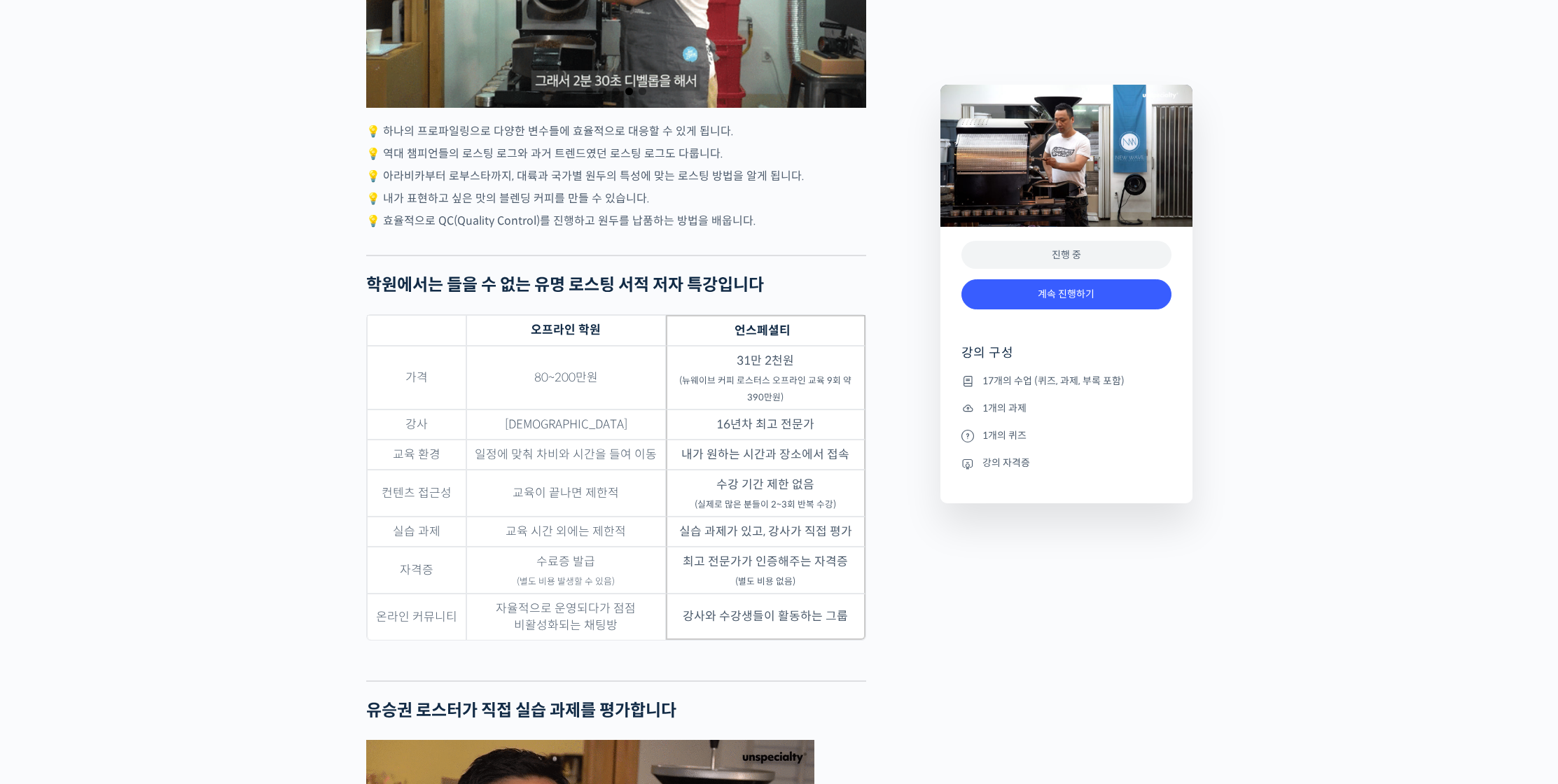
click at [802, 594] on td "최고 전문가가 인증해주는 자격증 (별도 비용 없음)" at bounding box center [766, 570] width 199 height 47
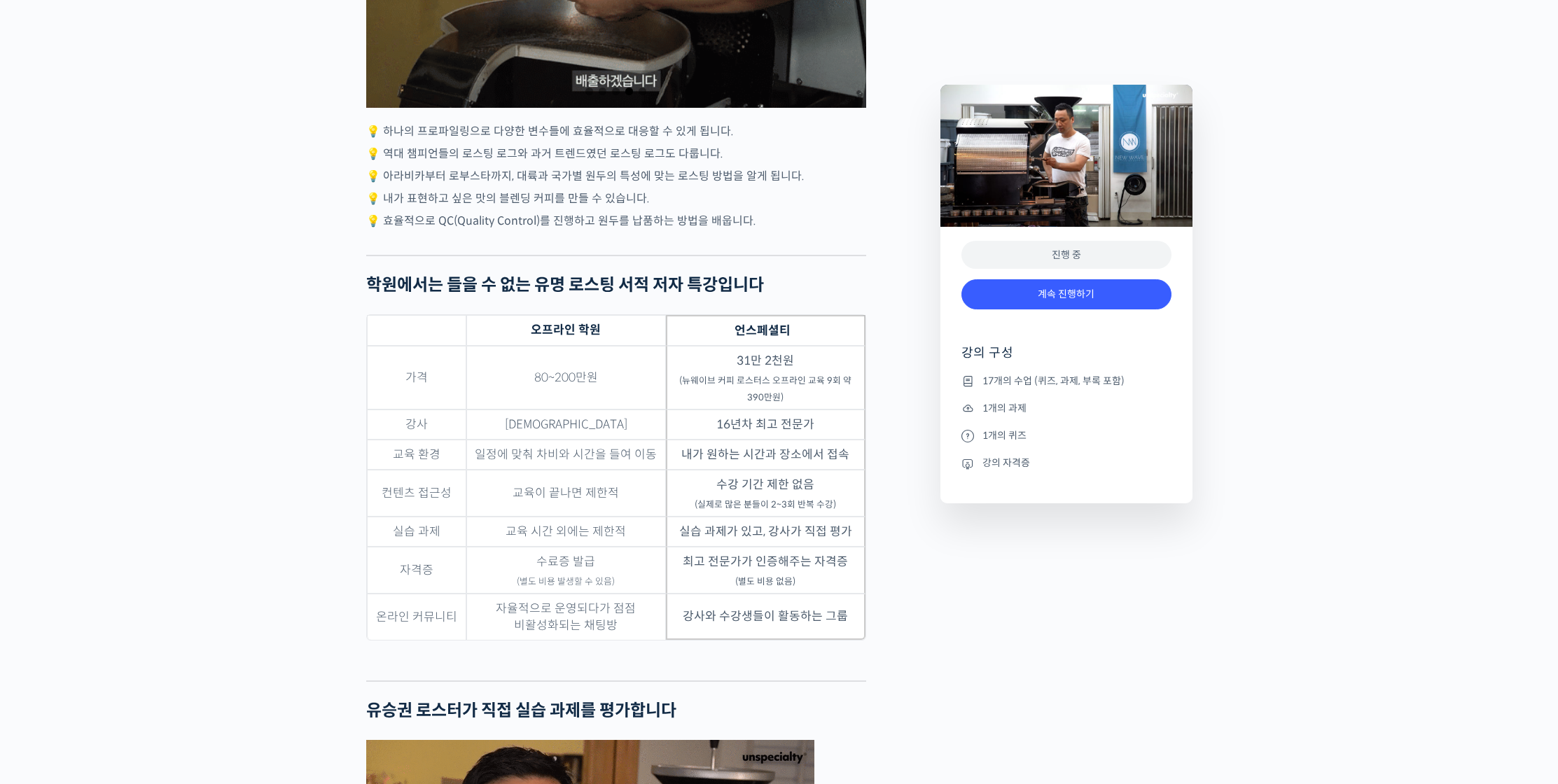
scroll to position [3342, 0]
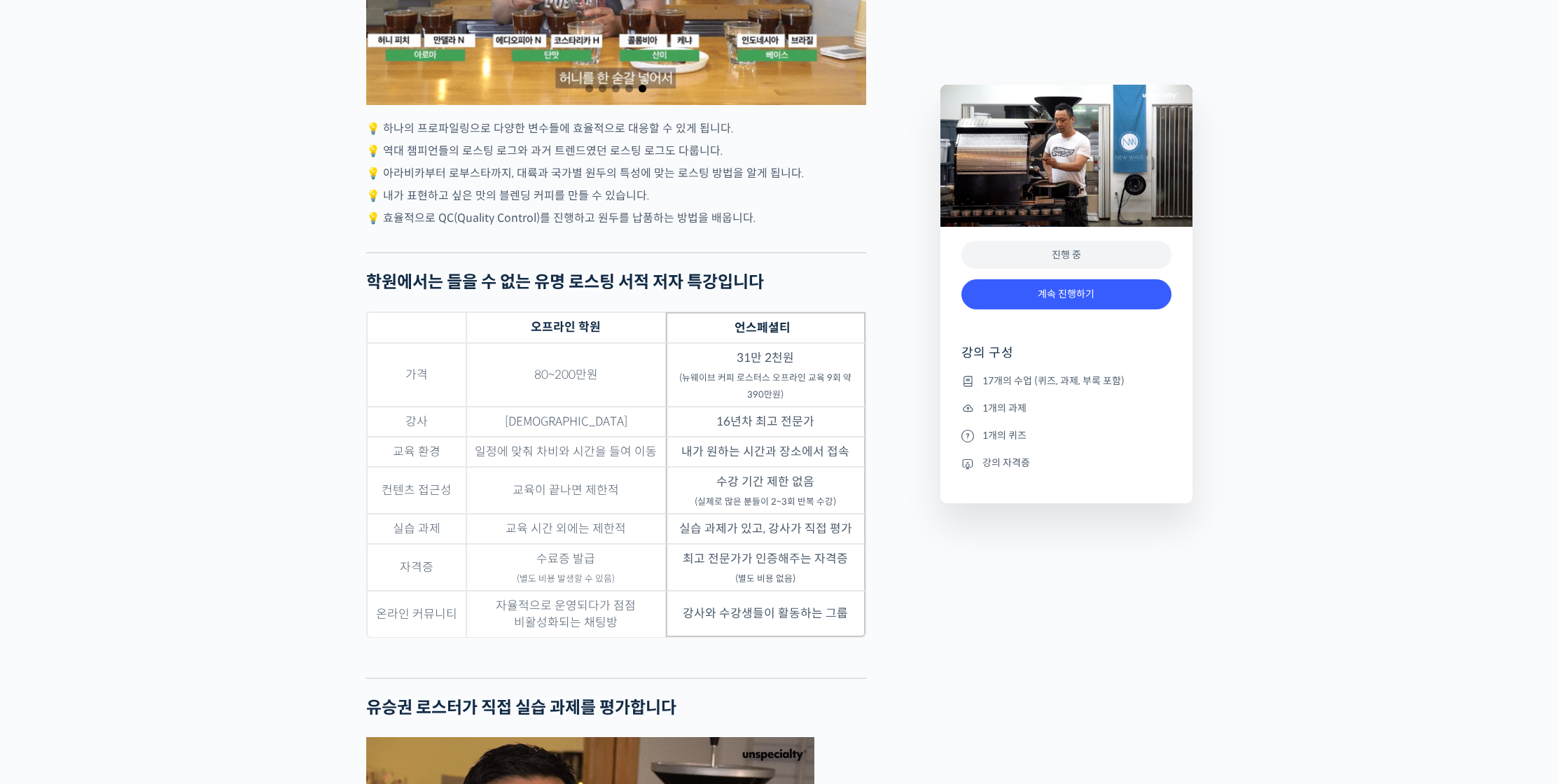
drag, startPoint x: 701, startPoint y: 660, endPoint x: 810, endPoint y: 663, distance: 109.0
click at [810, 637] on td "강사와 수강생들이 활동하는 그룹" at bounding box center [766, 613] width 199 height 46
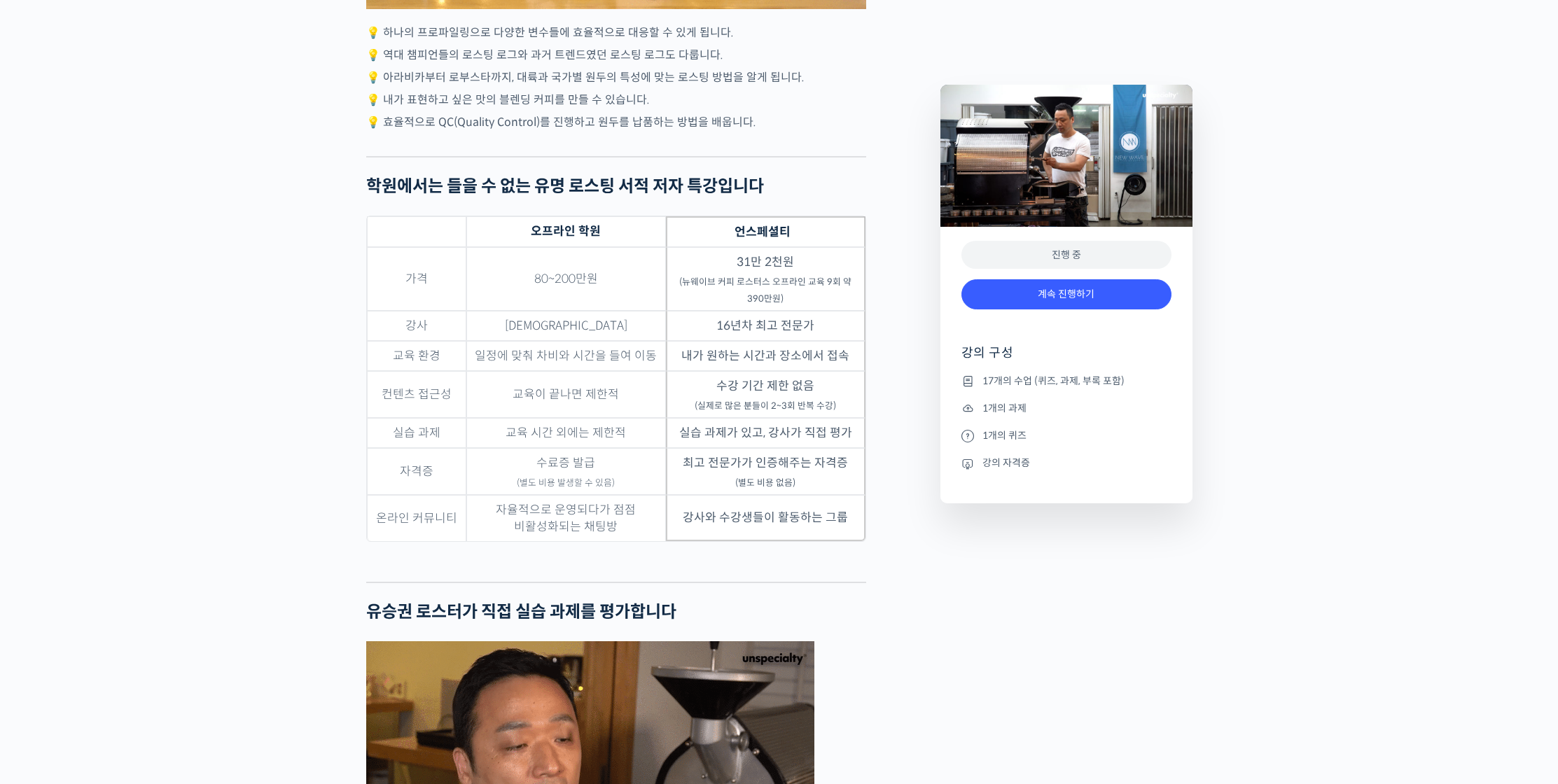
scroll to position [3446, 0]
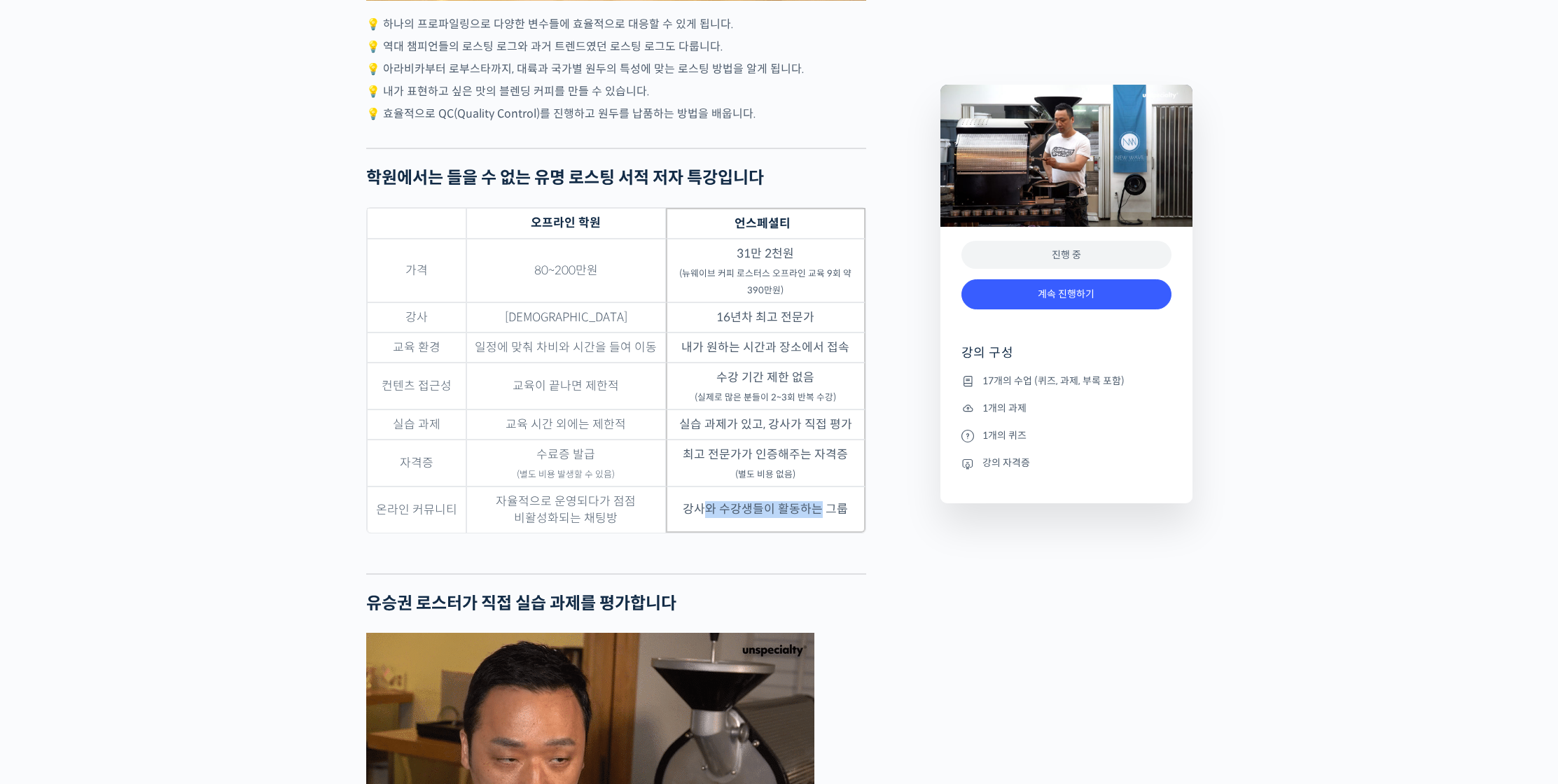
drag, startPoint x: 706, startPoint y: 559, endPoint x: 822, endPoint y: 560, distance: 116.0
click at [822, 533] on td "강사와 수강생들이 활동하는 그룹" at bounding box center [766, 509] width 199 height 46
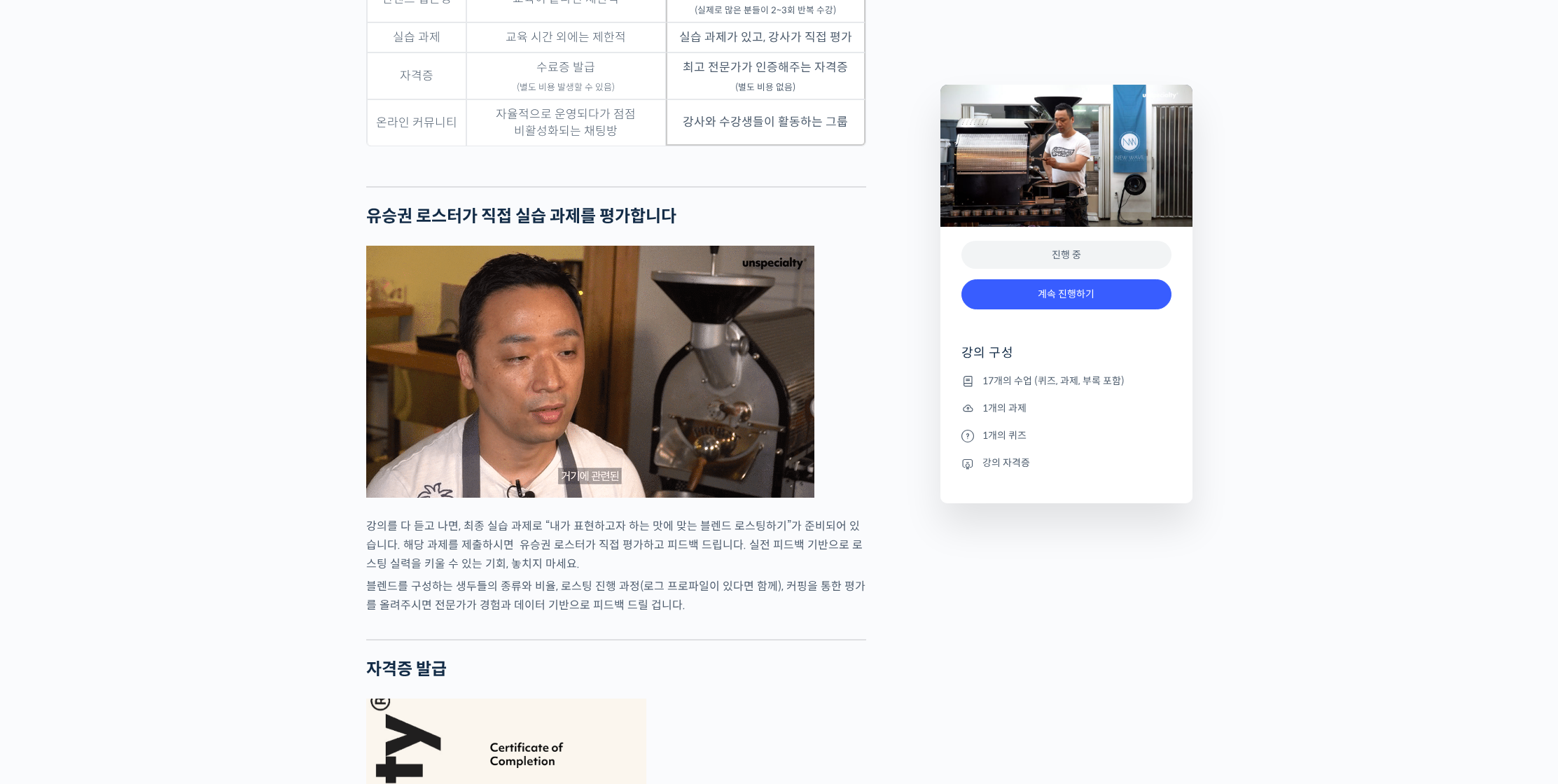
scroll to position [4127, 0]
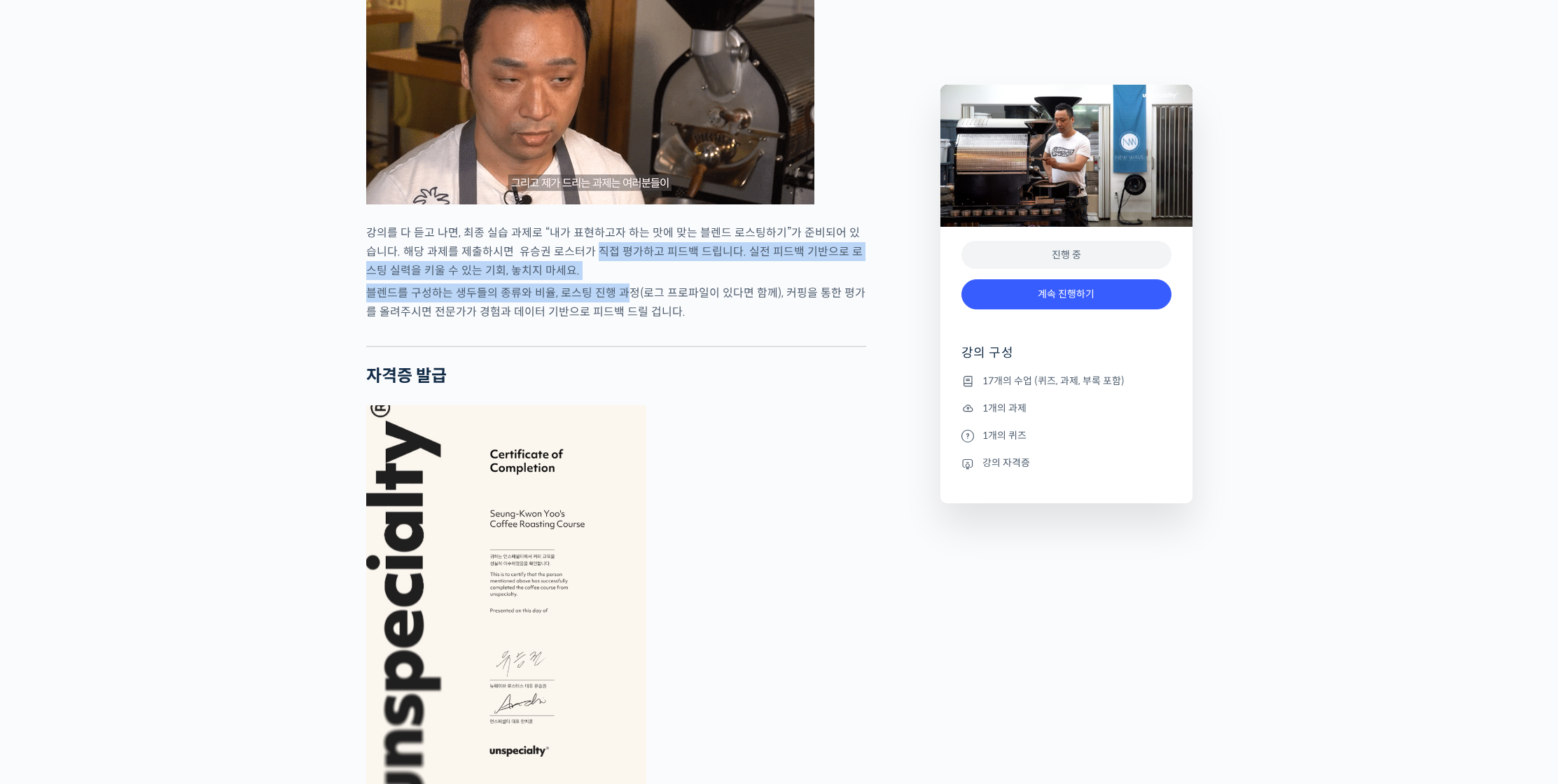
drag, startPoint x: 582, startPoint y: 304, endPoint x: 632, endPoint y: 356, distance: 72.1
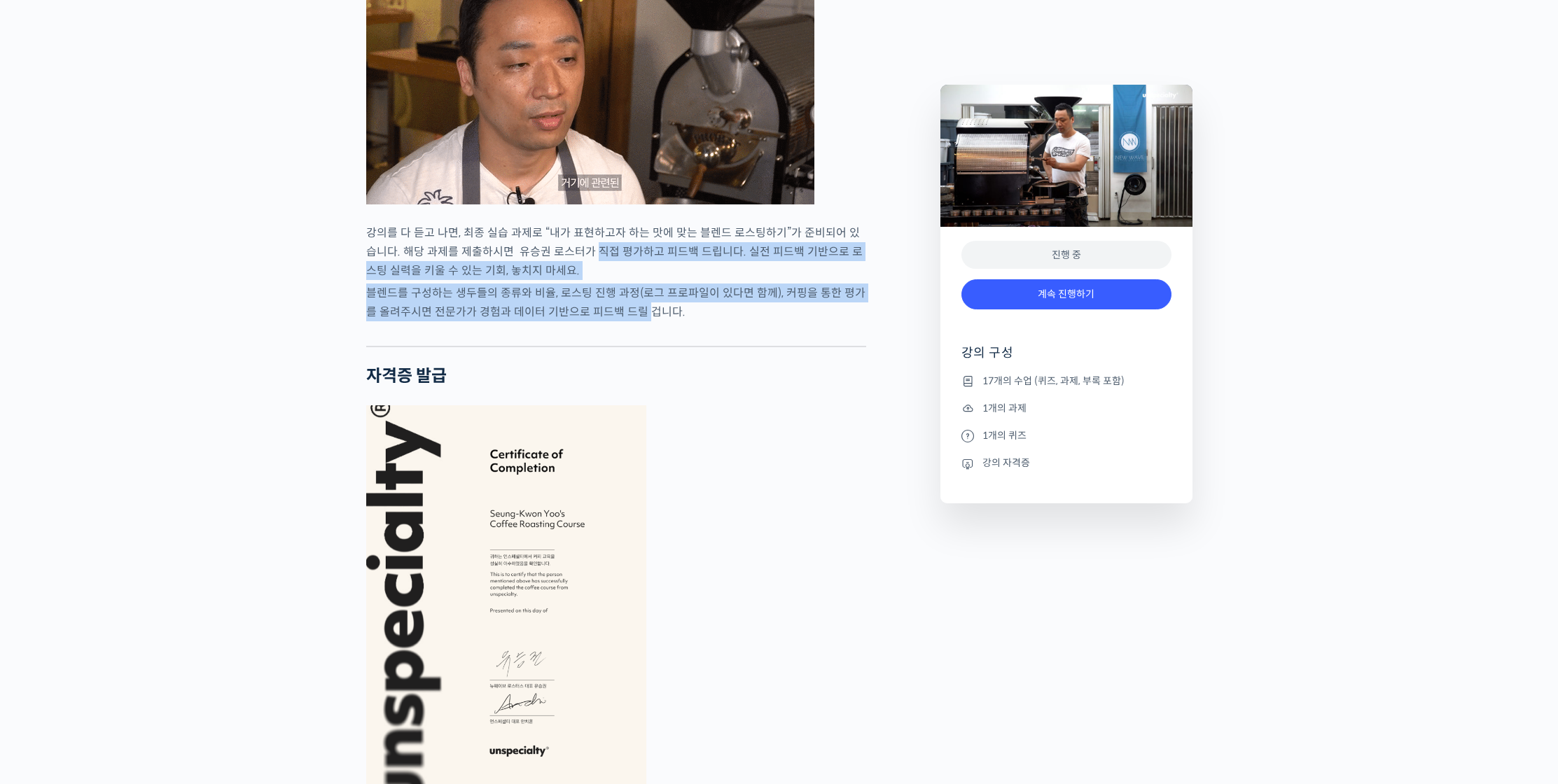
click at [632, 322] on p "블렌드를 구성하는 생두들의 종류와 비율, 로스팅 진행 과정(로그 프로파일이 있다면 함께), 커핑을 통한 평가를 올려주시면 전문가가 경험과 데이…" at bounding box center [616, 302] width 500 height 38
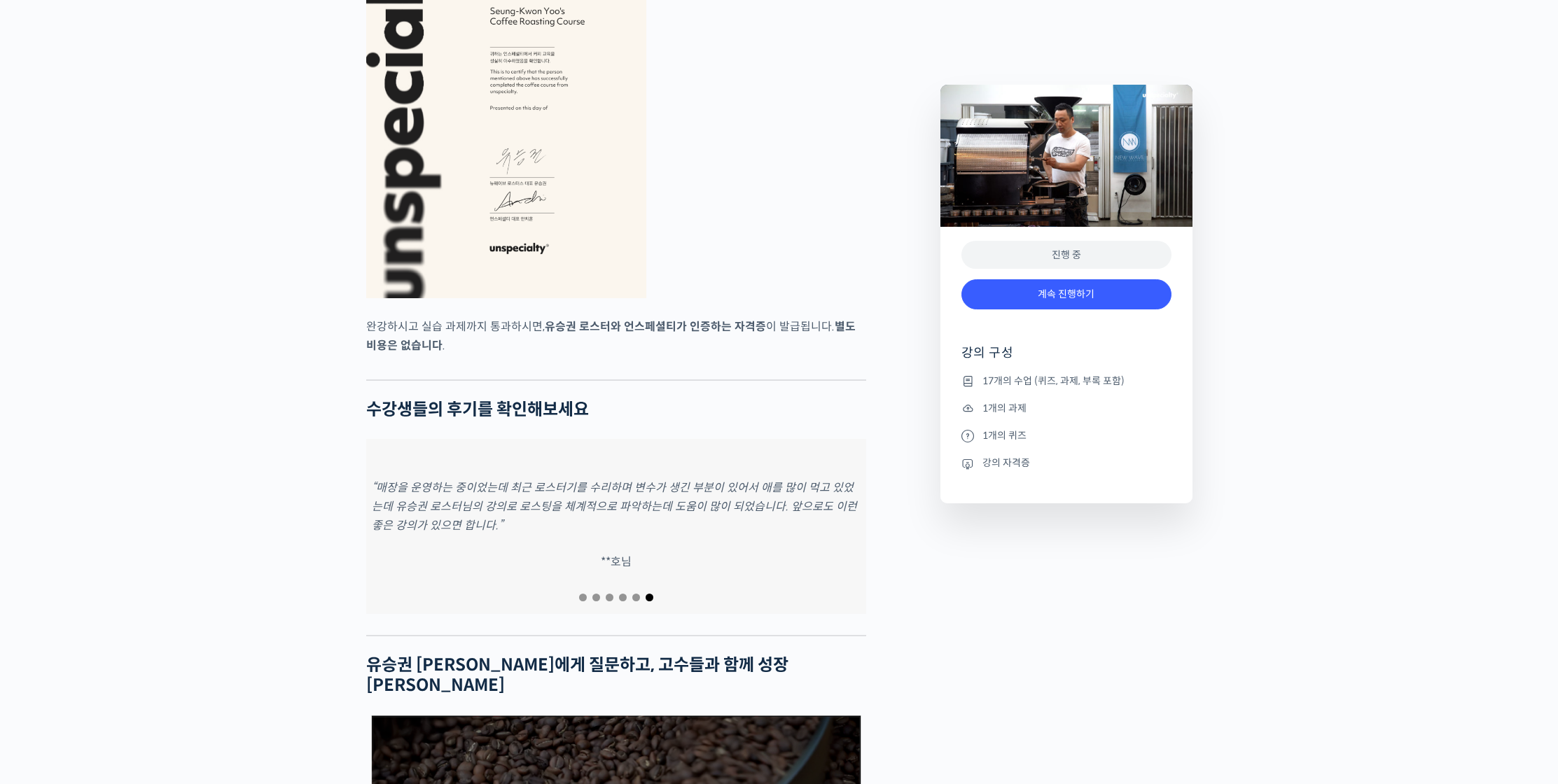
scroll to position [4629, 0]
click at [549, 534] on em "“매장을 운영하는 중이었는데 최근 로스터기를 수리하며 변수가 생긴 부분이 있어서 애를 많이 먹고 있었는데 유승권 로스터님의 강의로 로스팅을 체…" at bounding box center [622, 507] width 485 height 53
click at [550, 534] on em "“매장을 운영하는 중이었는데 최근 로스터기를 수리하며 변수가 생긴 부분이 있어서 애를 많이 먹고 있었는데 유승권 로스터님의 강의로 로스팅을 체…" at bounding box center [622, 507] width 485 height 53
click at [649, 602] on span "Go to slide 6" at bounding box center [650, 598] width 8 height 8
click at [645, 535] on p "“매장을 운영하는 중이었는데 최근 로스터기를 수리하며 변수가 생긴 부분이 있어서 애를 많이 먹고 있었는데 유승권 로스터님의 강의로 로스팅을 체…" at bounding box center [651, 508] width 489 height 57
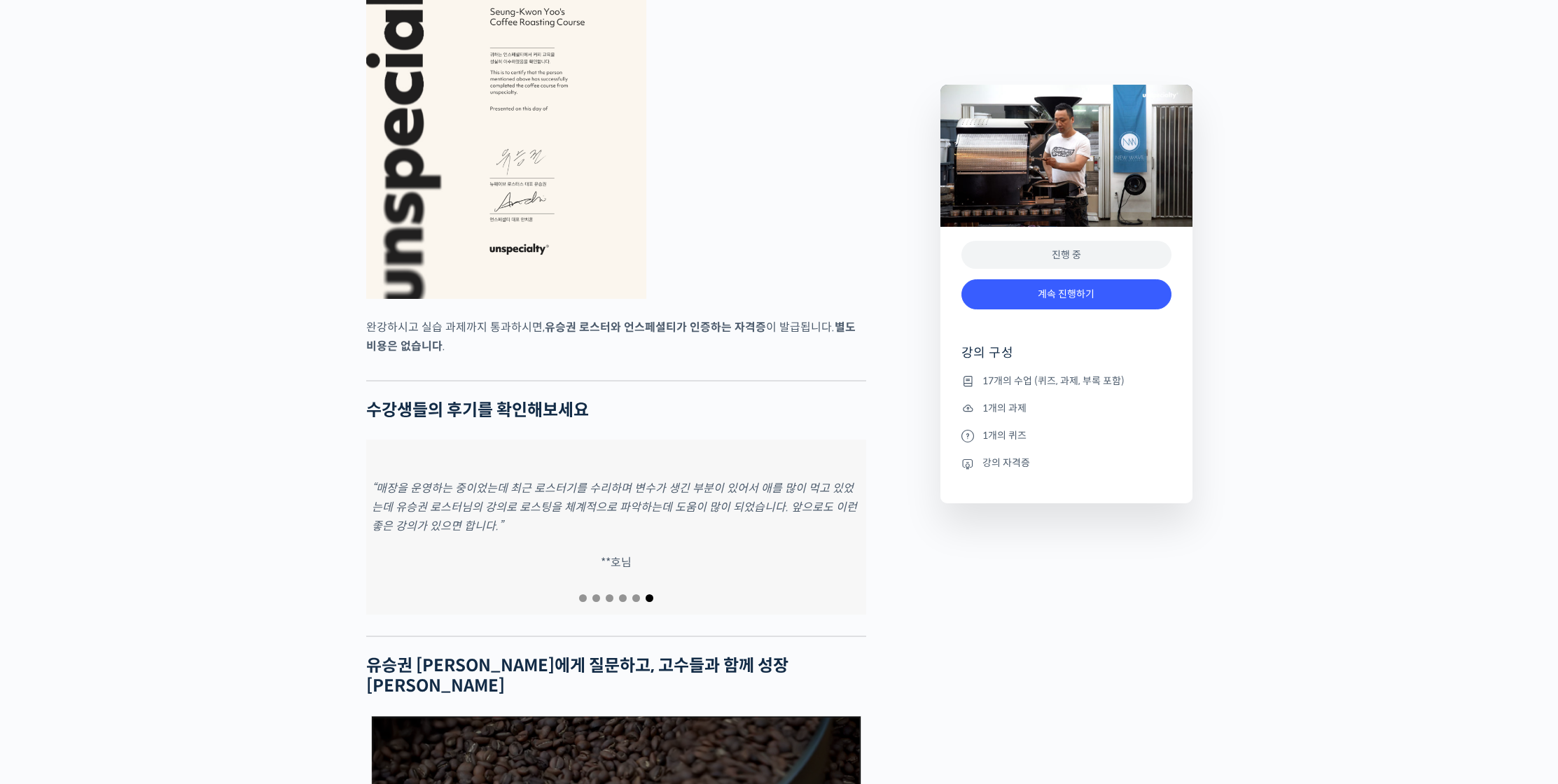
click at [645, 535] on p "“매장을 운영하는 중이었는데 최근 로스터기를 수리하며 변수가 생긴 부분이 있어서 애를 많이 먹고 있었는데 유승권 로스터님의 강의로 로스팅을 체…" at bounding box center [616, 508] width 489 height 57
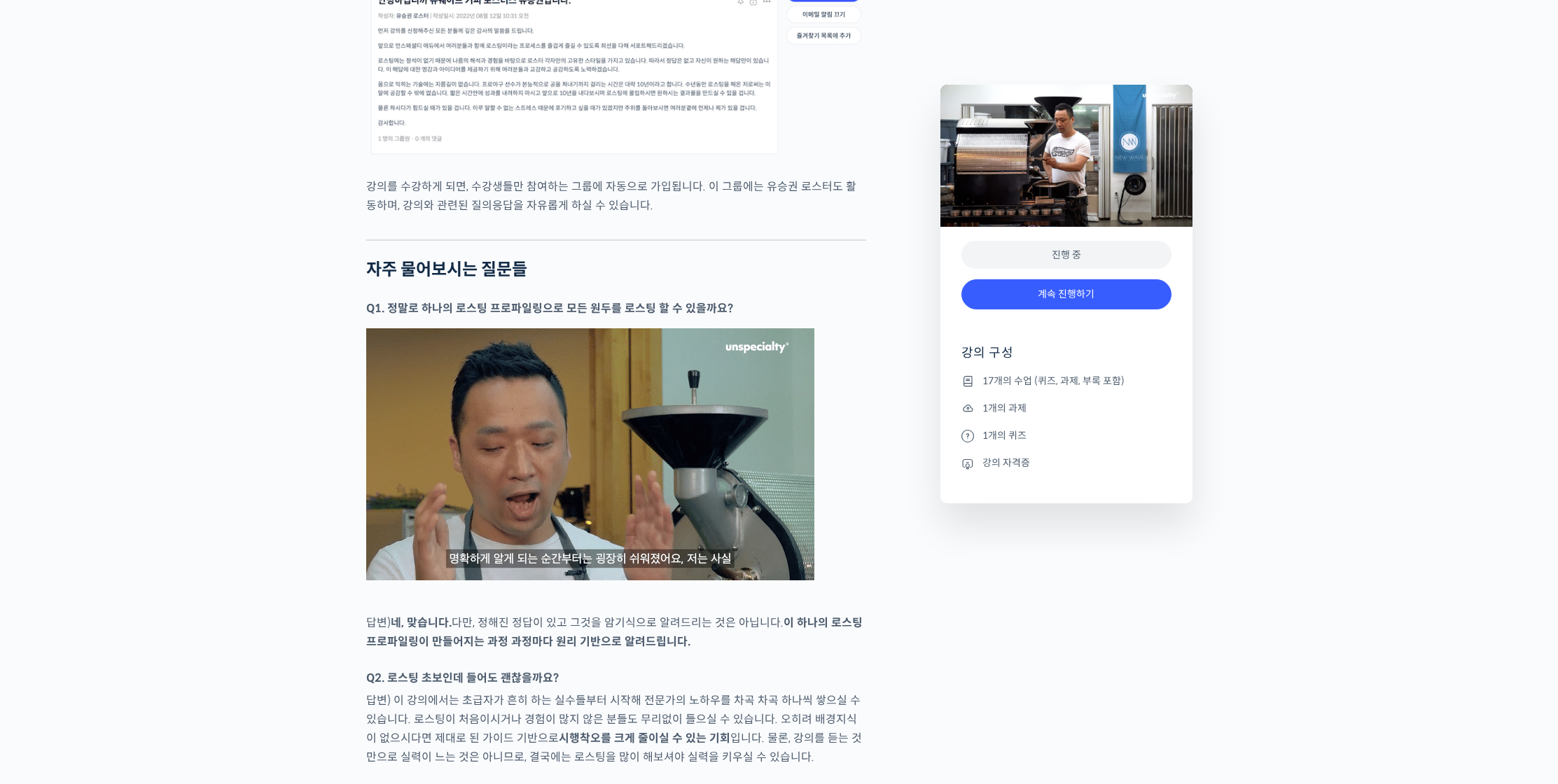
scroll to position [5532, 0]
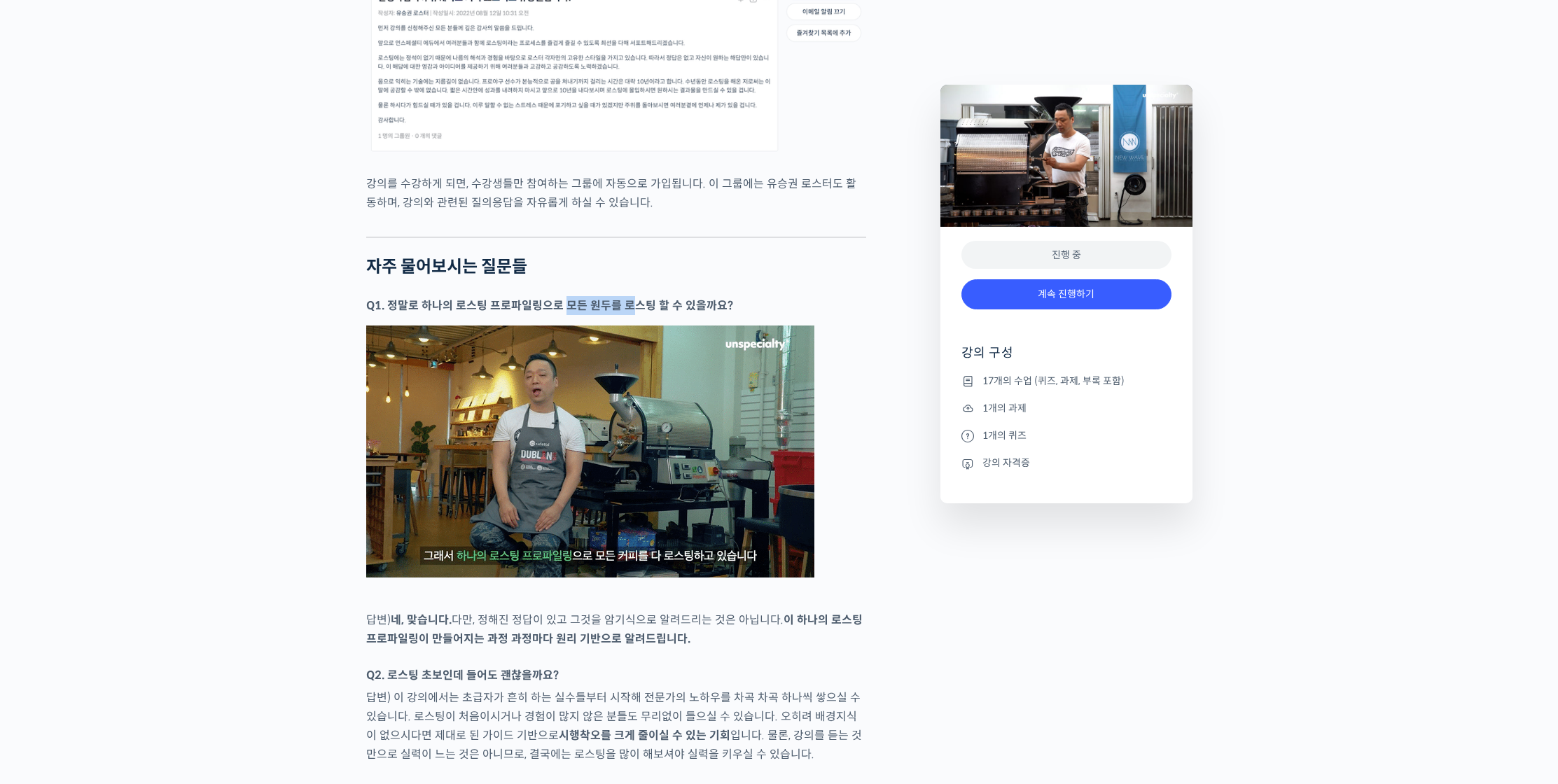
drag, startPoint x: 561, startPoint y: 341, endPoint x: 645, endPoint y: 334, distance: 84.3
click at [642, 313] on strong "Q1. 정말로 하나의 로스팅 프로파일링으로 모든 원두를 로스팅 할 수 있을까요?" at bounding box center [550, 306] width 367 height 15
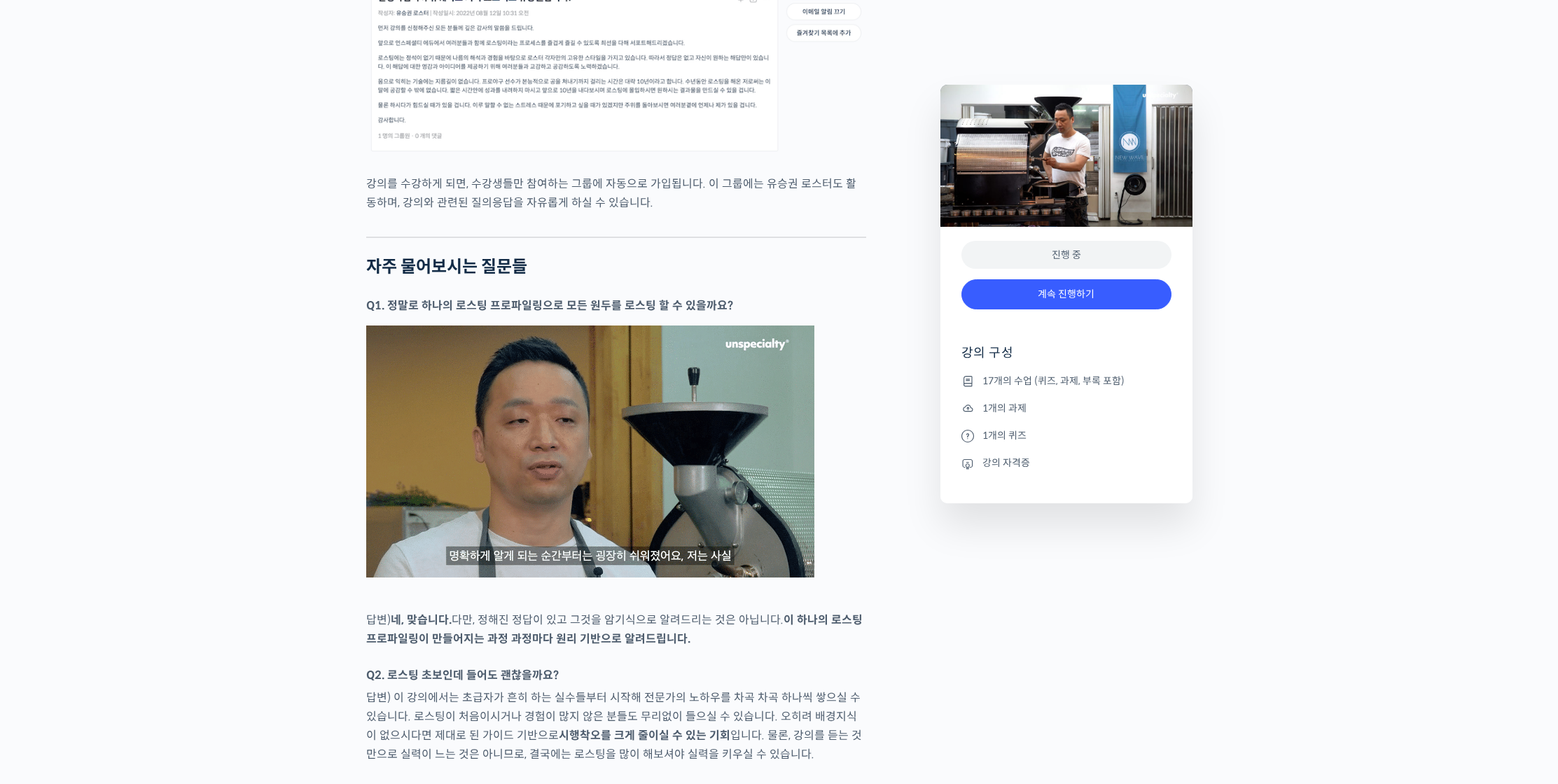
click at [645, 313] on strong "Q1. 정말로 하나의 로스팅 프로파일링으로 모든 원두를 로스팅 할 수 있을까요?" at bounding box center [550, 306] width 367 height 15
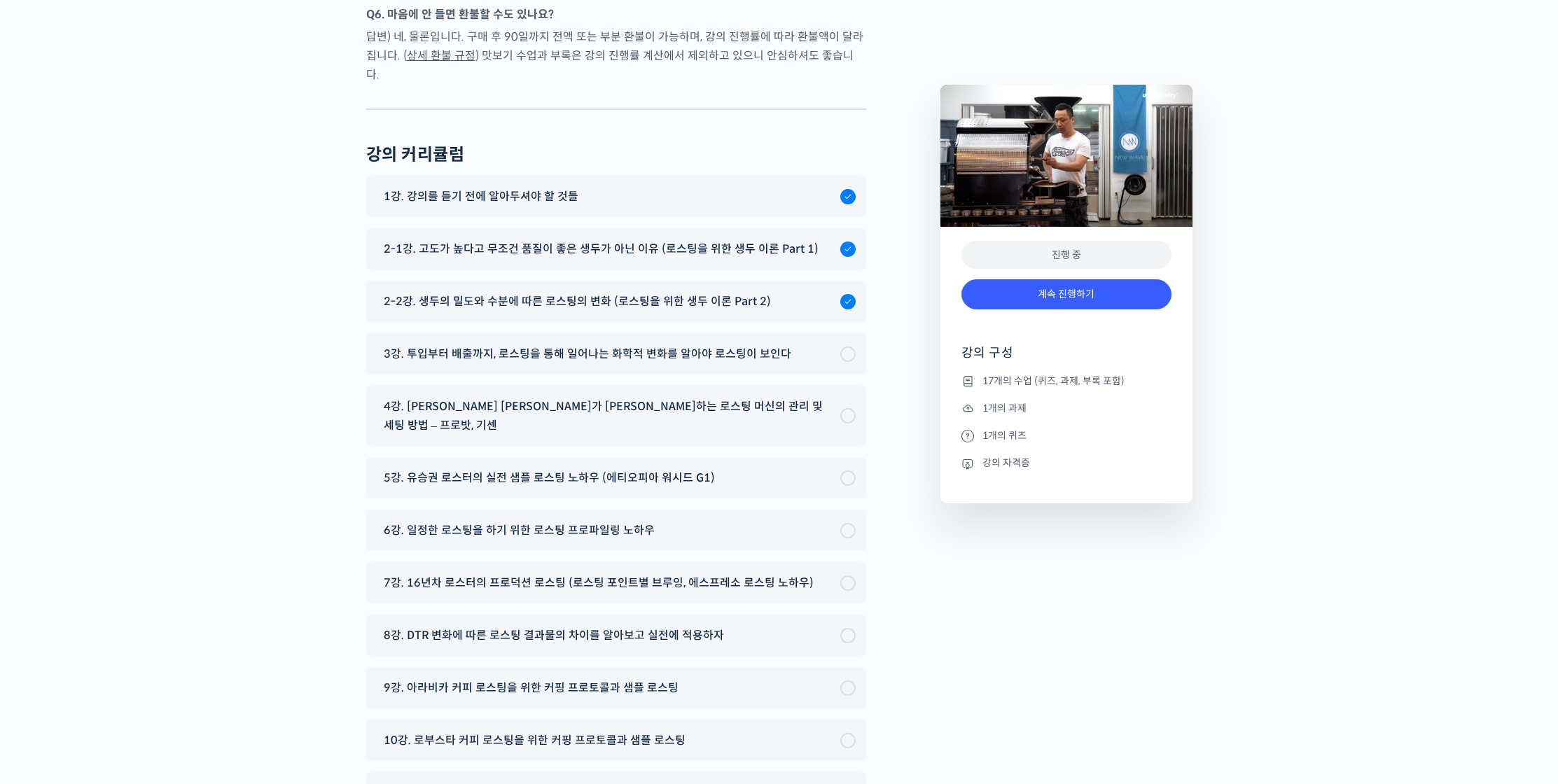
scroll to position [7573, 0]
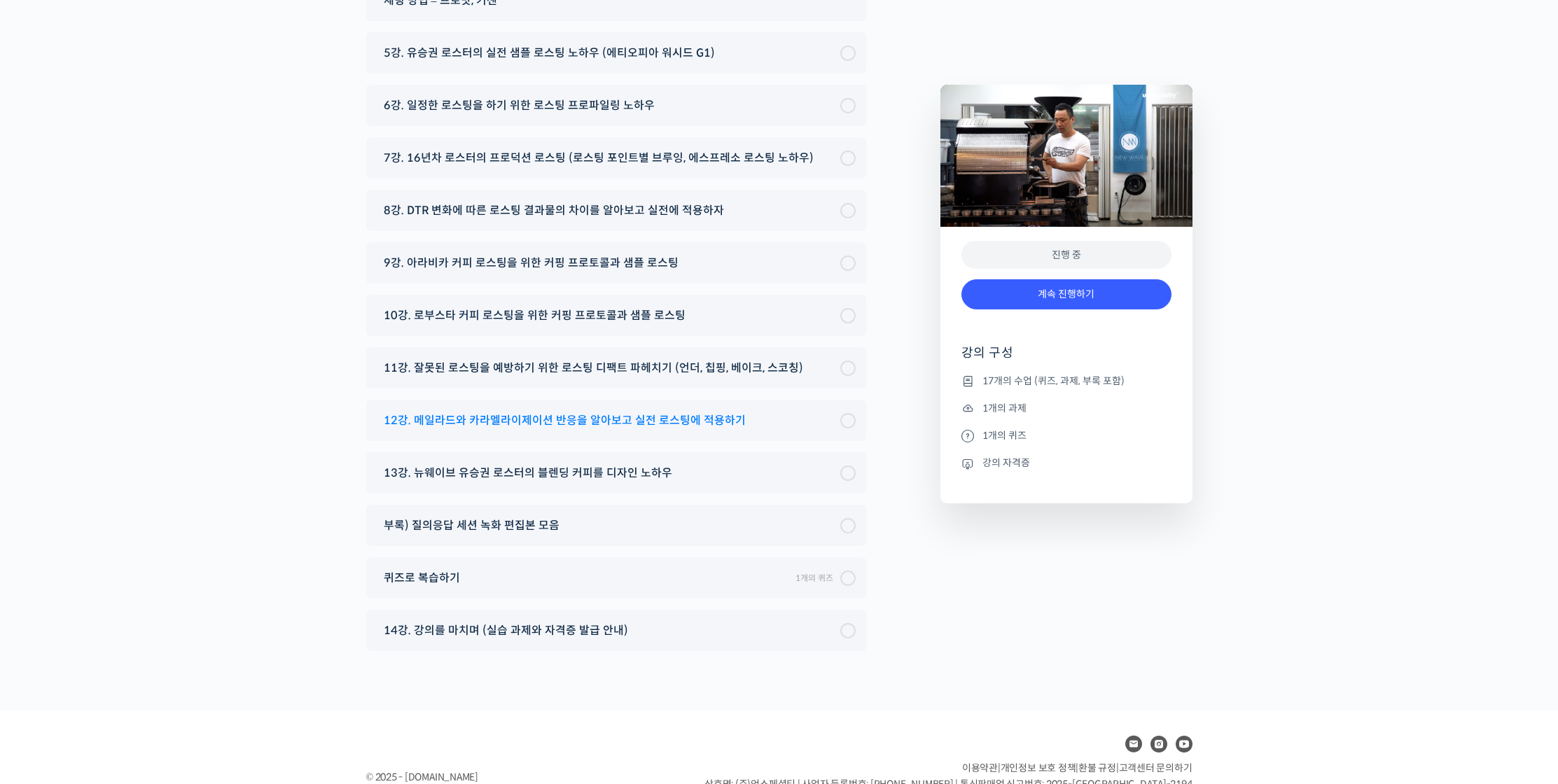
scroll to position [7573, 0]
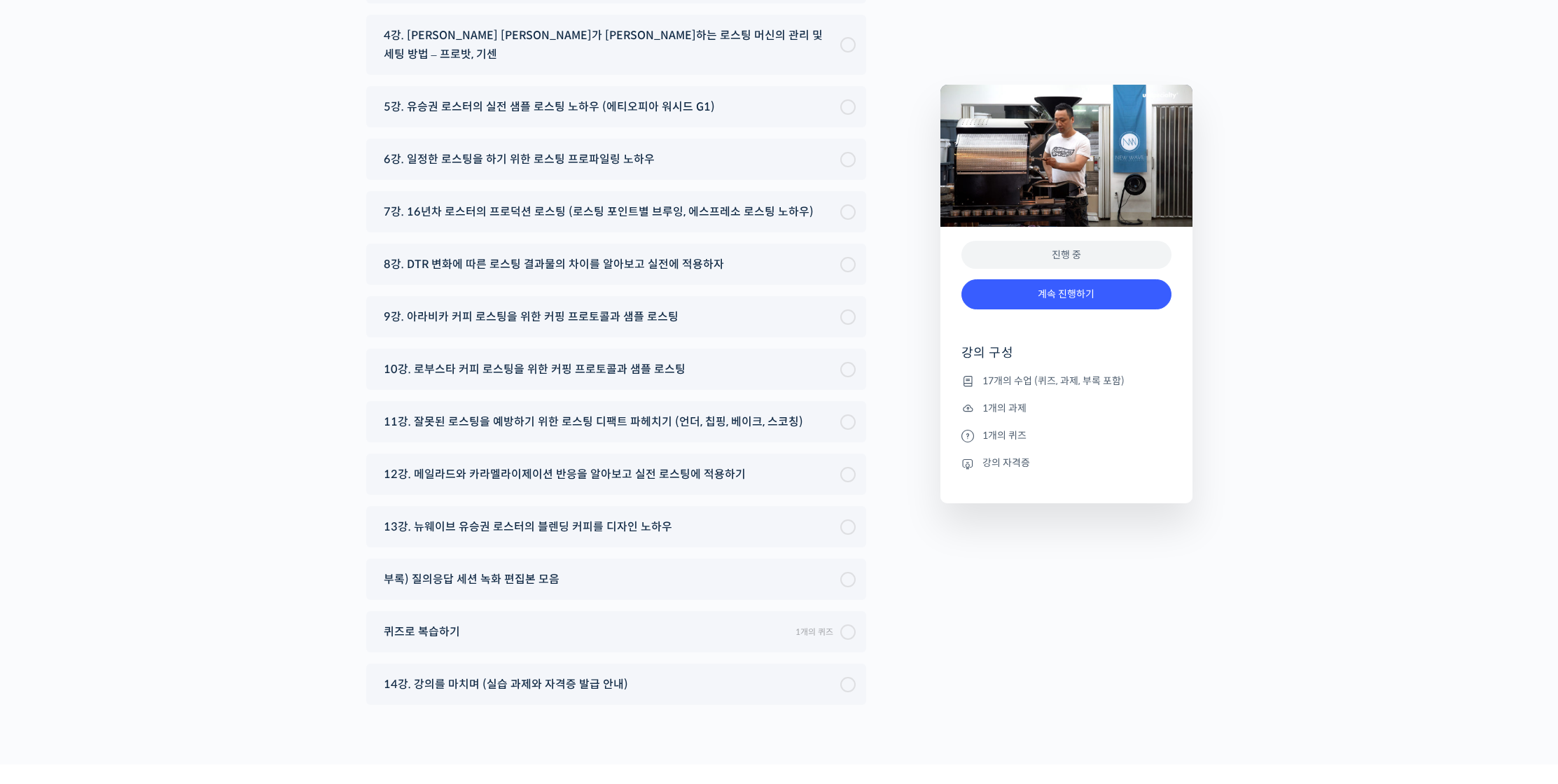
scroll to position [7450, 0]
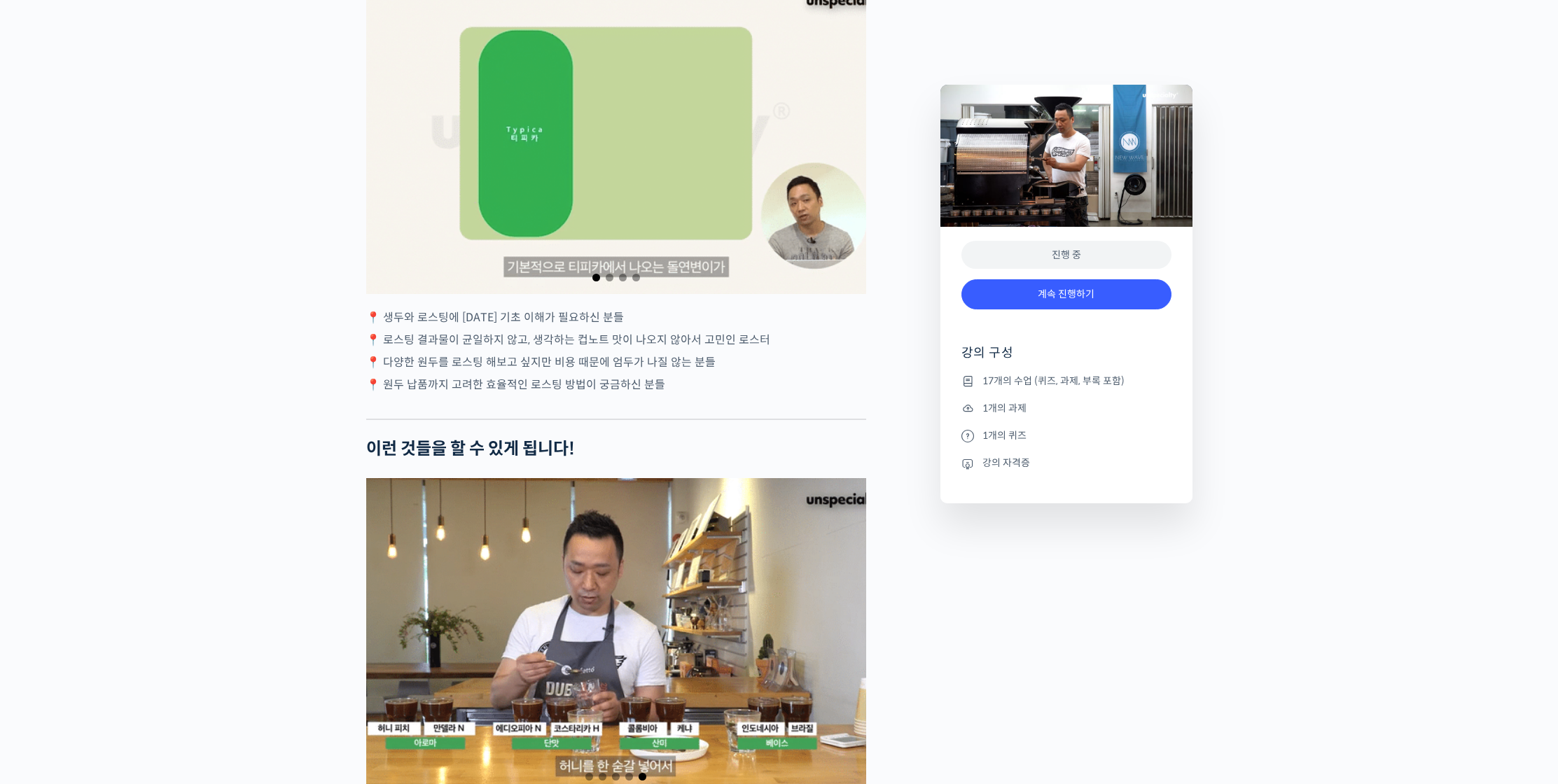
scroll to position [0, 0]
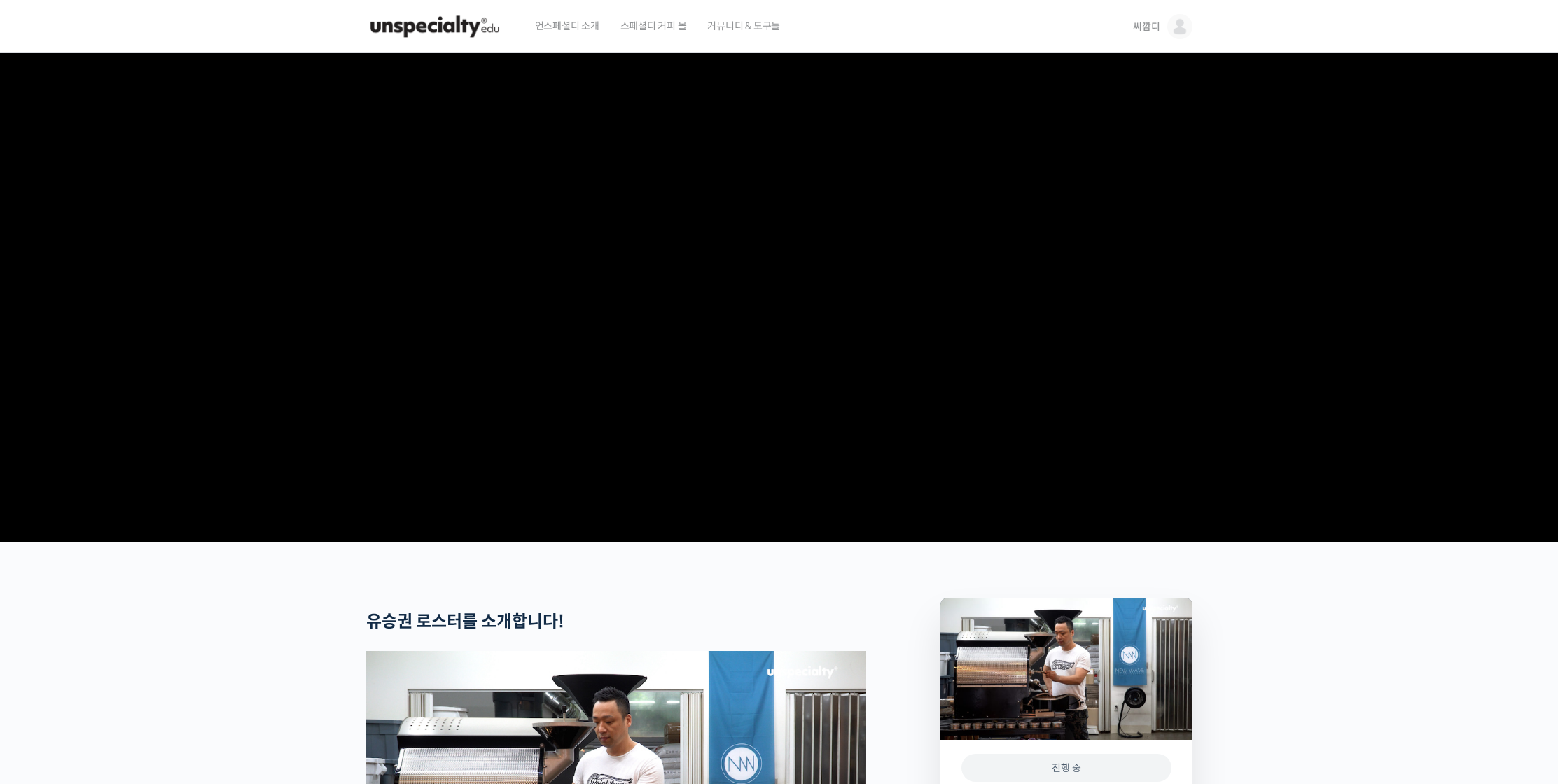
click at [432, 20] on img at bounding box center [435, 27] width 137 height 42
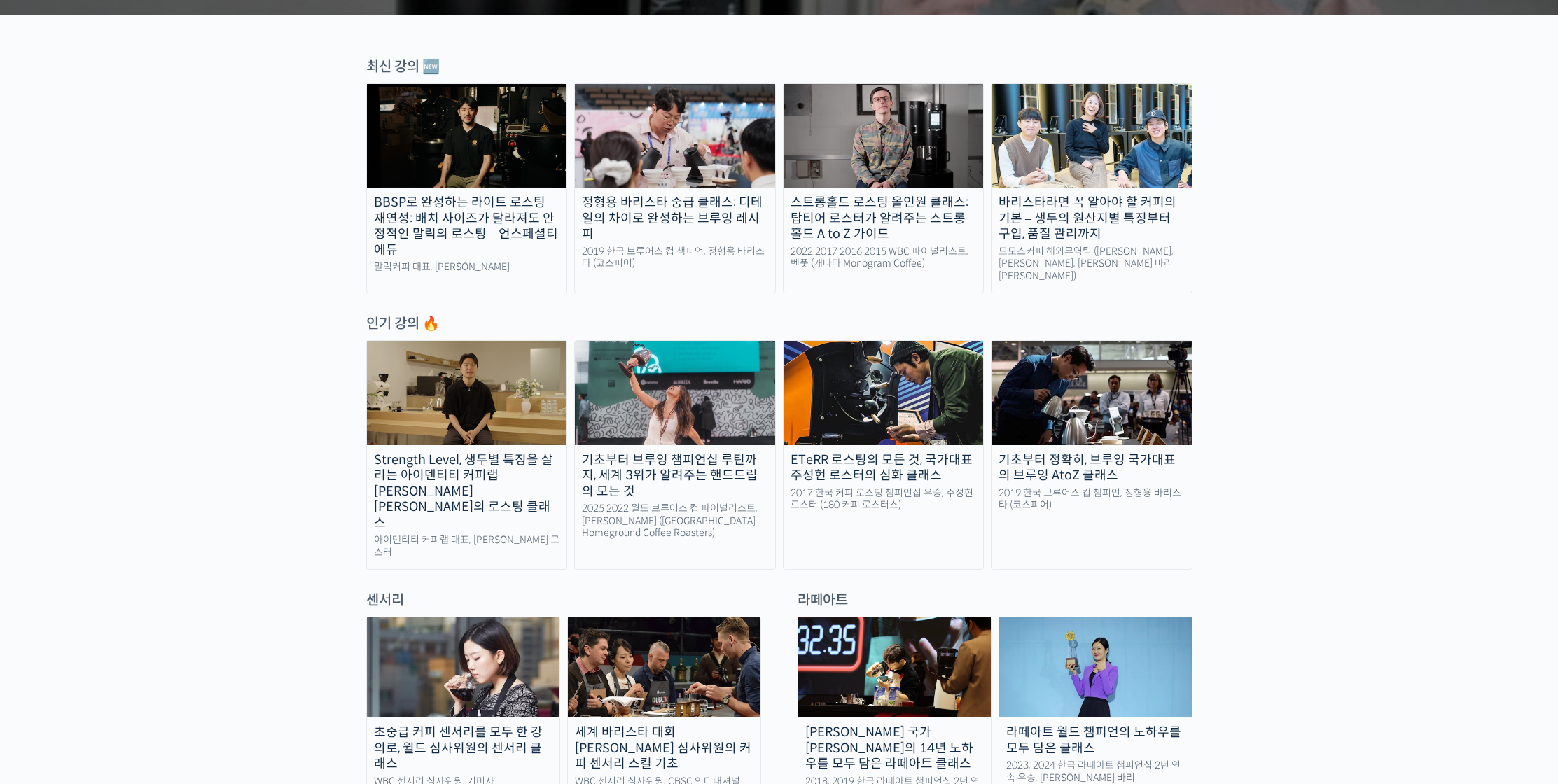
scroll to position [540, 0]
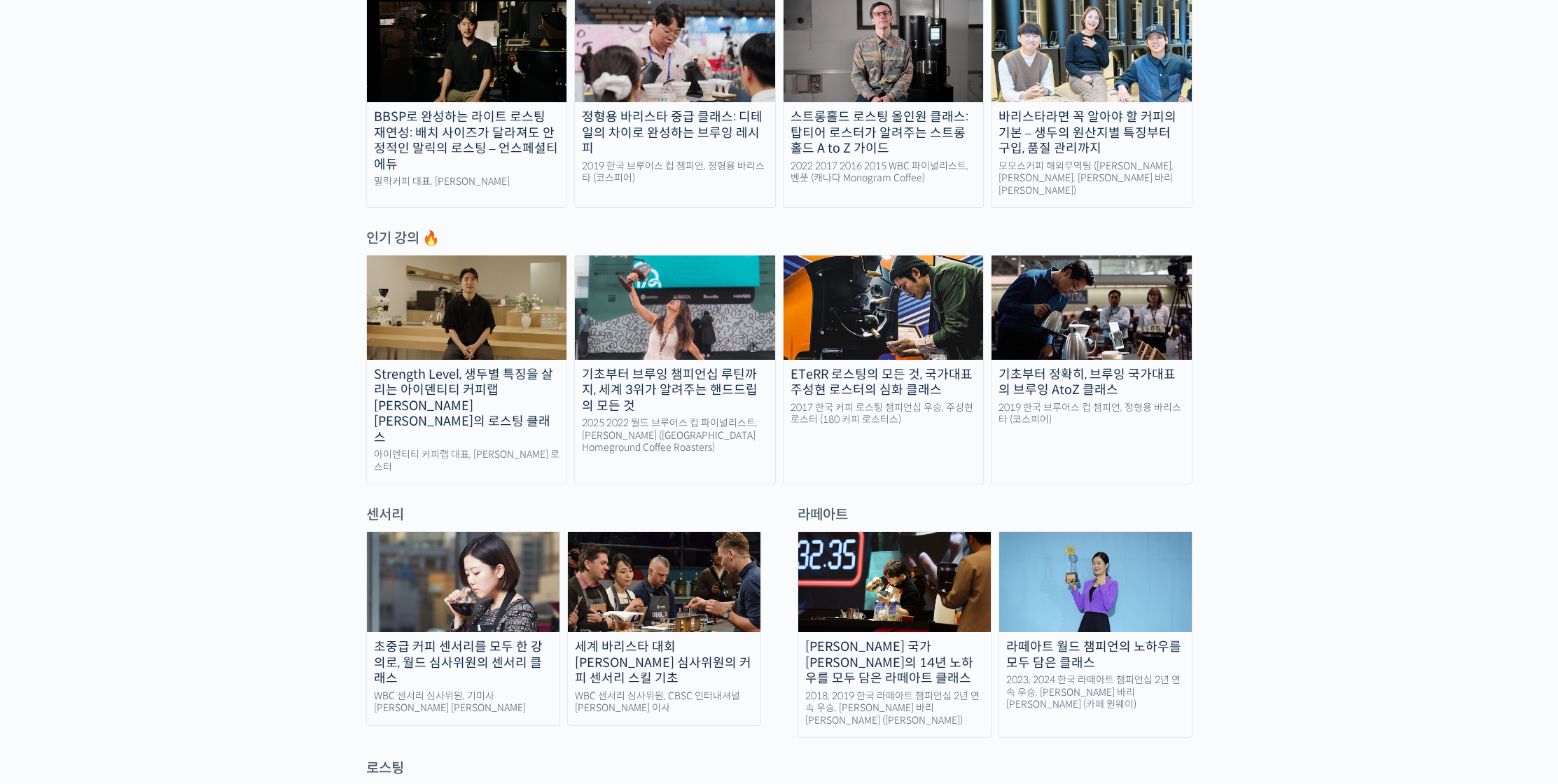
scroll to position [546, 0]
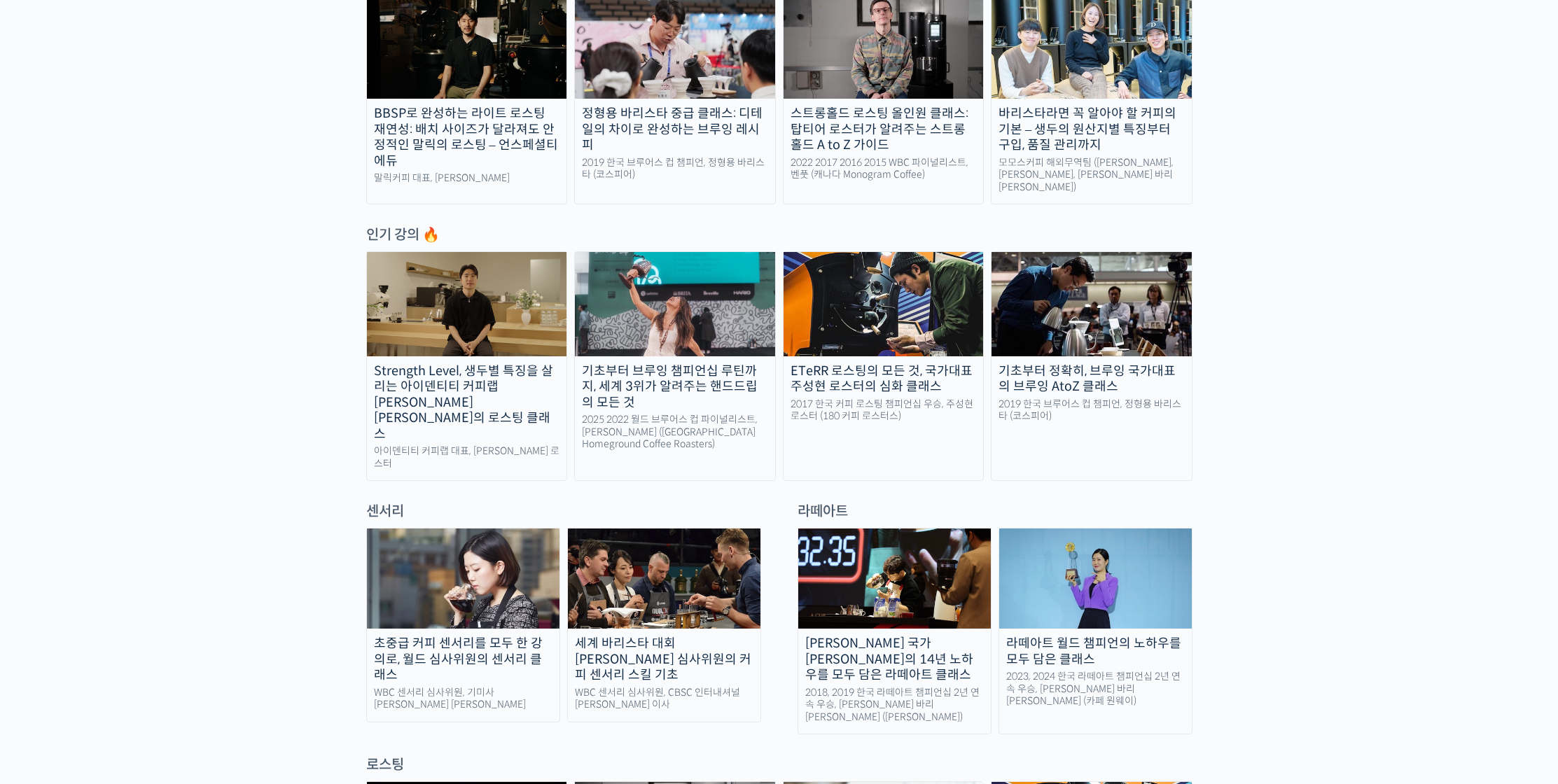
click at [556, 502] on div "센서리" at bounding box center [564, 511] width 409 height 19
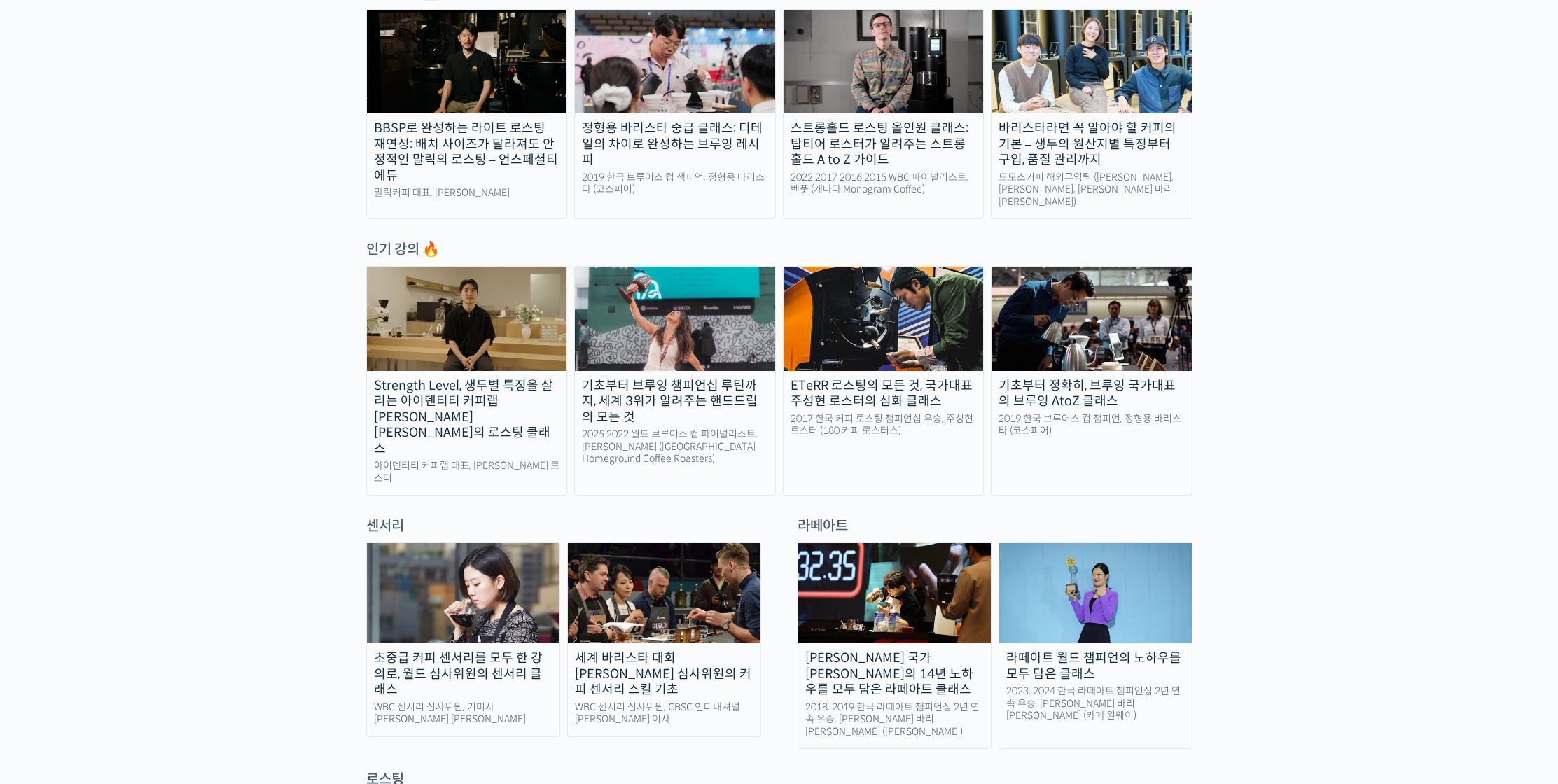
scroll to position [761, 0]
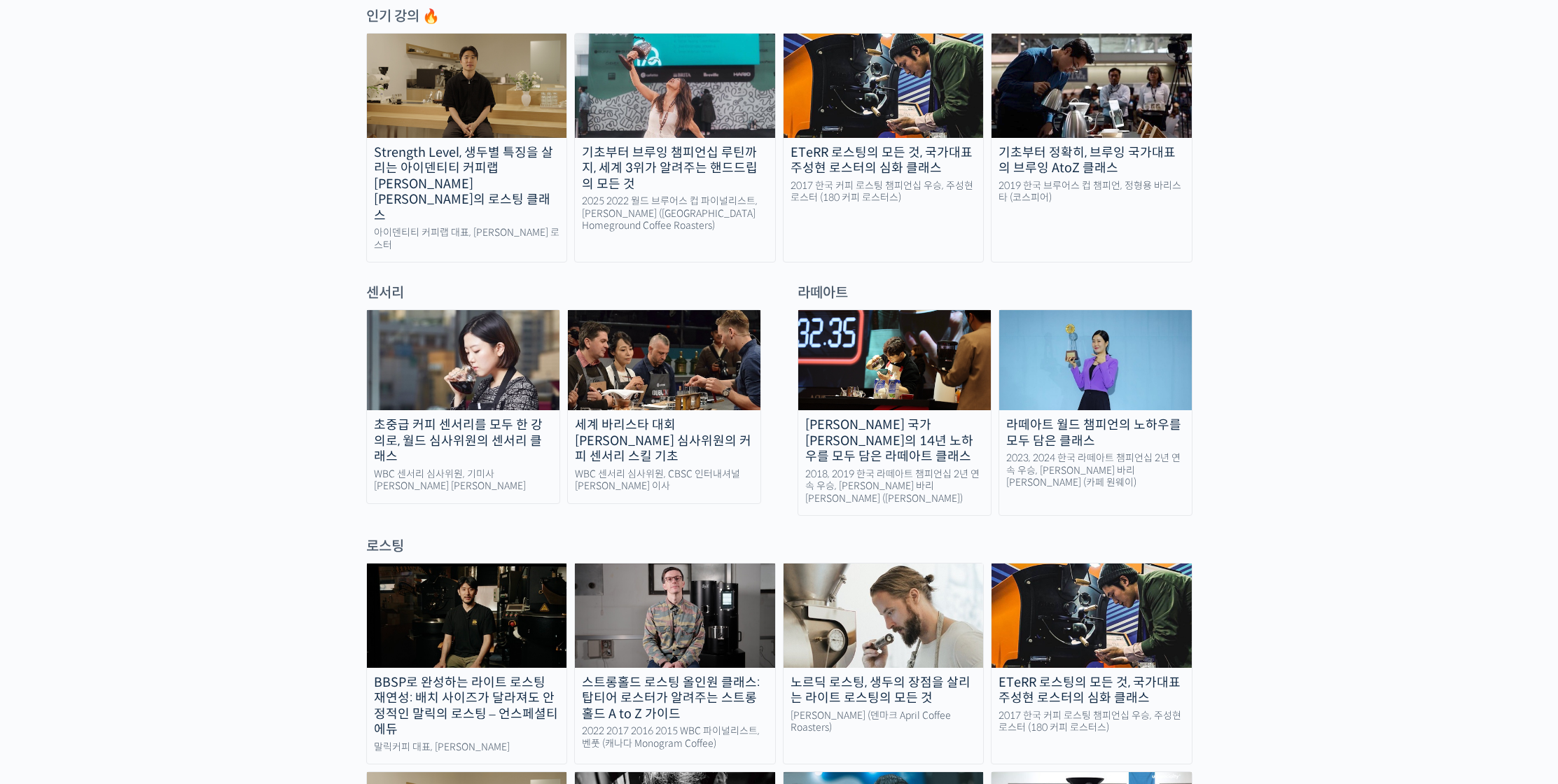
scroll to position [765, 0]
click at [567, 537] on div "로스팅" at bounding box center [779, 546] width 826 height 19
click at [567, 283] on div "센서리" at bounding box center [564, 292] width 409 height 19
click at [783, 283] on div "센서리 초중급 커피 센서리를 모두 한 강의로, 월드 심사위원의 센서리 클래스 WBC 센서리 심사위원, 기미사 송인영 대표 세계 바리스타 대회 …" at bounding box center [779, 399] width 841 height 232
click at [494, 443] on link "초중급 커피 센서리를 모두 한 강의로, 월드 심사위원의 센서리 클래스 WBC 센서리 심사위원, 기미사 송인영 대표" at bounding box center [463, 406] width 194 height 194
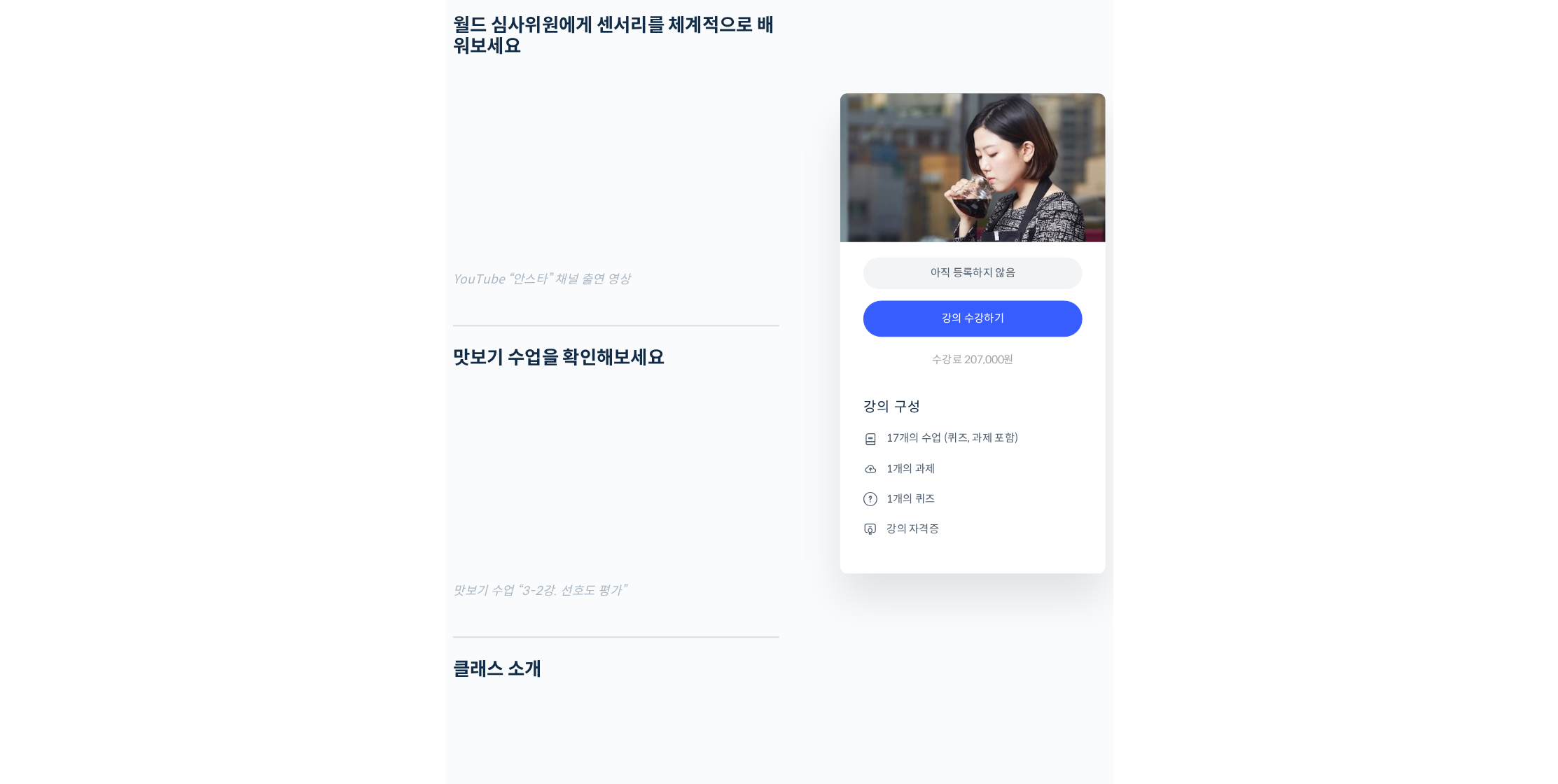
scroll to position [743, 0]
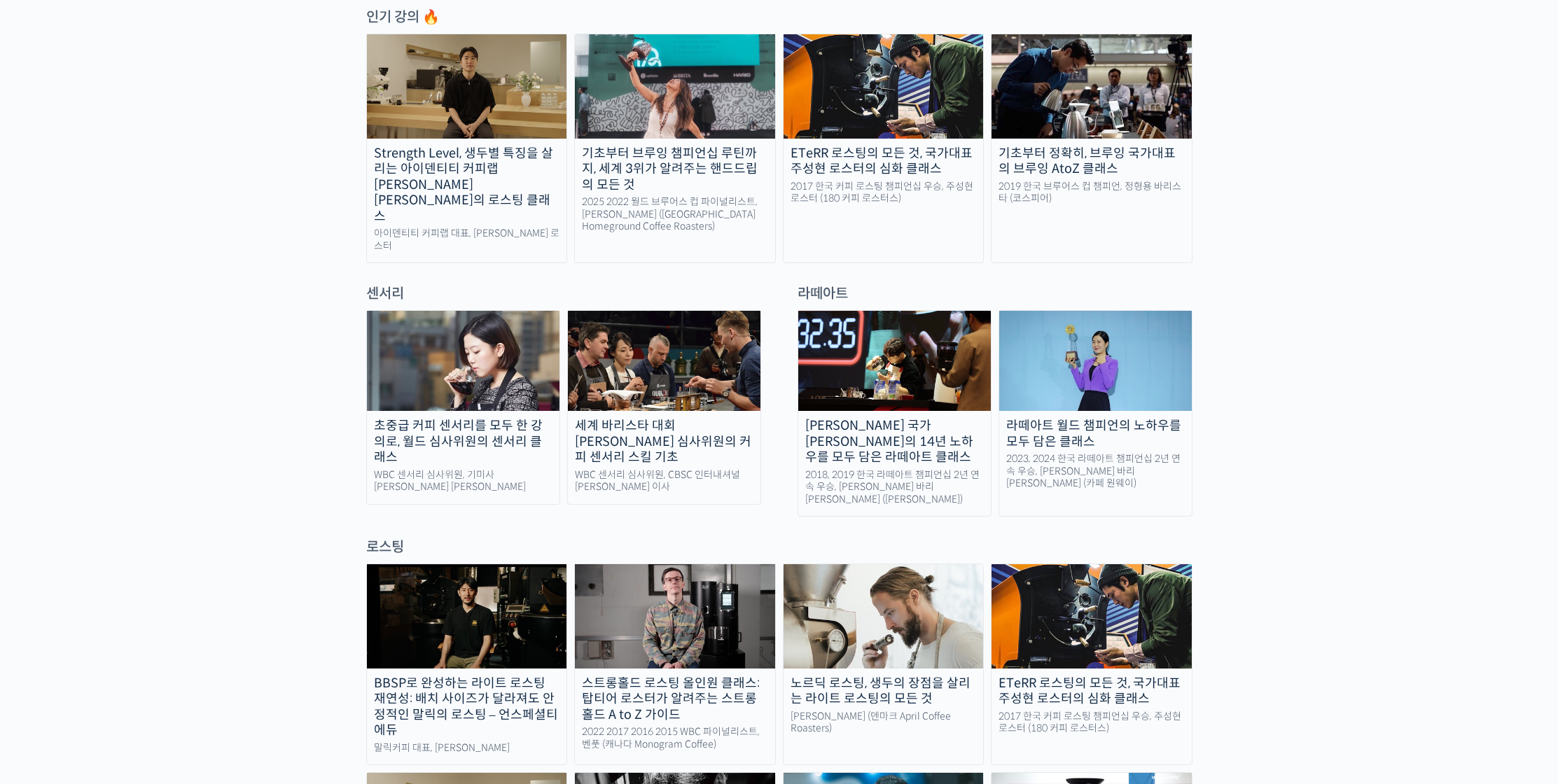
click at [652, 353] on img at bounding box center [665, 361] width 193 height 101
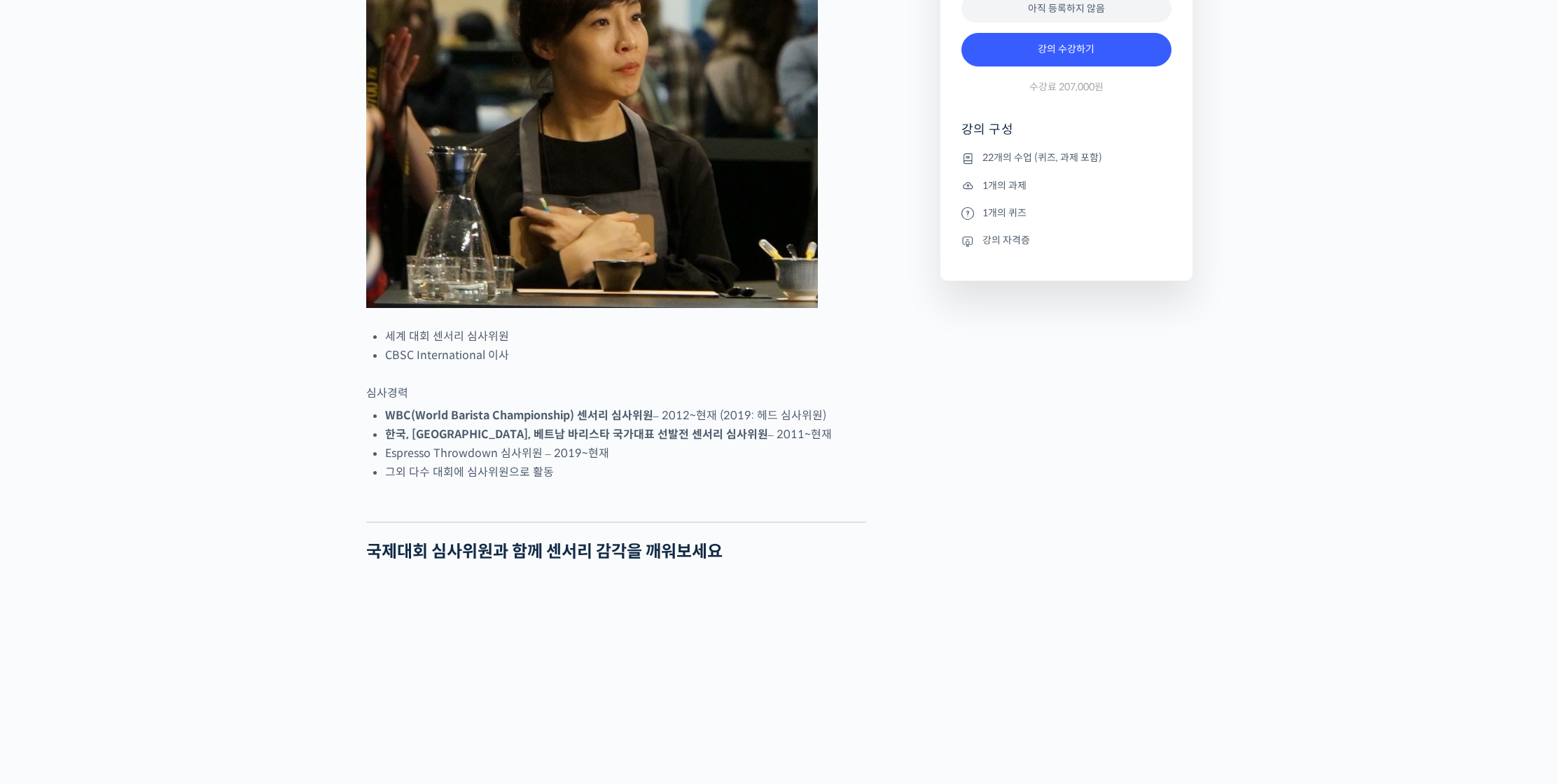
scroll to position [999, 0]
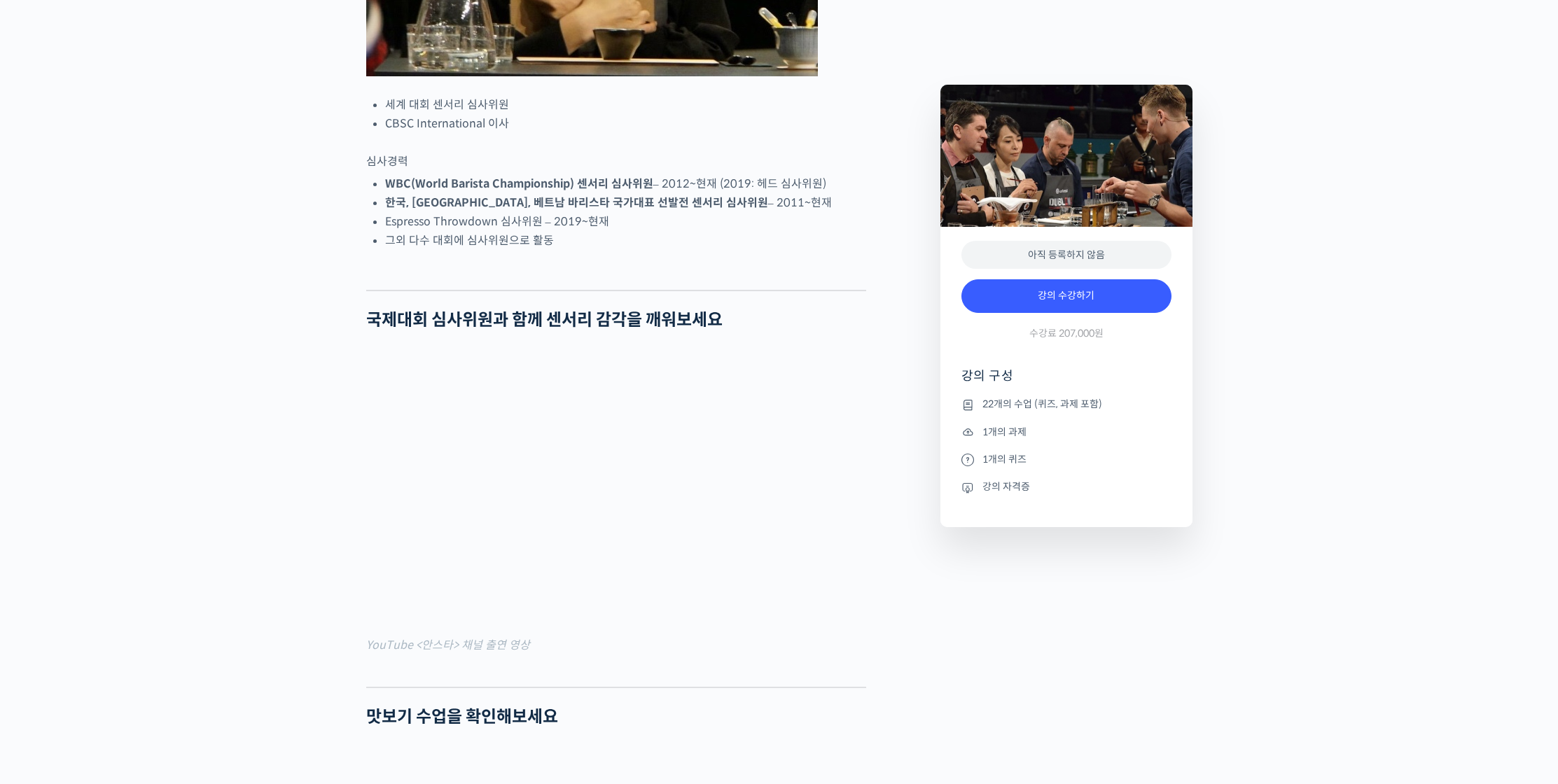
scroll to position [972, 0]
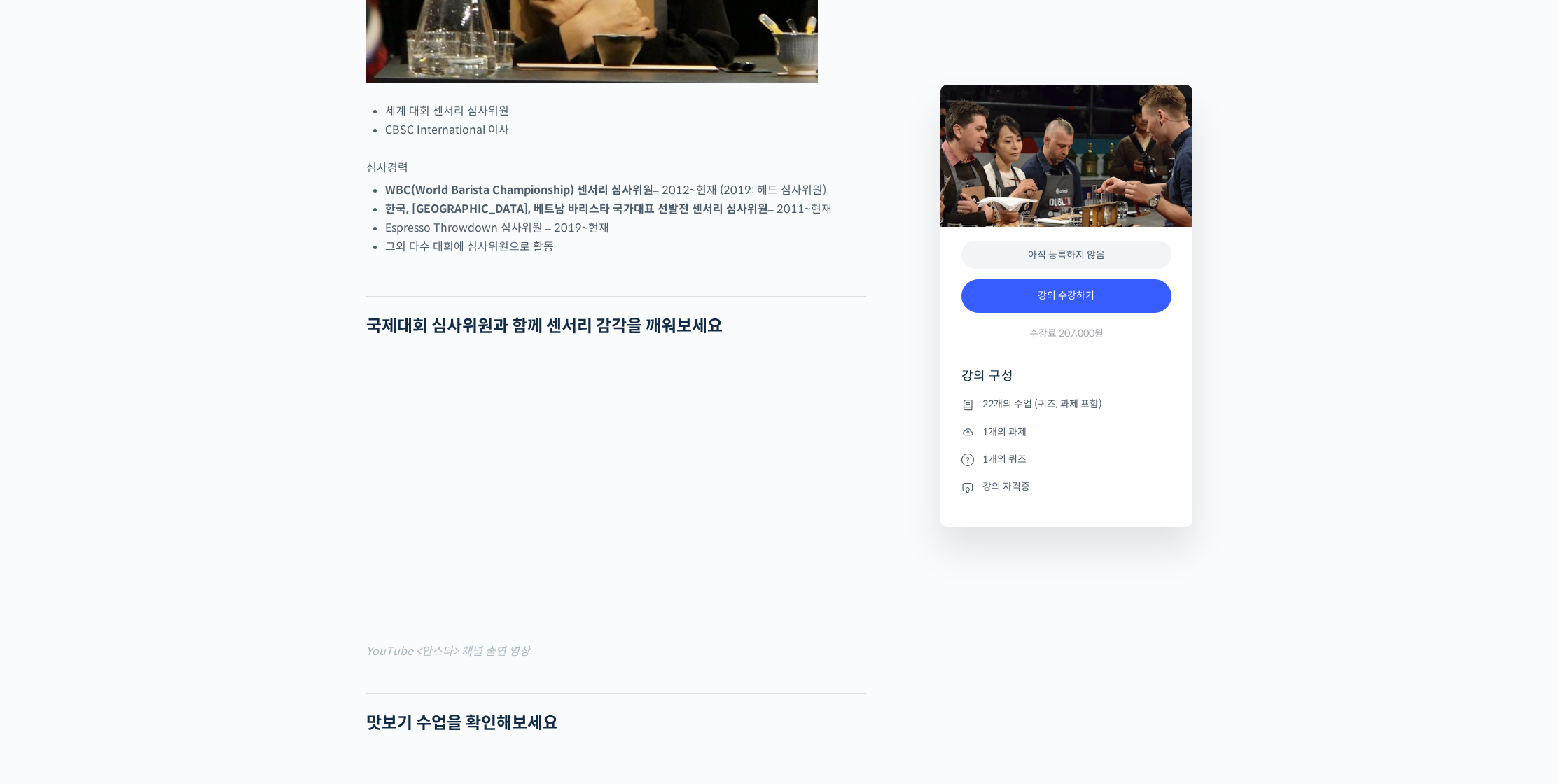
scroll to position [1130, 0]
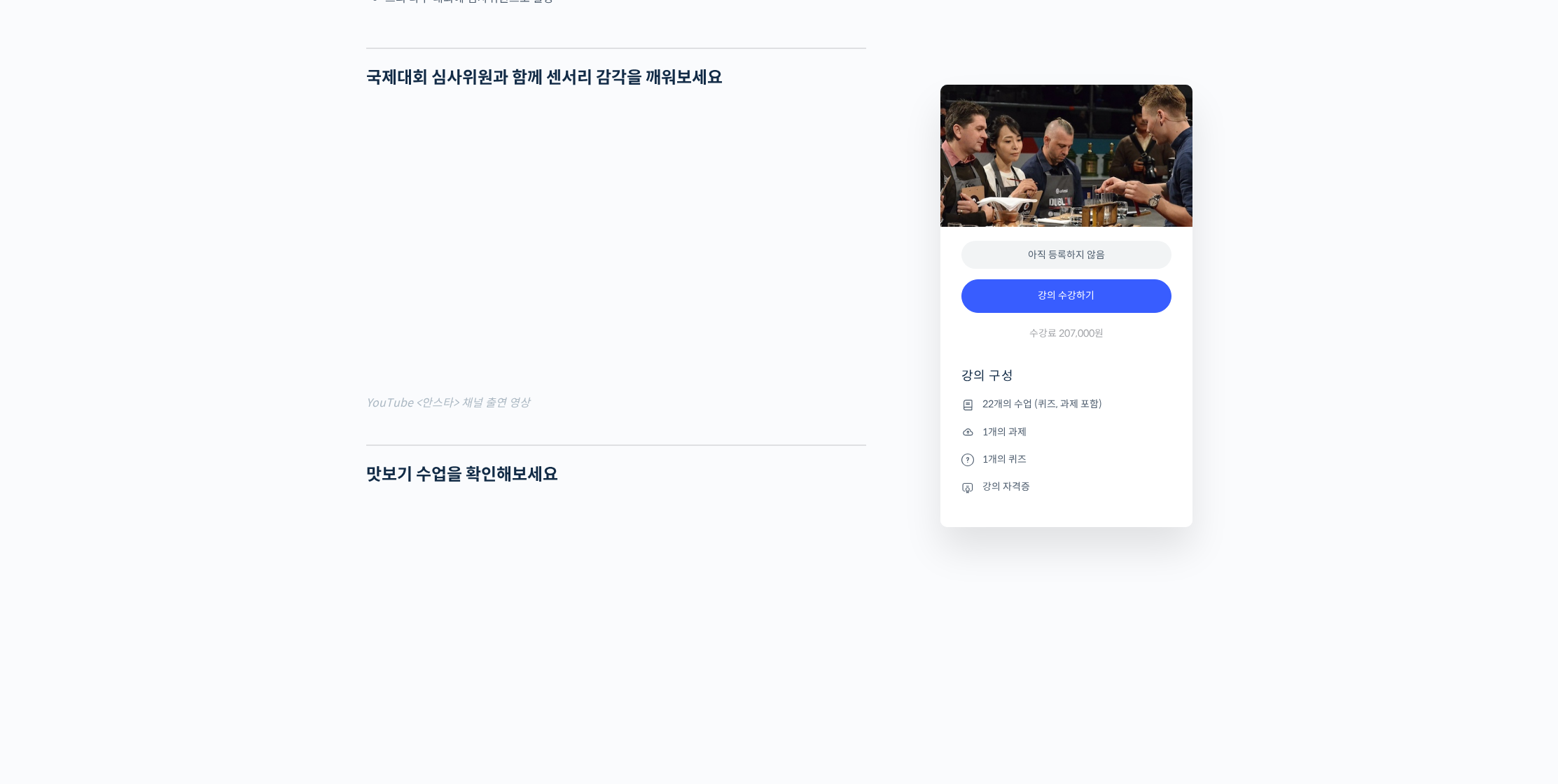
scroll to position [1218, 0]
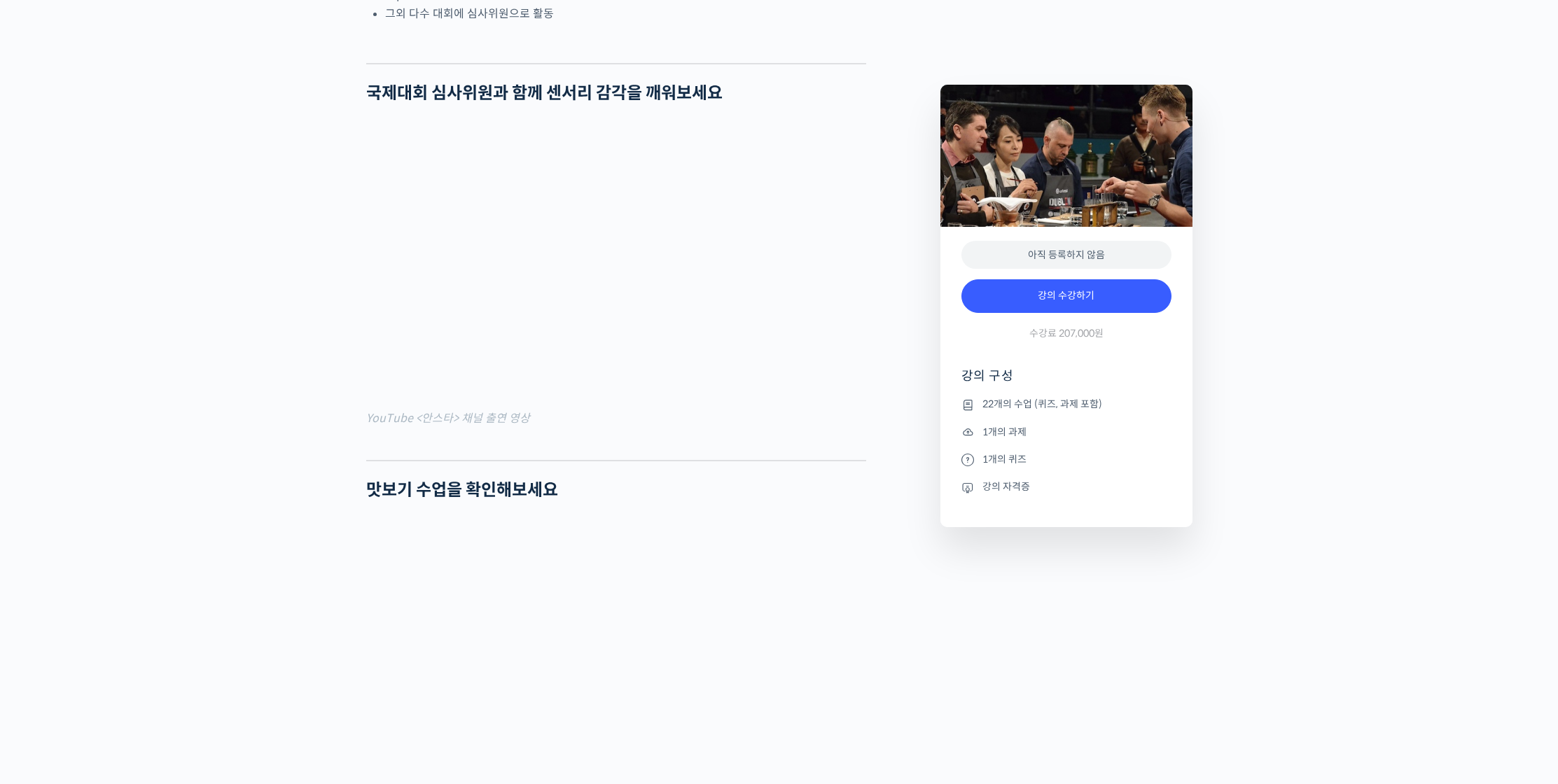
click at [717, 104] on strong "국제대회 심사위원과 함께 센서리 감각을 깨워보세요" at bounding box center [544, 93] width 356 height 21
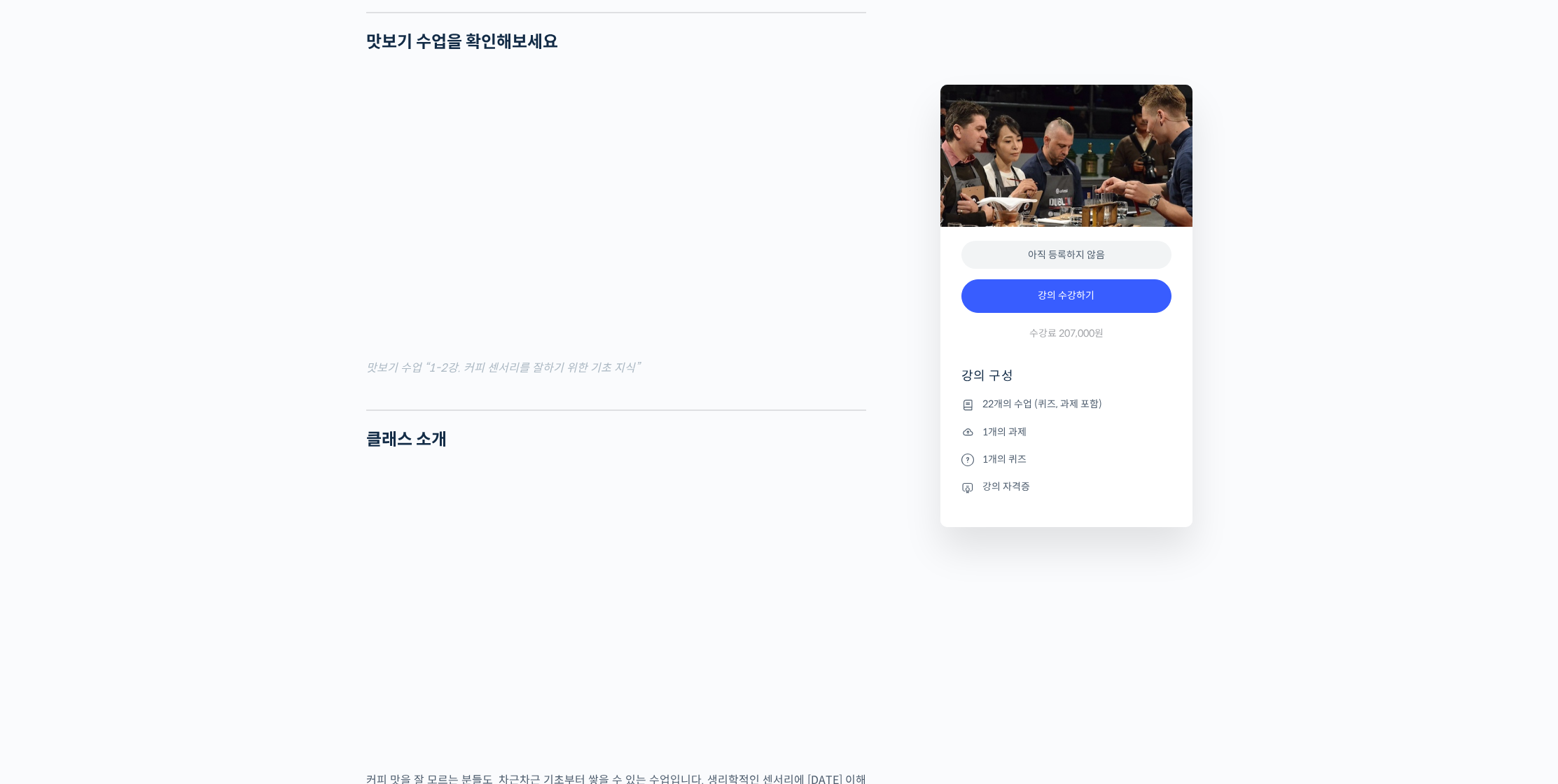
scroll to position [1678, 0]
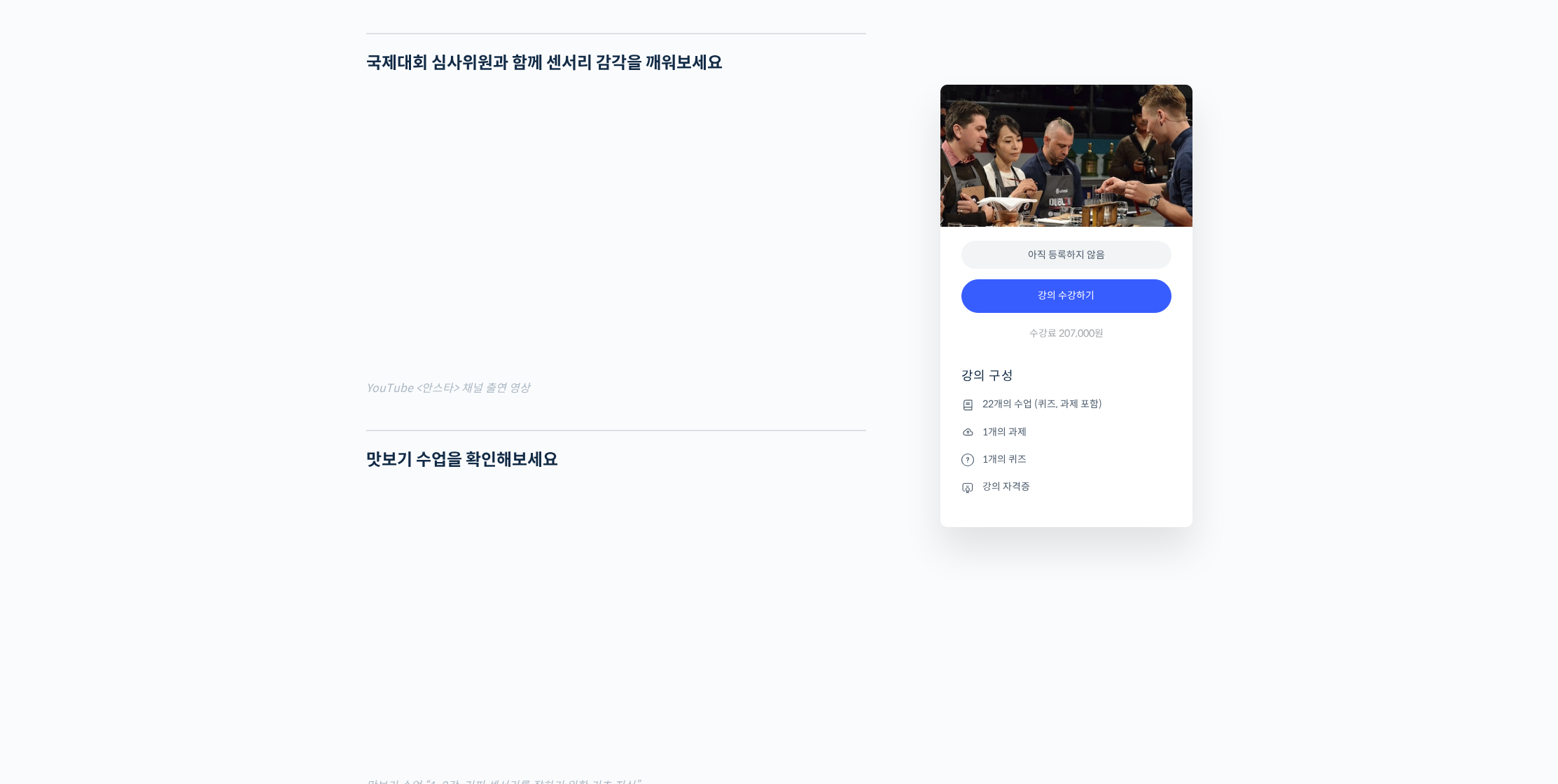
scroll to position [1265, 0]
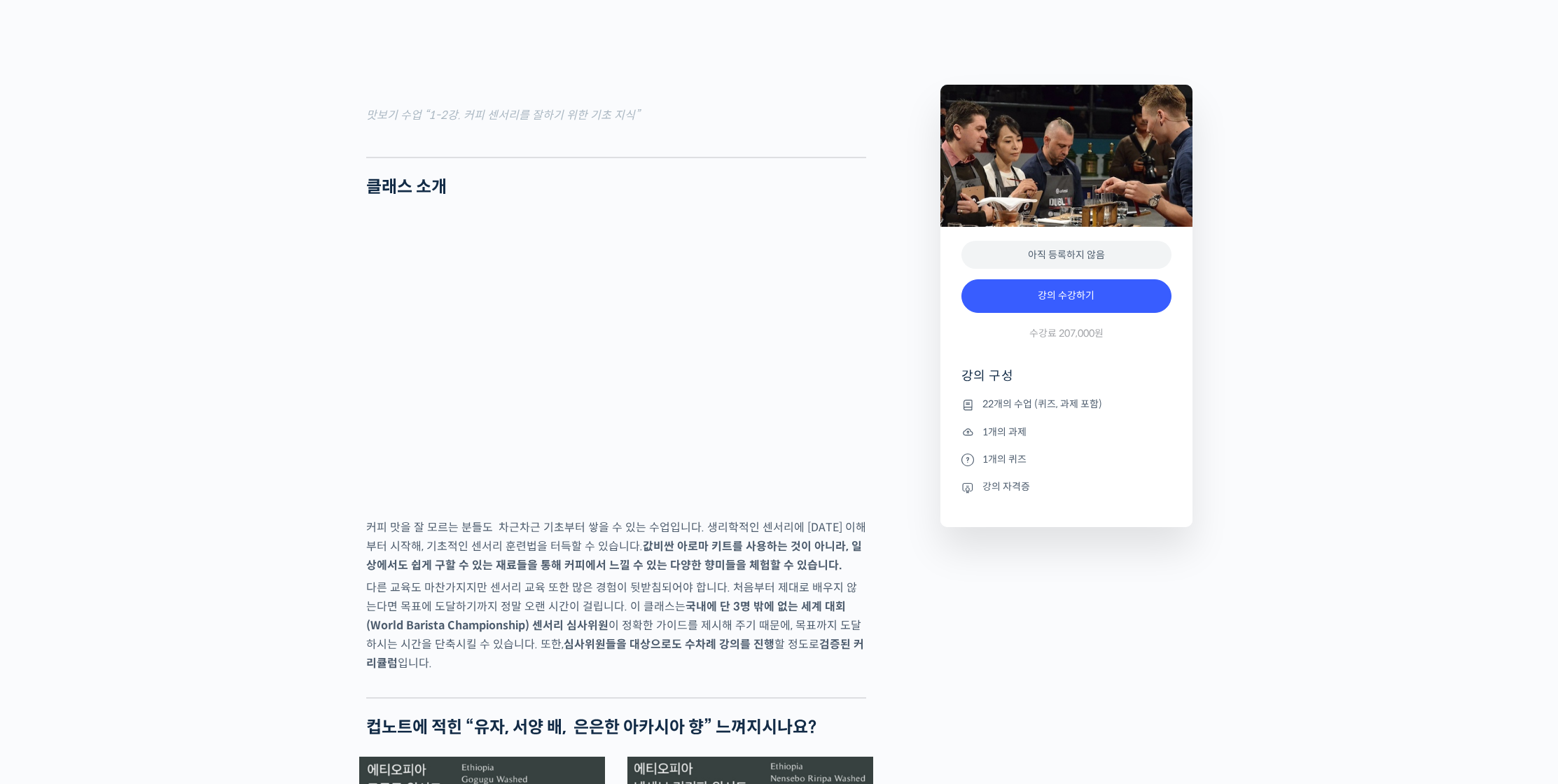
scroll to position [1918, 0]
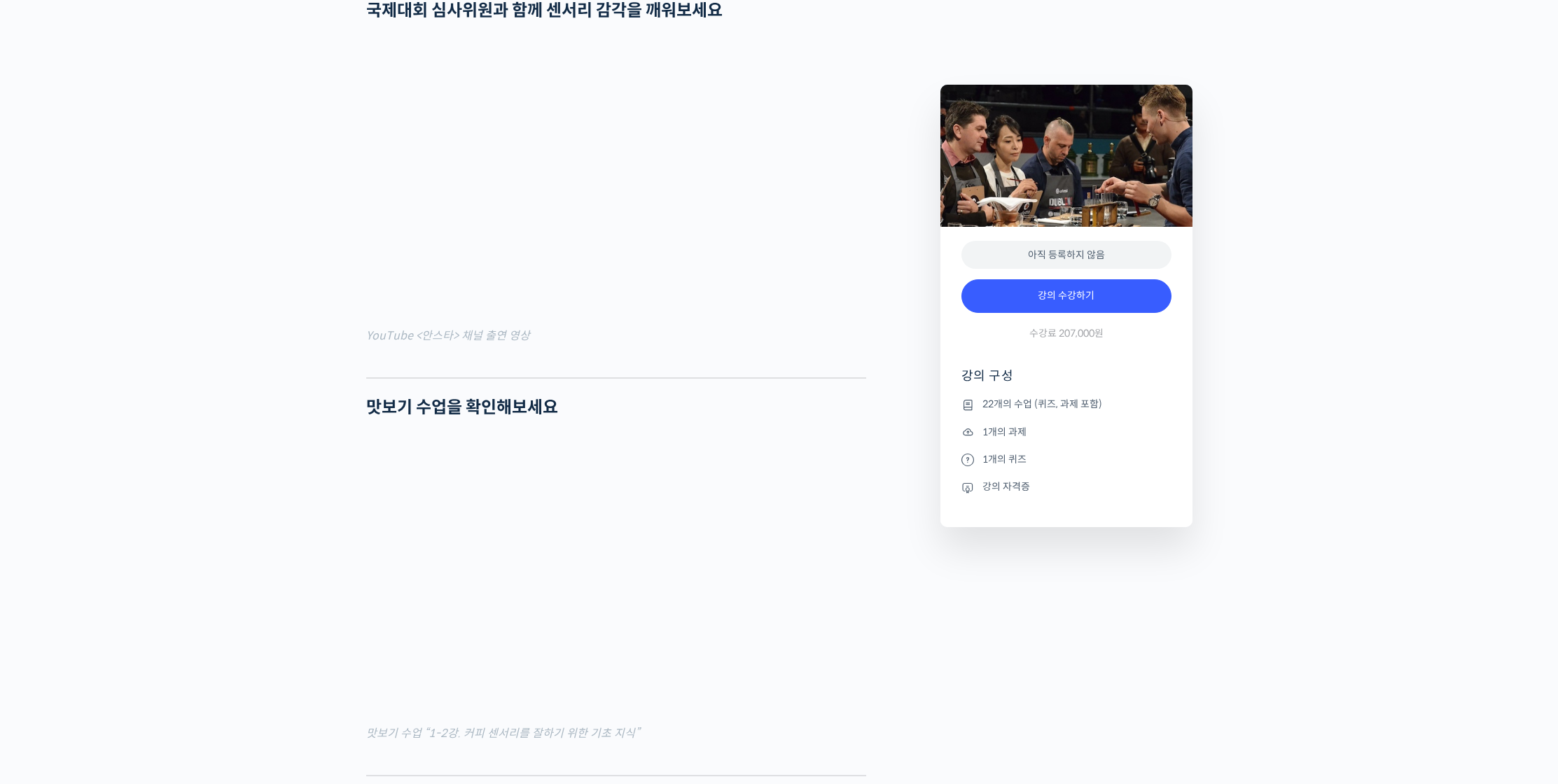
scroll to position [1751, 0]
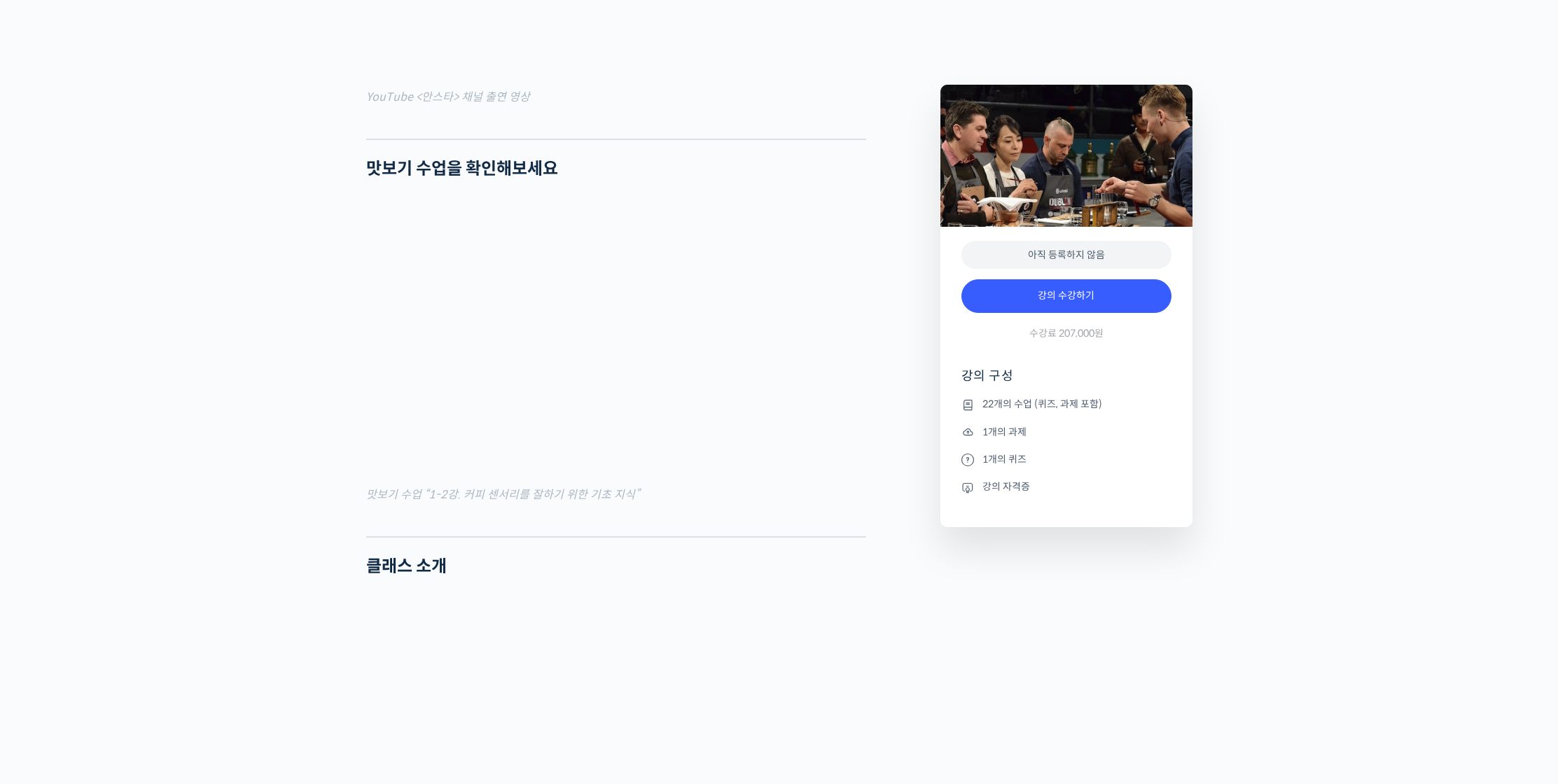
scroll to position [1400, 0]
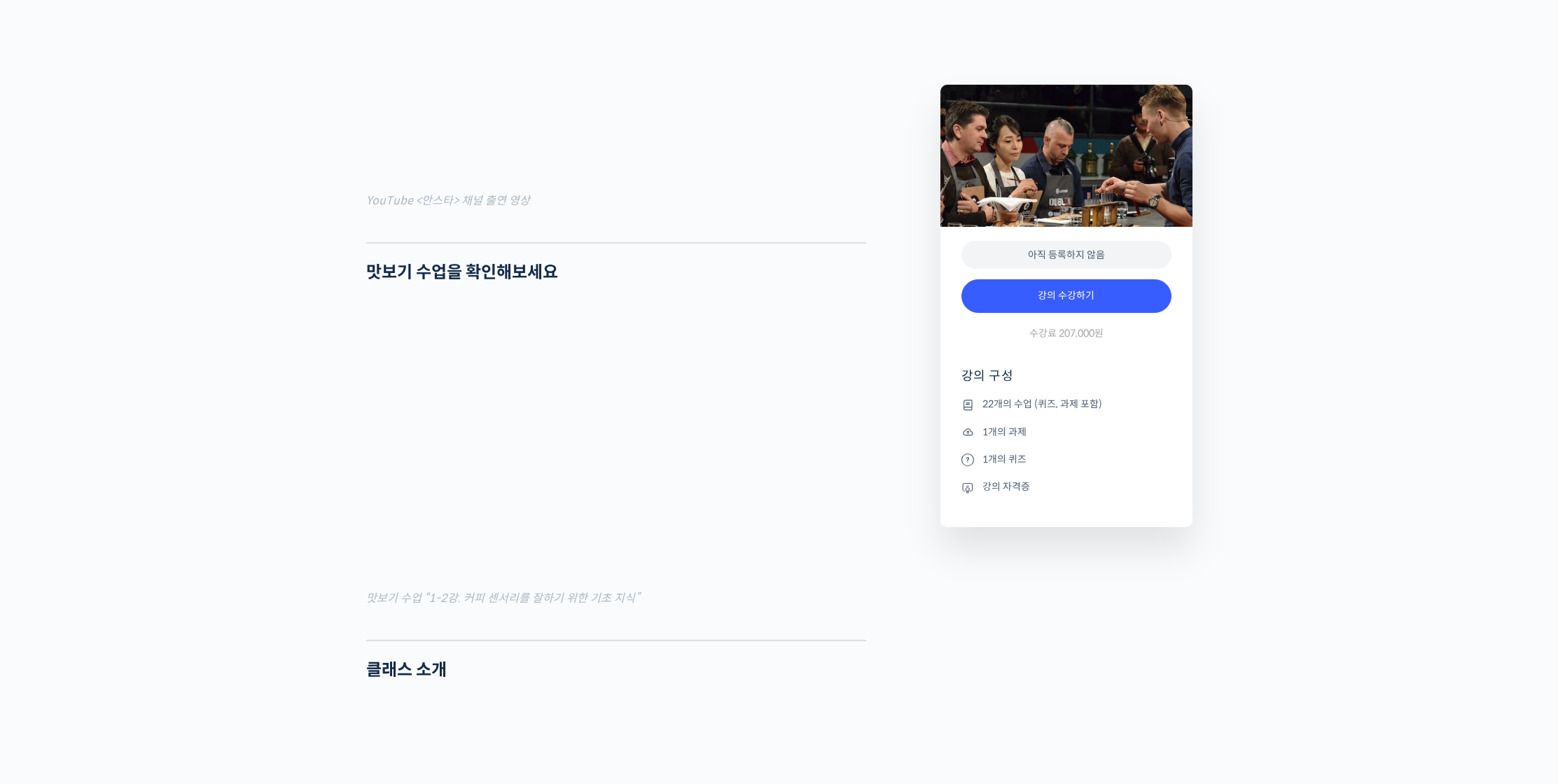
scroll to position [1436, 0]
drag, startPoint x: 890, startPoint y: 309, endPoint x: 883, endPoint y: 313, distance: 8.1
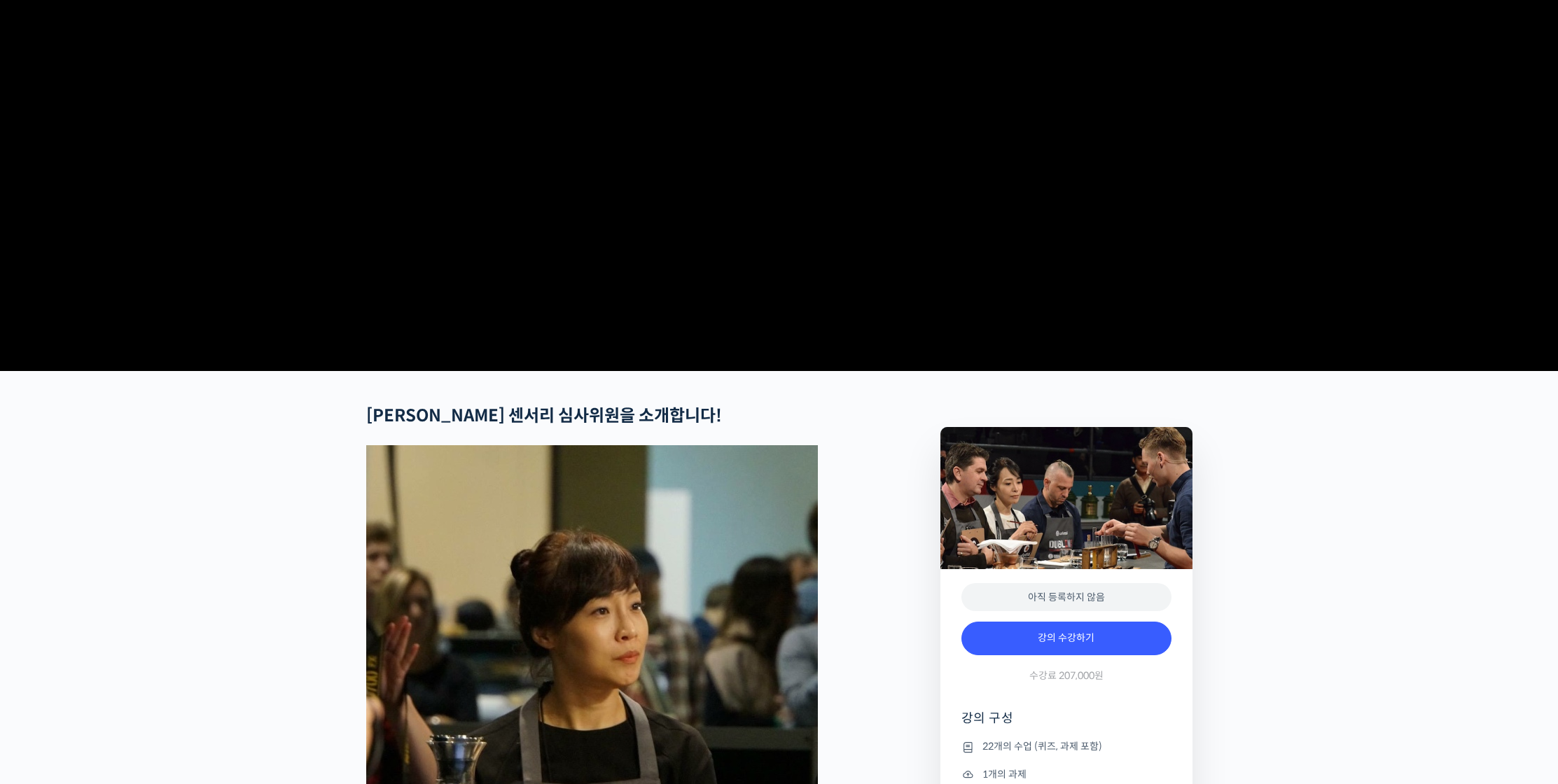
scroll to position [301, 0]
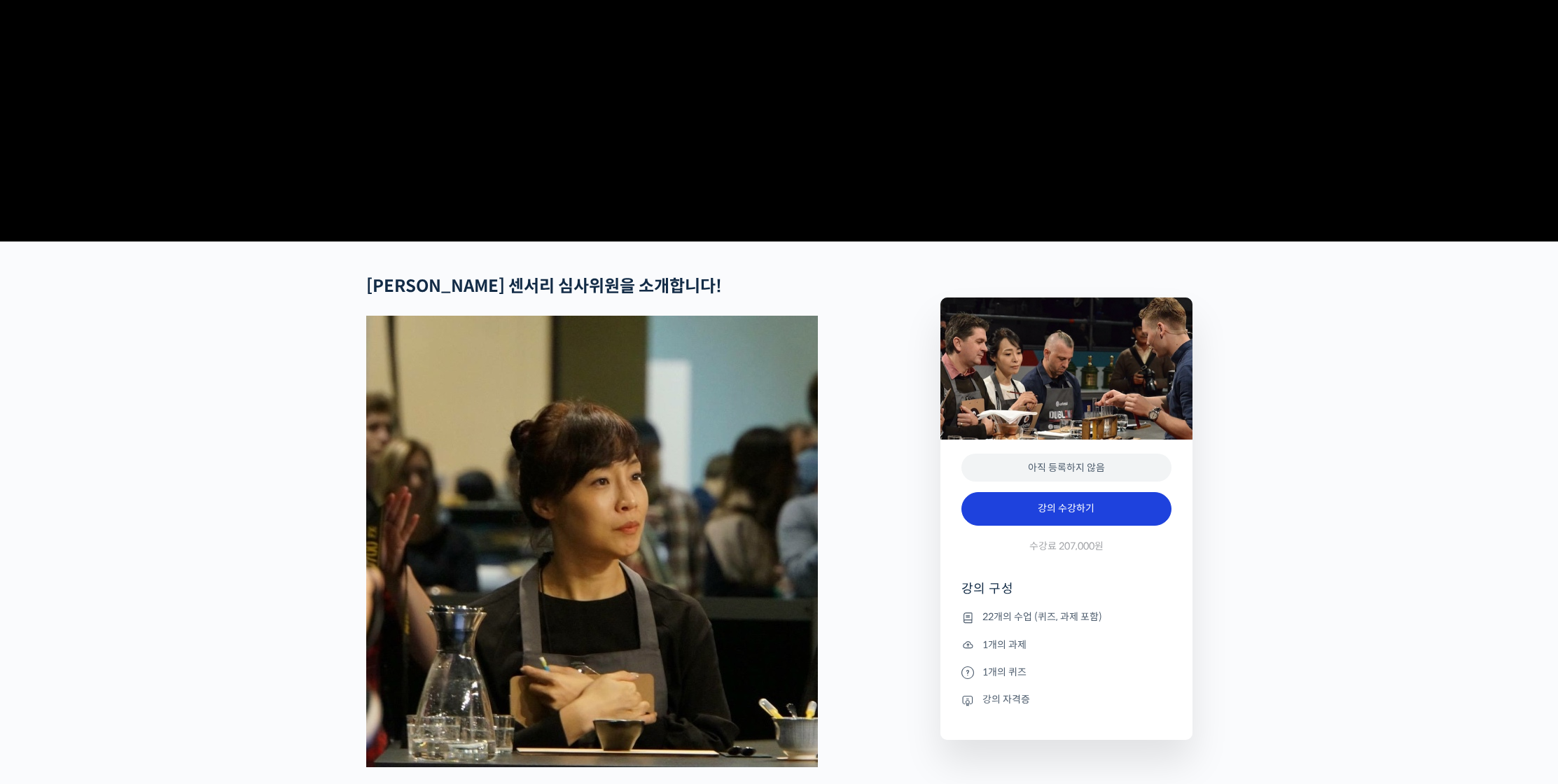
click at [1038, 526] on link "강의 수강하기" at bounding box center [1066, 509] width 210 height 34
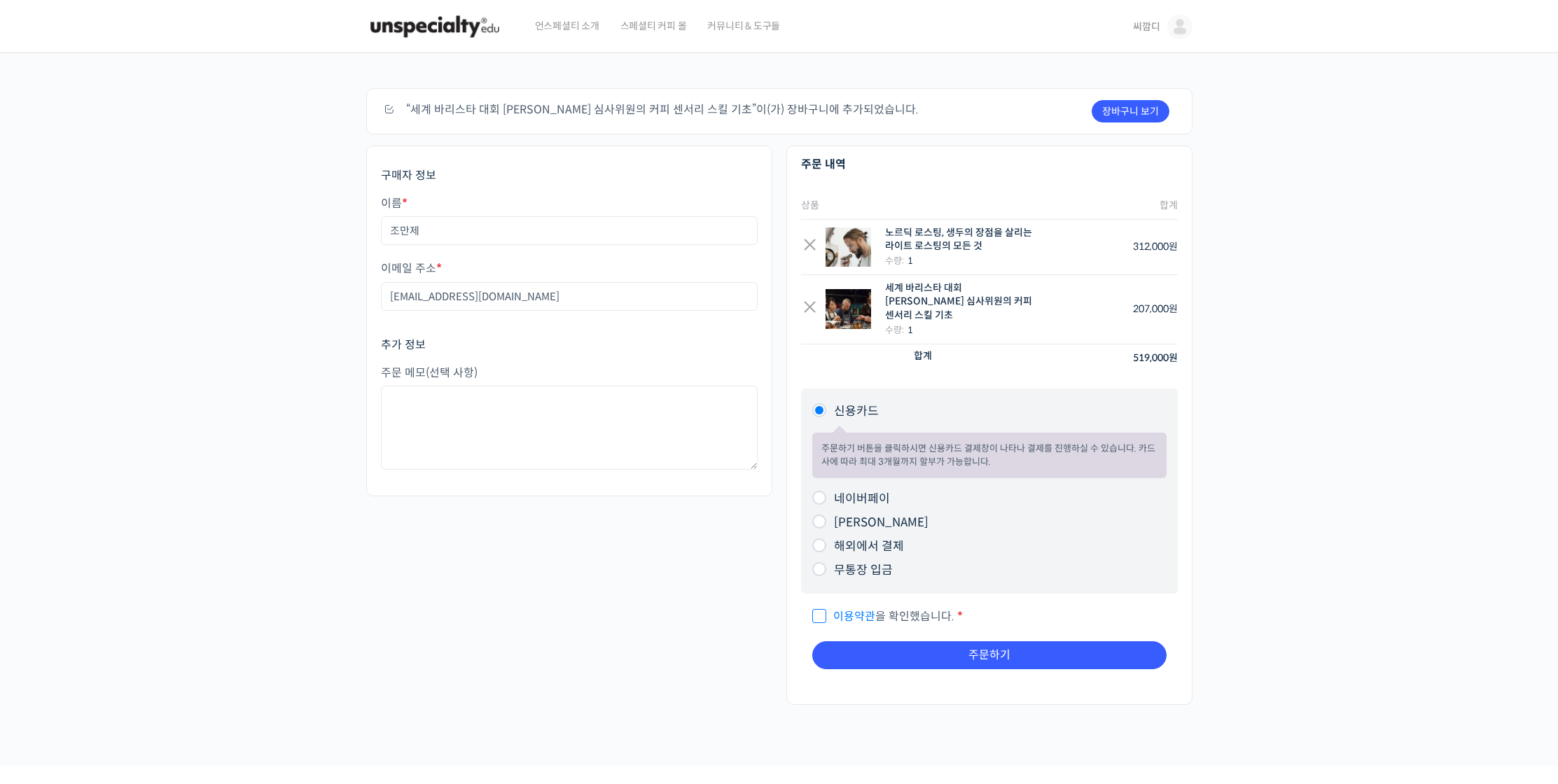
click at [1276, 302] on div "주문하기 장바구니 보기 “세계 바리스타 대회 [PERSON_NAME] 심사위원의 커피 센서리 스킬 기초”이(가) 장바구니에 추가되었습니다. 구…" at bounding box center [779, 410] width 1558 height 713
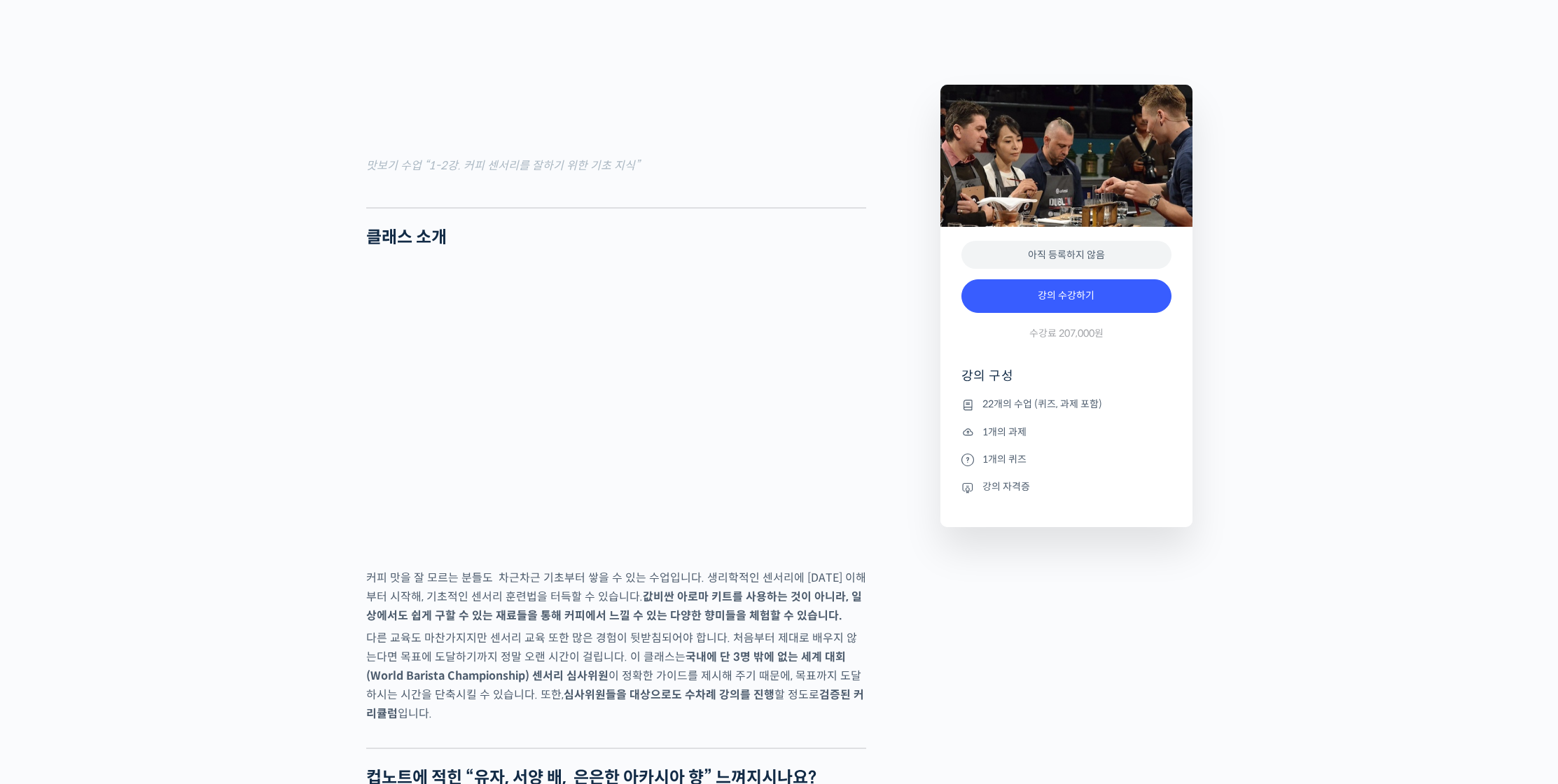
scroll to position [1886, 0]
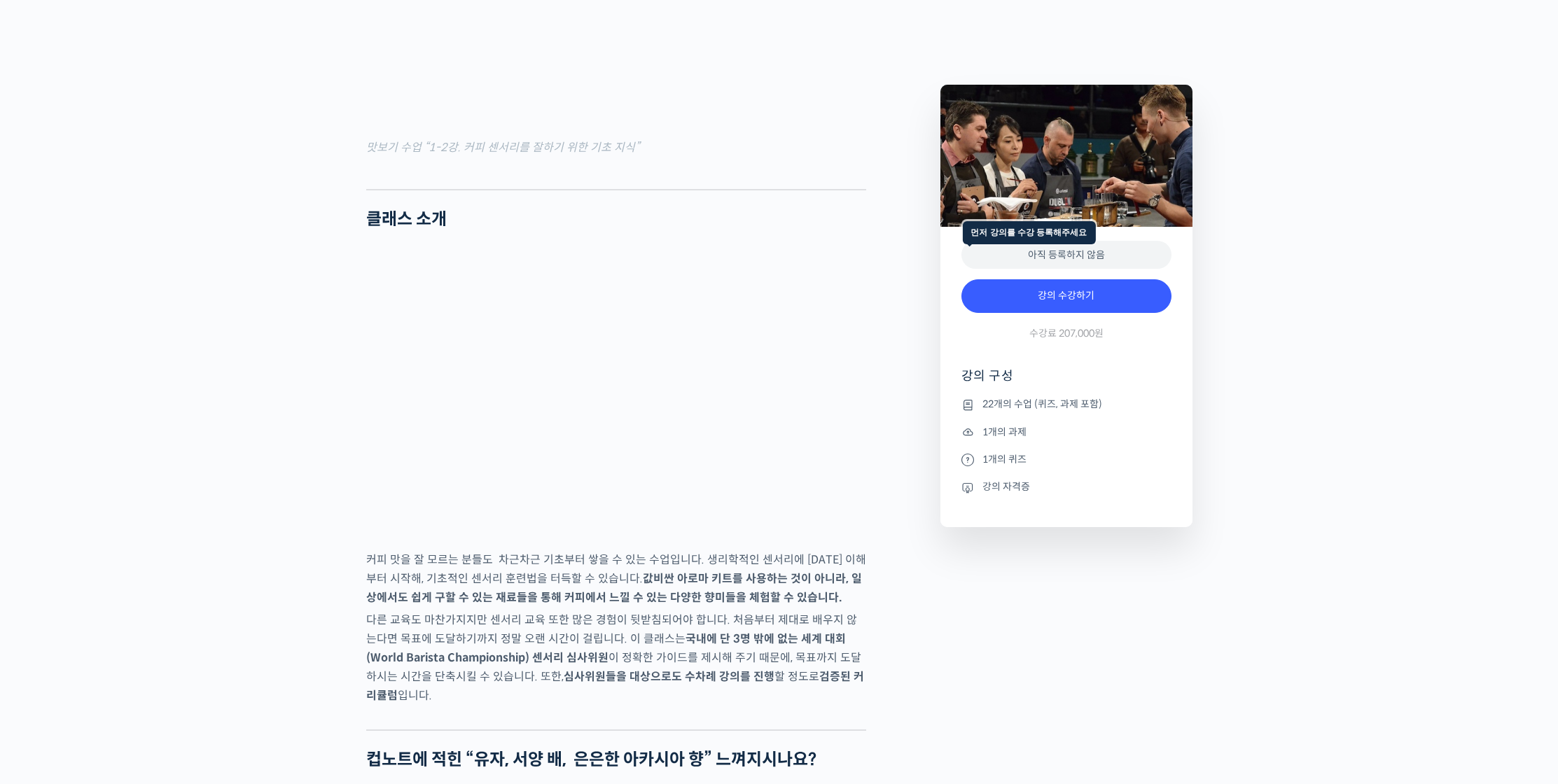
click at [1068, 255] on div "아직 등록하지 않음" at bounding box center [1066, 255] width 210 height 28
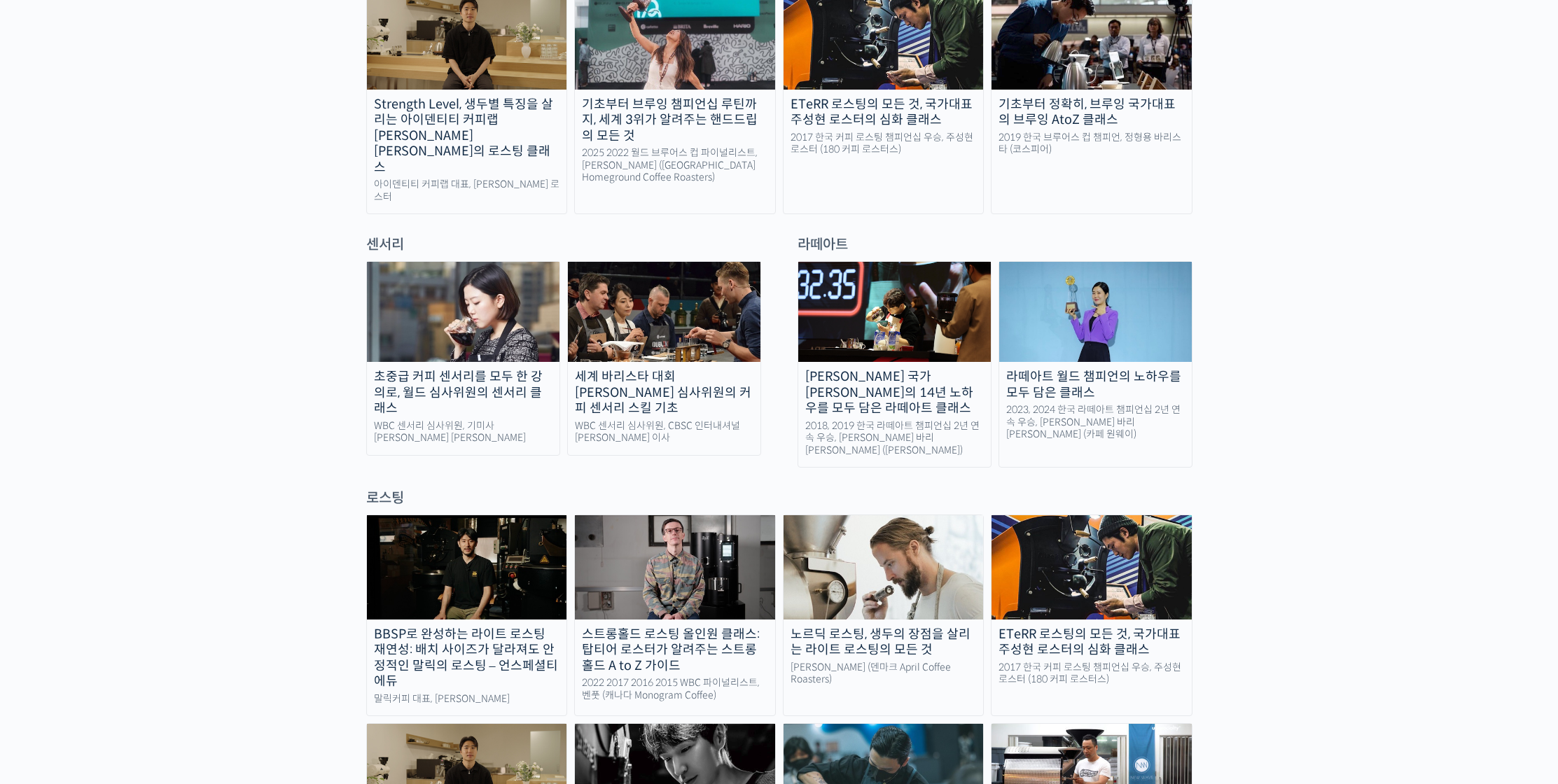
scroll to position [856, 0]
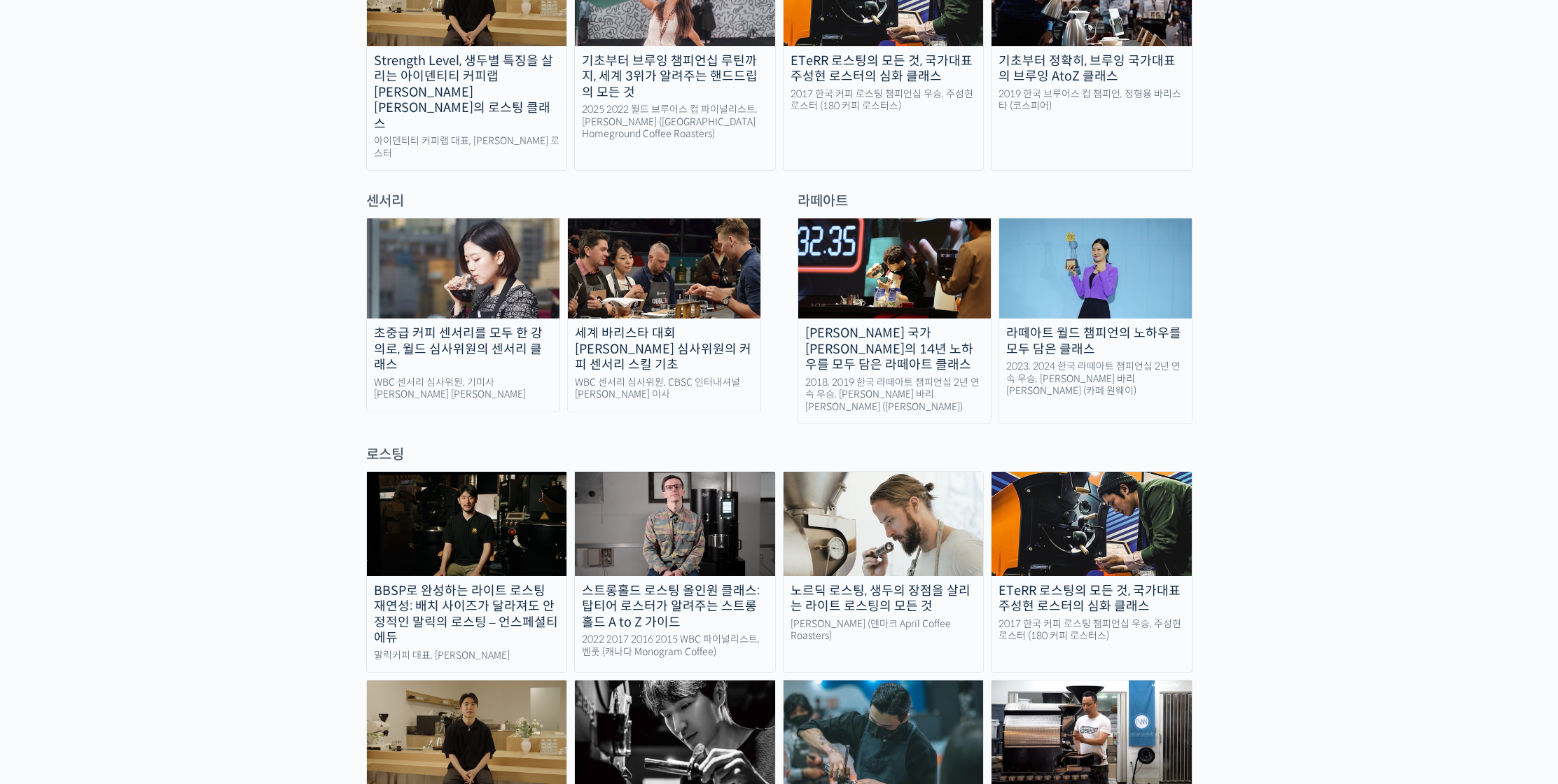
click at [551, 446] on div "로스팅" at bounding box center [779, 455] width 826 height 19
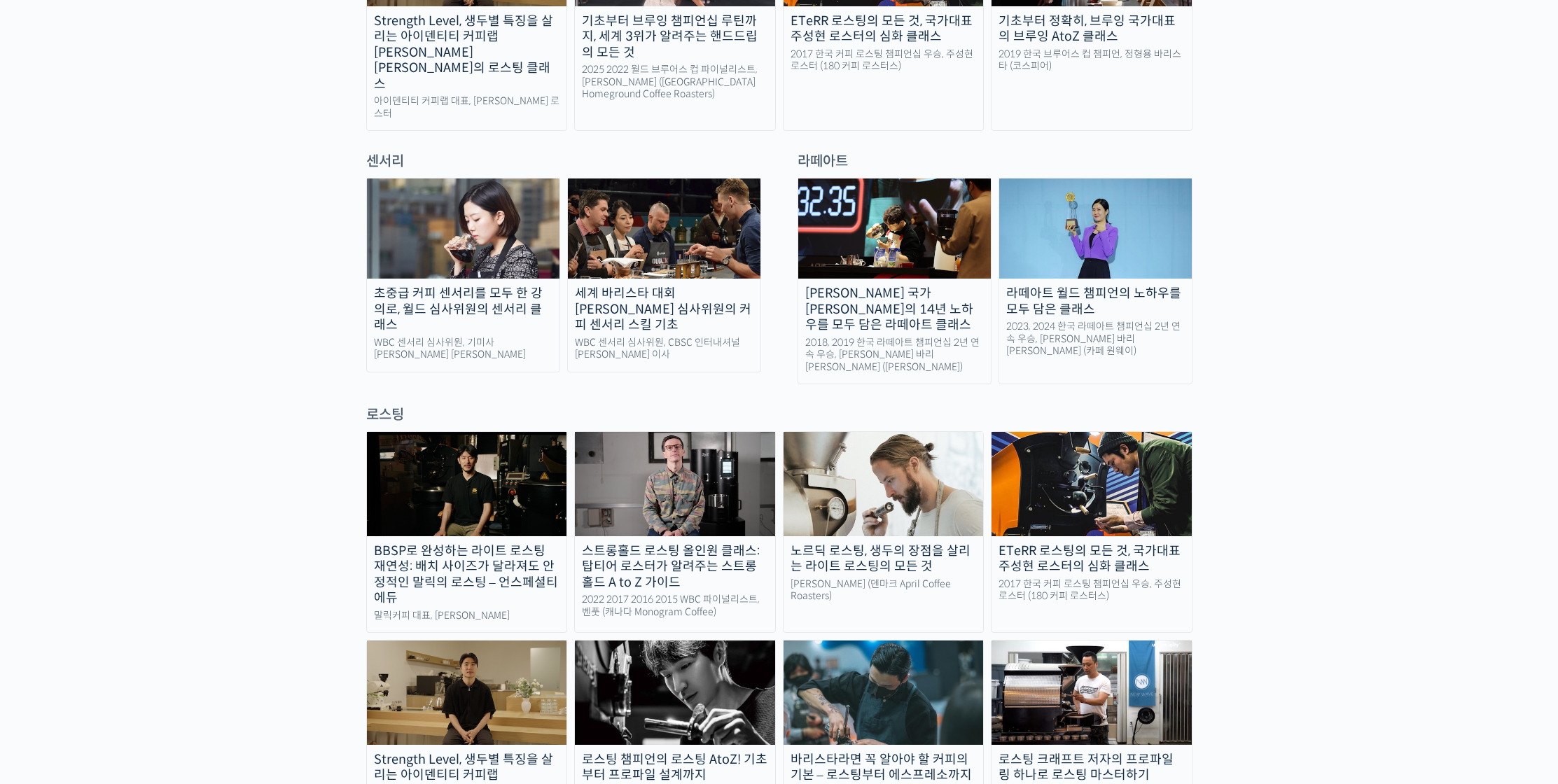
scroll to position [976, 0]
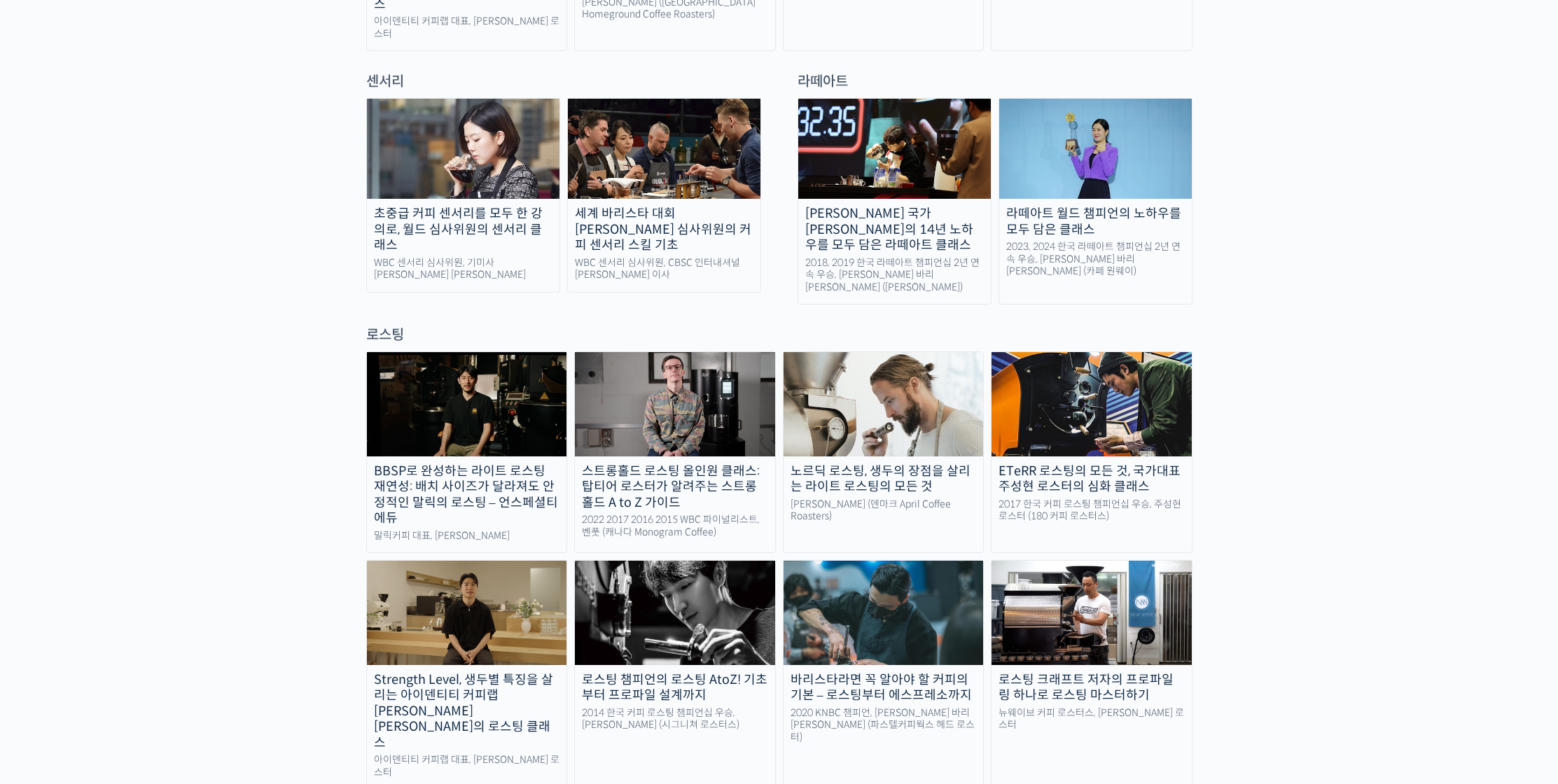
click at [872, 377] on img at bounding box center [883, 404] width 200 height 104
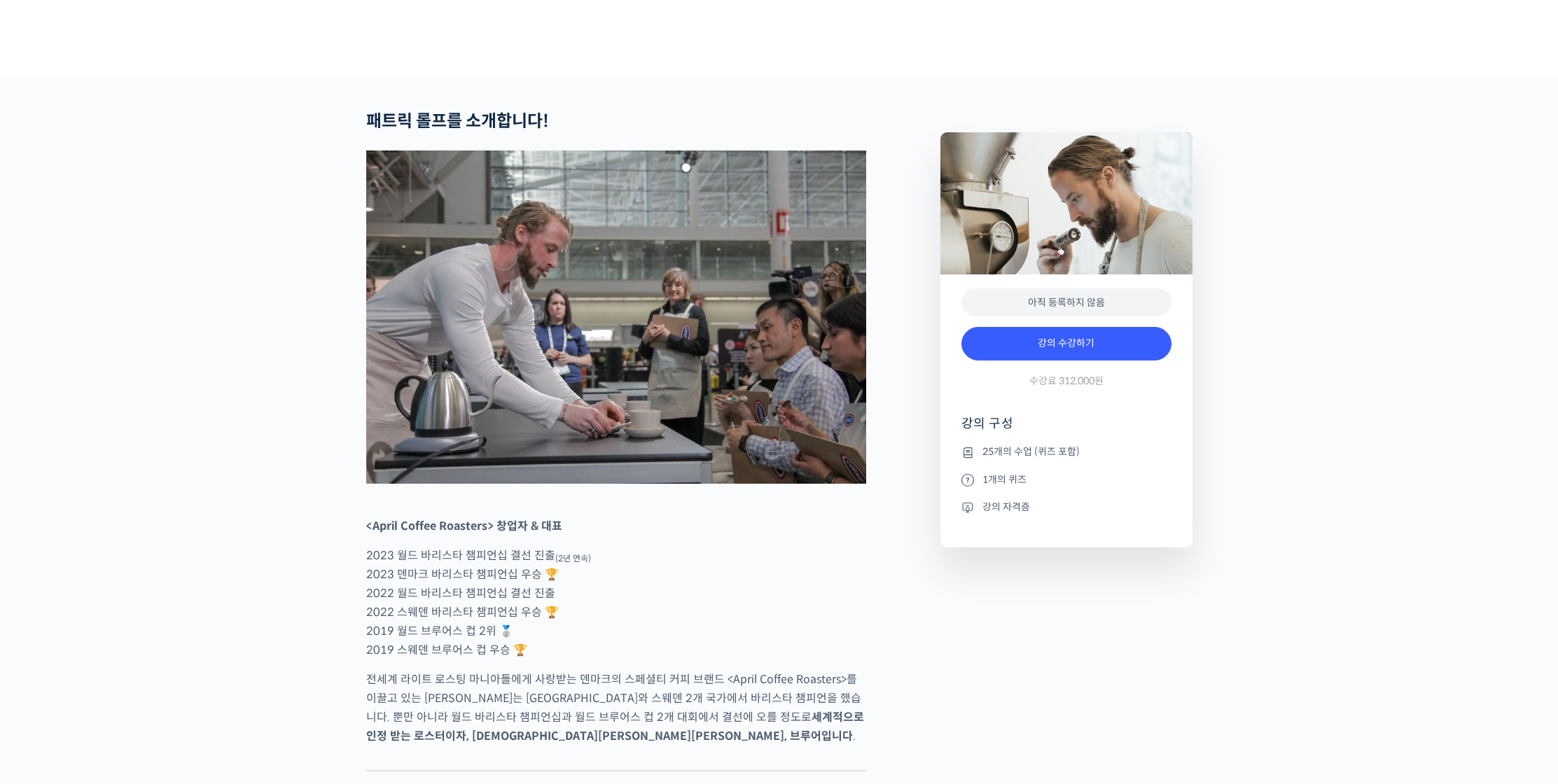
scroll to position [1573, 0]
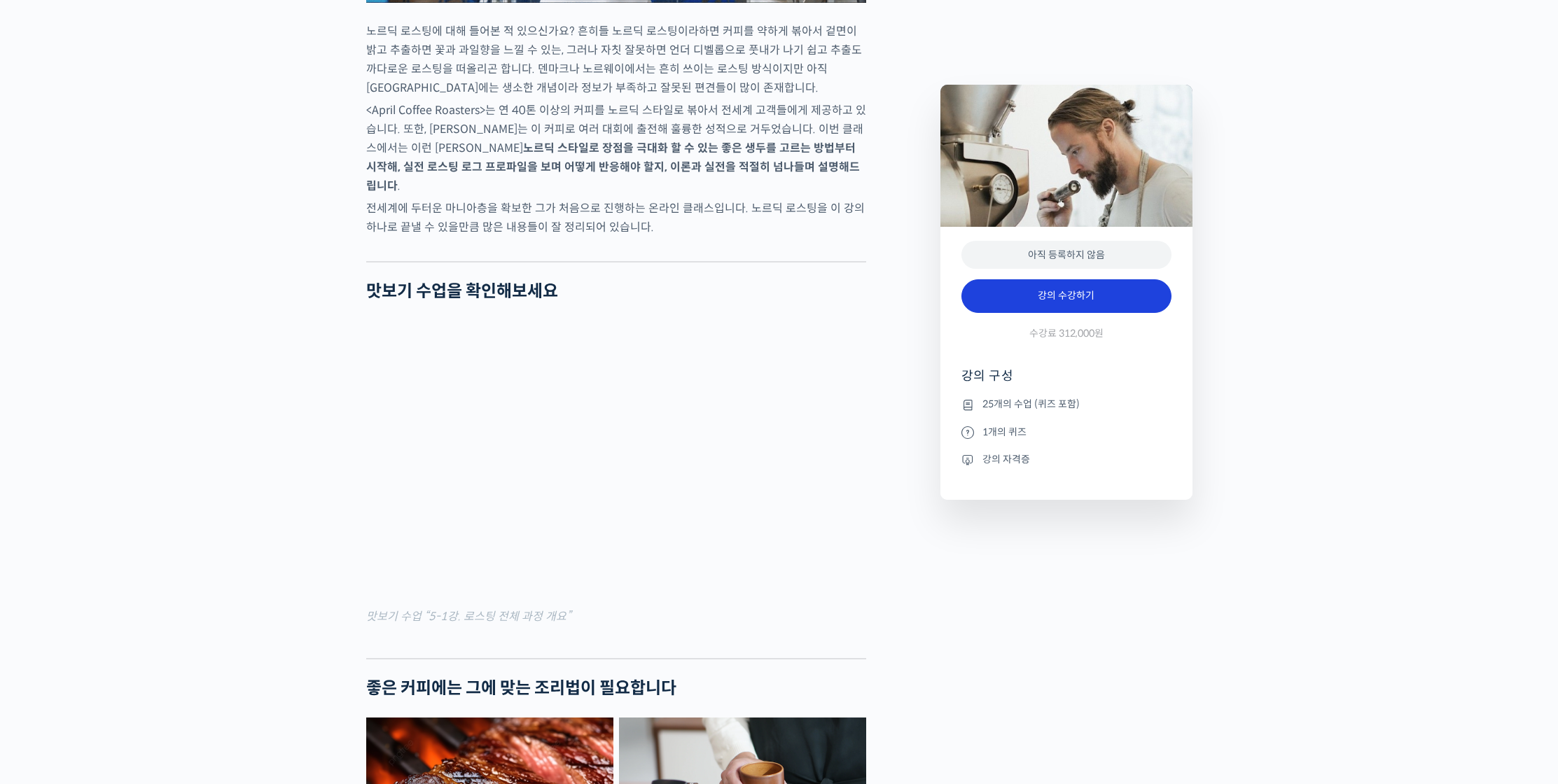
click at [1116, 297] on link "강의 수강하기" at bounding box center [1066, 296] width 210 height 34
